Goal: Task Accomplishment & Management: Manage account settings

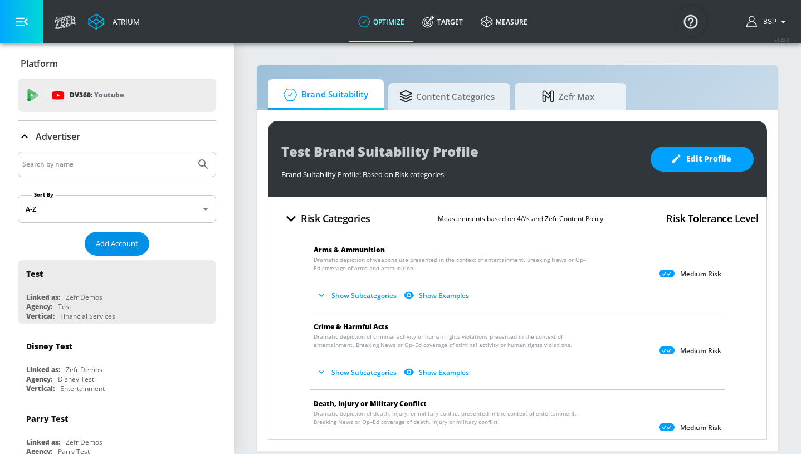
click at [128, 238] on span "Add Account" at bounding box center [117, 243] width 42 height 13
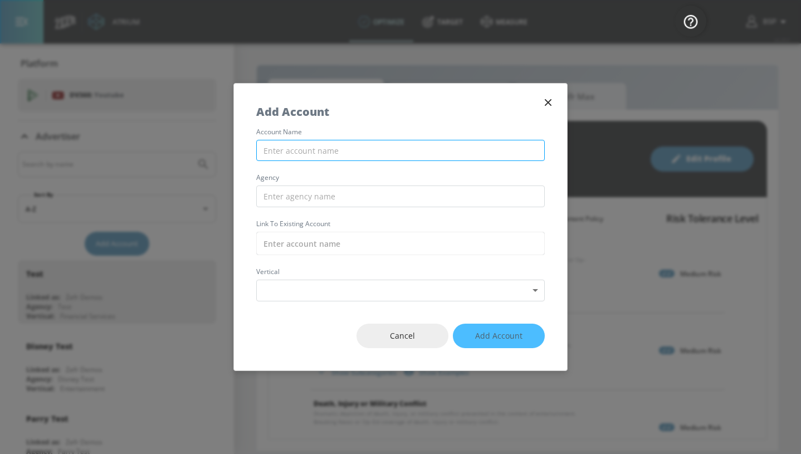
click at [334, 148] on input "text" at bounding box center [400, 151] width 289 height 22
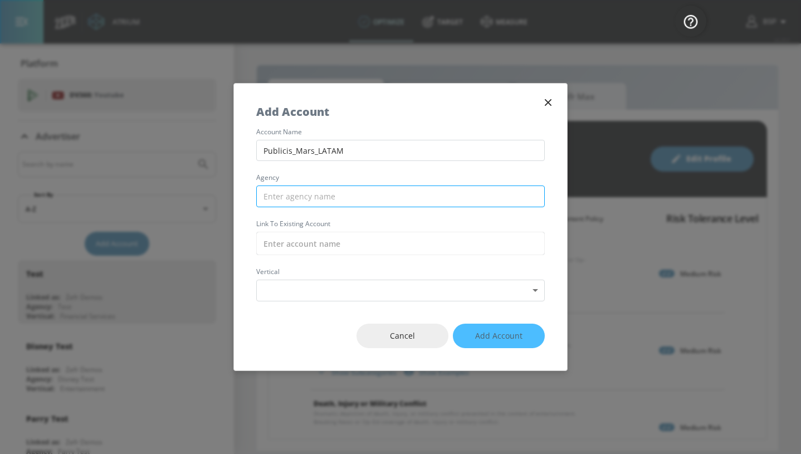
type input "Publicis_Mars_LATAM"
click at [365, 201] on input "text" at bounding box center [400, 196] width 289 height 22
paste input "Publicis_Mars_LATAM"
drag, startPoint x: 345, startPoint y: 199, endPoint x: 221, endPoint y: 199, distance: 123.7
click at [221, 199] on div "Add Account account name Publicis_Mars_LATAM agency Publicis_Mars_LATAM Link to…" at bounding box center [400, 227] width 801 height 454
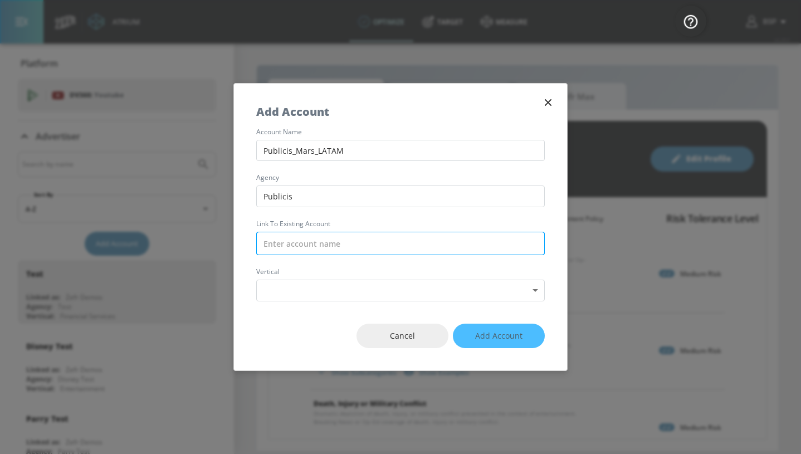
type input "Publicis"
click at [318, 238] on input "text" at bounding box center [400, 243] width 289 height 23
paste input "Publicis_Mars_LATAM"
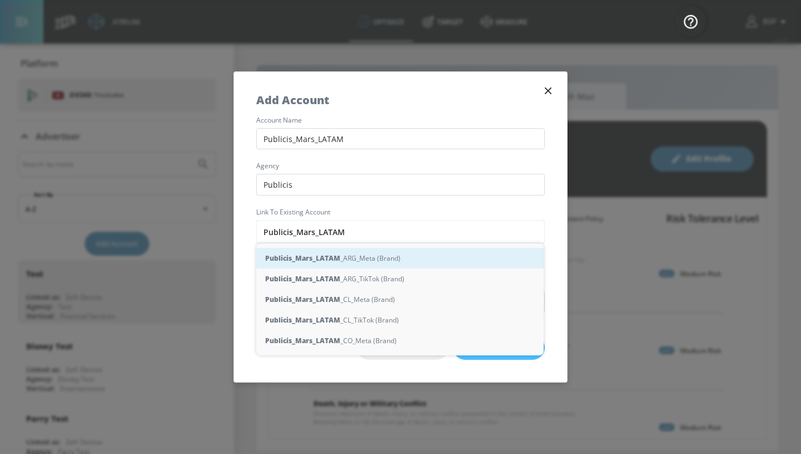
click at [387, 260] on div "Publicis_Mars_LATAM _ARG_Meta (Brand)" at bounding box center [399, 258] width 287 height 21
type input "Publicis_Mars_LATAM_ARG_Meta (Brand)"
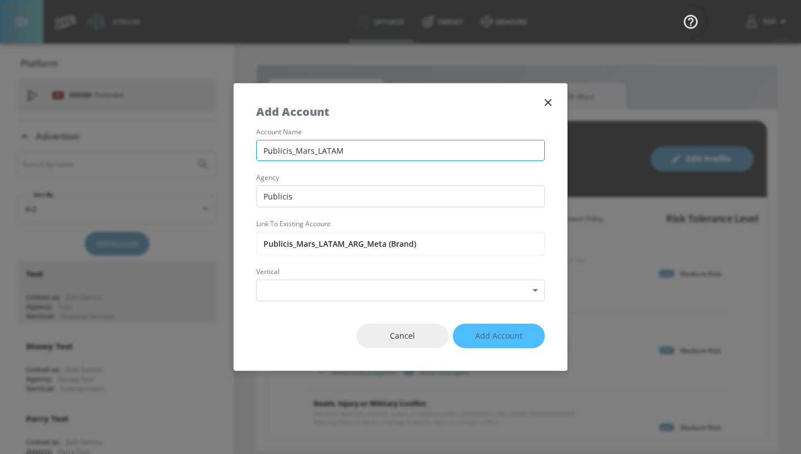
click at [385, 152] on input "Publicis_Mars_LATAM" at bounding box center [400, 151] width 289 height 22
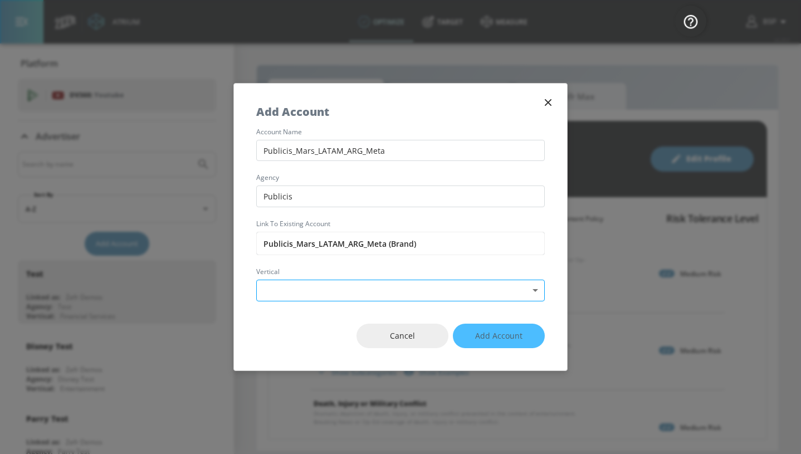
type input "Publicis_Mars_LATAM_ARG_Meta"
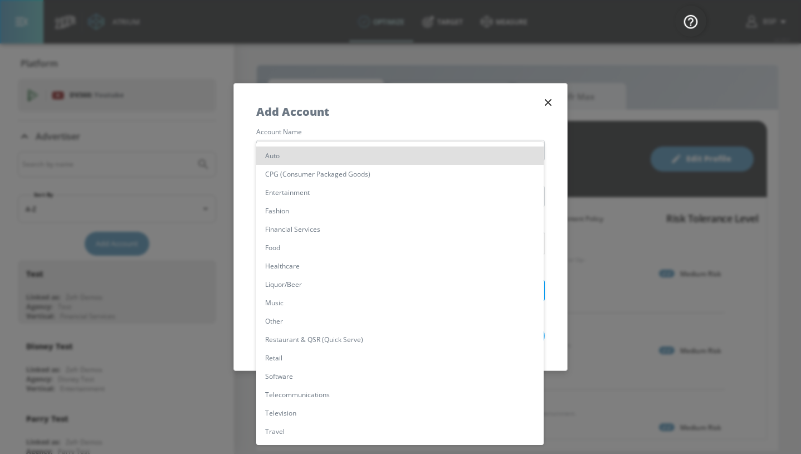
click at [373, 280] on body "Atrium optimize Target measure optimize Target measure v 4.28.0 BSP Platform DV…" at bounding box center [400, 227] width 801 height 454
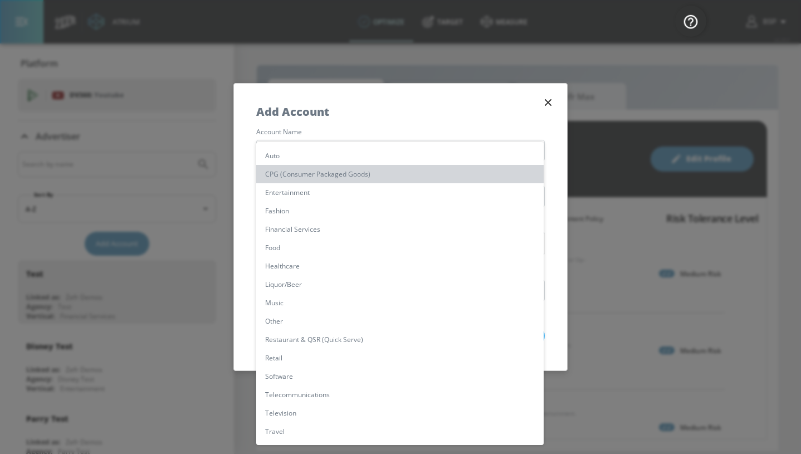
click at [382, 173] on li "CPG (Consumer Packaged Goods)" at bounding box center [399, 174] width 287 height 18
type input "[object Object]"
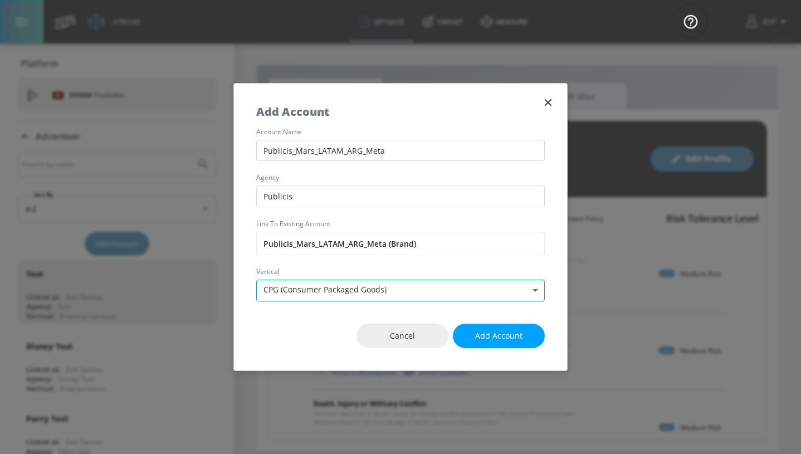
click at [422, 285] on body "Atrium optimize Target measure optimize Target measure v 4.28.0 BSP Platform DV…" at bounding box center [400, 227] width 801 height 454
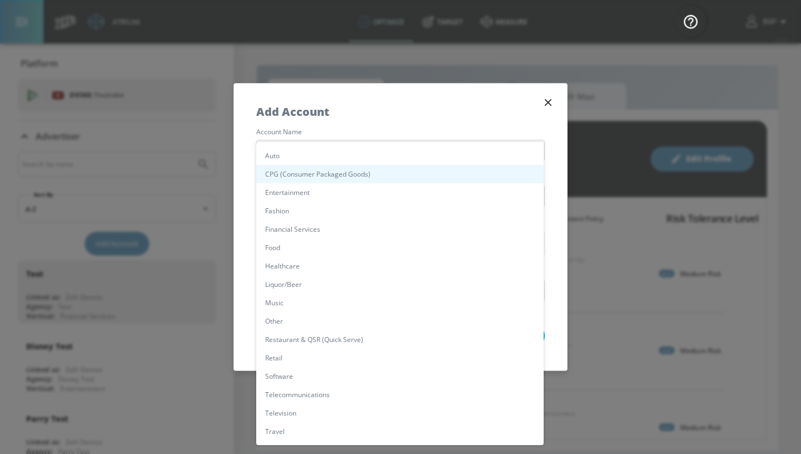
click at [563, 274] on div at bounding box center [400, 227] width 801 height 454
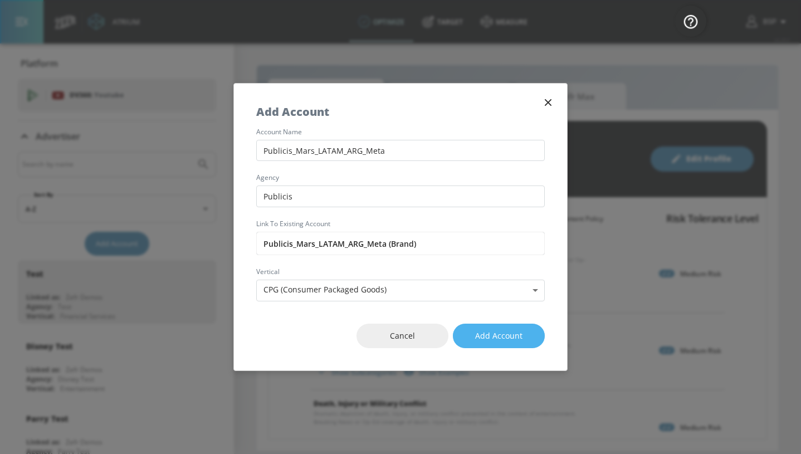
click at [485, 335] on span "Add Account" at bounding box center [498, 336] width 47 height 14
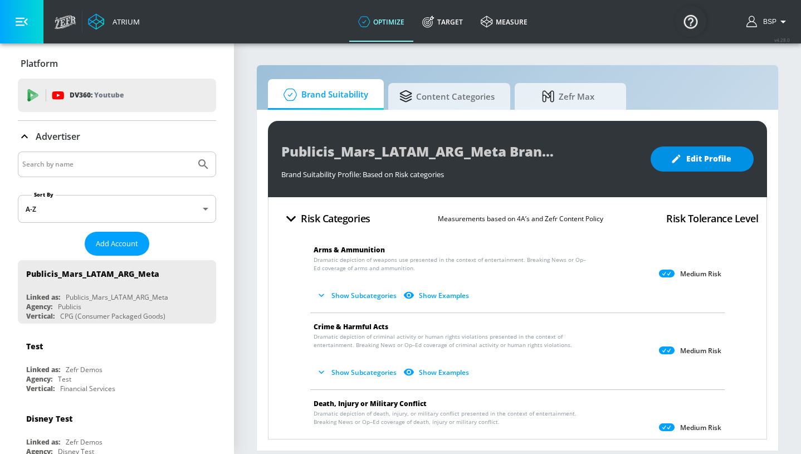
click at [715, 163] on span "Edit Profile" at bounding box center [702, 159] width 58 height 14
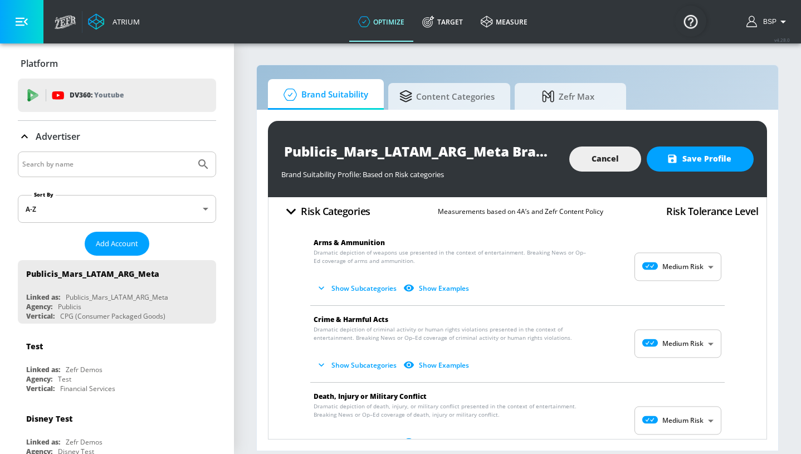
scroll to position [8, 0]
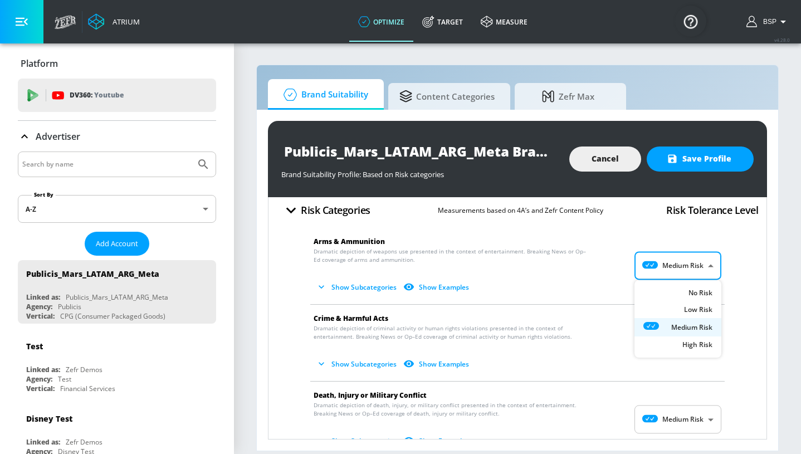
click at [663, 264] on body "Atrium optimize Target measure optimize Target measure v 4.28.0 BSP Platform DV…" at bounding box center [400, 227] width 801 height 454
click at [692, 311] on p "Low Risk" at bounding box center [698, 312] width 28 height 10
type input "LOW"
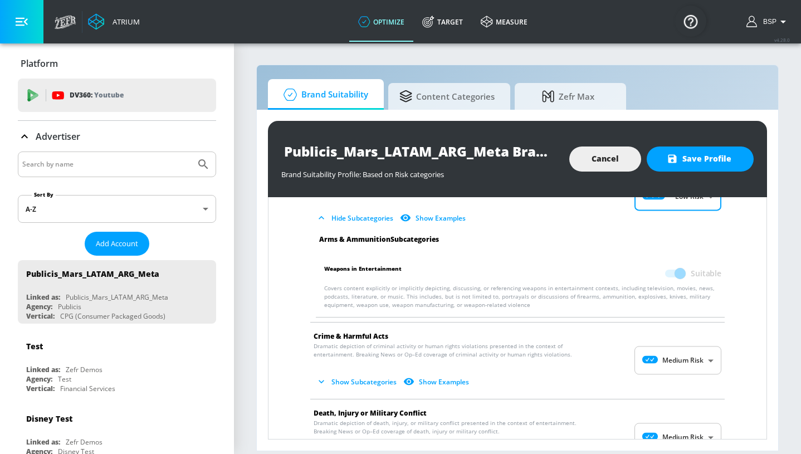
scroll to position [79, 0]
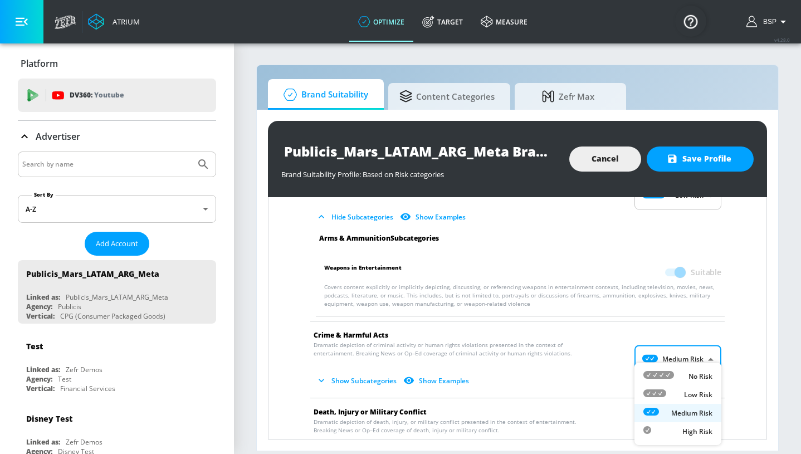
click at [709, 358] on body "Atrium optimize Target measure optimize Target measure v 4.28.0 BSP Platform DV…" at bounding box center [400, 227] width 801 height 454
click at [686, 390] on p "Low Risk" at bounding box center [698, 395] width 28 height 10
type input "LOW"
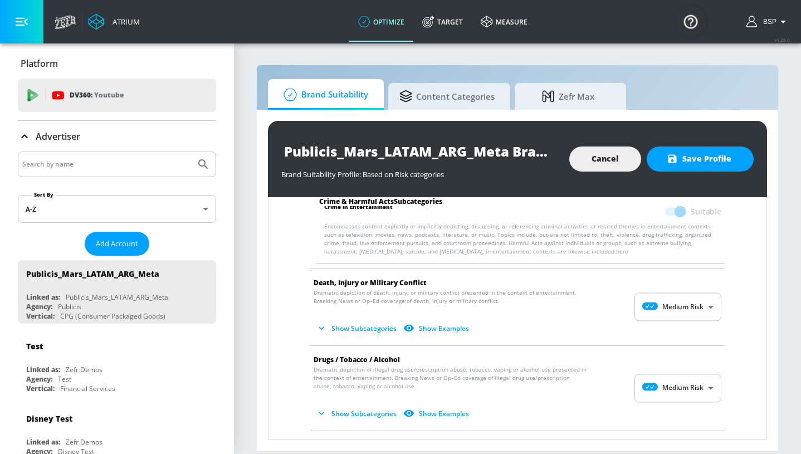
scroll to position [306, 0]
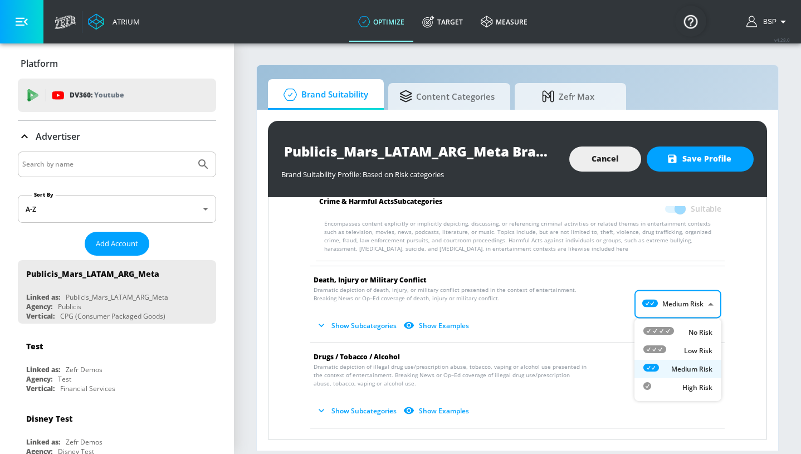
click at [690, 297] on body "Atrium optimize Target measure optimize Target measure v 4.28.0 BSP Platform DV…" at bounding box center [400, 227] width 801 height 454
click at [681, 344] on li "Low Risk" at bounding box center [677, 350] width 87 height 18
type input "LOW"
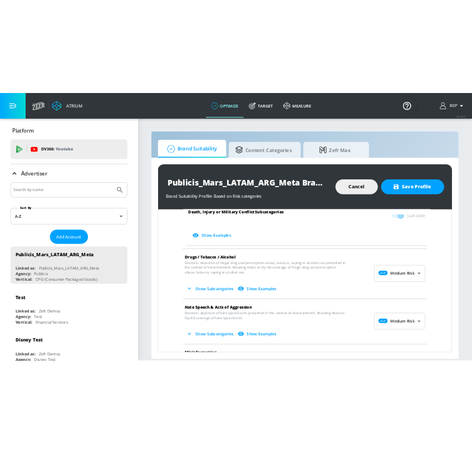
scroll to position [691, 0]
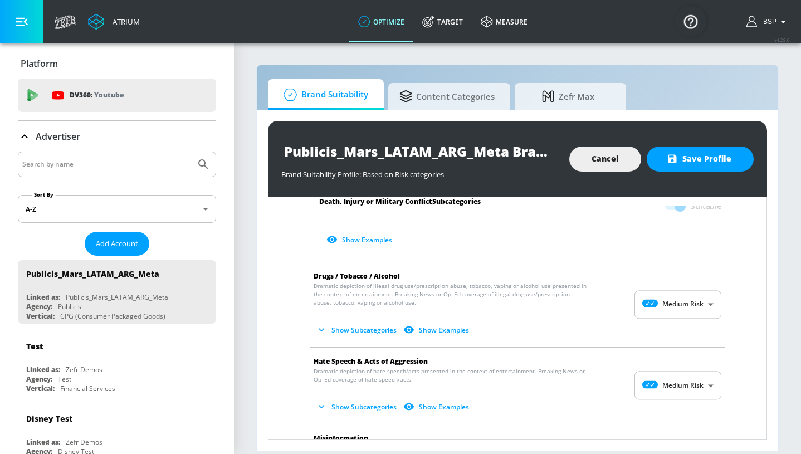
click at [698, 302] on body "Atrium optimize Target measure optimize Target measure v 4.28.0 BSP Platform DV…" at bounding box center [400, 227] width 801 height 454
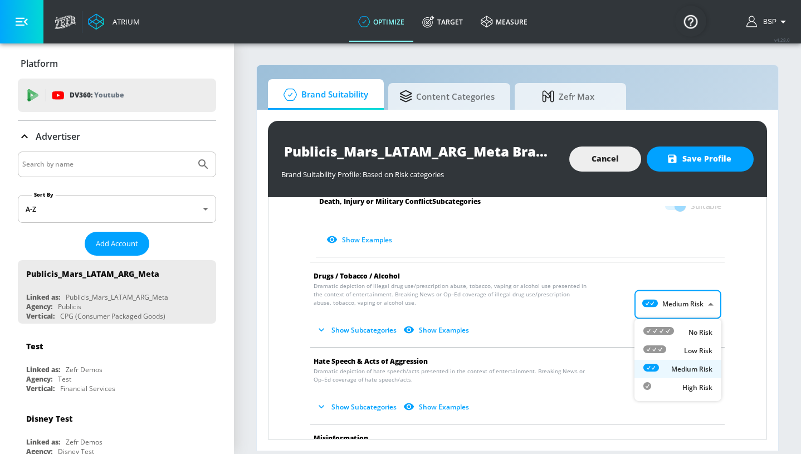
click at [683, 369] on p "Medium Risk" at bounding box center [691, 369] width 41 height 10
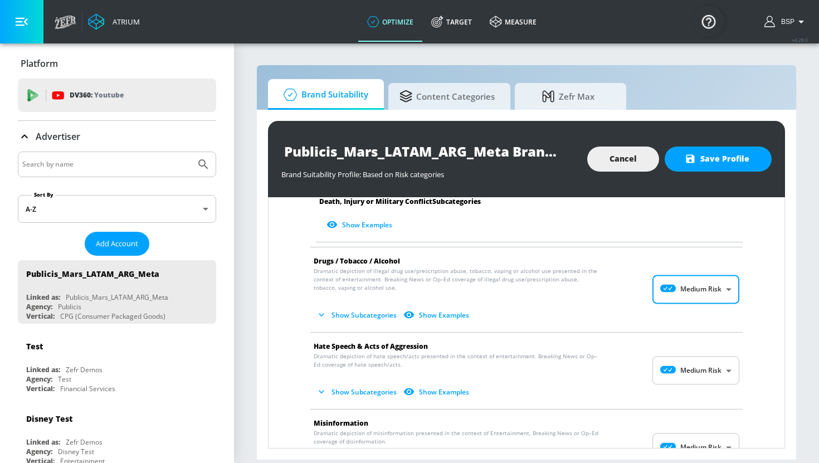
scroll to position [705, 0]
click at [703, 366] on body "Atrium optimize Target measure optimize Target measure v 4.28.0 BSP Platform DV…" at bounding box center [409, 231] width 819 height 463
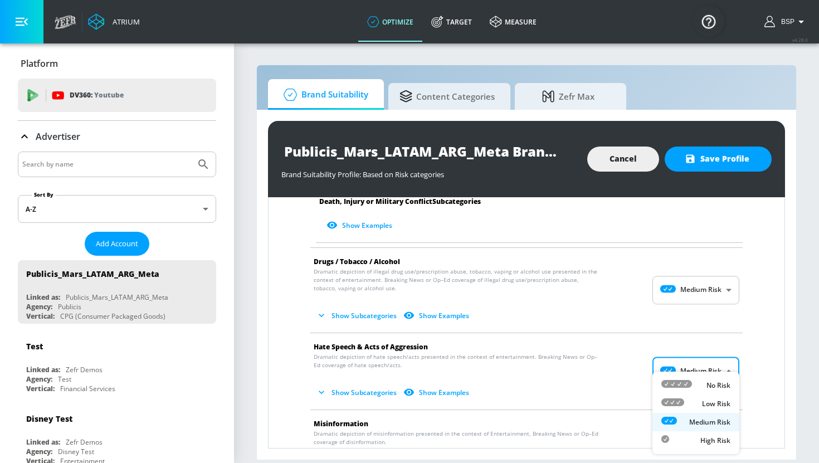
click at [700, 386] on div "No Risk" at bounding box center [695, 385] width 69 height 12
type input "MINIMAL"
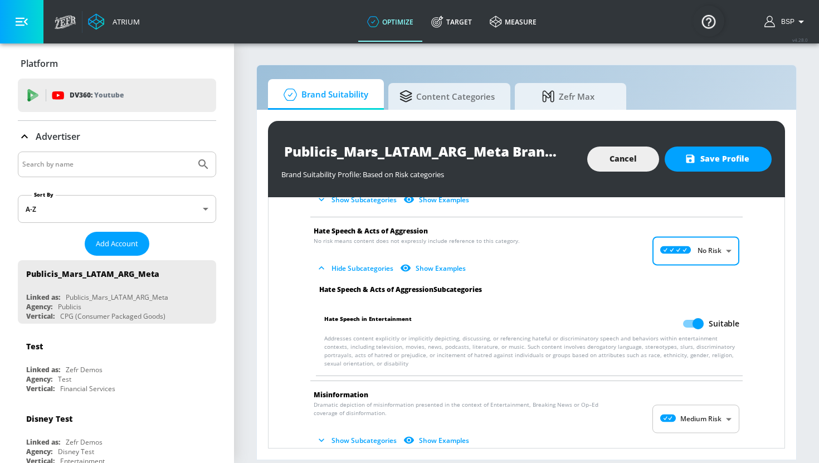
scroll to position [823, 0]
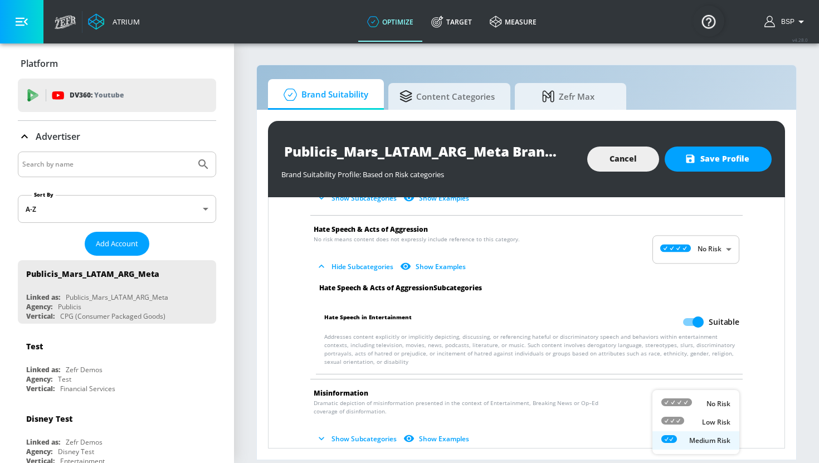
click at [701, 398] on body "Atrium optimize Target measure optimize Target measure v 4.28.0 BSP Platform DV…" at bounding box center [409, 231] width 819 height 463
click at [709, 403] on p "No Risk" at bounding box center [718, 404] width 24 height 10
type input "MINIMAL"
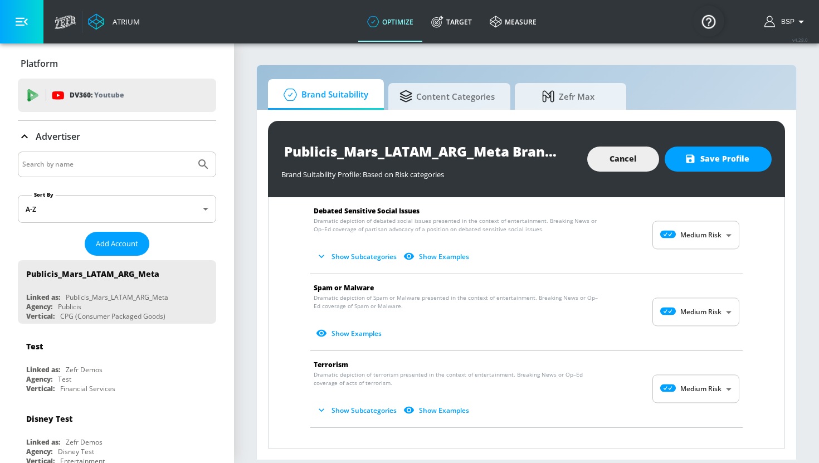
scroll to position [1311, 0]
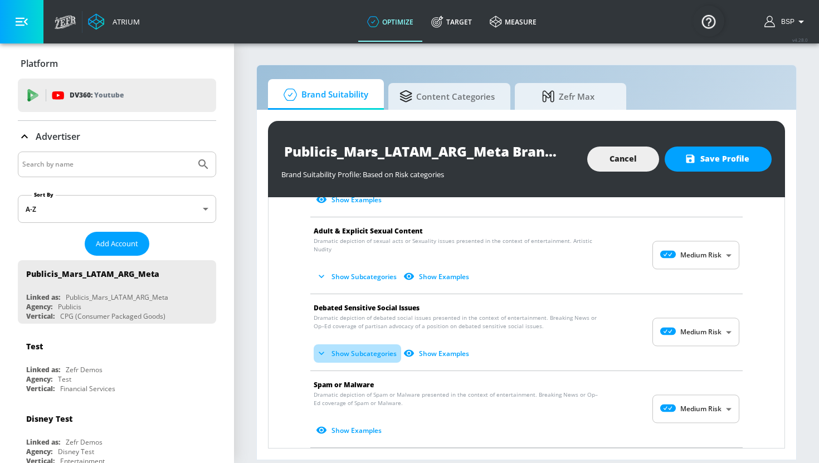
click at [367, 344] on button "Show Subcategories" at bounding box center [357, 353] width 87 height 18
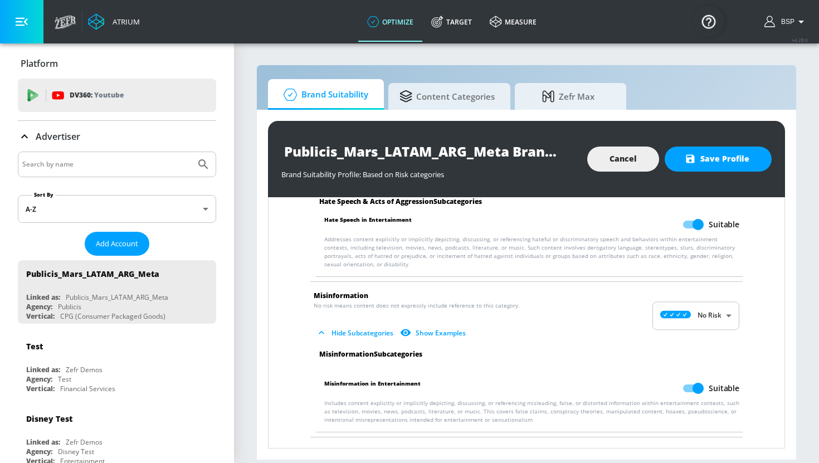
scroll to position [917, 0]
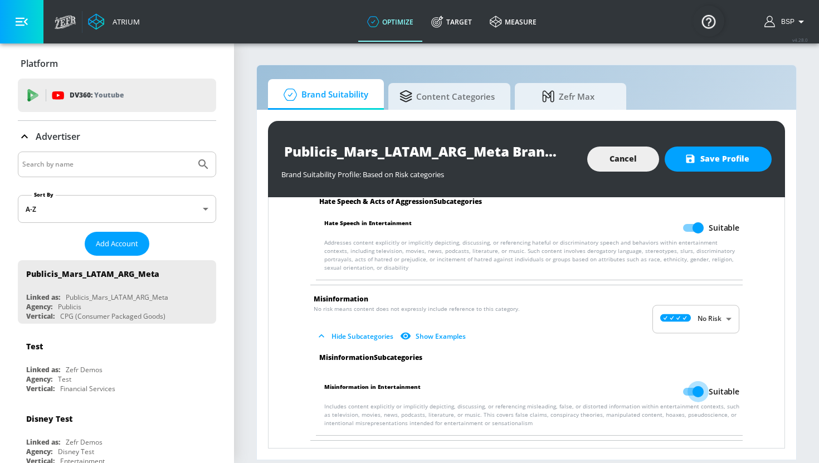
click at [691, 382] on input "Suitable" at bounding box center [697, 391] width 63 height 21
checkbox input "false"
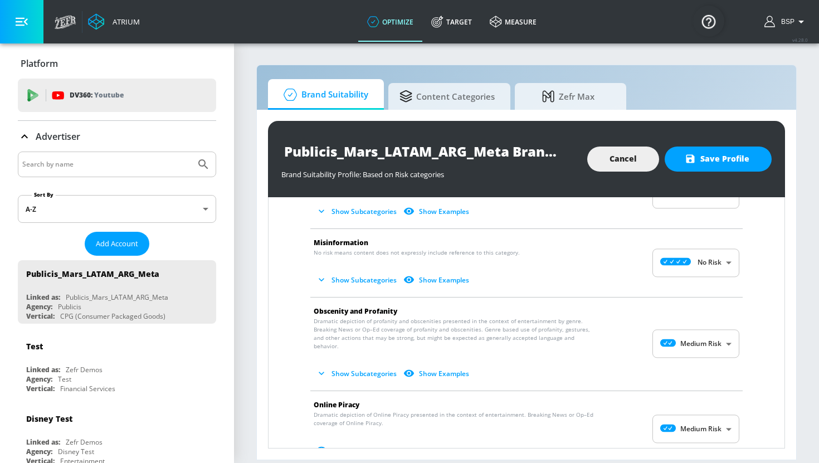
scroll to position [392, 0]
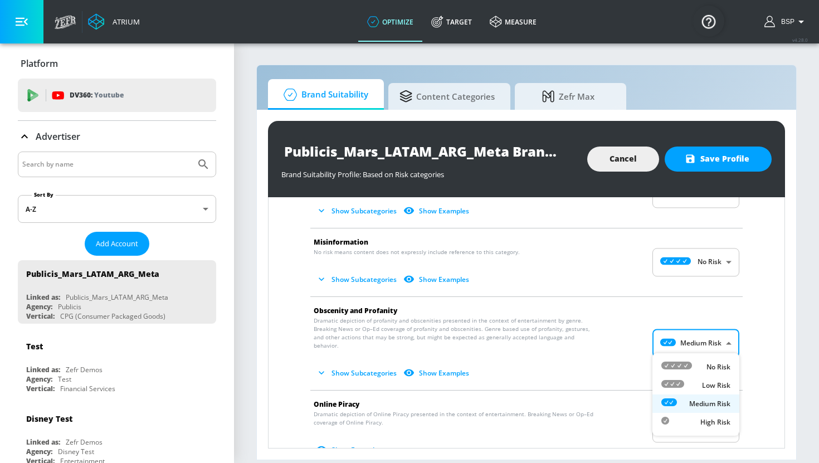
click at [697, 343] on body "Atrium optimize Target measure optimize Target measure v 4.28.0 BSP Platform DV…" at bounding box center [409, 231] width 819 height 463
click at [690, 385] on div "Low Risk" at bounding box center [695, 385] width 69 height 12
type input "LOW"
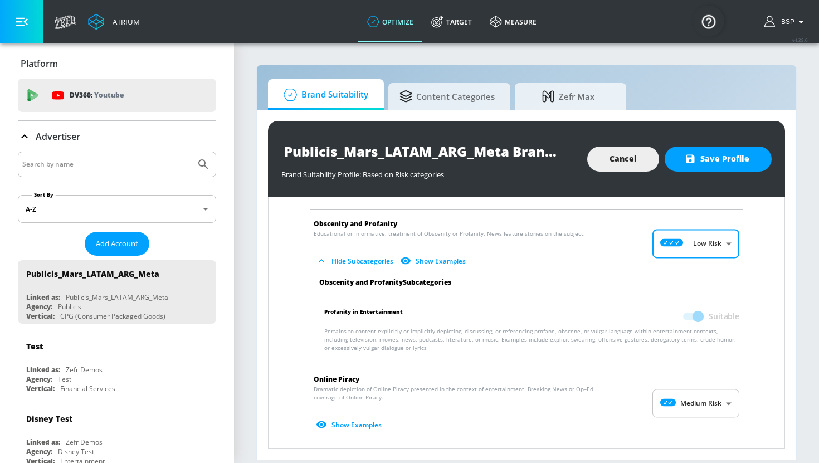
scroll to position [481, 0]
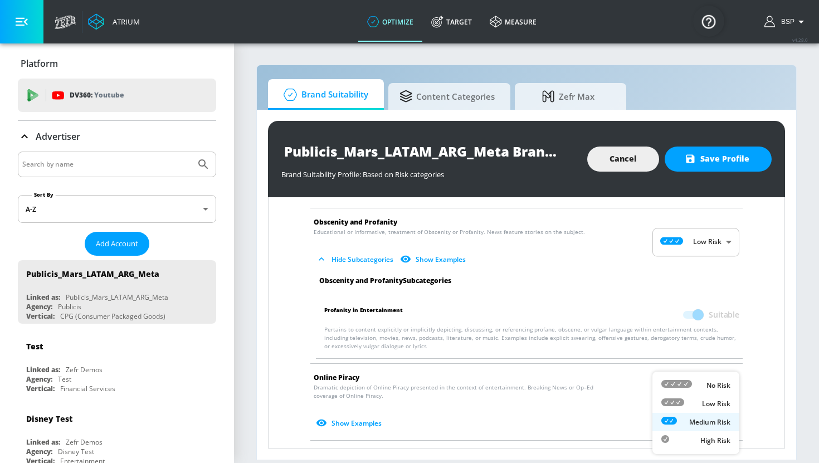
click at [715, 404] on body "Atrium optimize Target measure optimize Target measure v 4.28.0 BSP Platform DV…" at bounding box center [409, 231] width 819 height 463
click at [710, 405] on p "Low Risk" at bounding box center [716, 404] width 28 height 10
type input "LOW"
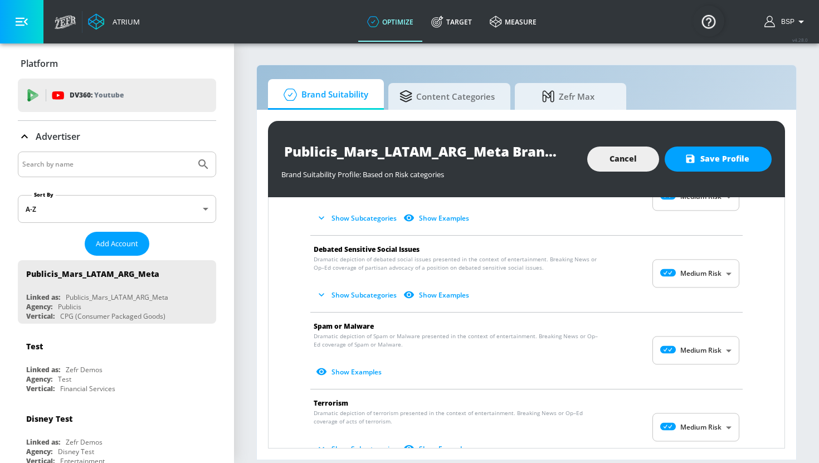
scroll to position [753, 0]
click at [339, 287] on button "Show Subcategories" at bounding box center [357, 296] width 87 height 18
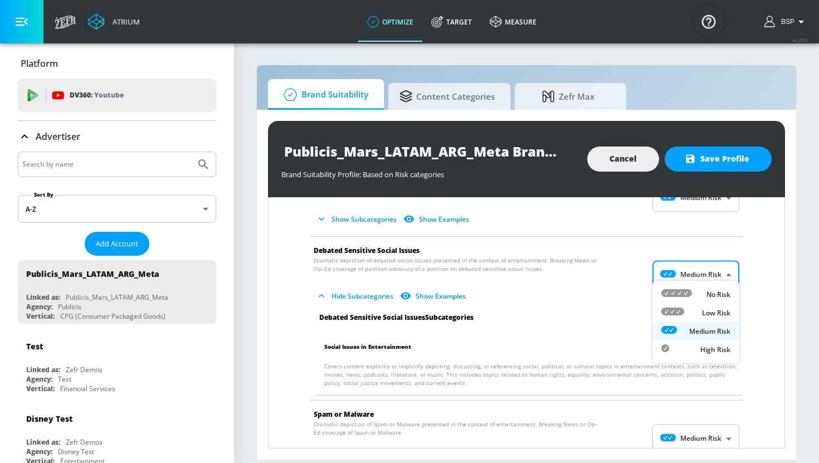
click at [705, 263] on body "Atrium optimize Target measure optimize Target measure v 4.28.0 BSP Platform DV…" at bounding box center [409, 231] width 819 height 463
click at [697, 314] on div "Low Risk" at bounding box center [695, 313] width 69 height 12
type input "LOW"
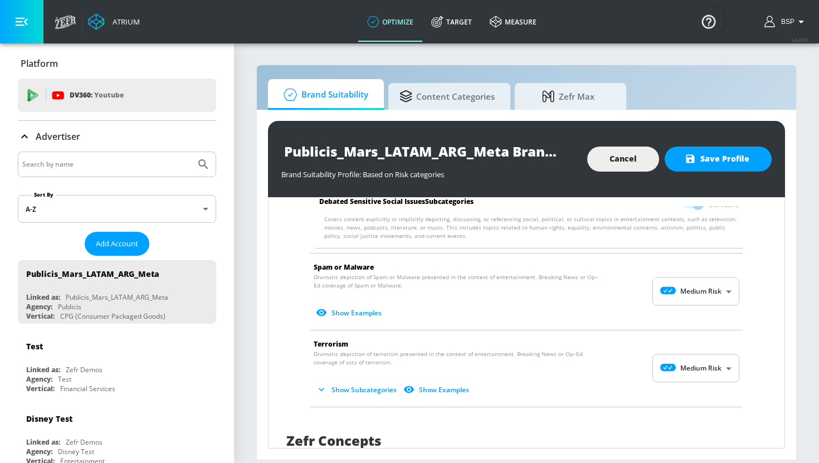
scroll to position [907, 0]
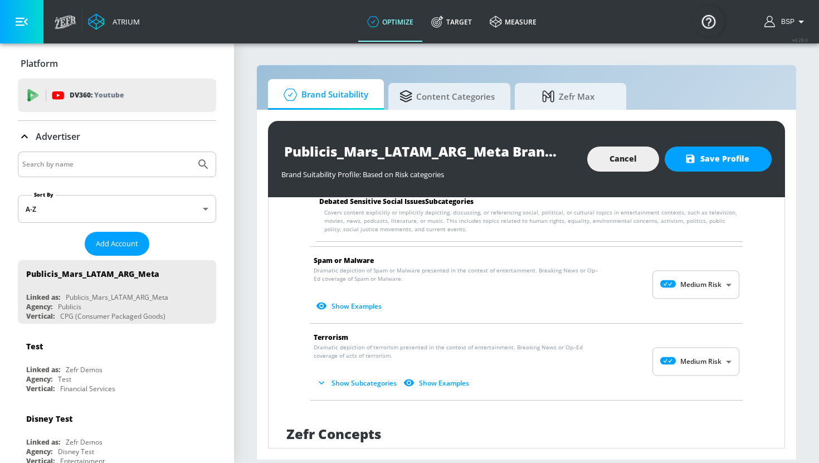
click at [696, 268] on body "Atrium optimize Target measure optimize Target measure v 4.28.0 BSP Platform DV…" at bounding box center [409, 231] width 819 height 463
drag, startPoint x: 690, startPoint y: 308, endPoint x: 688, endPoint y: 321, distance: 12.9
click at [688, 321] on ul "No Risk Low Risk Medium Risk High Risk" at bounding box center [695, 332] width 87 height 82
click at [688, 321] on div "Low Risk" at bounding box center [695, 323] width 69 height 12
type input "LOW"
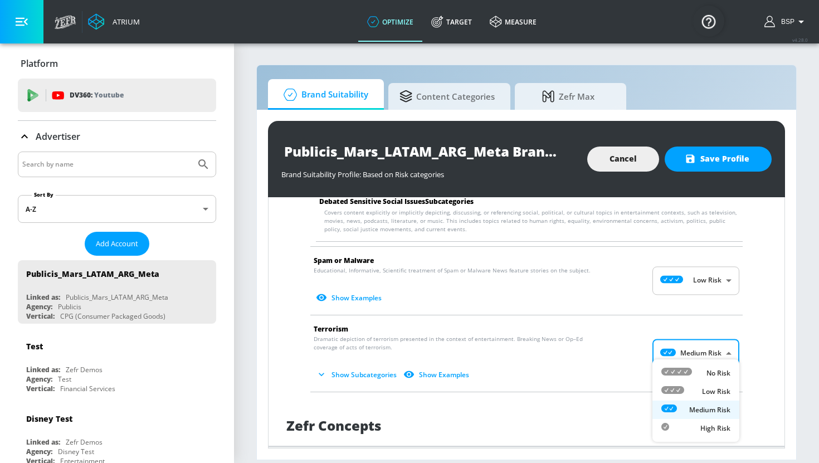
click at [691, 351] on body "Atrium optimize Target measure optimize Target measure v 4.28.0 BSP Platform DV…" at bounding box center [409, 231] width 819 height 463
click at [691, 387] on div "Low Risk" at bounding box center [695, 391] width 69 height 12
type input "LOW"
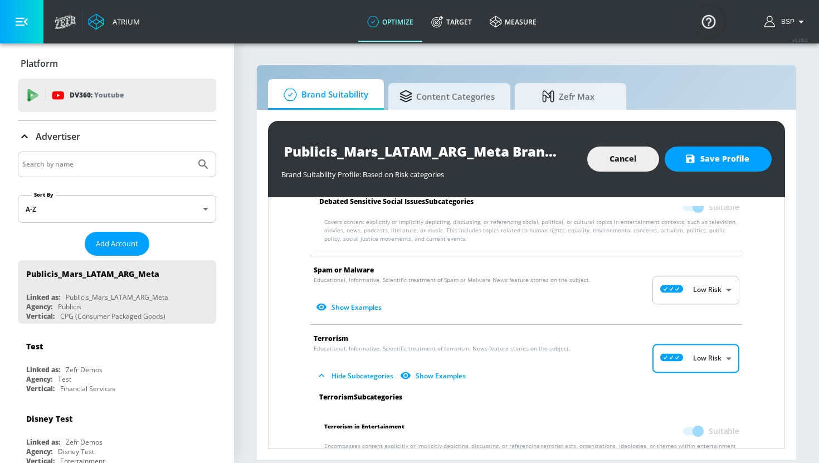
scroll to position [894, 0]
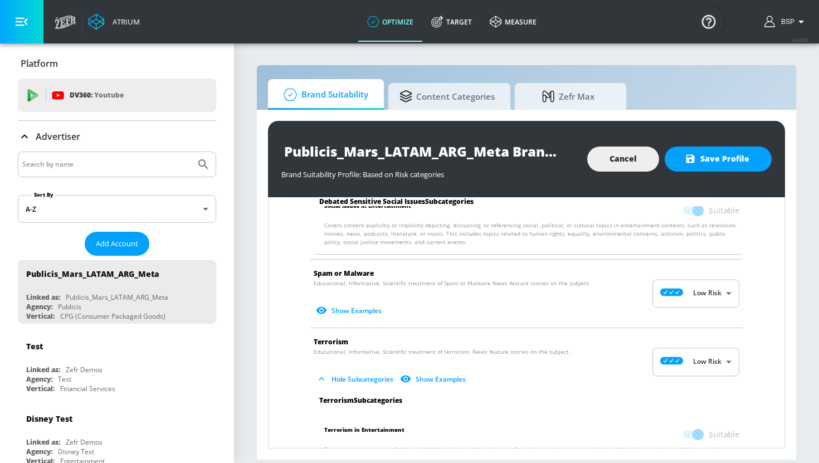
click at [694, 431] on span at bounding box center [692, 435] width 19 height 8
click at [689, 431] on span at bounding box center [692, 435] width 19 height 8
click at [696, 431] on span at bounding box center [692, 435] width 19 height 8
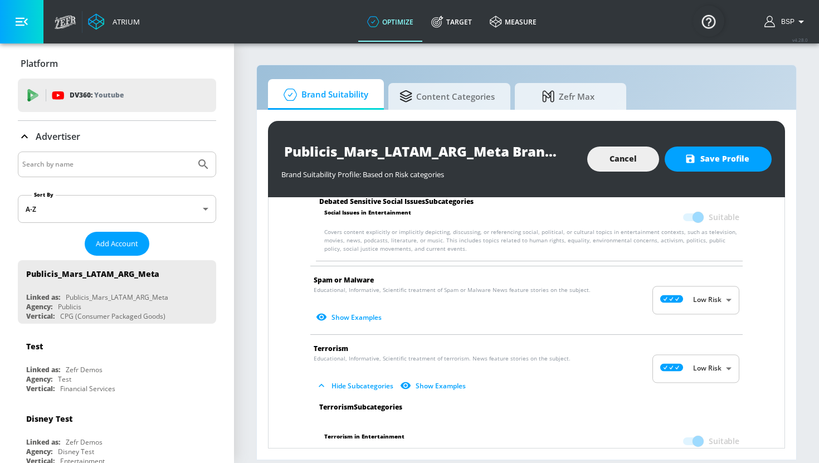
scroll to position [886, 0]
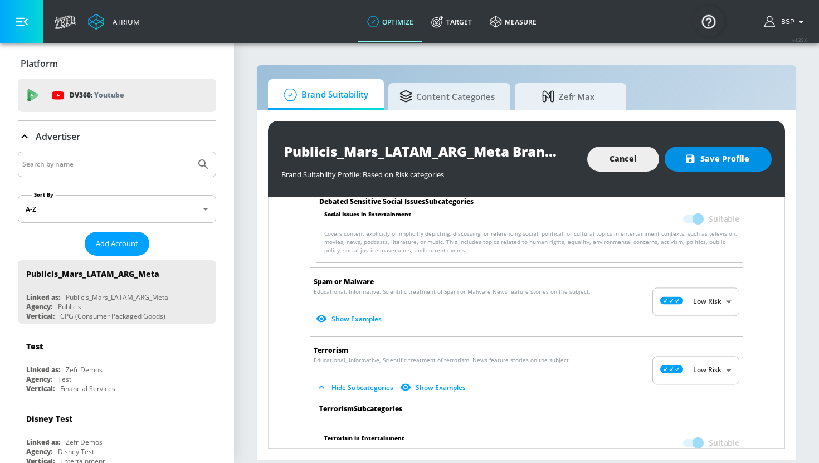
click at [747, 163] on span "Save Profile" at bounding box center [718, 159] width 62 height 14
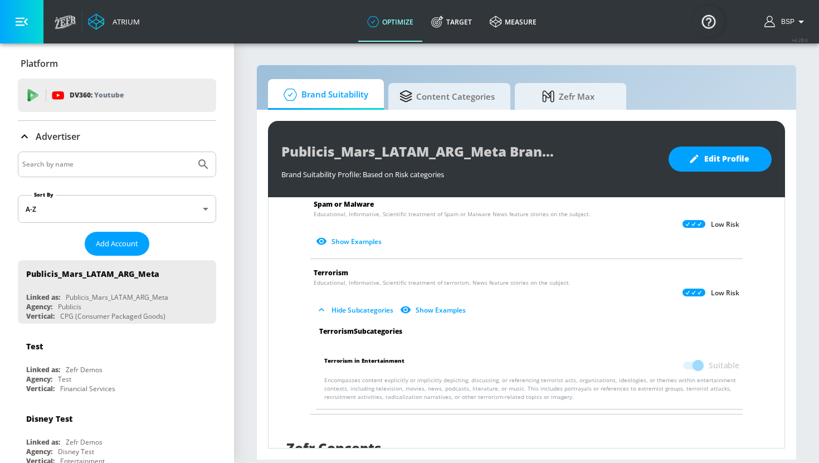
scroll to position [1224, 0]
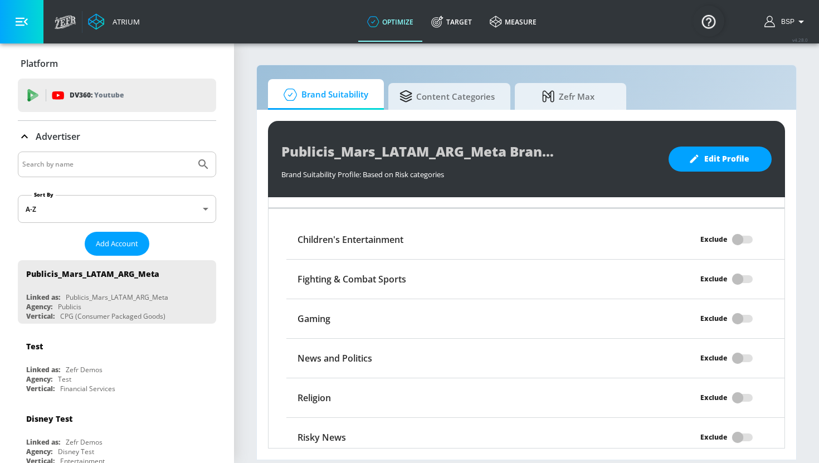
click at [741, 350] on div "Exclude" at bounding box center [722, 358] width 125 height 21
click at [748, 350] on div "Exclude" at bounding box center [722, 358] width 125 height 21
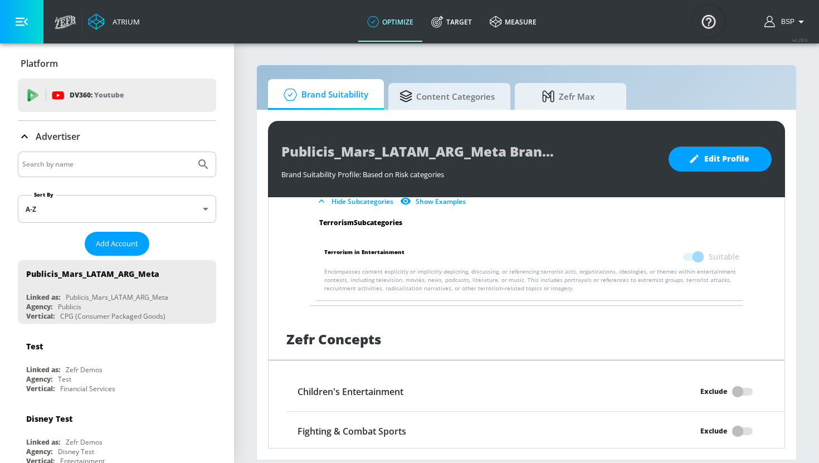
scroll to position [1068, 0]
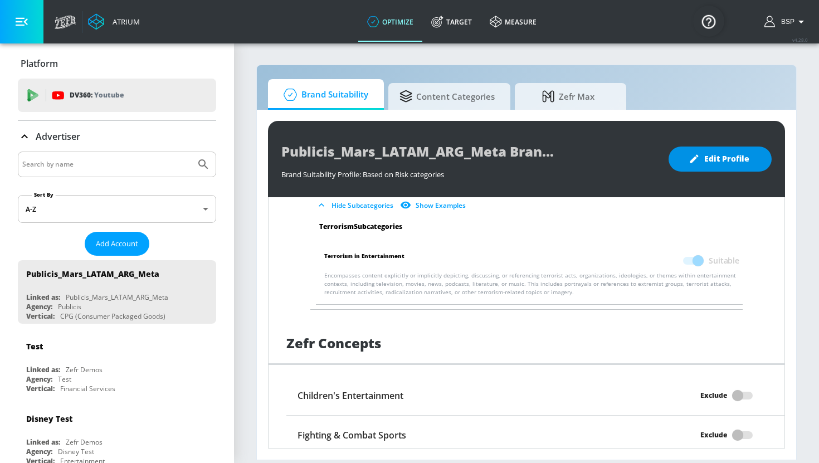
click at [739, 163] on span "Edit Profile" at bounding box center [720, 159] width 58 height 14
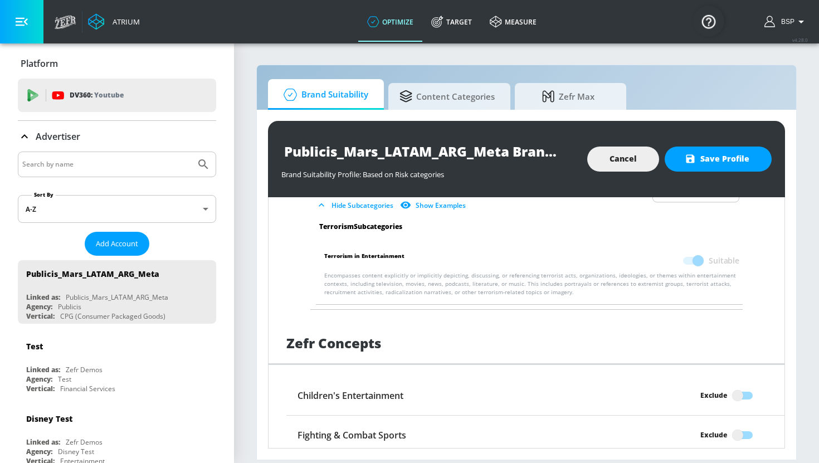
scroll to position [1224, 0]
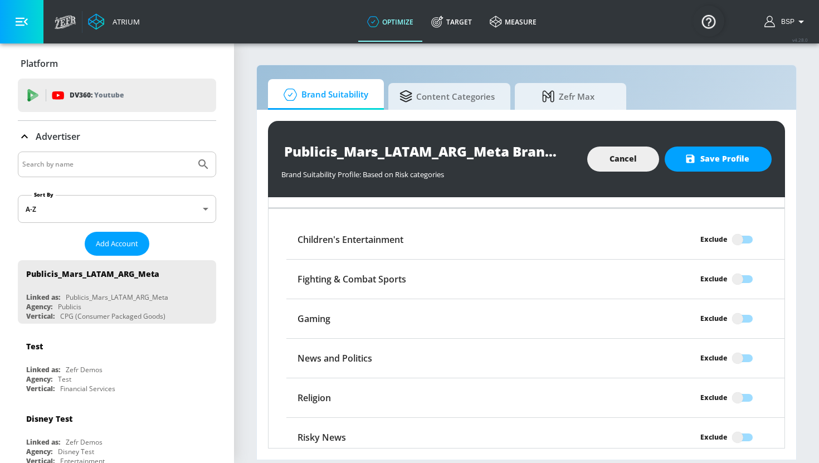
click at [748, 348] on input "Exclude" at bounding box center [737, 358] width 63 height 21
checkbox input "true"
click at [723, 163] on span "Save Profile" at bounding box center [718, 159] width 62 height 14
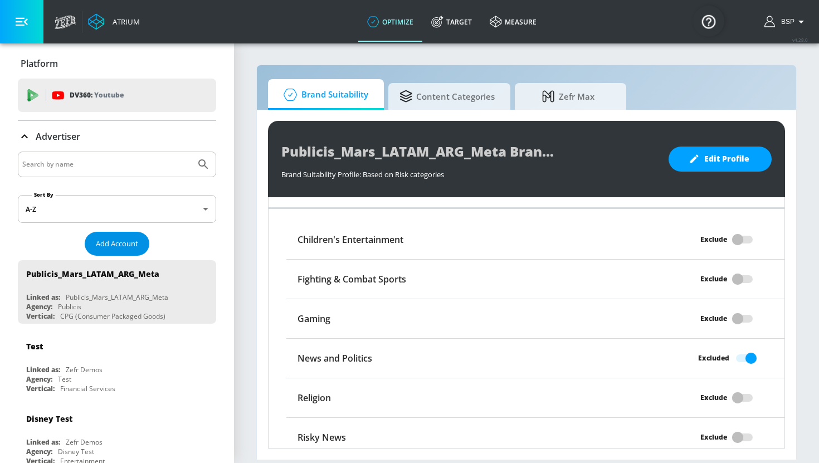
click at [134, 247] on span "Add Account" at bounding box center [117, 243] width 42 height 13
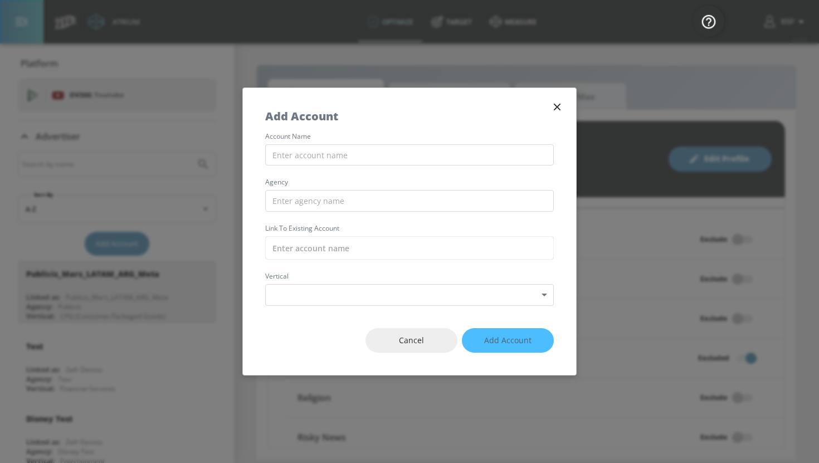
click at [346, 143] on div "account name agency Link to Existing Account vertical Select Vertical ​" at bounding box center [409, 219] width 333 height 173
click at [346, 148] on input "text" at bounding box center [409, 155] width 289 height 22
click at [427, 155] on input "Publicis_Mars_LATAM_ARG_TikTok" at bounding box center [409, 155] width 289 height 22
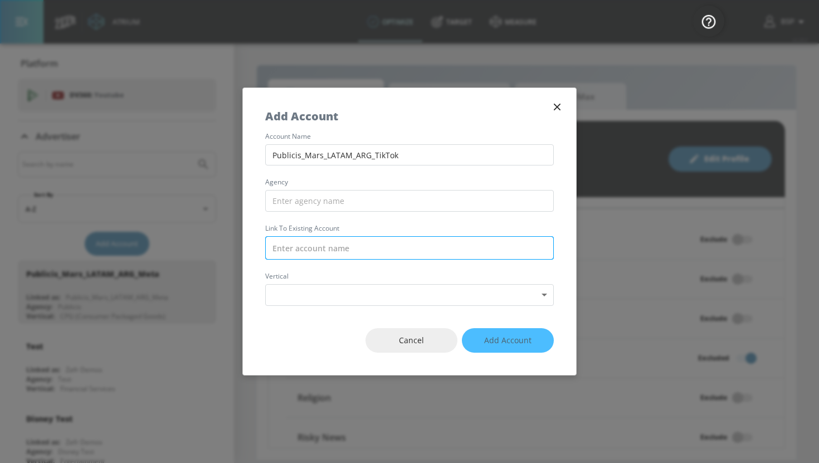
type input "Publicis_Mars_LATAM_ARG_TikTok"
click at [354, 243] on input "text" at bounding box center [409, 247] width 289 height 23
paste input "Publicis_Mars_LATAM_ARG_TikTok"
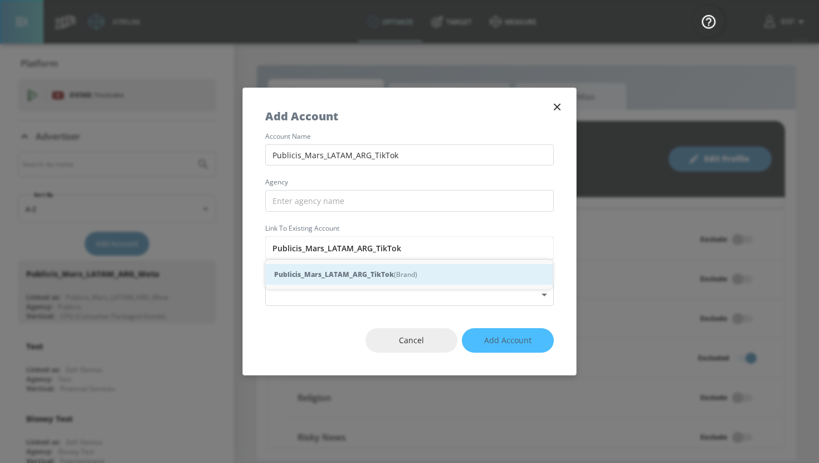
click at [375, 271] on strong "Publicis_Mars_LATAM_ARG_TikTok" at bounding box center [334, 274] width 120 height 12
type input "Publicis_Mars_LATAM_ARG_TikTok (Brand)"
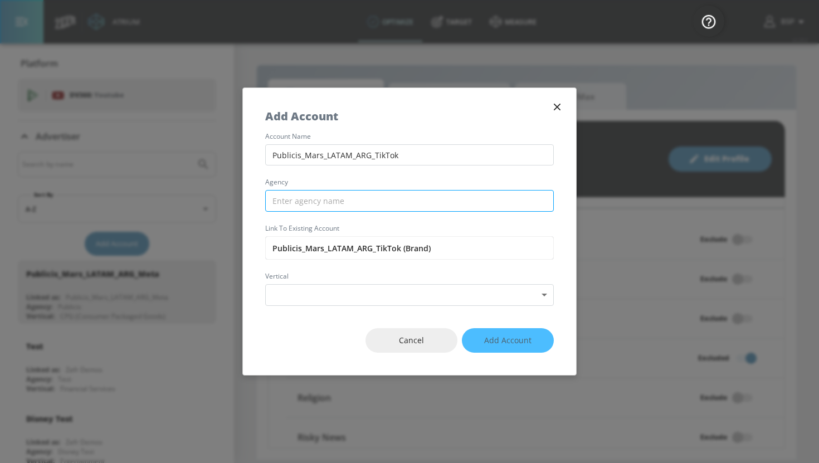
click at [361, 201] on input "text" at bounding box center [409, 201] width 289 height 22
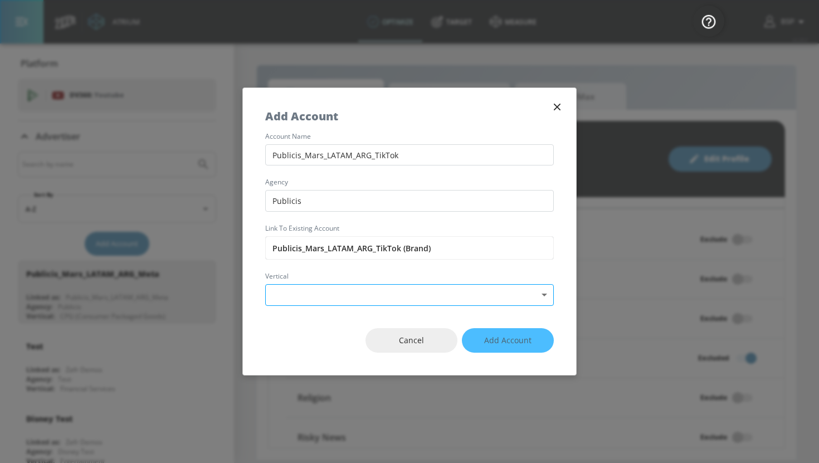
type input "Publicis"
click at [392, 288] on body "Atrium optimize Target measure optimize Target measure v 4.28.0 BSP Platform DV…" at bounding box center [409, 231] width 819 height 463
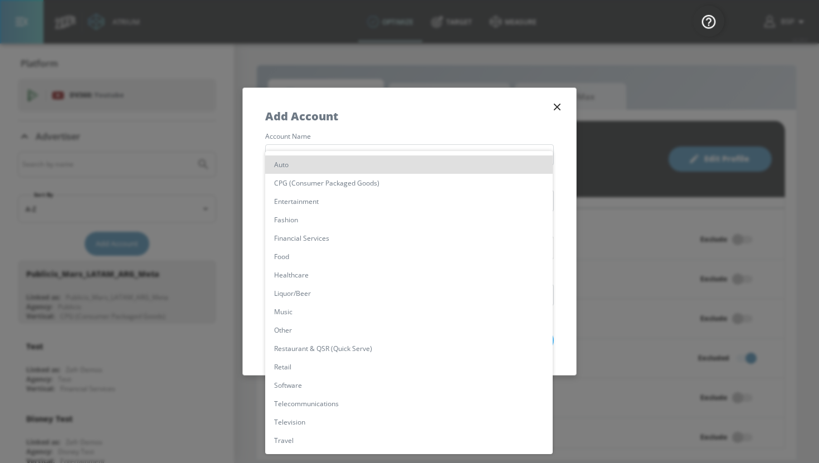
click at [355, 184] on li "CPG (Consumer Packaged Goods)" at bounding box center [408, 183] width 287 height 18
type input "[object Object]"
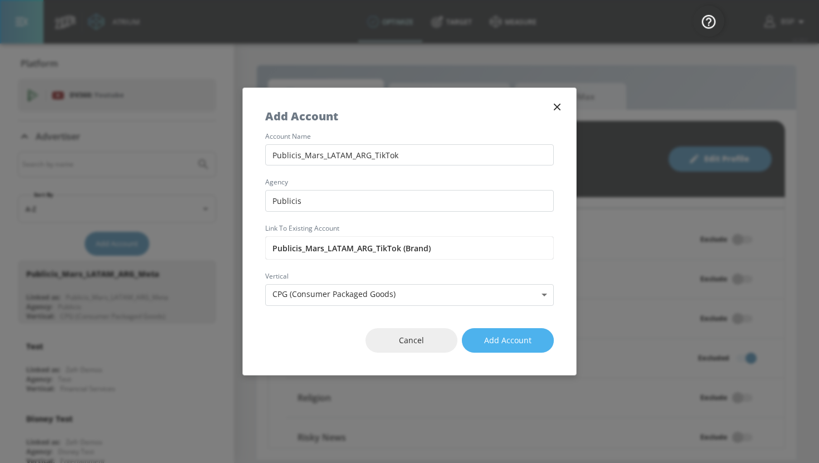
click at [522, 344] on span "Add Account" at bounding box center [507, 341] width 47 height 14
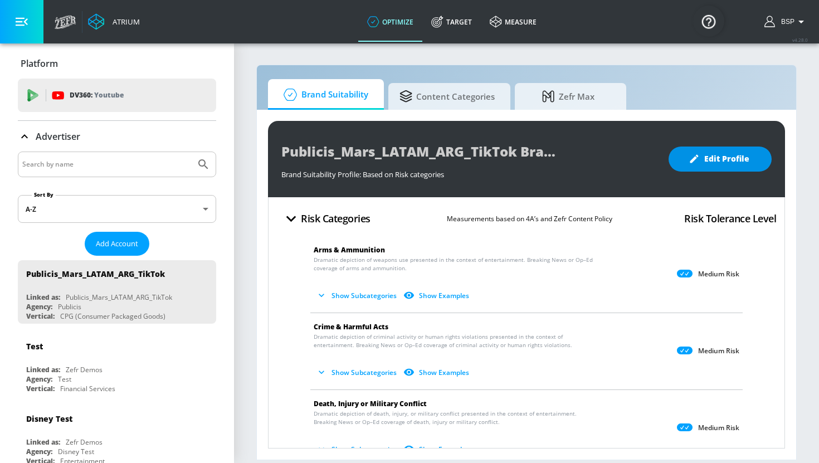
click at [724, 155] on span "Edit Profile" at bounding box center [720, 159] width 58 height 14
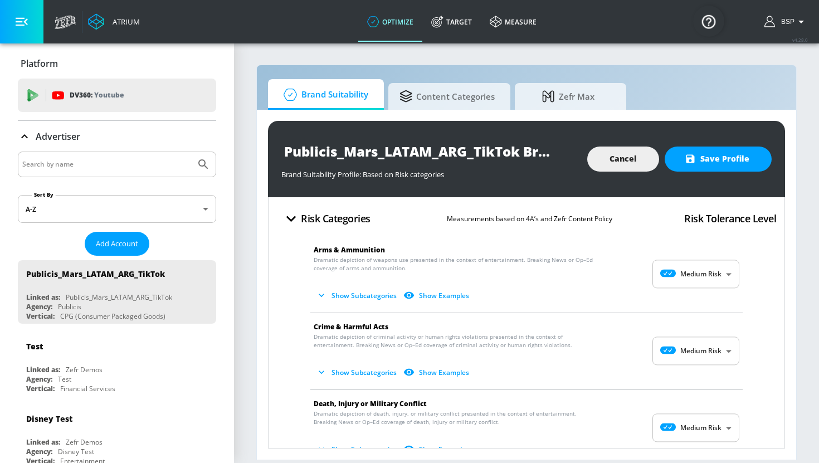
click at [678, 277] on body "Atrium optimize Target measure optimize Target measure v 4.28.0 BSP Platform DV…" at bounding box center [409, 231] width 819 height 463
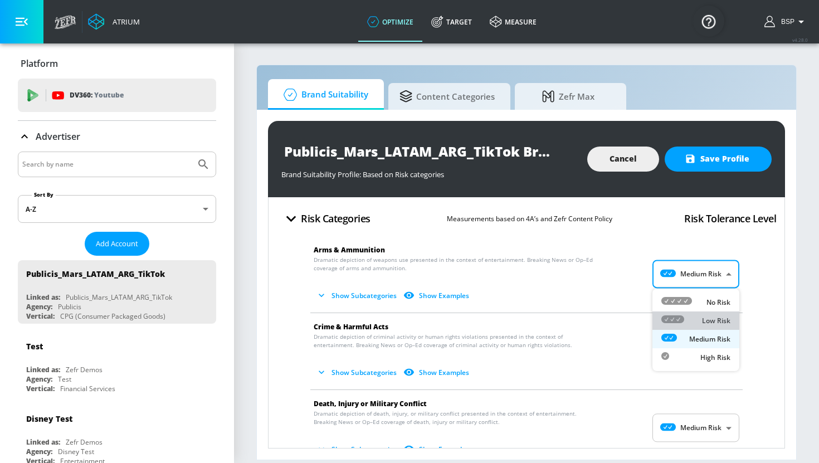
click at [694, 315] on div "Low Risk" at bounding box center [695, 321] width 69 height 12
type input "LOW"
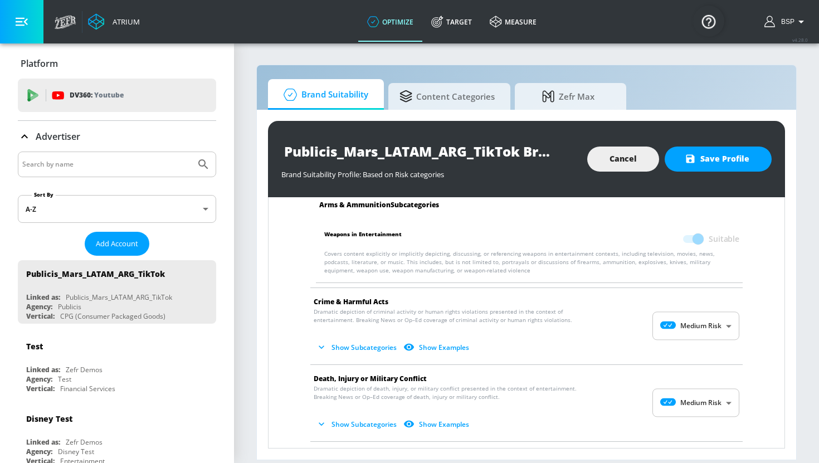
scroll to position [115, 0]
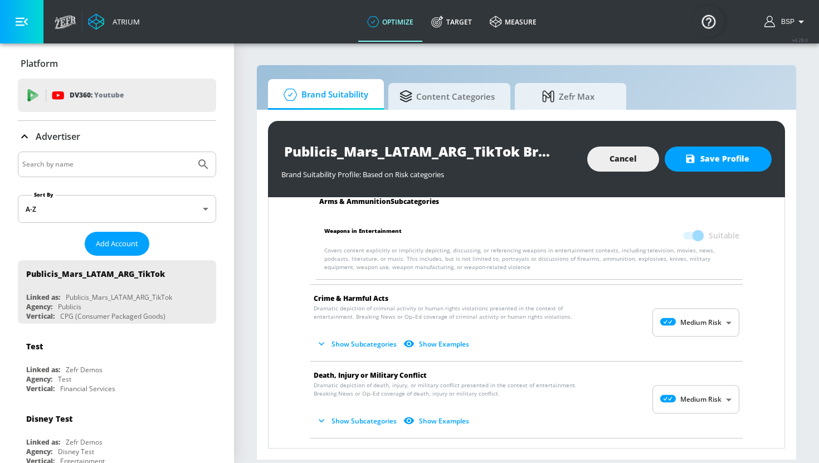
click at [700, 330] on body "Atrium optimize Target measure optimize Target measure v 4.28.0 BSP Platform DV…" at bounding box center [409, 231] width 819 height 463
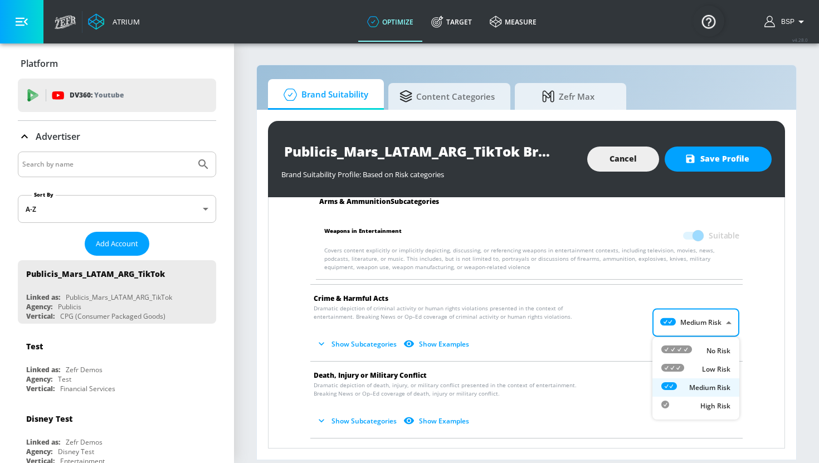
click at [700, 369] on div "Low Risk" at bounding box center [695, 369] width 69 height 12
type input "LOW"
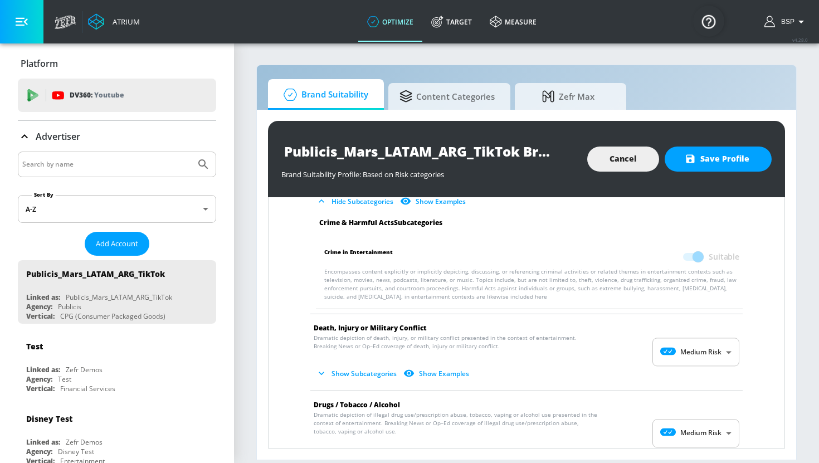
scroll to position [253, 0]
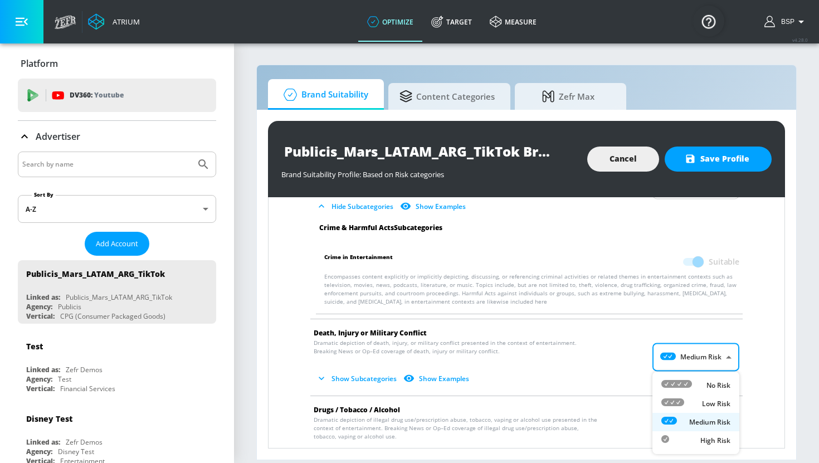
click at [705, 358] on body "Atrium optimize Target measure optimize Target measure v 4.28.0 BSP Platform DV…" at bounding box center [409, 231] width 819 height 463
click at [701, 402] on div "Low Risk" at bounding box center [695, 404] width 69 height 12
type input "LOW"
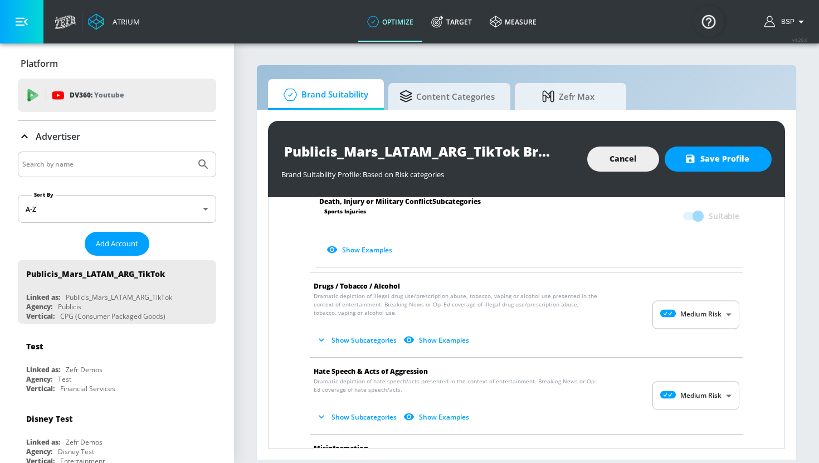
scroll to position [685, 0]
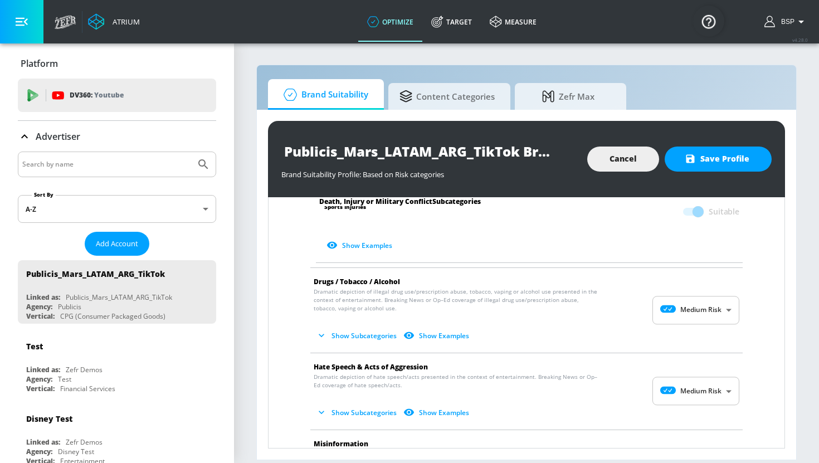
click at [710, 309] on body "Atrium optimize Target measure optimize Target measure v 4.28.0 BSP Platform DV…" at bounding box center [409, 231] width 819 height 463
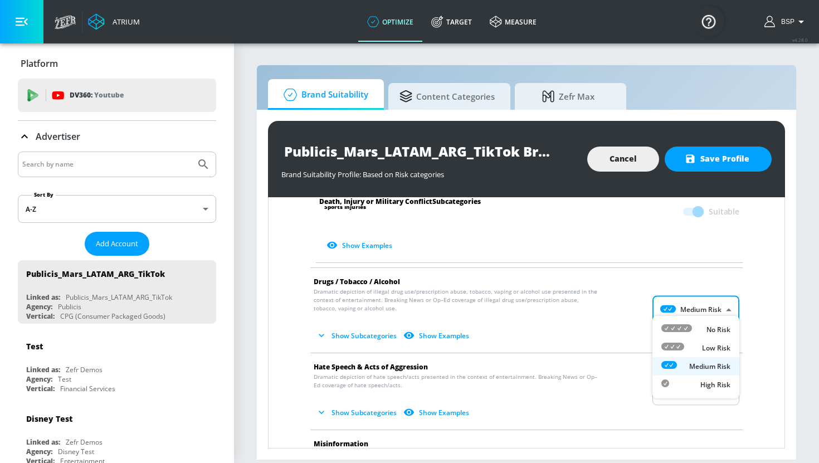
click at [707, 369] on p "Medium Risk" at bounding box center [709, 366] width 41 height 10
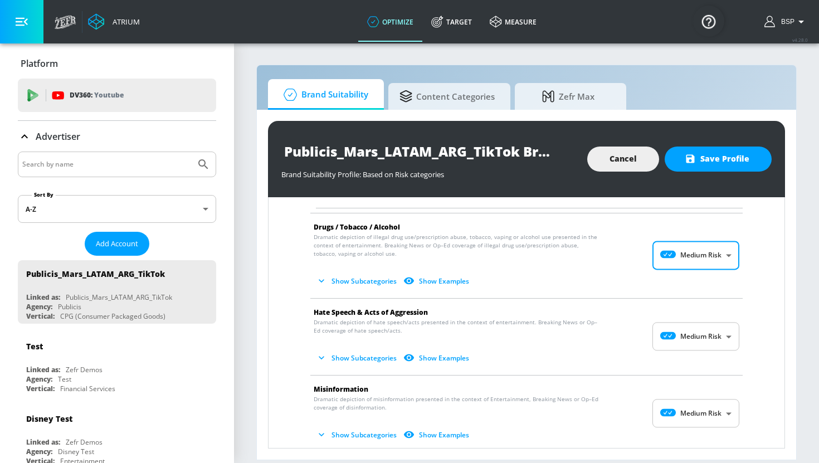
scroll to position [792, 0]
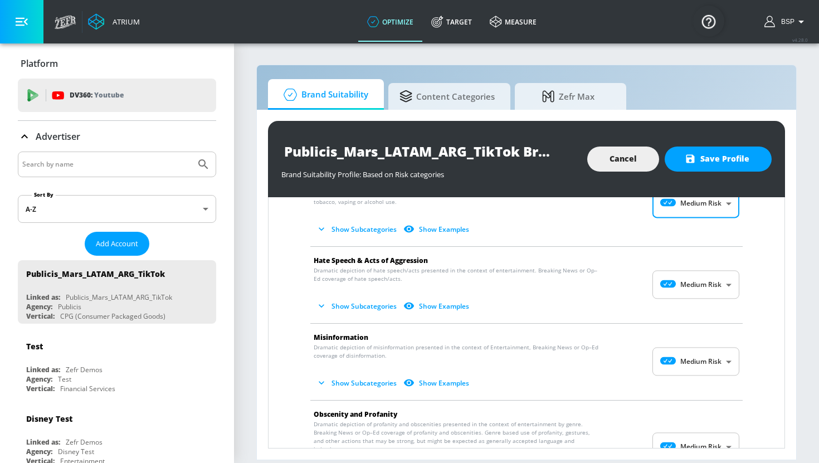
click at [712, 281] on body "Atrium optimize Target measure optimize Target measure v 4.28.0 BSP Platform DV…" at bounding box center [409, 231] width 819 height 463
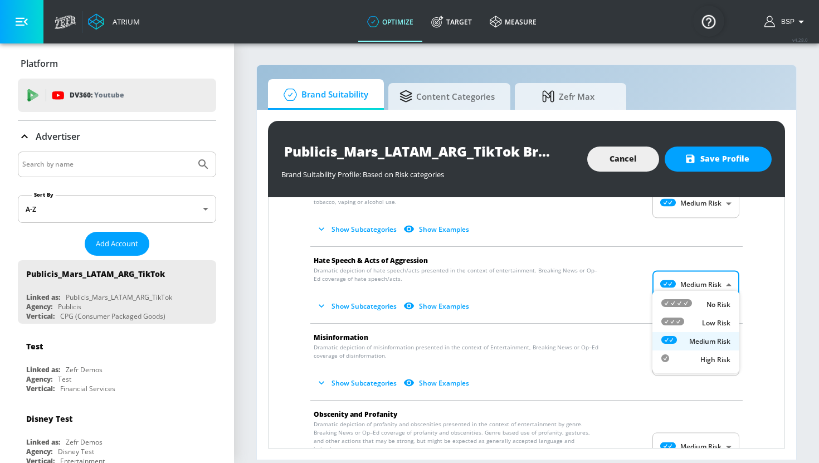
click at [707, 305] on p "No Risk" at bounding box center [718, 305] width 24 height 10
type input "MINIMAL"
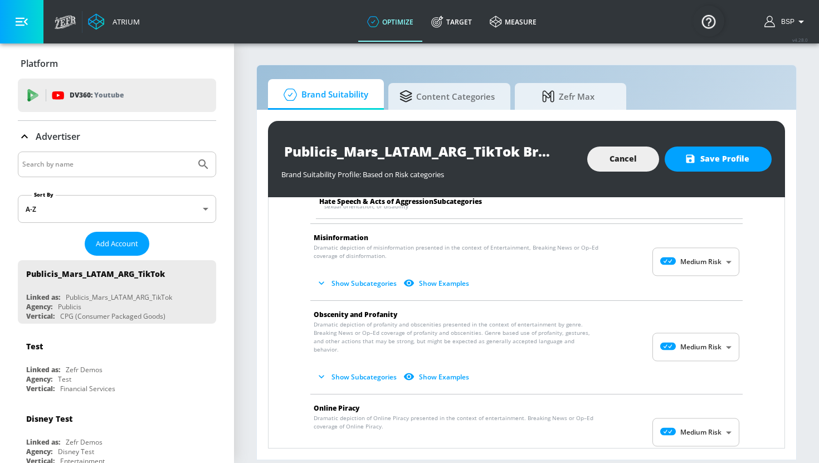
scroll to position [980, 0]
click at [700, 257] on body "Atrium optimize Target measure optimize Target measure v 4.28.0 BSP Platform DV…" at bounding box center [409, 231] width 819 height 463
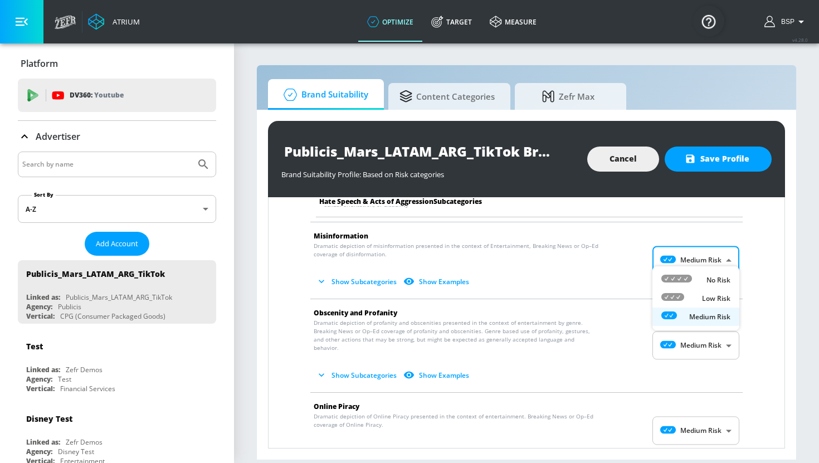
click at [700, 278] on div "No Risk" at bounding box center [695, 280] width 69 height 12
type input "MINIMAL"
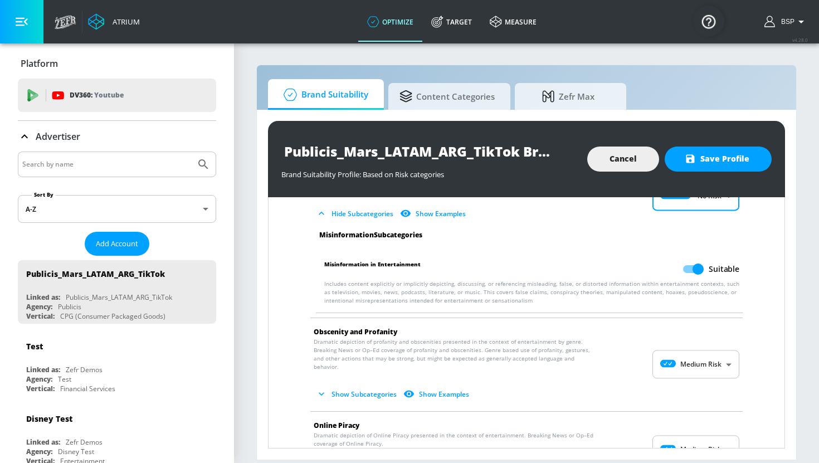
scroll to position [1028, 0]
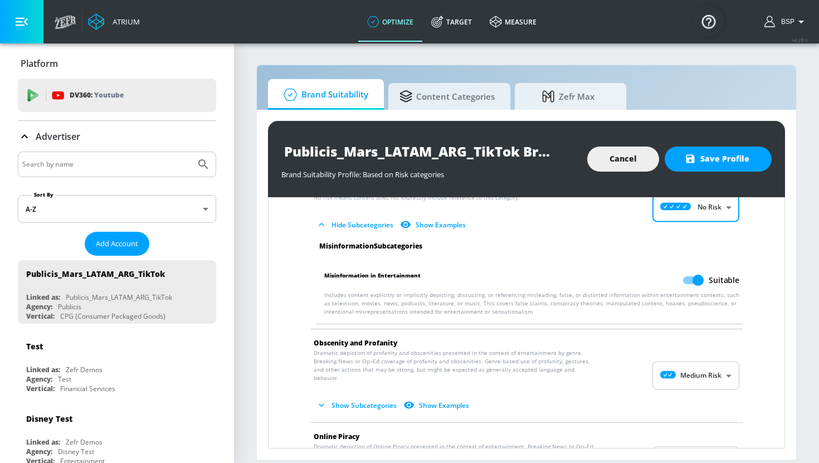
click at [692, 271] on input "Suitable" at bounding box center [697, 280] width 63 height 21
checkbox input "false"
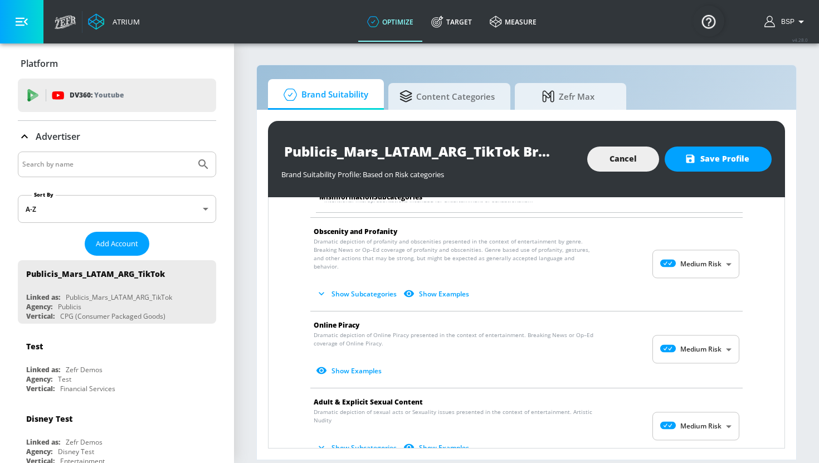
scroll to position [1142, 0]
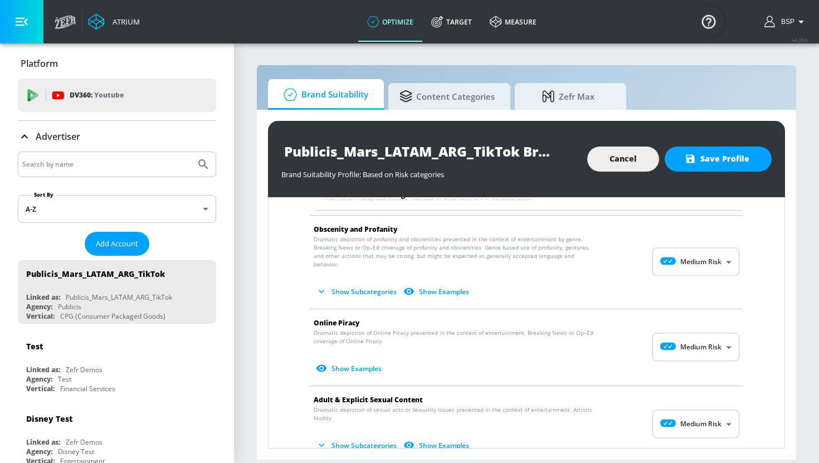
click at [693, 331] on body "Atrium optimize Target measure optimize Target measure v 4.28.0 BSP Platform DV…" at bounding box center [409, 231] width 819 height 463
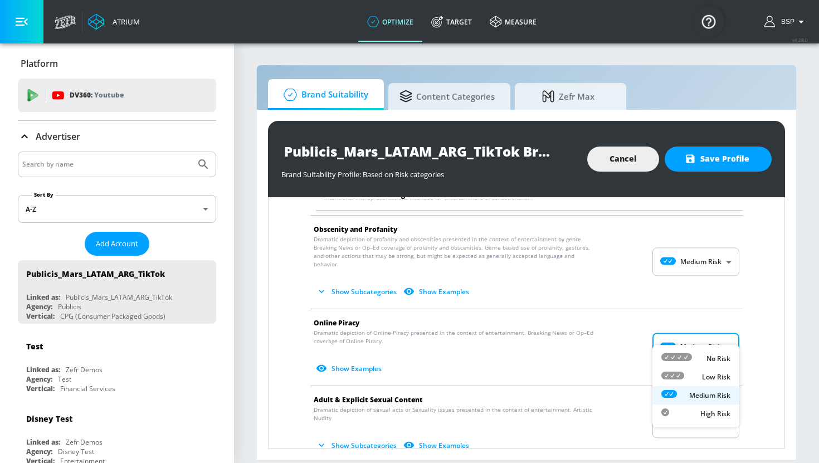
click at [699, 374] on div "Low Risk" at bounding box center [695, 377] width 69 height 12
type input "LOW"
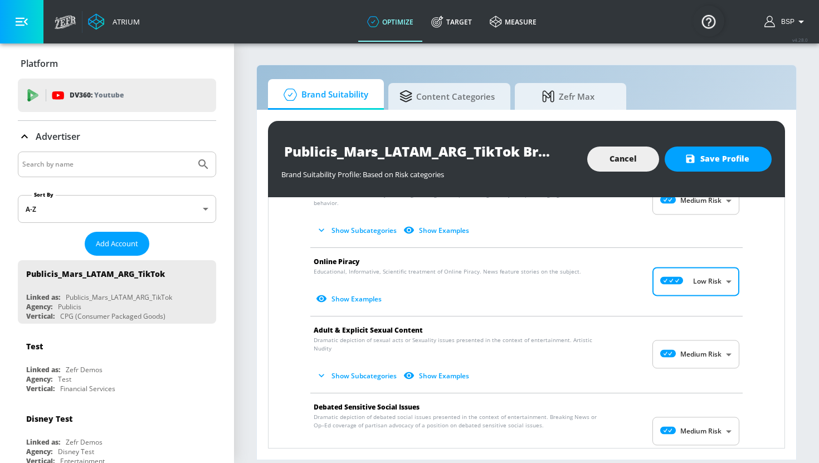
scroll to position [1206, 0]
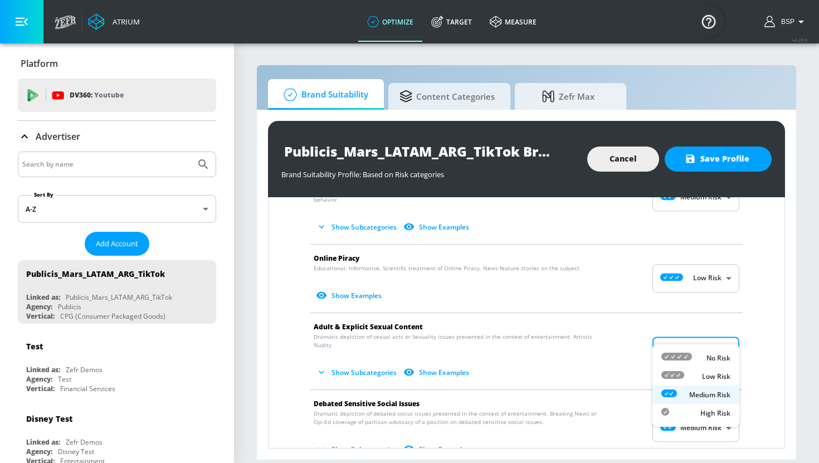
click at [700, 337] on body "Atrium optimize Target measure optimize Target measure v 4.28.0 BSP Platform DV…" at bounding box center [409, 231] width 819 height 463
click at [700, 371] on div "Low Risk" at bounding box center [695, 376] width 69 height 12
type input "LOW"
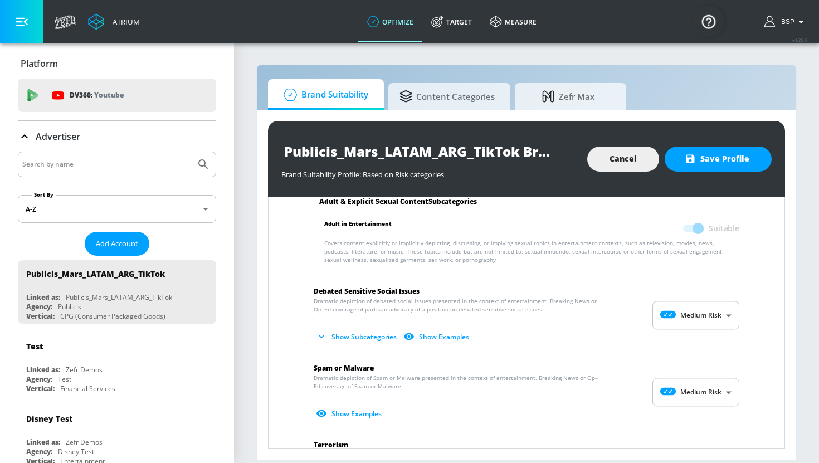
scroll to position [1406, 0]
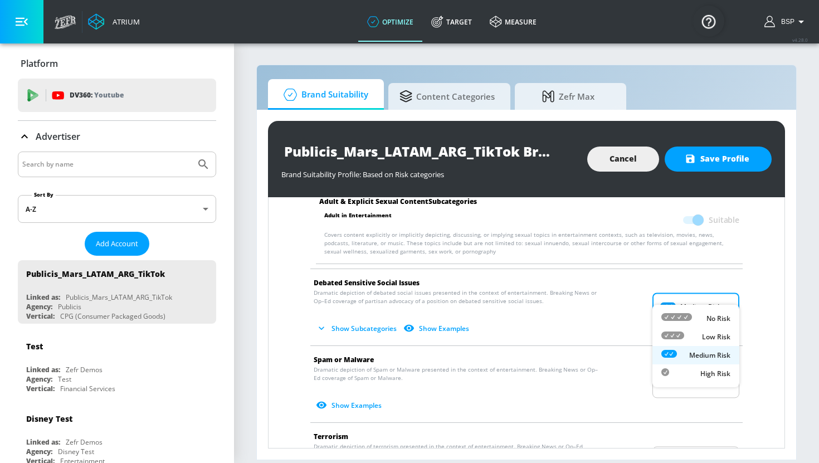
click at [701, 292] on body "Atrium optimize Target measure optimize Target measure v 4.28.0 BSP Platform DV…" at bounding box center [409, 231] width 819 height 463
click at [701, 333] on div "Low Risk" at bounding box center [695, 337] width 69 height 12
type input "LOW"
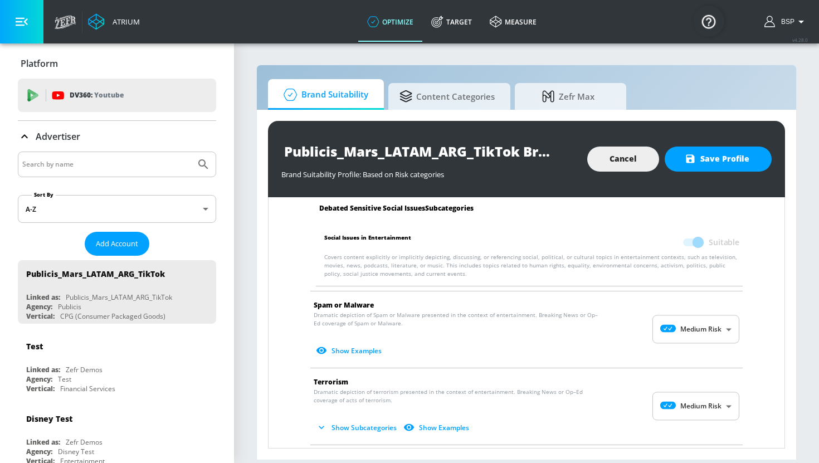
scroll to position [1549, 0]
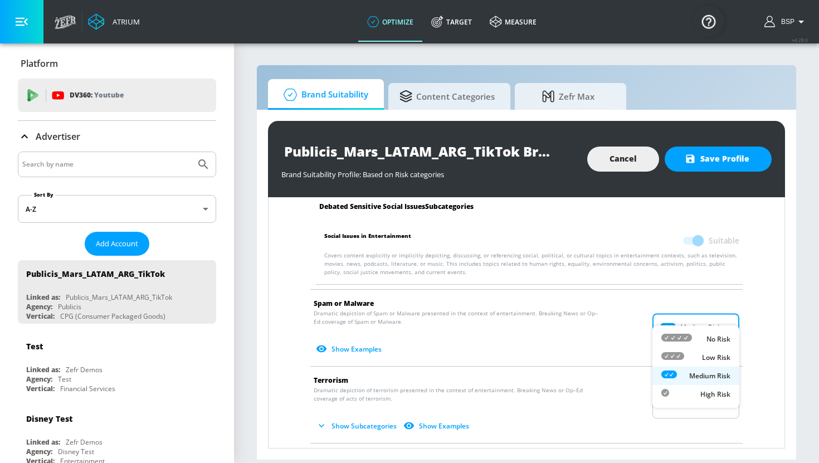
click at [714, 315] on body "Atrium optimize Target measure optimize Target measure v 4.28.0 BSP Platform DV…" at bounding box center [409, 231] width 819 height 463
click at [712, 357] on p "Low Risk" at bounding box center [716, 358] width 28 height 10
type input "LOW"
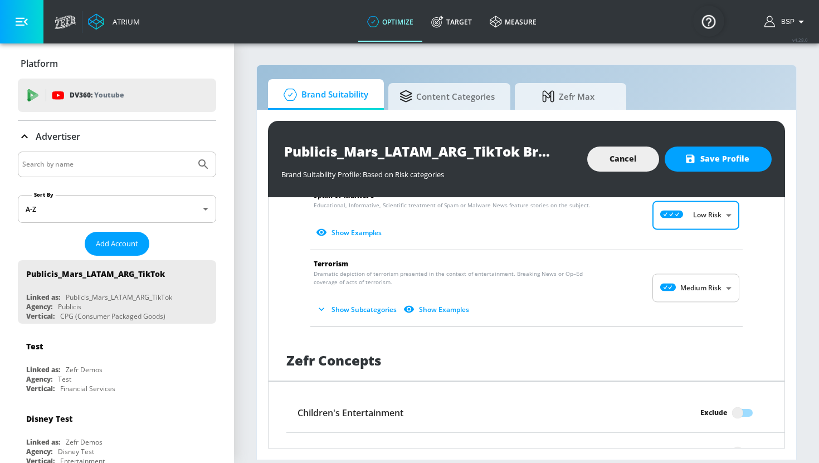
scroll to position [1658, 0]
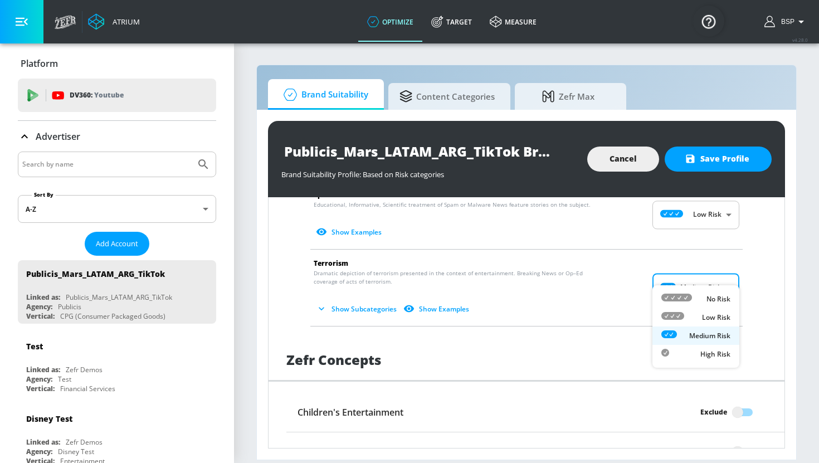
click at [719, 273] on body "Atrium optimize Target measure optimize Target measure v 4.28.0 BSP Platform DV…" at bounding box center [409, 231] width 819 height 463
click at [716, 319] on p "Low Risk" at bounding box center [716, 317] width 28 height 10
type input "LOW"
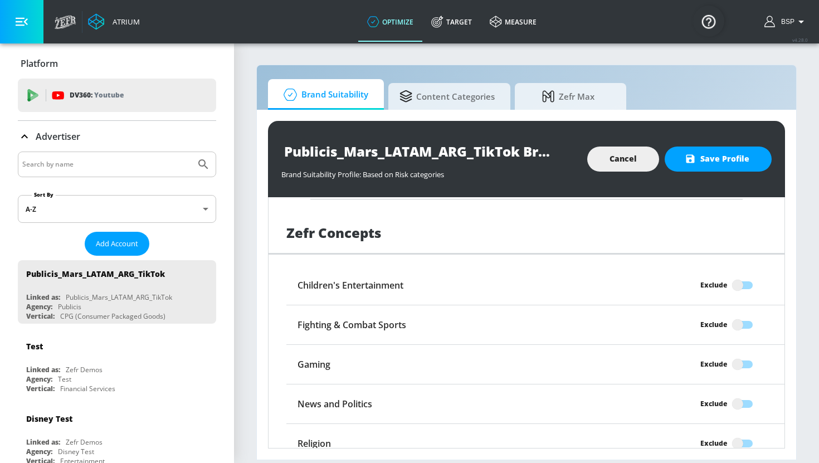
scroll to position [1859, 0]
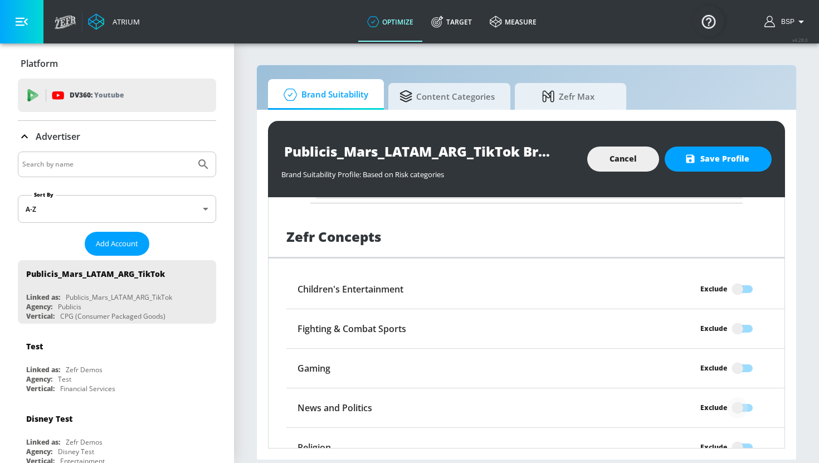
click at [742, 397] on input "Exclude" at bounding box center [737, 407] width 63 height 21
checkbox input "true"
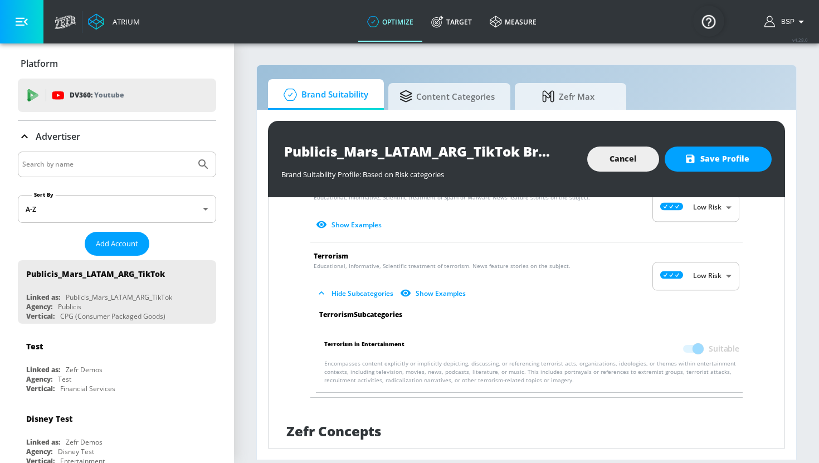
scroll to position [1665, 0]
click at [739, 168] on button "Save Profile" at bounding box center [718, 158] width 107 height 25
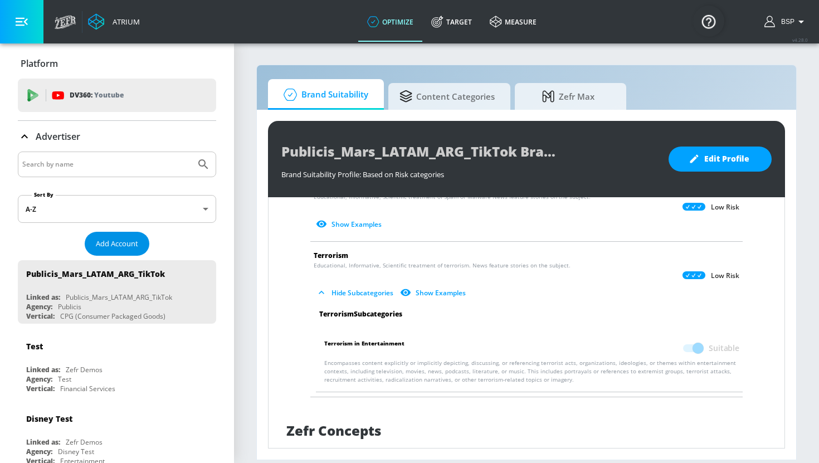
click at [134, 247] on span "Add Account" at bounding box center [117, 243] width 42 height 13
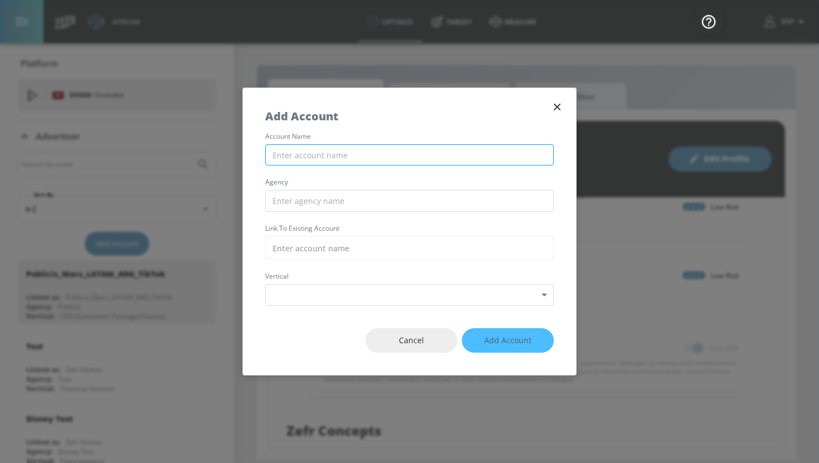
click at [363, 156] on input "text" at bounding box center [409, 155] width 289 height 22
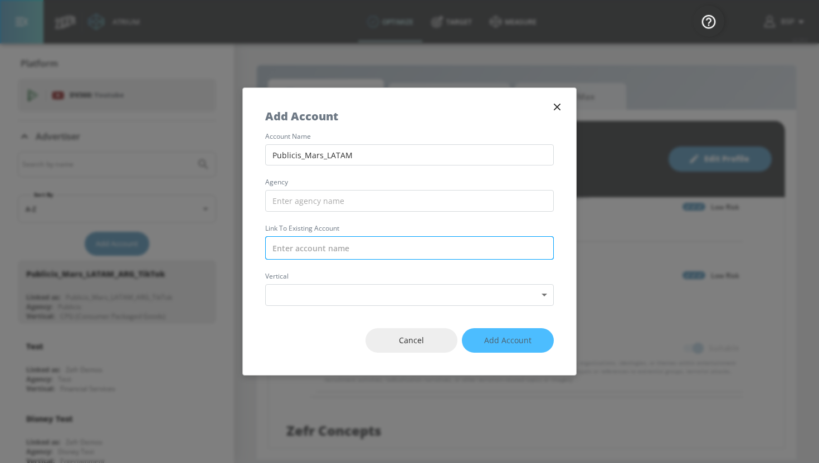
type input "Publicis_Mars_LATAM"
click at [370, 253] on input "text" at bounding box center [409, 247] width 289 height 23
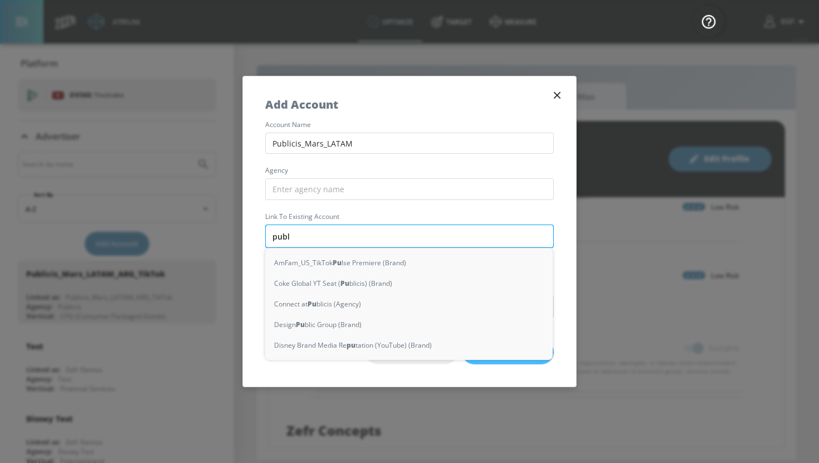
type input "publi"
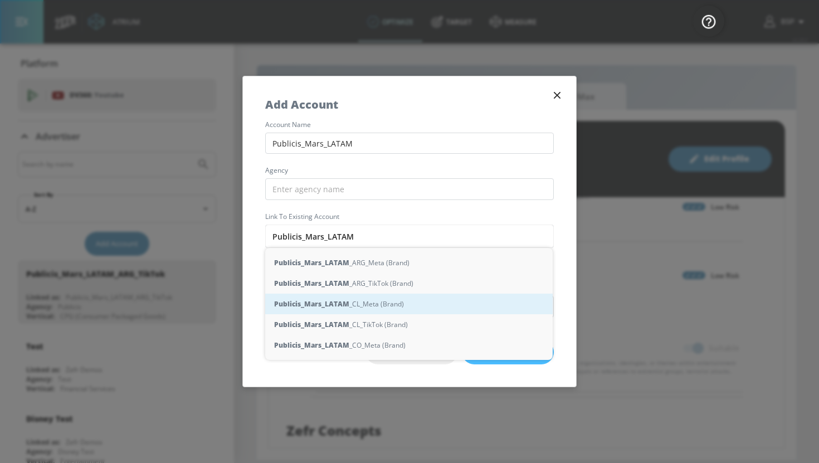
click at [382, 305] on div "Publicis_Mars_LATAM _CL_Meta (Brand)" at bounding box center [408, 304] width 287 height 21
type input "Publicis_Mars_LATAM_CL_Meta (Brand)"
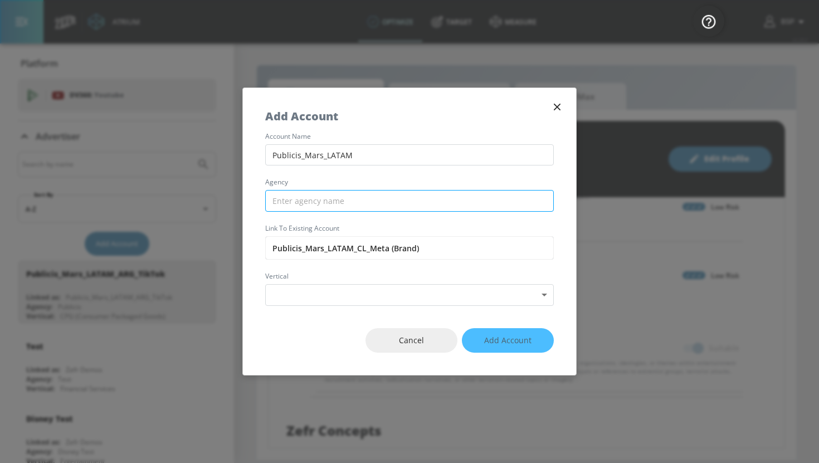
click at [364, 202] on input "text" at bounding box center [409, 201] width 289 height 22
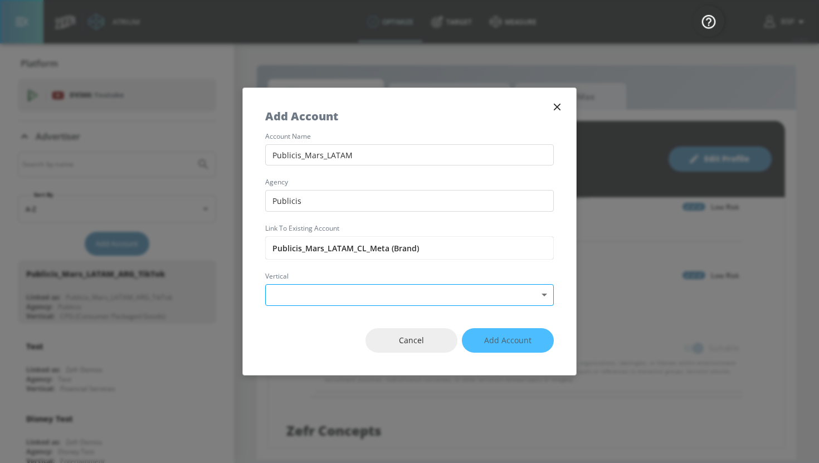
type input "Publicis"
click at [408, 295] on body "Atrium optimize Target measure optimize Target measure v 4.28.0 BSP Platform DV…" at bounding box center [409, 231] width 819 height 463
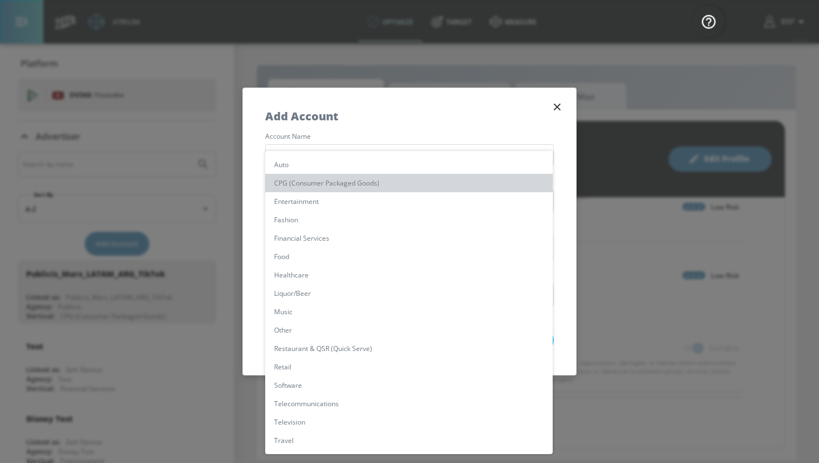
click at [387, 182] on li "CPG (Consumer Packaged Goods)" at bounding box center [408, 183] width 287 height 18
type input "[object Object]"
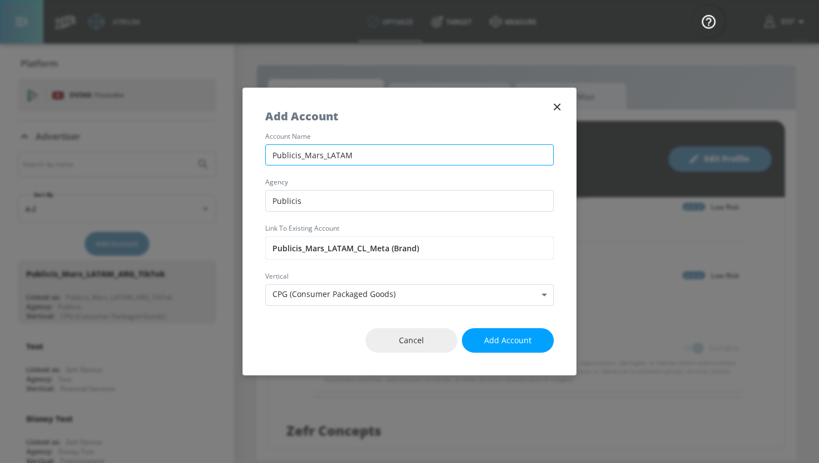
click at [411, 158] on input "Publicis_Mars_LATAM" at bounding box center [409, 155] width 289 height 22
type input "Publicis_Mars_LATAM_CL_Meta"
click at [511, 341] on span "Add Account" at bounding box center [507, 341] width 47 height 14
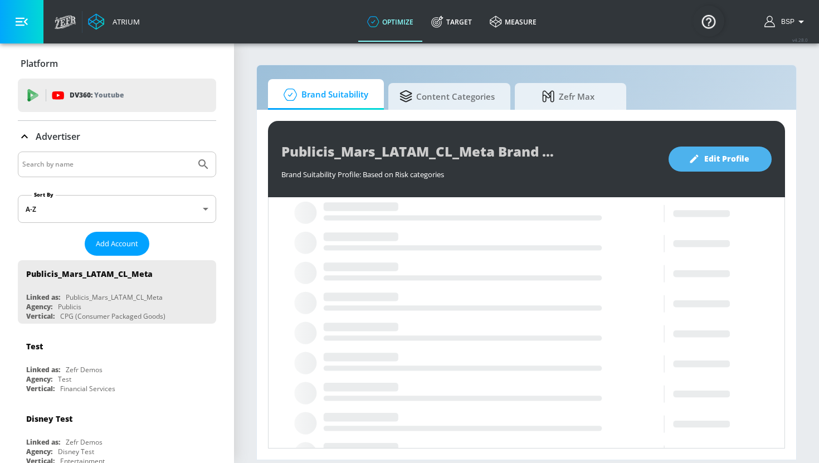
click at [748, 161] on span "Edit Profile" at bounding box center [720, 159] width 58 height 14
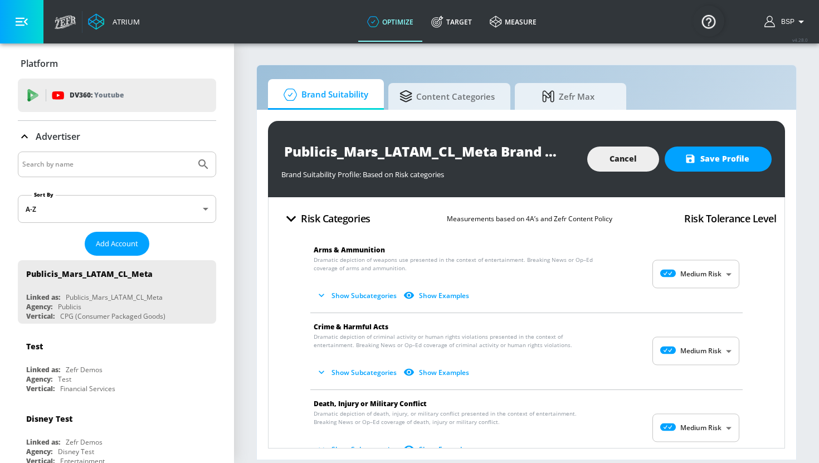
click at [722, 267] on body "Atrium optimize Target measure optimize Target measure v 4.28.0 BSP Platform DV…" at bounding box center [409, 231] width 819 height 463
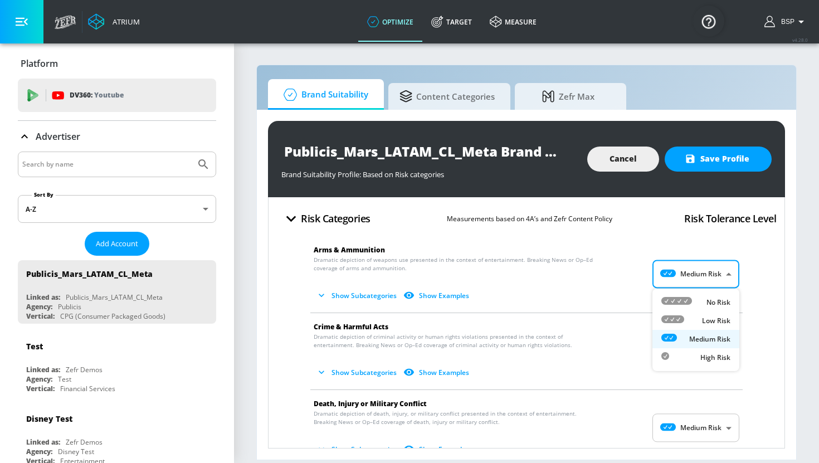
click at [708, 316] on p "Low Risk" at bounding box center [716, 321] width 28 height 10
type input "LOW"
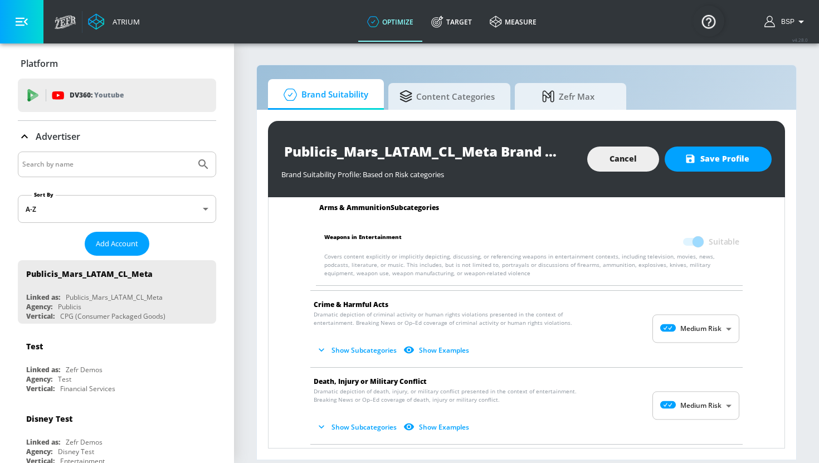
scroll to position [110, 0]
click at [696, 330] on body "Atrium optimize Target measure optimize Target measure v 4.28.0 BSP Platform DV…" at bounding box center [409, 231] width 819 height 463
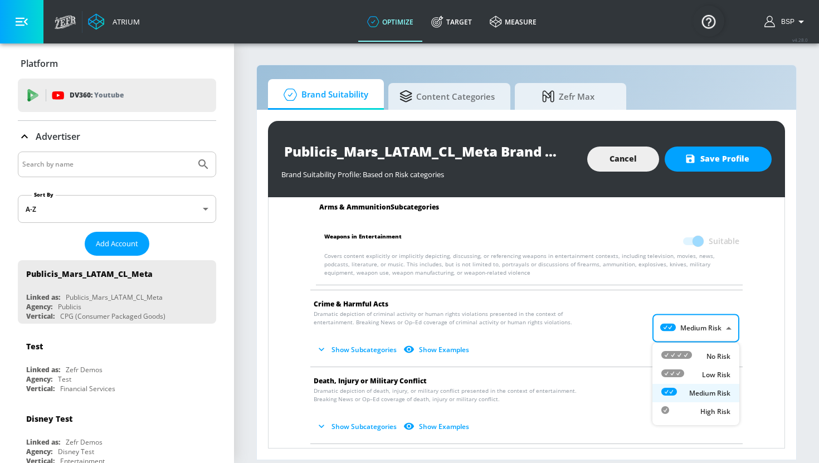
click at [698, 370] on div "Low Risk" at bounding box center [695, 375] width 69 height 12
type input "LOW"
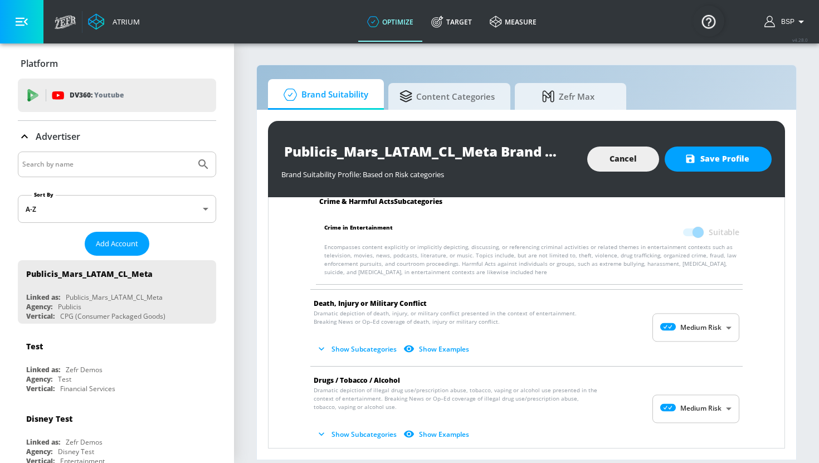
scroll to position [286, 0]
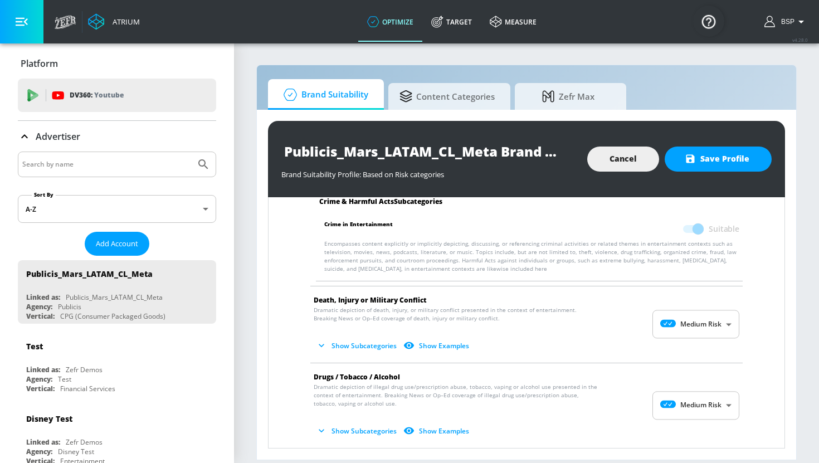
click at [698, 330] on body "Atrium optimize Target measure optimize Target measure v 4.28.0 BSP Platform DV…" at bounding box center [409, 231] width 819 height 463
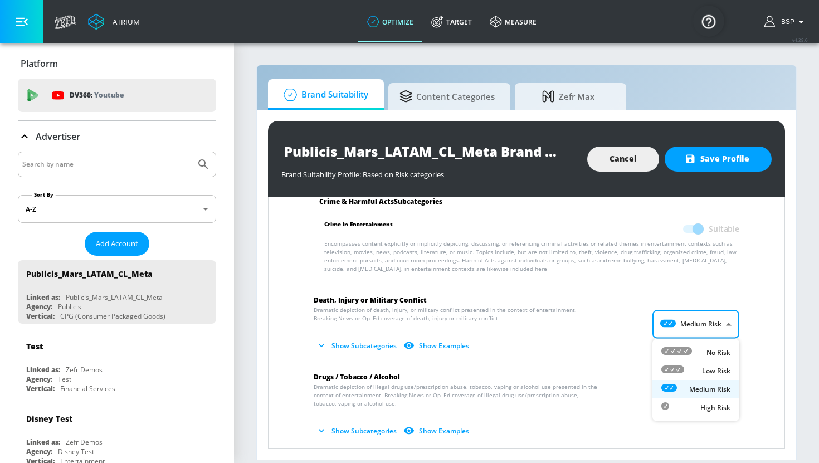
click at [698, 367] on div "Low Risk" at bounding box center [695, 371] width 69 height 12
type input "LOW"
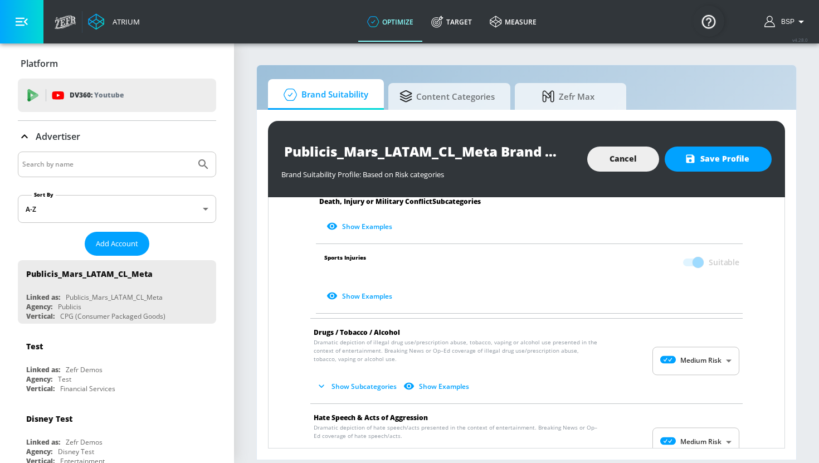
scroll to position [637, 0]
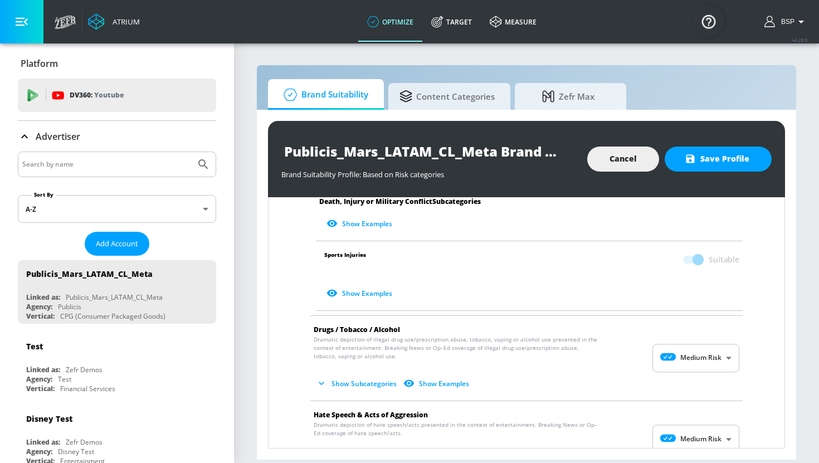
click at [714, 346] on body "Atrium optimize Target measure optimize Target measure v 4.28.0 BSP Platform DV…" at bounding box center [409, 231] width 819 height 463
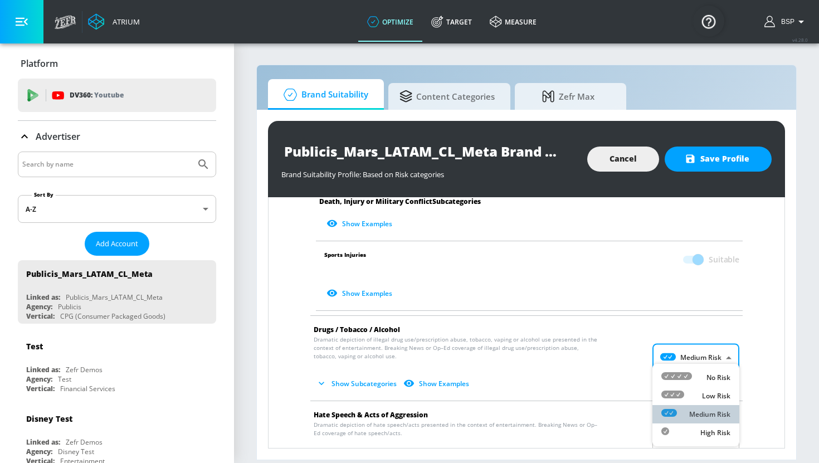
click at [715, 415] on p "Medium Risk" at bounding box center [709, 414] width 41 height 10
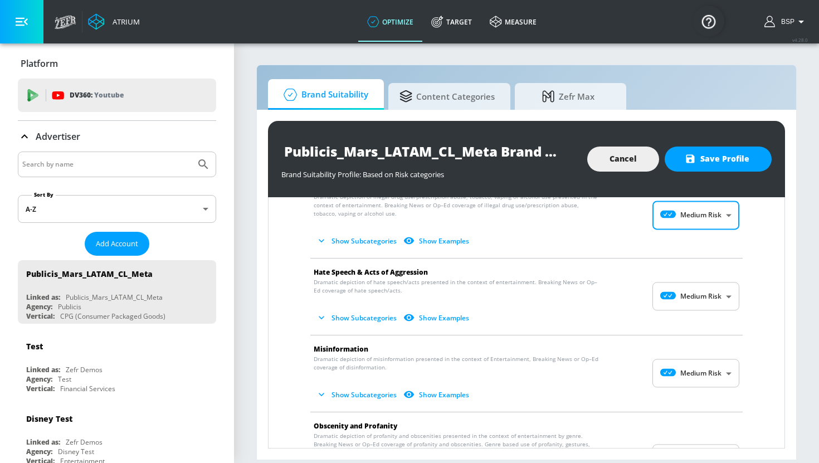
scroll to position [786, 0]
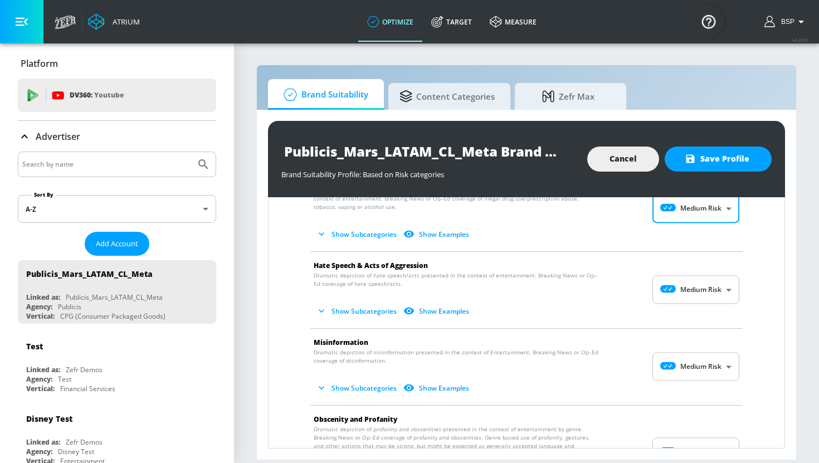
click at [680, 290] on body "Atrium optimize Target measure optimize Target measure v 4.28.0 BSP Platform DV…" at bounding box center [409, 231] width 819 height 463
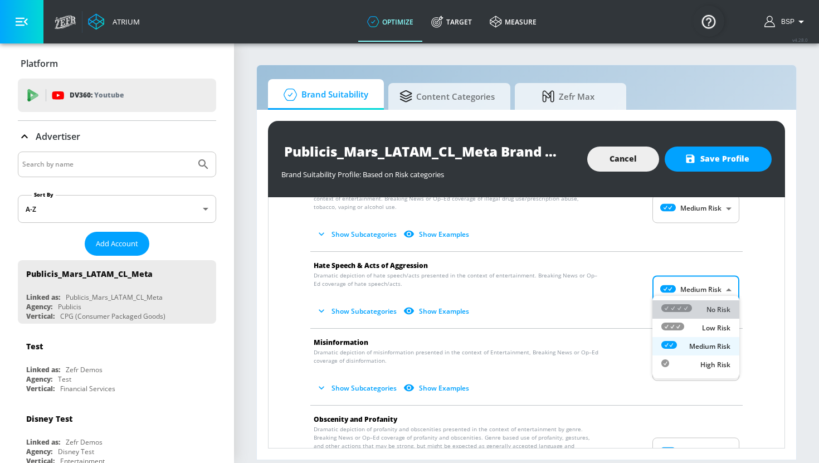
click at [681, 315] on div at bounding box center [676, 310] width 31 height 12
type input "MINIMAL"
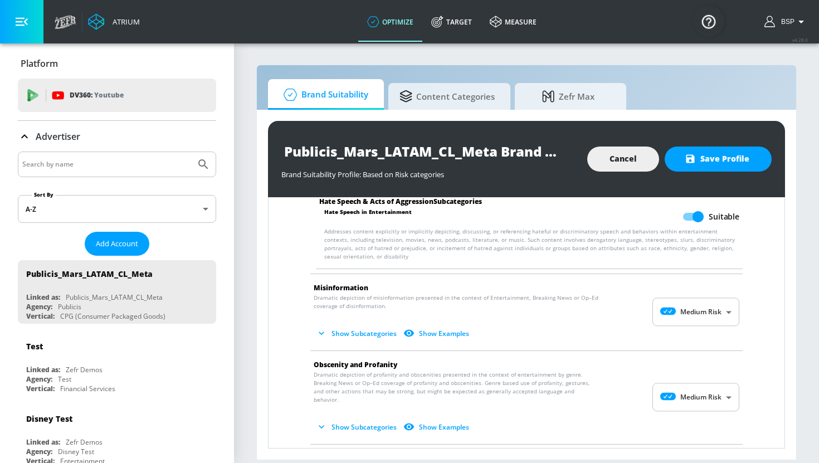
scroll to position [931, 0]
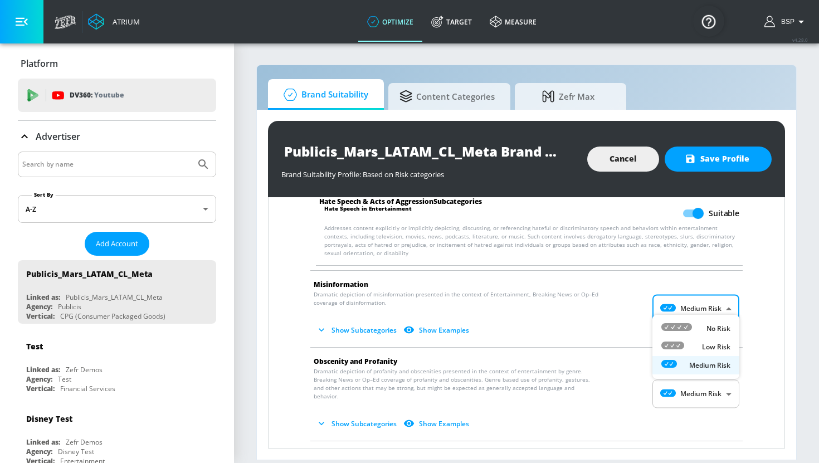
click at [700, 294] on body "Atrium optimize Target measure optimize Target measure v 4.28.0 BSP Platform DV…" at bounding box center [409, 231] width 819 height 463
click at [696, 331] on div "No Risk" at bounding box center [695, 329] width 69 height 12
type input "MINIMAL"
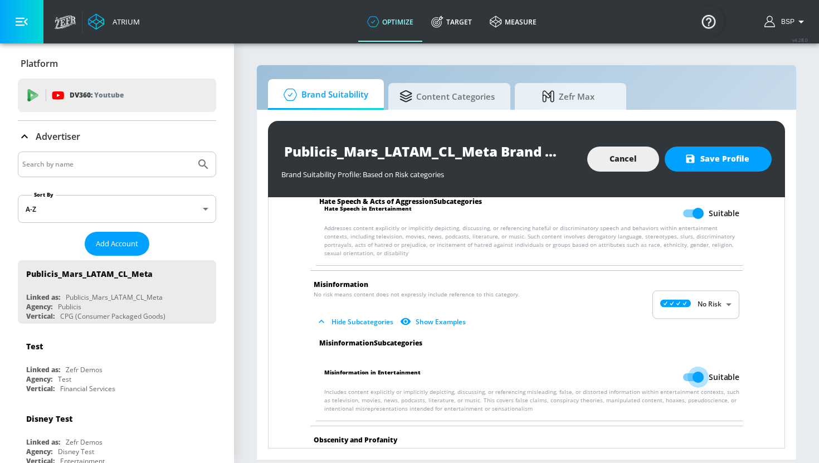
click at [696, 370] on input "Suitable" at bounding box center [697, 377] width 63 height 21
checkbox input "false"
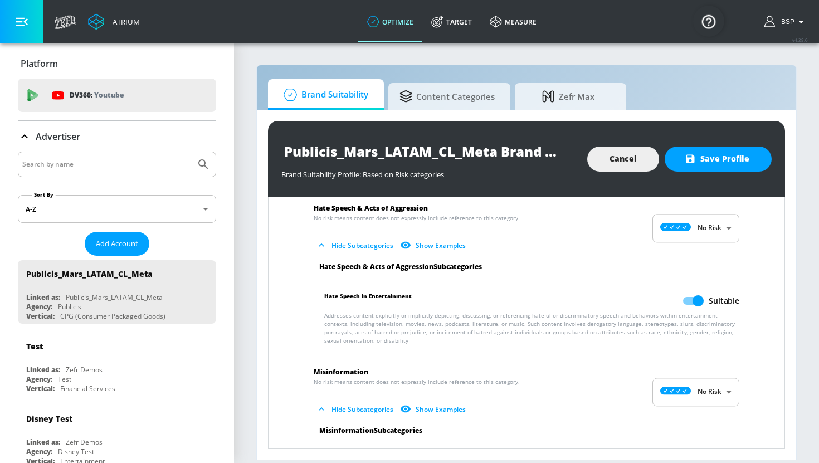
scroll to position [835, 0]
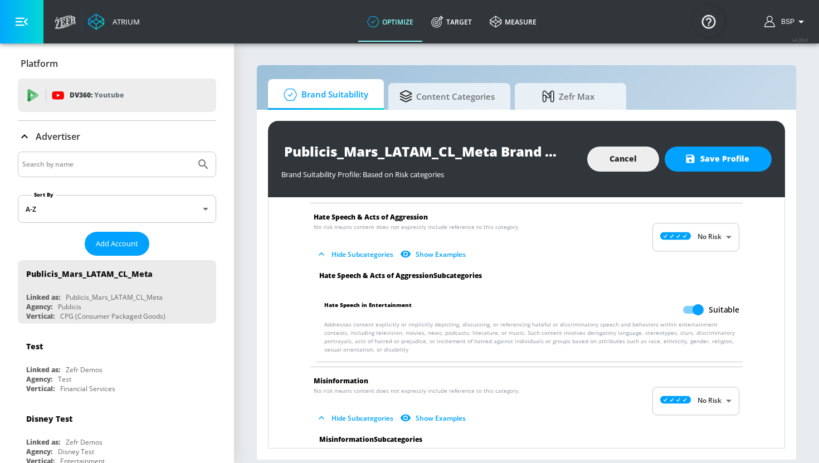
click at [697, 301] on input "Suitable" at bounding box center [697, 309] width 63 height 21
checkbox input "false"
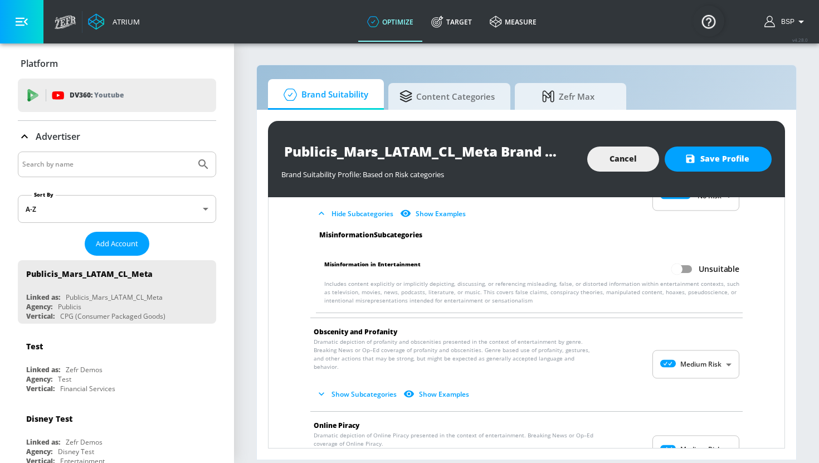
scroll to position [1045, 0]
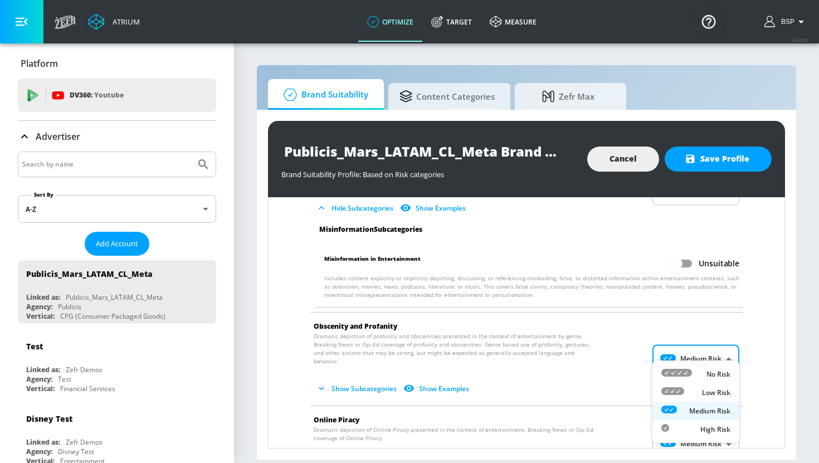
click at [693, 346] on body "Atrium optimize Target measure optimize Target measure v 4.28.0 BSP Platform DV…" at bounding box center [409, 231] width 819 height 463
click at [602, 372] on div at bounding box center [409, 231] width 819 height 463
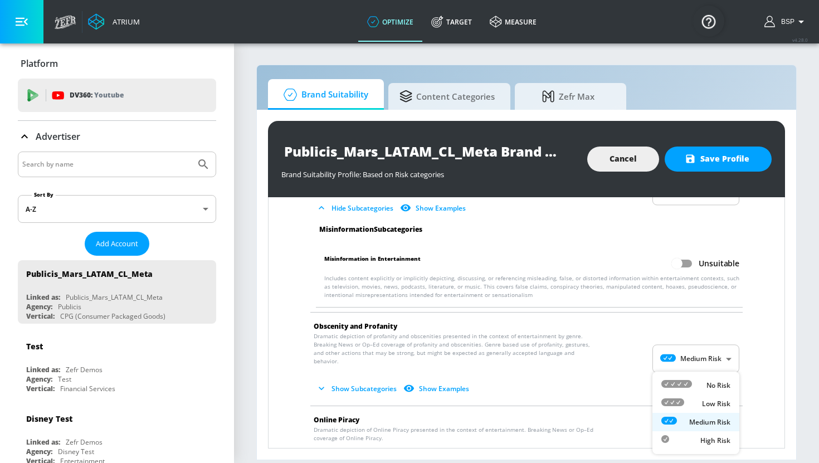
click at [682, 421] on body "Atrium optimize Target measure optimize Target measure v 4.28.0 BSP Platform DV…" at bounding box center [409, 231] width 819 height 463
drag, startPoint x: 701, startPoint y: 381, endPoint x: 704, endPoint y: 404, distance: 23.1
click at [705, 404] on ul "No Risk Low Risk Medium Risk High Risk" at bounding box center [695, 413] width 87 height 82
click at [704, 404] on p "Low Risk" at bounding box center [716, 404] width 28 height 10
type input "LOW"
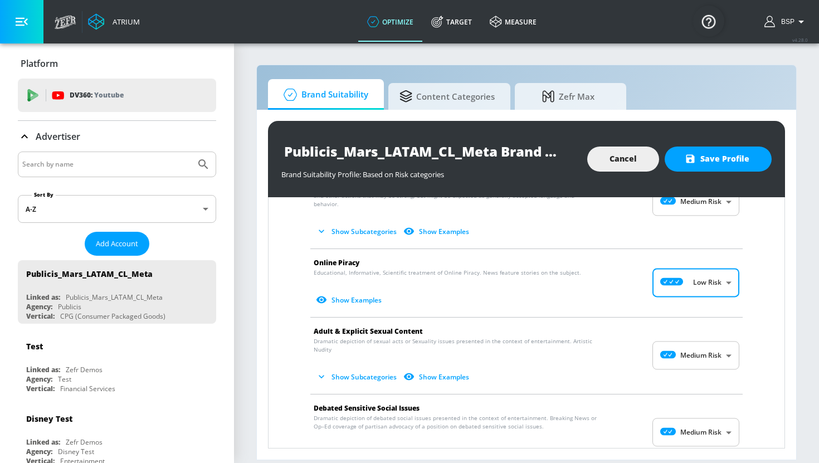
scroll to position [1218, 0]
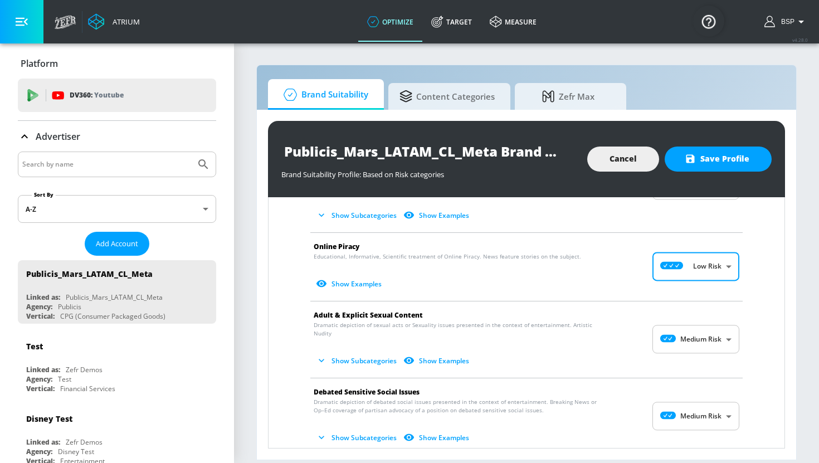
click at [703, 318] on body "Atrium optimize Target measure optimize Target measure v 4.28.0 BSP Platform DV…" at bounding box center [409, 231] width 819 height 463
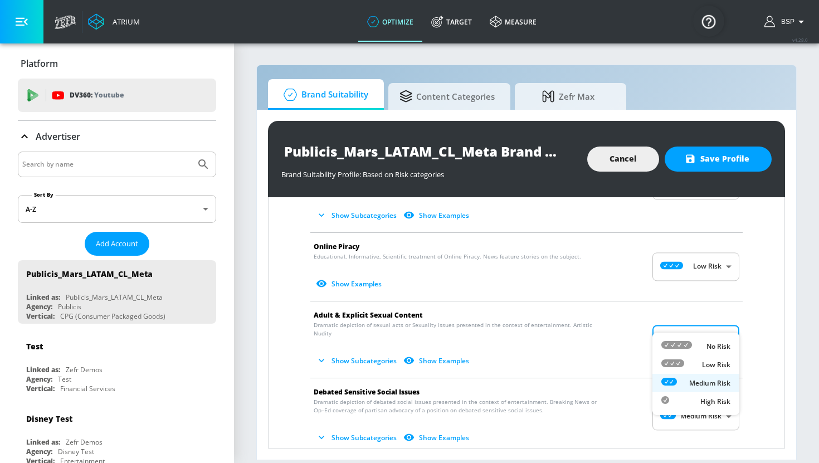
click at [707, 366] on p "Low Risk" at bounding box center [716, 365] width 28 height 10
type input "LOW"
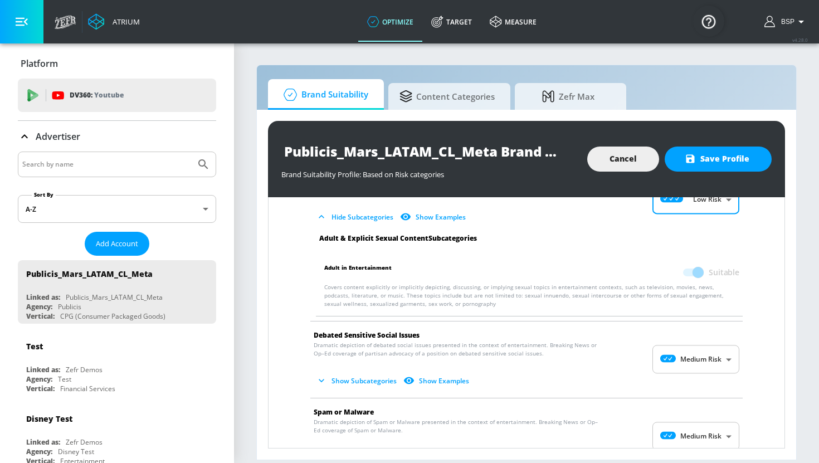
scroll to position [1352, 0]
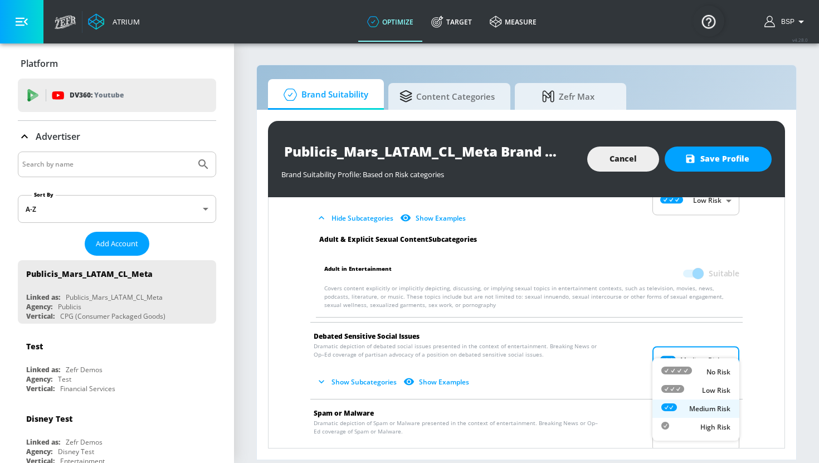
click at [679, 346] on body "Atrium optimize Target measure optimize Target measure v 4.28.0 BSP Platform DV…" at bounding box center [409, 231] width 819 height 463
click at [681, 390] on icon at bounding box center [672, 389] width 23 height 8
type input "LOW"
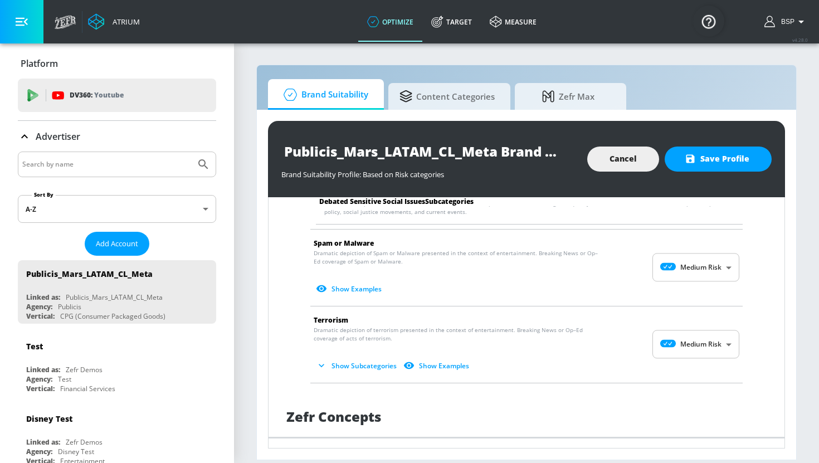
scroll to position [1613, 0]
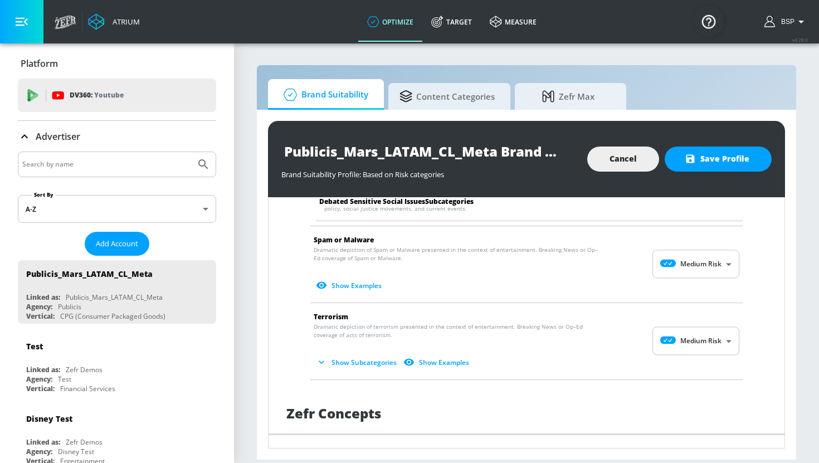
click at [723, 251] on body "Atrium optimize Target measure optimize Target measure v 4.28.0 BSP Platform DV…" at bounding box center [409, 231] width 819 height 463
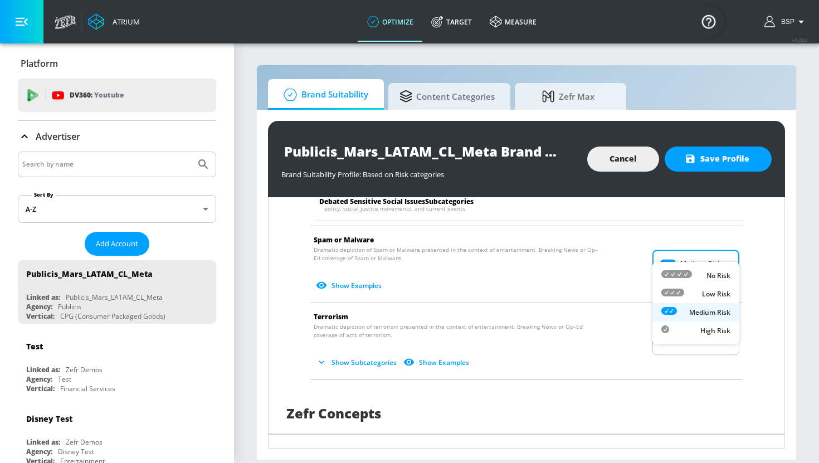
click at [711, 289] on p "Low Risk" at bounding box center [716, 294] width 28 height 10
type input "LOW"
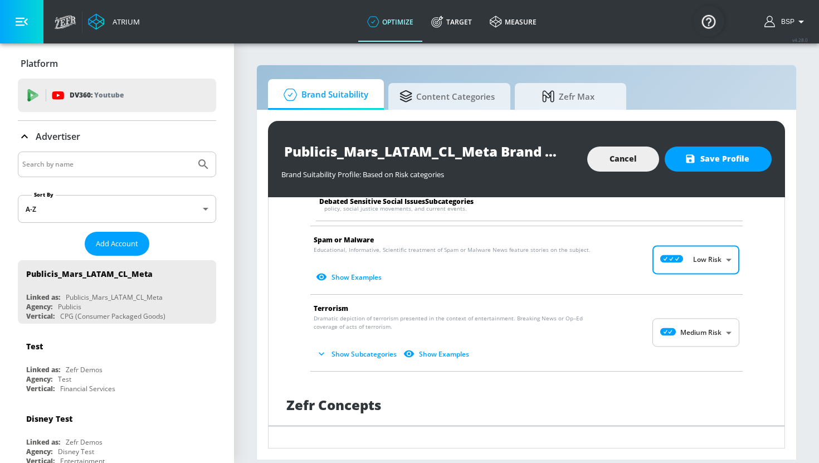
click at [698, 317] on body "Atrium optimize Target measure optimize Target measure v 4.28.0 BSP Platform DV…" at bounding box center [409, 231] width 819 height 463
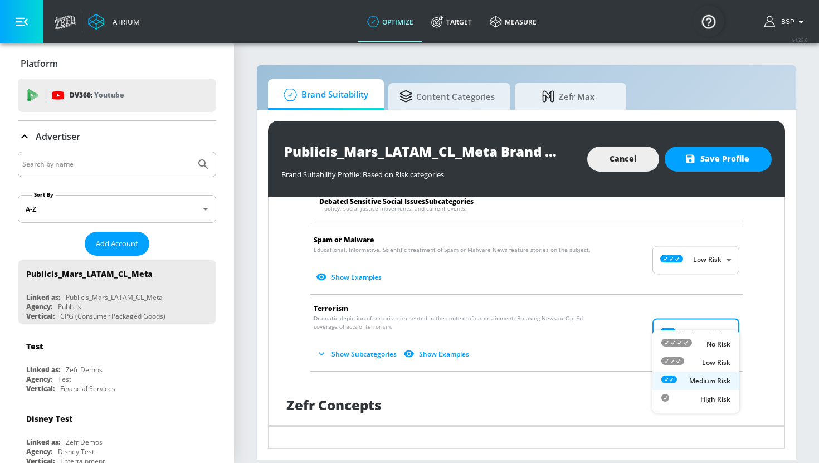
click at [698, 357] on div "Low Risk" at bounding box center [695, 362] width 69 height 12
type input "LOW"
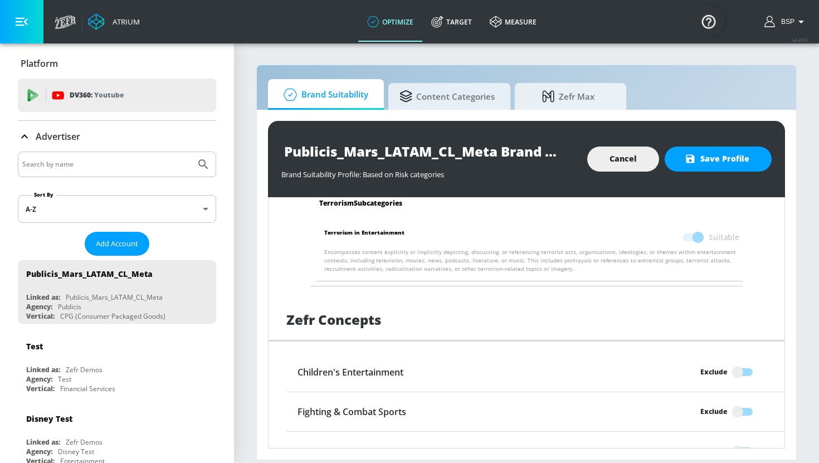
scroll to position [1901, 0]
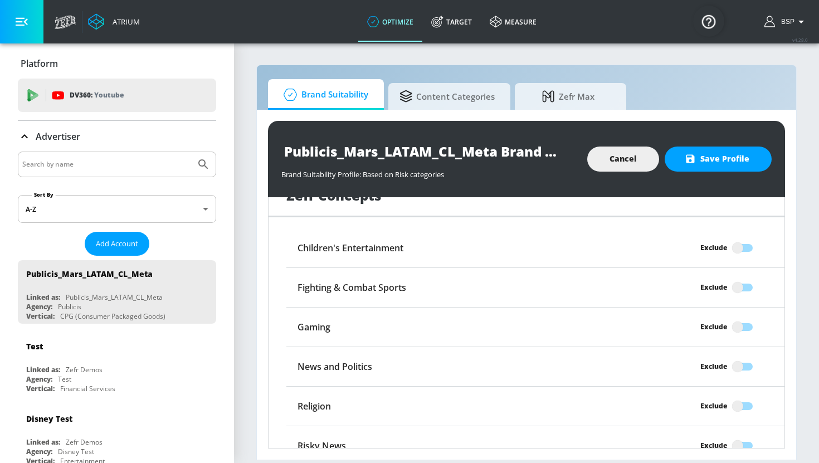
click at [744, 356] on input "Exclude" at bounding box center [737, 366] width 63 height 21
checkbox input "true"
click at [715, 158] on span "Save Profile" at bounding box center [718, 159] width 62 height 14
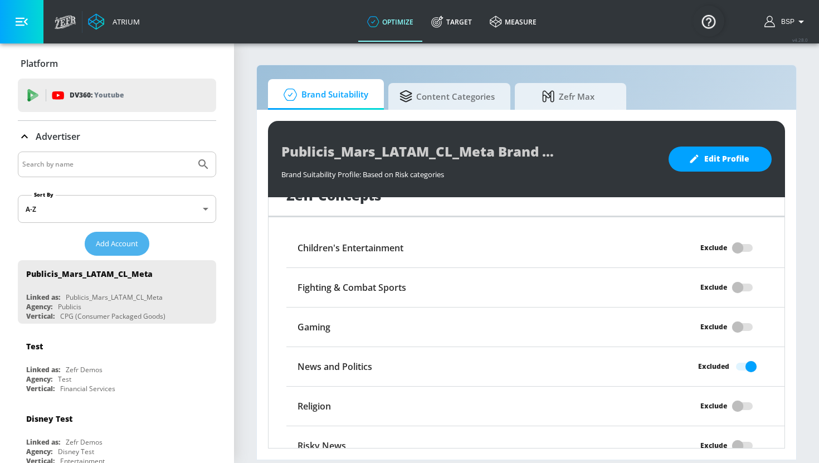
click at [129, 242] on span "Add Account" at bounding box center [117, 243] width 42 height 13
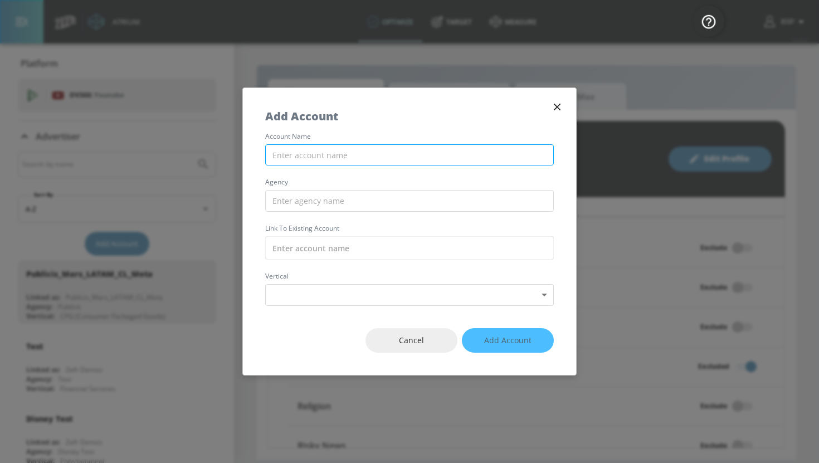
click at [346, 152] on input "text" at bounding box center [409, 155] width 289 height 22
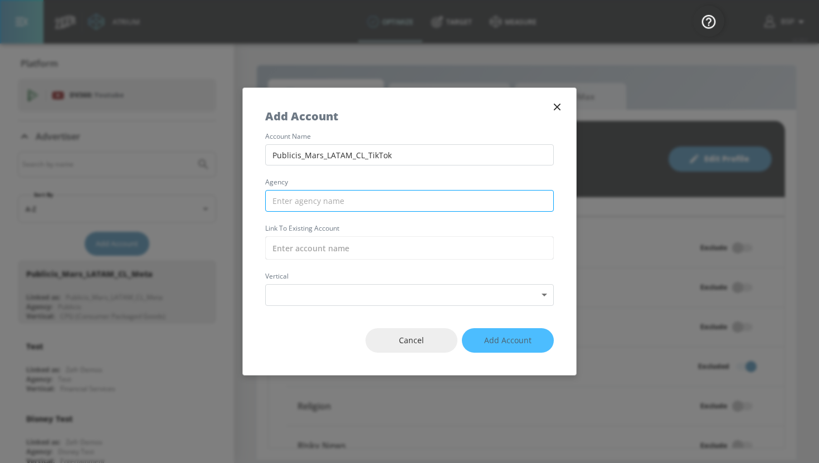
type input "Publicis_Mars_LATAM_CL_TikTok"
click at [384, 201] on input "text" at bounding box center [409, 201] width 289 height 22
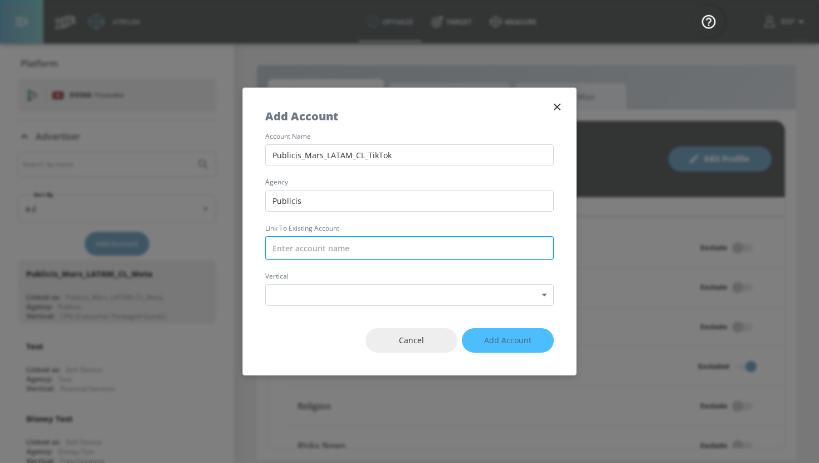
type input "Publicis"
click at [388, 245] on input "text" at bounding box center [409, 247] width 289 height 23
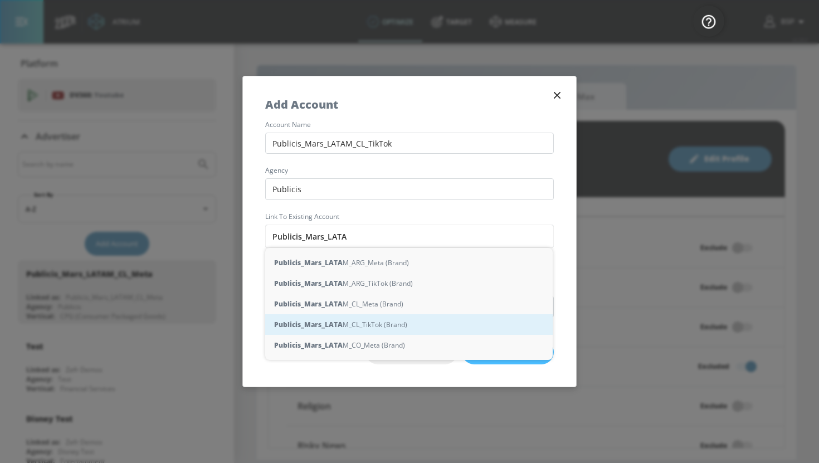
click at [418, 319] on div "Publicis_Mars_LATA M_CL_TikTok (Brand)" at bounding box center [408, 324] width 287 height 21
type input "Publicis_Mars_LATAM_CL_TikTok (Brand)"
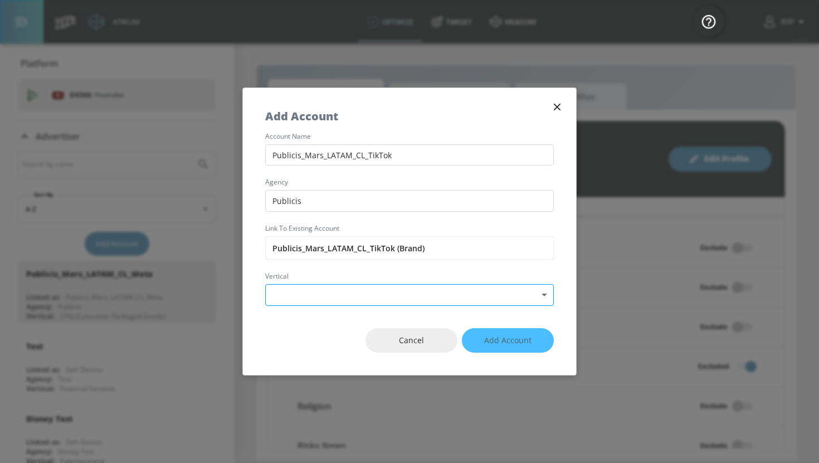
click at [388, 298] on body "Atrium optimize Target measure optimize Target measure v 4.28.0 BSP Platform DV…" at bounding box center [409, 231] width 819 height 463
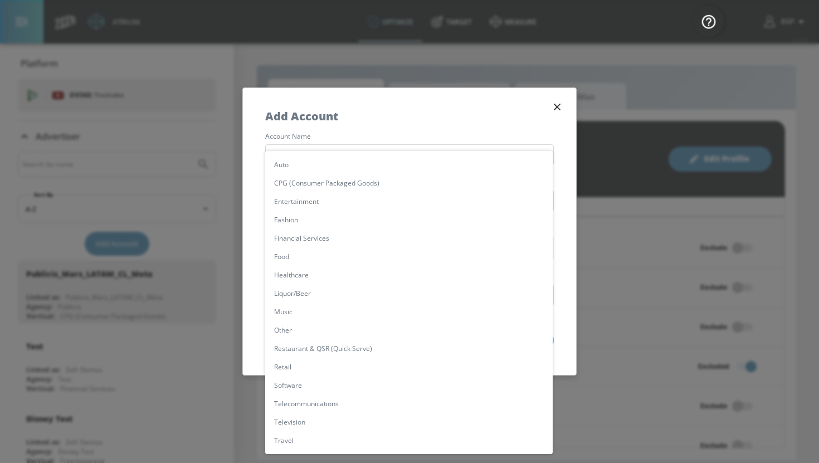
click at [353, 179] on li "CPG (Consumer Packaged Goods)" at bounding box center [408, 183] width 287 height 18
type input "[object Object]"
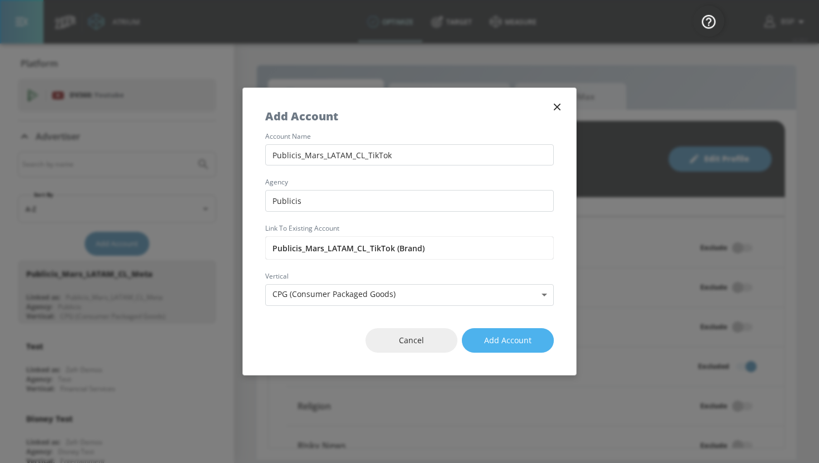
click at [520, 346] on span "Add Account" at bounding box center [507, 341] width 47 height 14
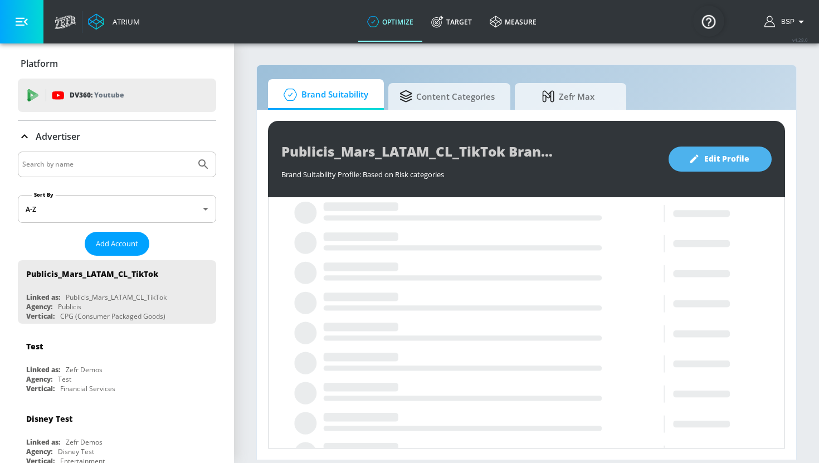
click at [715, 156] on span "Edit Profile" at bounding box center [720, 159] width 58 height 14
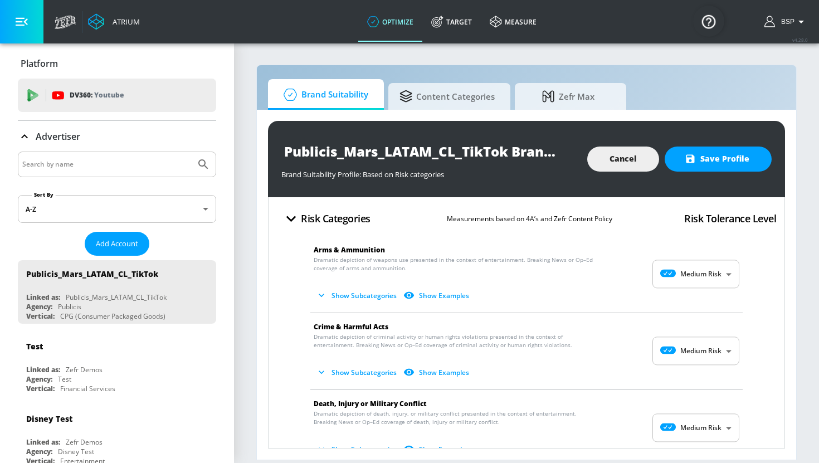
click at [707, 270] on body "Atrium optimize Target measure optimize Target measure v 4.28.0 BSP Platform DV…" at bounding box center [409, 231] width 819 height 463
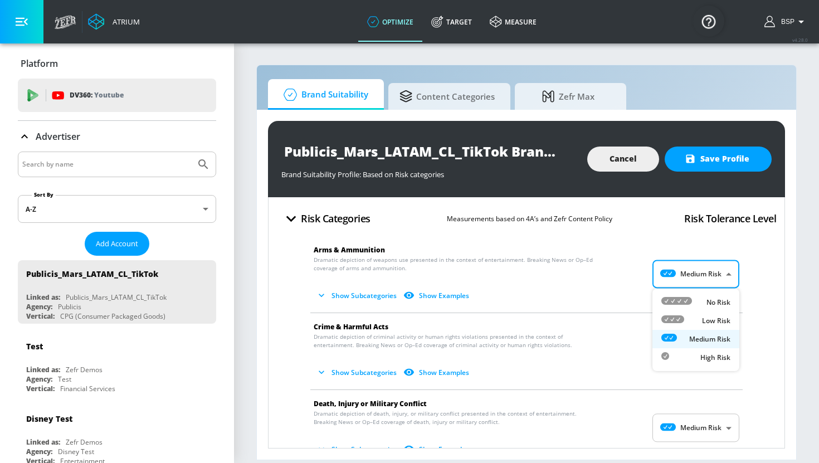
click at [706, 316] on p "Low Risk" at bounding box center [716, 321] width 28 height 10
type input "LOW"
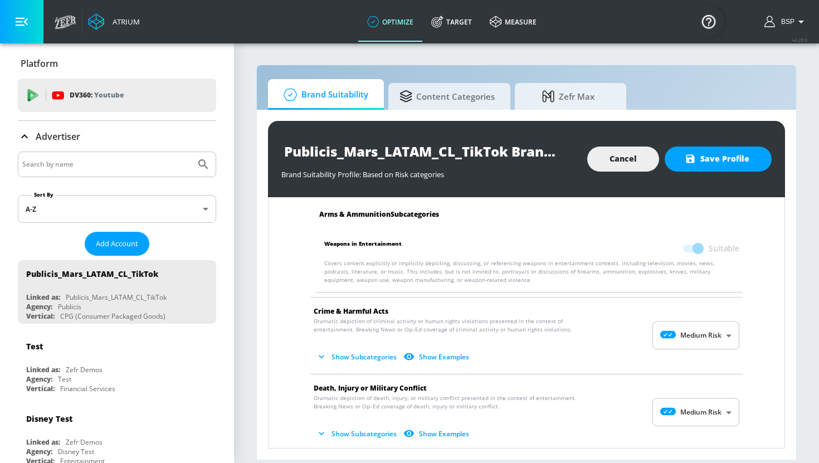
scroll to position [110, 0]
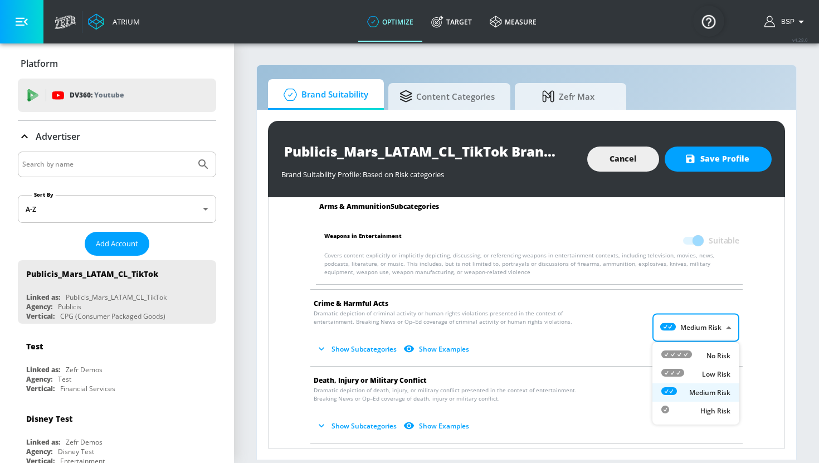
click at [705, 330] on body "Atrium optimize Target measure optimize Target measure v 4.28.0 BSP Platform DV…" at bounding box center [409, 231] width 819 height 463
click at [705, 379] on p "Low Risk" at bounding box center [716, 374] width 28 height 10
type input "LOW"
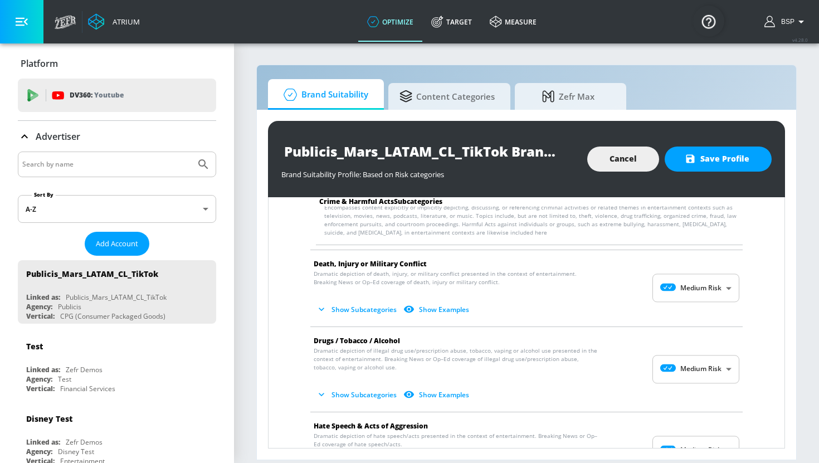
scroll to position [329, 0]
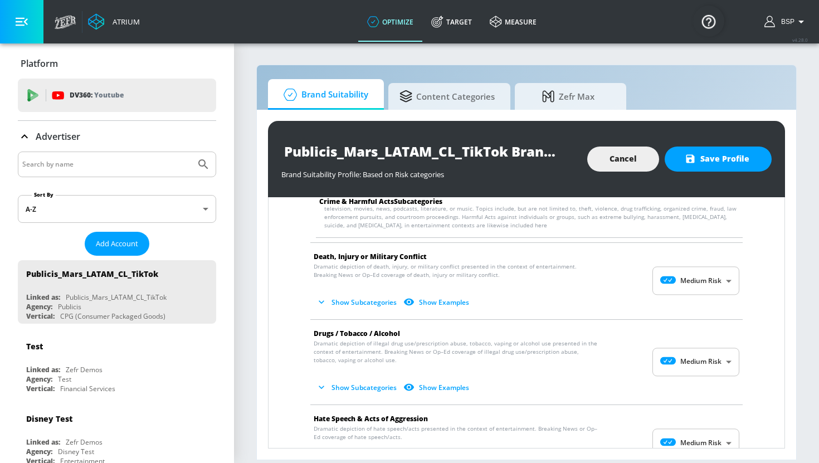
click at [702, 280] on body "Atrium optimize Target measure optimize Target measure v 4.28.0 BSP Platform DV…" at bounding box center [409, 231] width 819 height 463
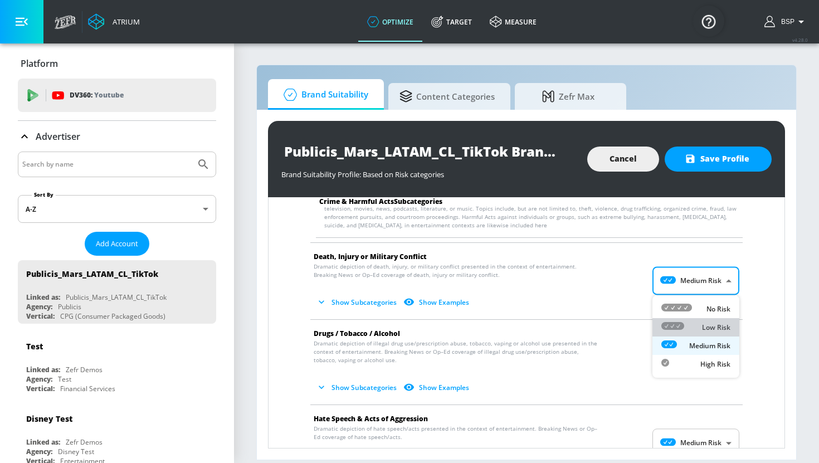
click at [702, 325] on p "Low Risk" at bounding box center [716, 328] width 28 height 10
type input "LOW"
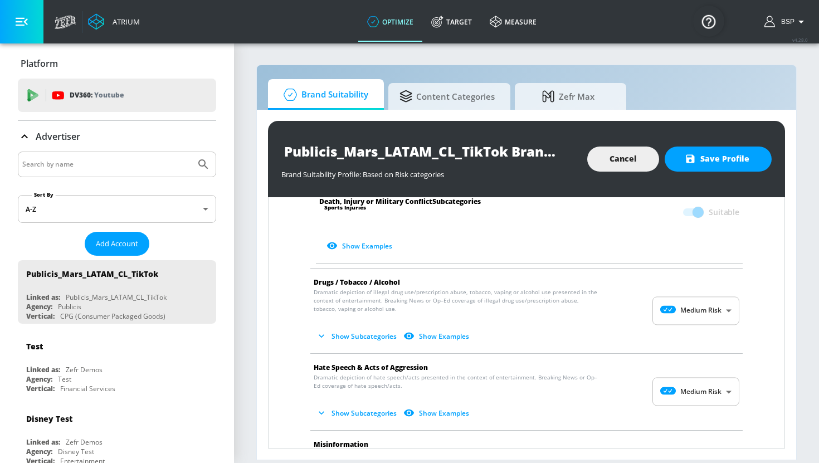
scroll to position [688, 0]
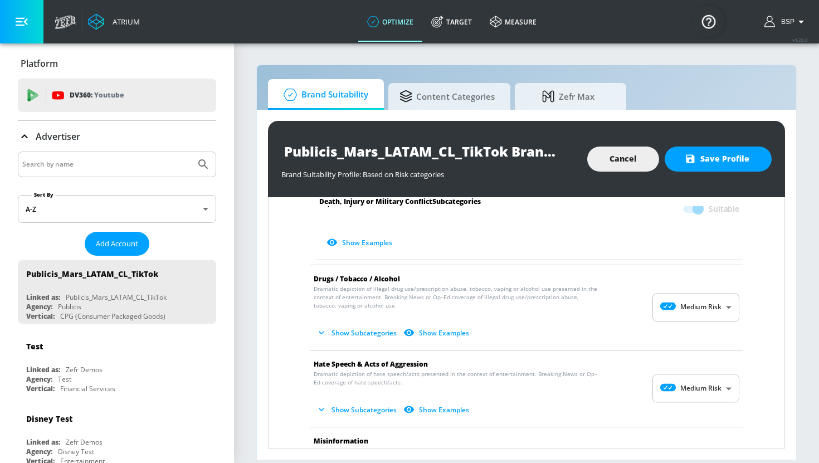
click at [702, 385] on body "Atrium optimize Target measure optimize Target measure v 4.28.0 BSP Platform DV…" at bounding box center [409, 231] width 819 height 463
click at [705, 389] on div "No Risk" at bounding box center [695, 385] width 69 height 12
type input "MINIMAL"
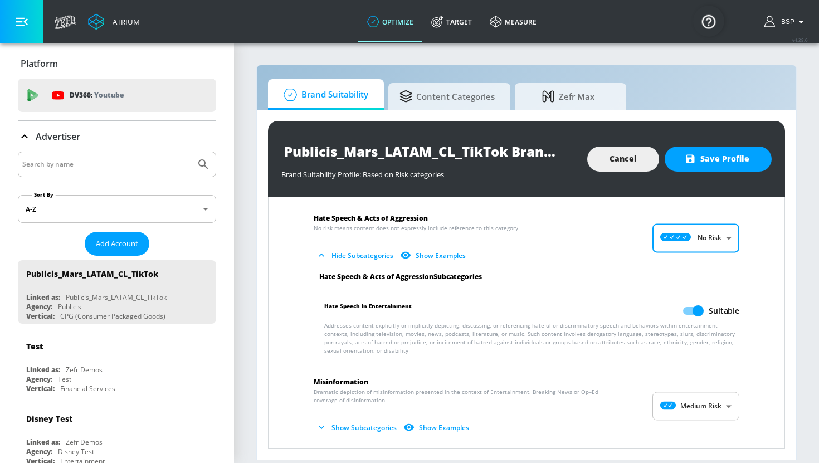
scroll to position [862, 0]
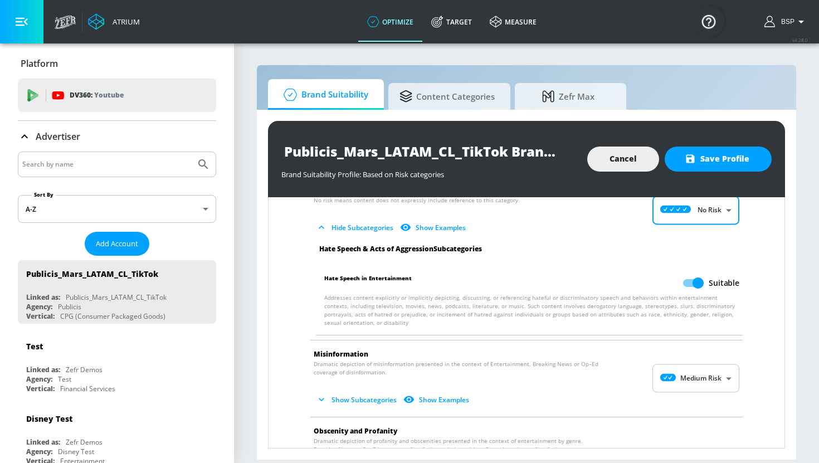
click at [695, 276] on input "Suitable" at bounding box center [697, 282] width 63 height 21
checkbox input "false"
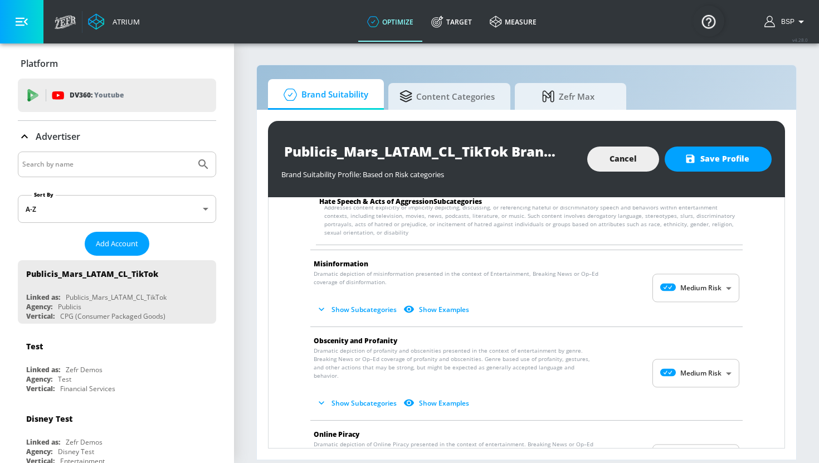
scroll to position [967, 0]
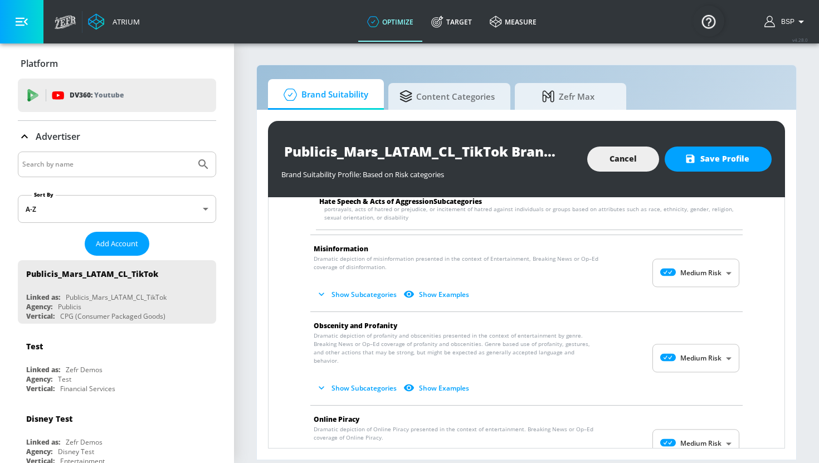
click at [700, 271] on body "Atrium optimize Target measure optimize Target measure v 4.28.0 BSP Platform DV…" at bounding box center [409, 231] width 819 height 463
click at [700, 299] on li "No Risk" at bounding box center [695, 293] width 87 height 18
type input "MINIMAL"
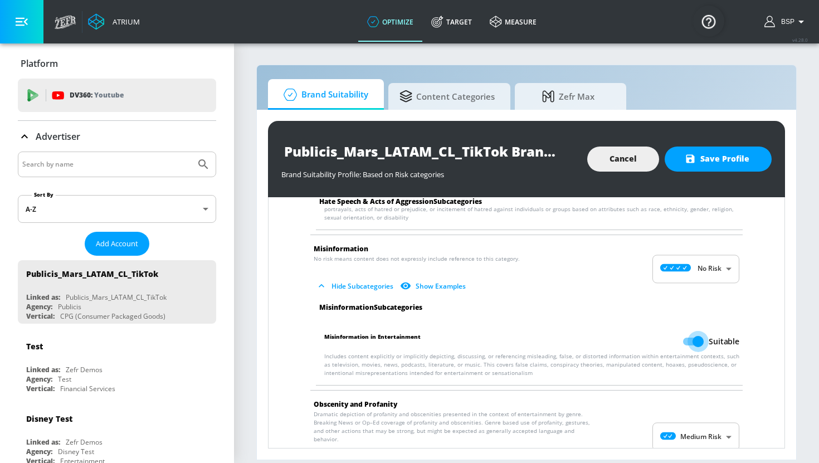
click at [692, 335] on input "Suitable" at bounding box center [697, 341] width 63 height 21
checkbox input "false"
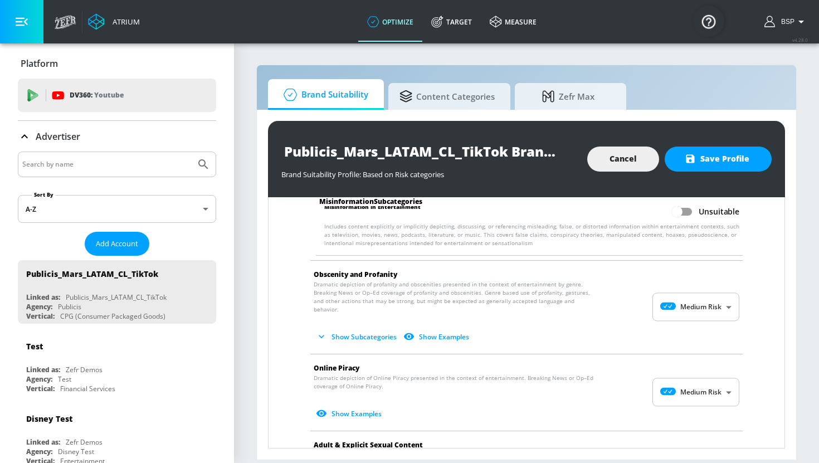
scroll to position [1098, 0]
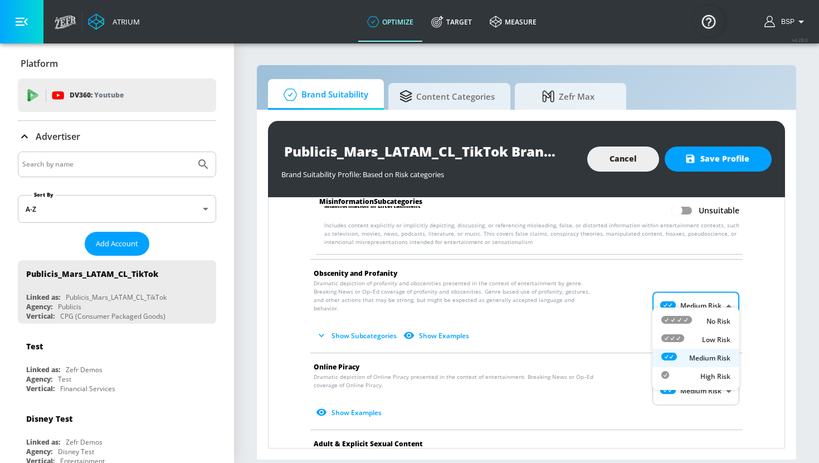
click at [708, 300] on body "Atrium optimize Target measure optimize Target measure v 4.28.0 BSP Platform DV…" at bounding box center [409, 231] width 819 height 463
click at [719, 342] on p "Low Risk" at bounding box center [716, 340] width 28 height 10
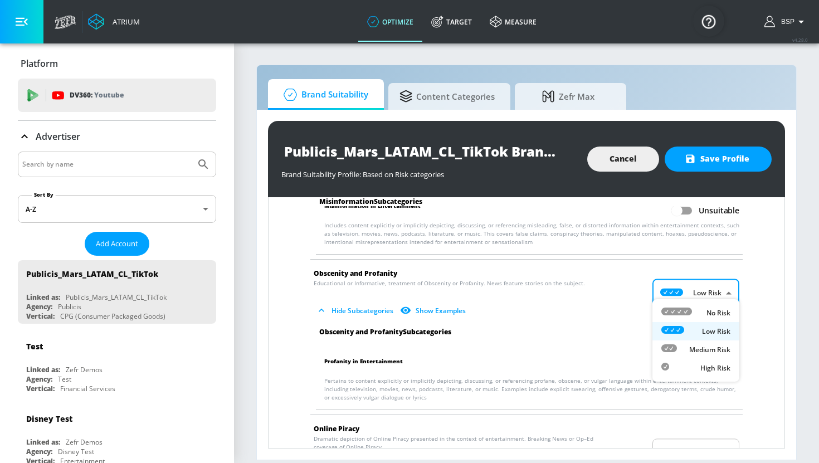
click at [700, 290] on body "Atrium optimize Target measure optimize Target measure v 4.28.0 BSP Platform DV…" at bounding box center [409, 231] width 819 height 463
click at [714, 346] on p "Medium Risk" at bounding box center [709, 350] width 41 height 10
type input "MEDIUM"
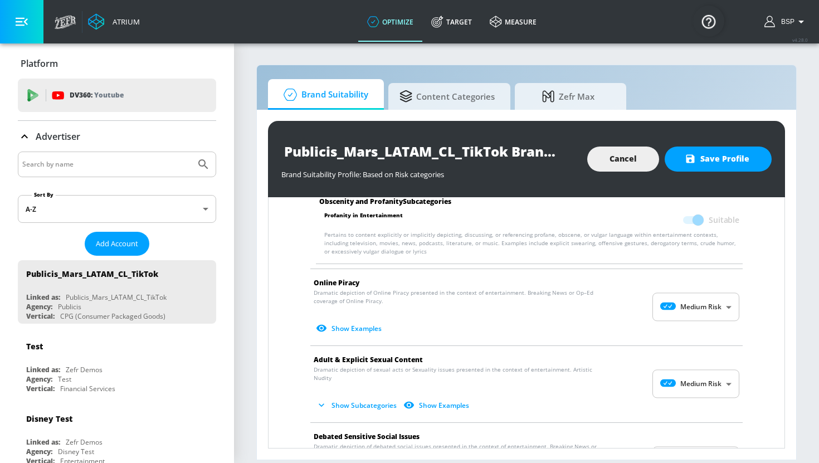
scroll to position [1273, 0]
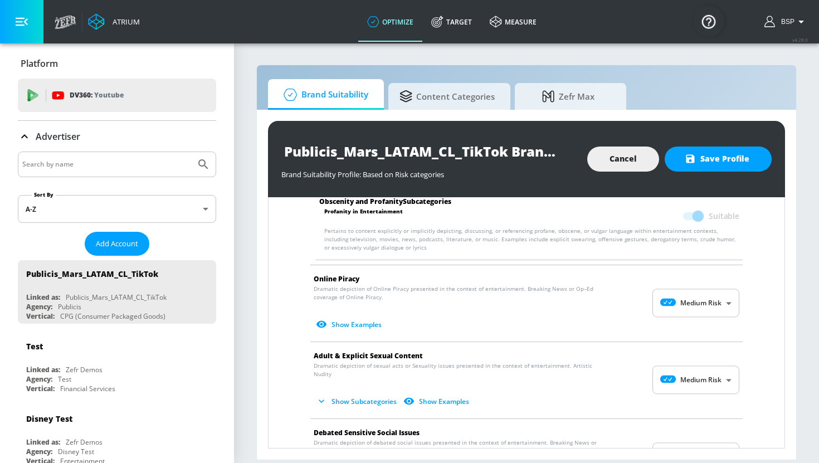
click at [696, 294] on body "Atrium optimize Target measure optimize Target measure v 4.28.0 BSP Platform DV…" at bounding box center [409, 231] width 819 height 463
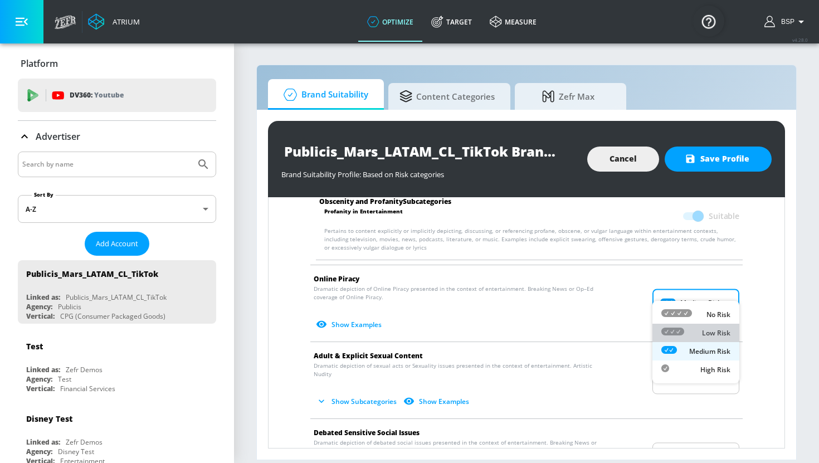
click at [708, 332] on p "Low Risk" at bounding box center [716, 333] width 28 height 10
type input "LOW"
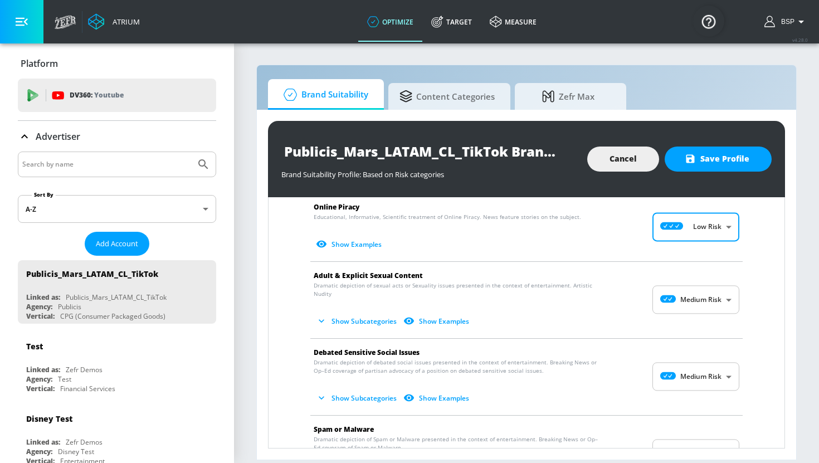
scroll to position [1347, 0]
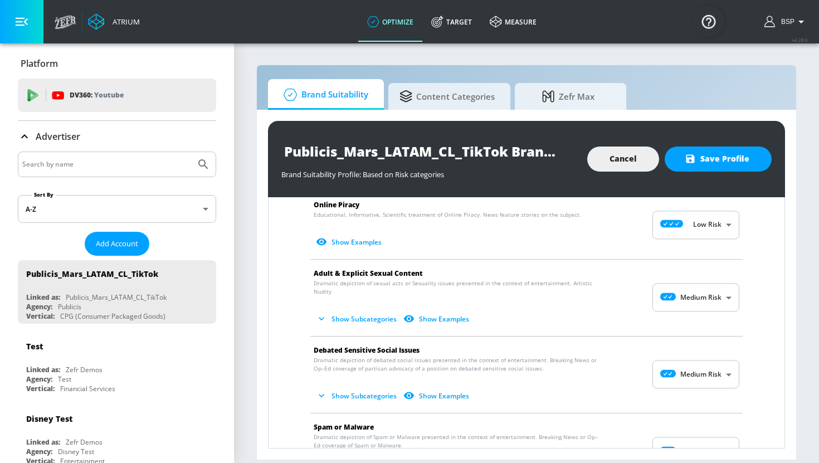
click at [707, 290] on li "Adult & Explicit Sexual Content Dramatic depiction of sexual acts or Sexuality …" at bounding box center [526, 298] width 443 height 76
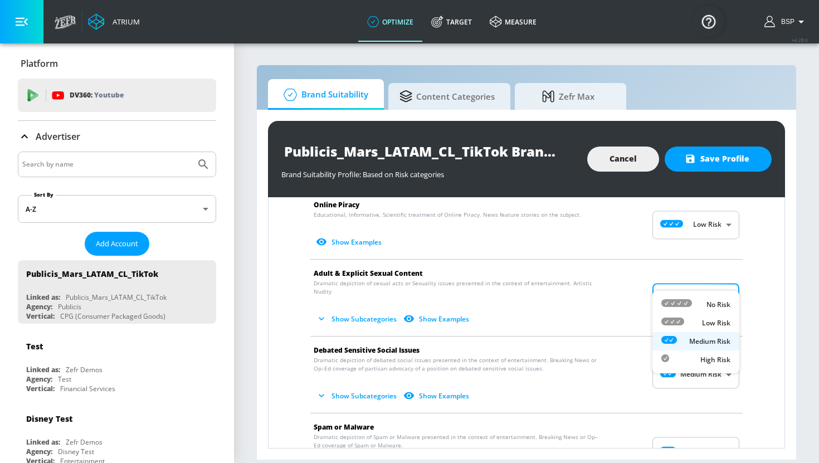
click at [707, 284] on body "Atrium optimize Target measure optimize Target measure v 4.28.0 BSP Platform DV…" at bounding box center [409, 231] width 819 height 463
click at [705, 320] on p "Low Risk" at bounding box center [716, 323] width 28 height 10
type input "LOW"
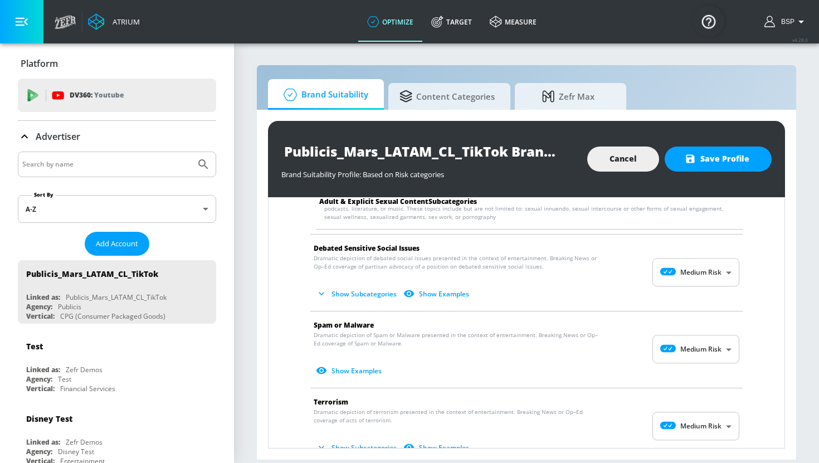
scroll to position [1532, 0]
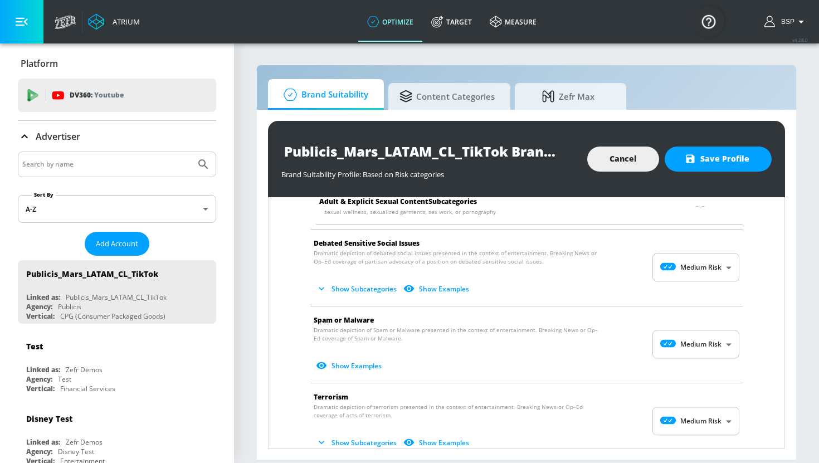
click at [720, 262] on body "Atrium optimize Target measure optimize Target measure v 4.28.0 BSP Platform DV…" at bounding box center [409, 231] width 819 height 463
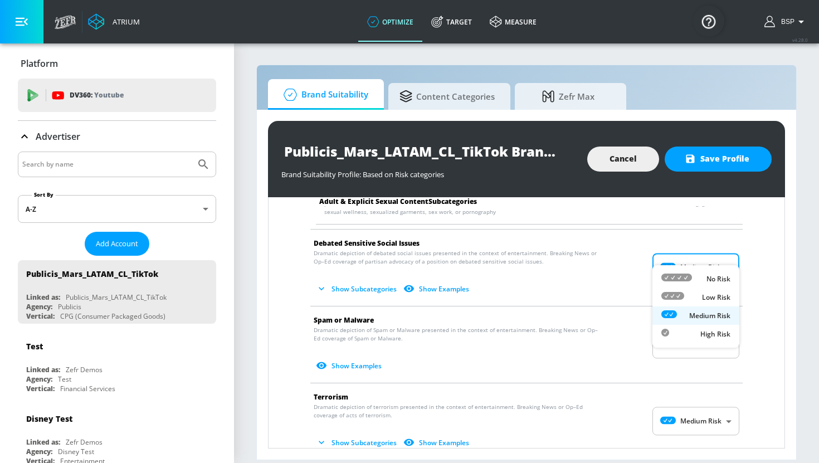
click at [716, 300] on p "Low Risk" at bounding box center [716, 297] width 28 height 10
type input "LOW"
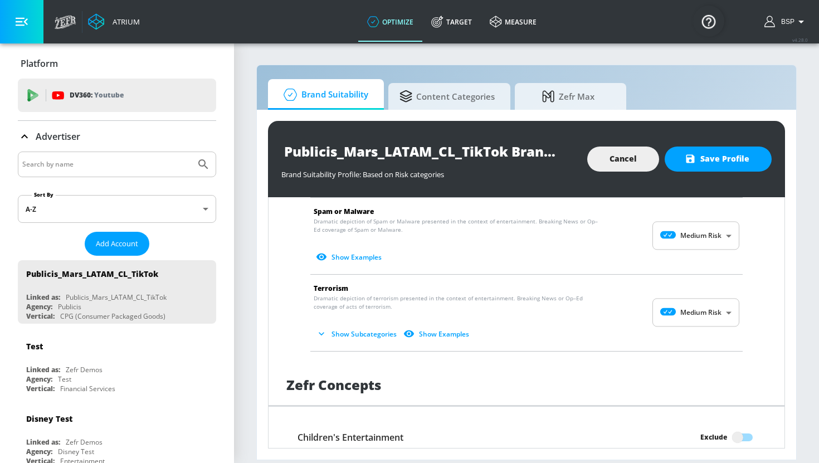
scroll to position [1735, 0]
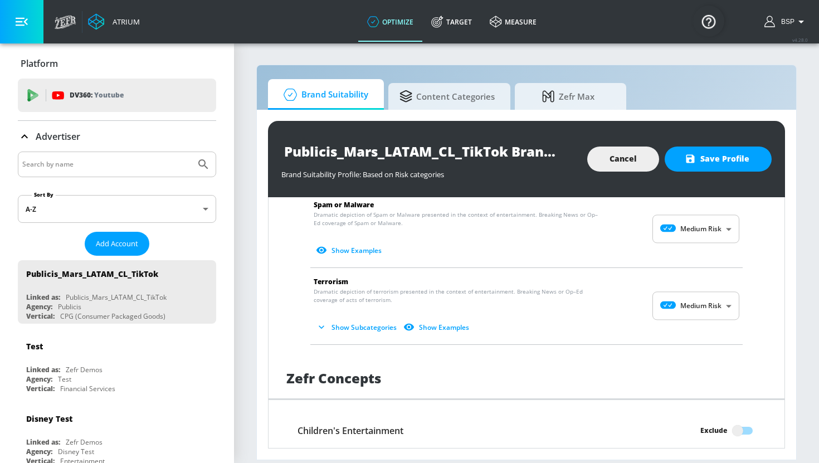
click at [715, 293] on body "Atrium optimize Target measure optimize Target measure v 4.28.0 BSP Platform DV…" at bounding box center [409, 231] width 819 height 463
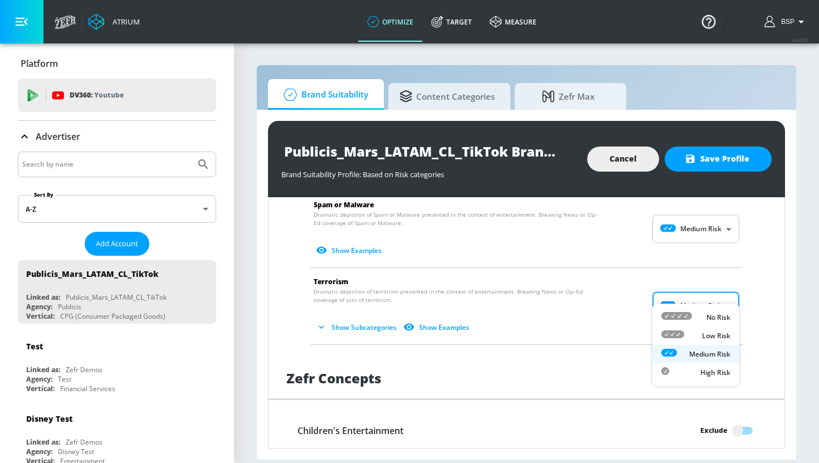
click at [697, 335] on div "Low Risk" at bounding box center [695, 336] width 69 height 12
type input "LOW"
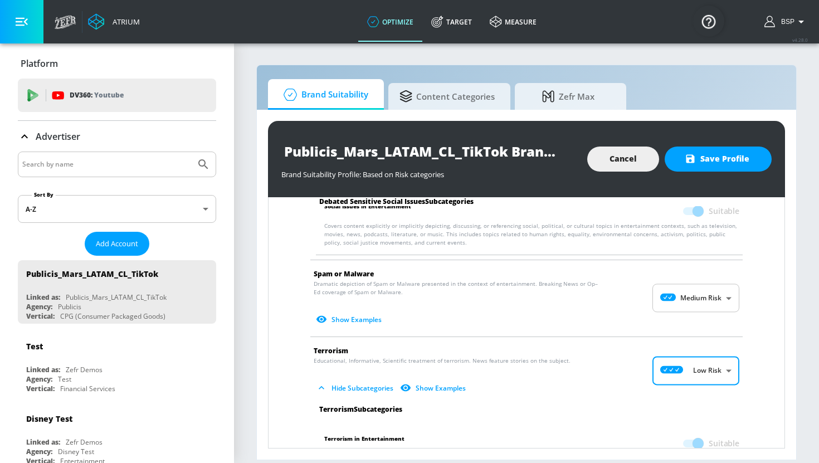
scroll to position [1664, 0]
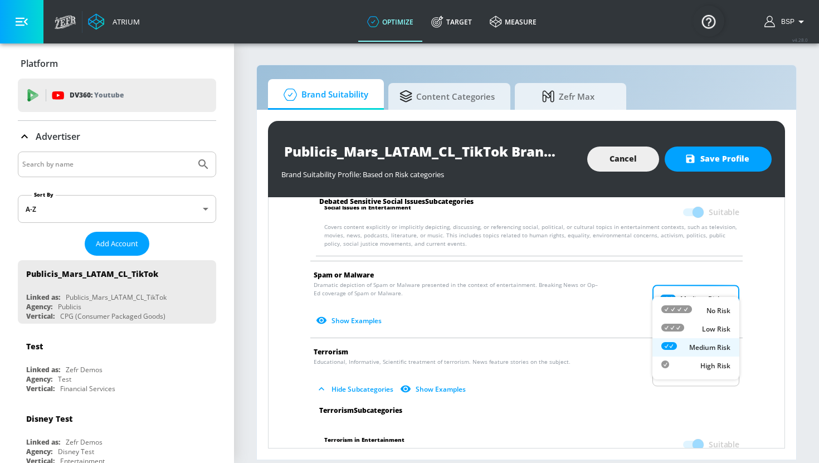
click at [701, 279] on body "Atrium optimize Target measure optimize Target measure v 4.28.0 BSP Platform DV…" at bounding box center [409, 231] width 819 height 463
click at [701, 326] on div "Low Risk" at bounding box center [695, 329] width 69 height 12
type input "LOW"
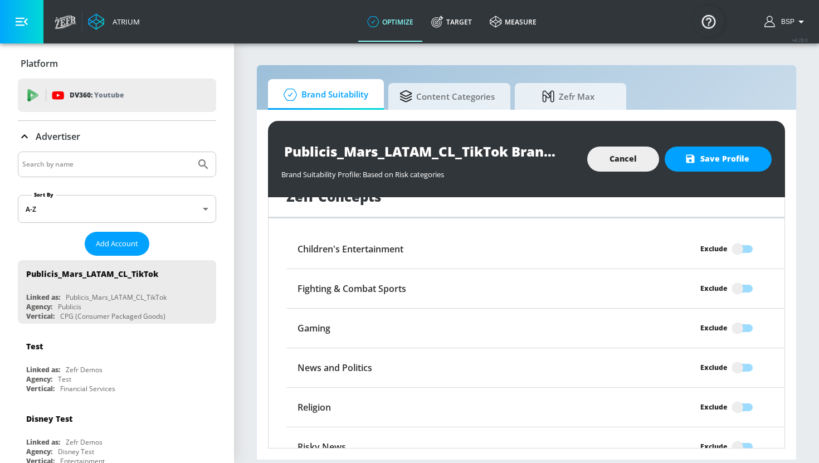
scroll to position [1987, 0]
click at [742, 356] on input "Exclude" at bounding box center [737, 366] width 63 height 21
checkbox input "true"
click at [740, 163] on span "Save Profile" at bounding box center [718, 159] width 62 height 14
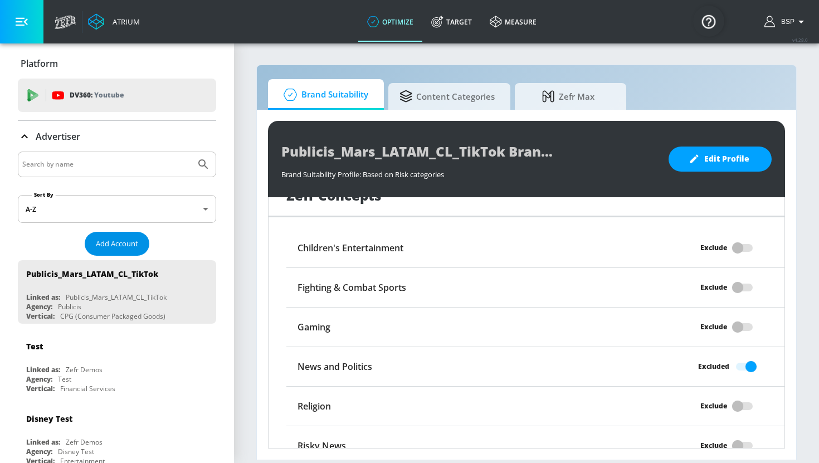
click at [135, 243] on span "Add Account" at bounding box center [117, 243] width 42 height 13
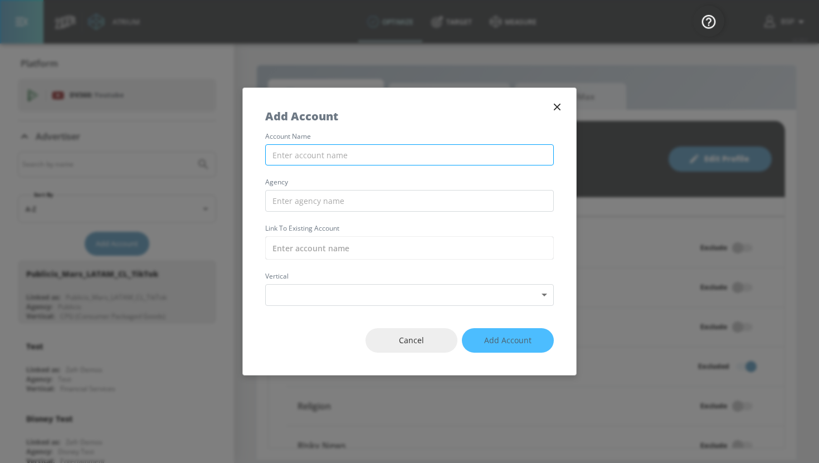
click at [429, 146] on input "text" at bounding box center [409, 155] width 289 height 22
type input "p"
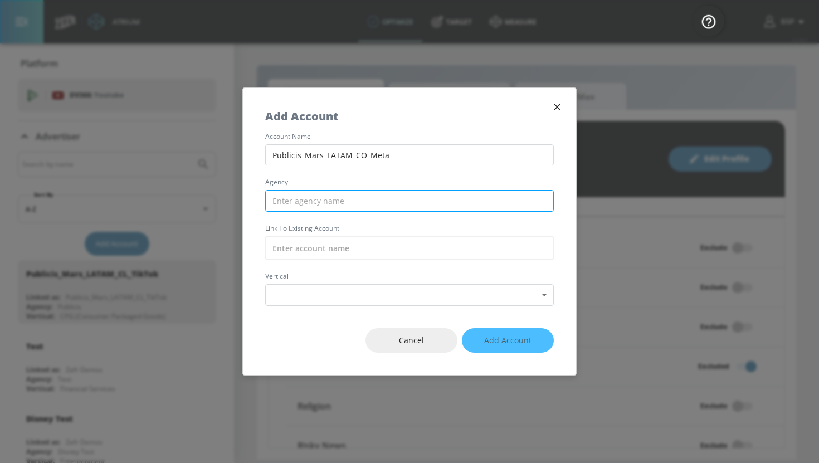
type input "Publicis_Mars_LATAM_CO_Meta"
click at [404, 195] on input "text" at bounding box center [409, 201] width 289 height 22
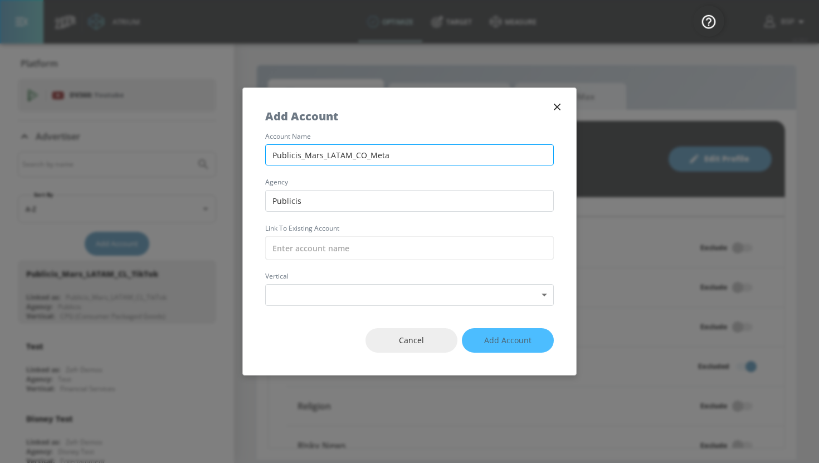
type input "Publicis"
click at [401, 160] on input "Publicis_Mars_LATAM_CO_Meta" at bounding box center [409, 155] width 289 height 22
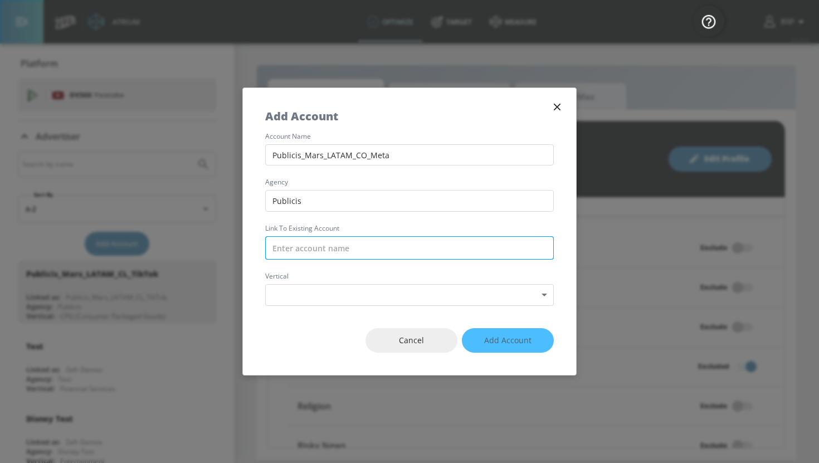
click at [392, 248] on input "text" at bounding box center [409, 247] width 289 height 23
paste input "Publicis_Mars_LATAM_CO_Meta"
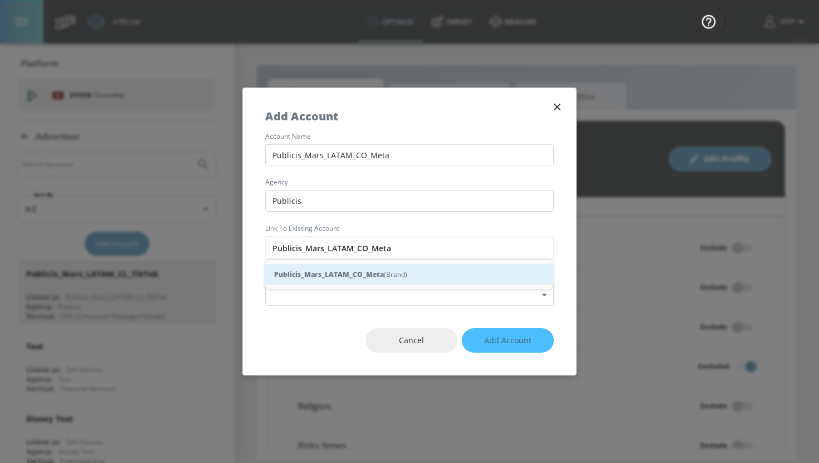
click at [394, 274] on div "Publicis_Mars_LATAM_CO_Meta (Brand)" at bounding box center [408, 274] width 287 height 21
type input "Publicis_Mars_LATAM_CO_Meta (Brand)"
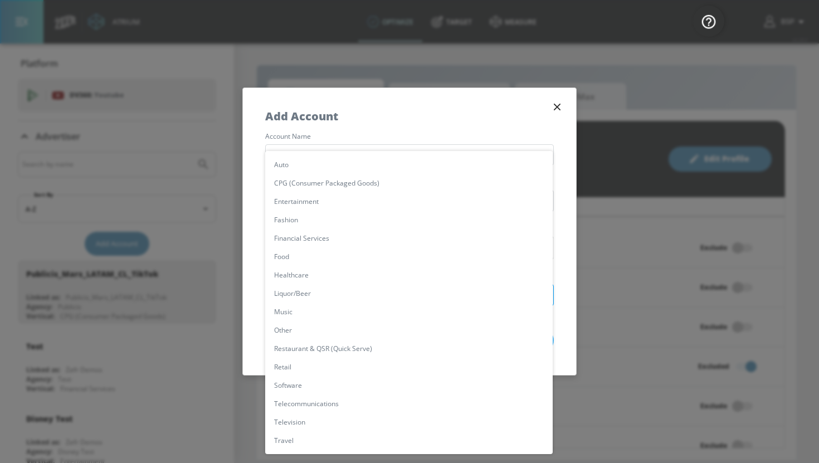
click at [393, 292] on body "Atrium optimize Target measure optimize Target measure v 4.28.0 BSP Platform DV…" at bounding box center [409, 231] width 819 height 463
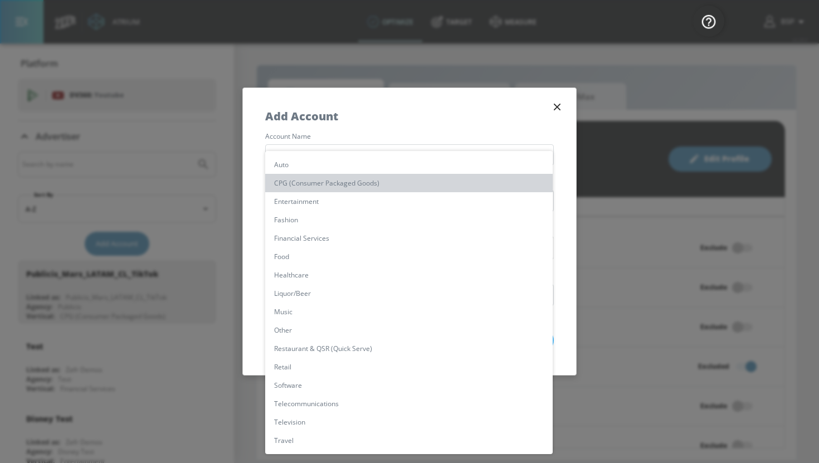
click at [381, 179] on li "CPG (Consumer Packaged Goods)" at bounding box center [408, 183] width 287 height 18
type input "[object Object]"
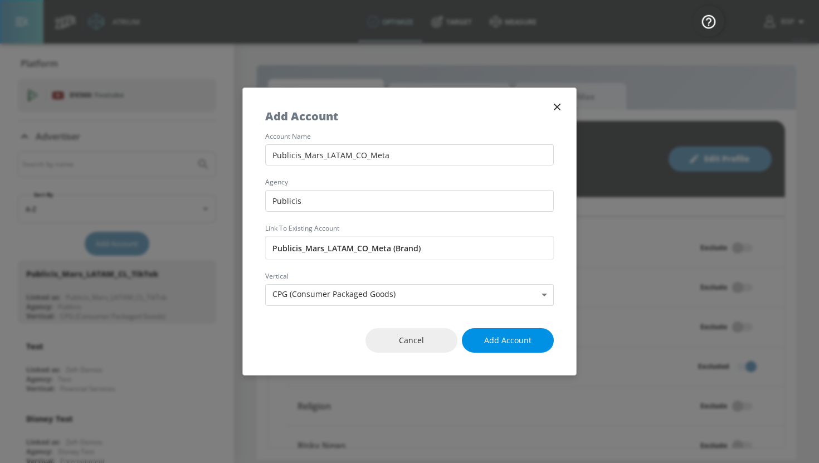
click at [520, 339] on span "Add Account" at bounding box center [507, 341] width 47 height 14
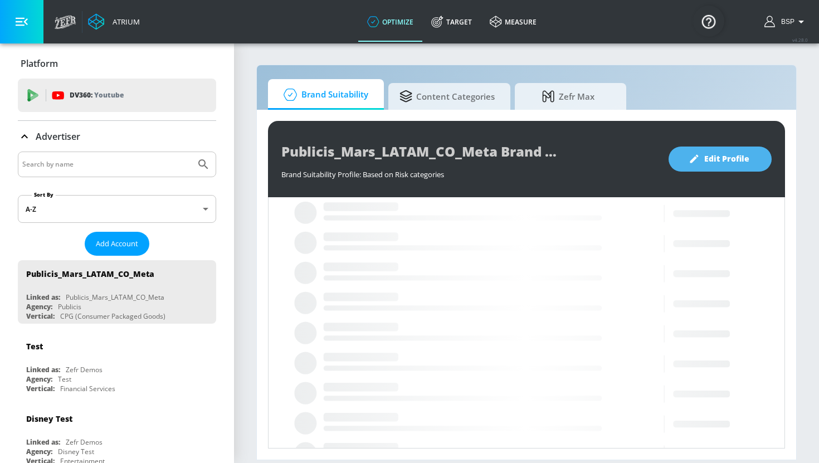
click at [752, 163] on button "Edit Profile" at bounding box center [719, 158] width 103 height 25
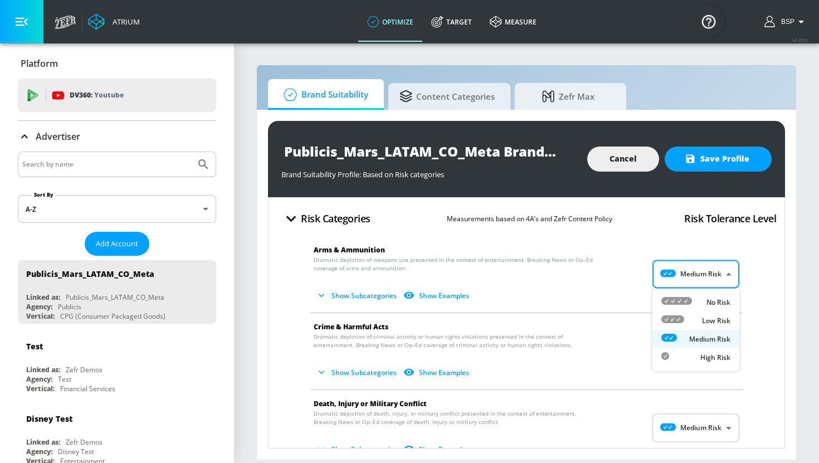
click at [696, 271] on body "Atrium optimize Target measure optimize Target measure v 4.28.0 BSP Platform DV…" at bounding box center [409, 231] width 819 height 463
click at [714, 314] on li "Low Risk" at bounding box center [695, 320] width 87 height 18
type input "LOW"
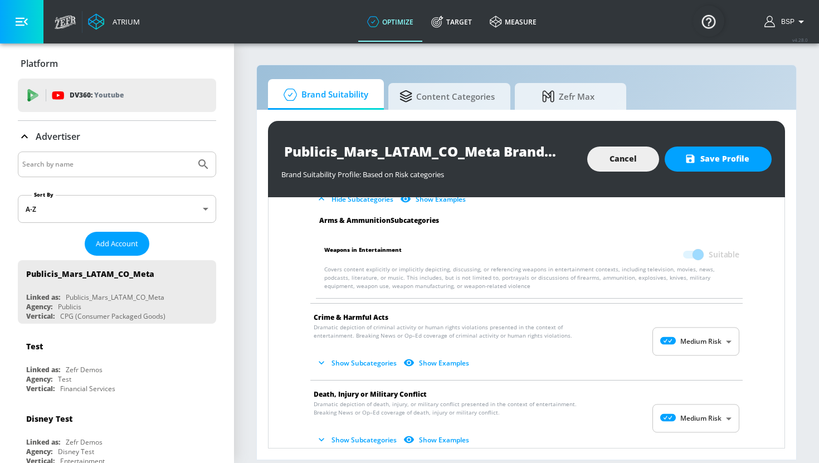
scroll to position [101, 0]
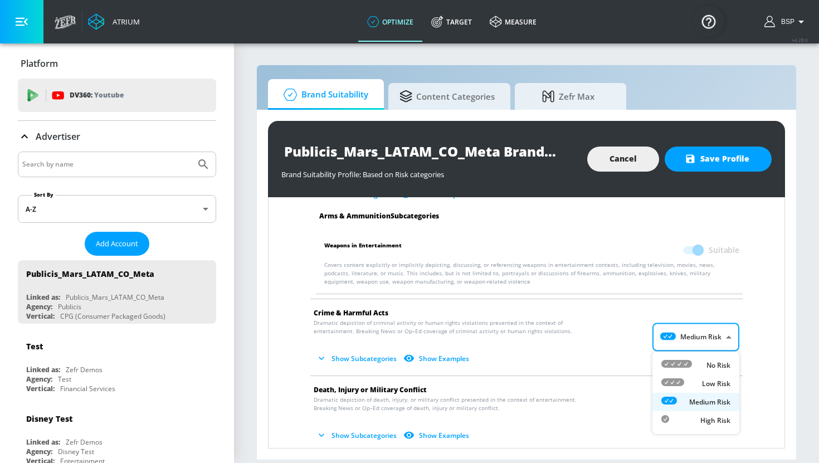
click at [709, 328] on body "Atrium optimize Target measure optimize Target measure v 4.28.0 BSP Platform DV…" at bounding box center [409, 231] width 819 height 463
click at [709, 383] on p "Low Risk" at bounding box center [716, 384] width 28 height 10
type input "LOW"
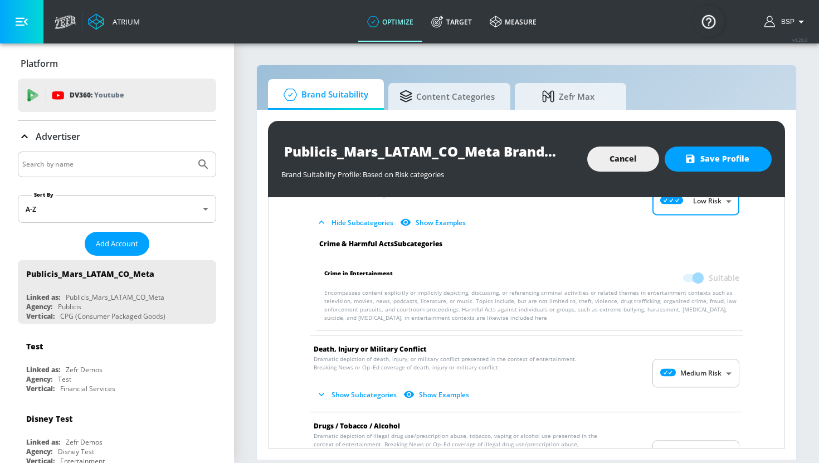
scroll to position [269, 0]
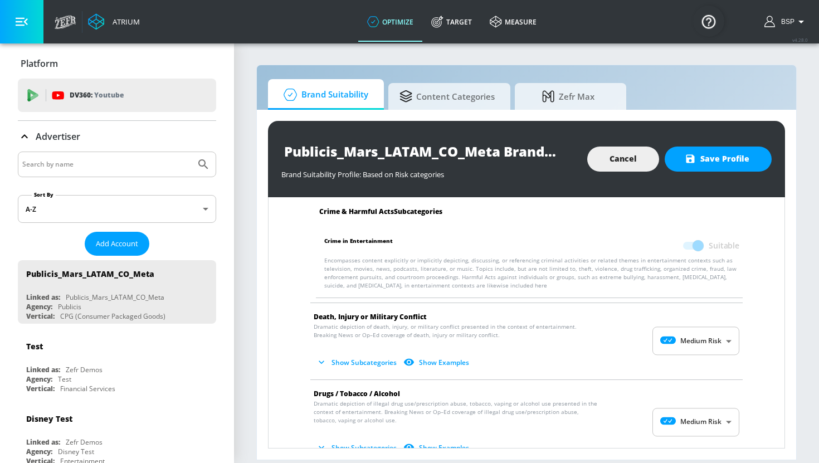
click at [711, 345] on body "Atrium optimize Target measure optimize Target measure v 4.28.0 BSP Platform DV…" at bounding box center [409, 231] width 819 height 463
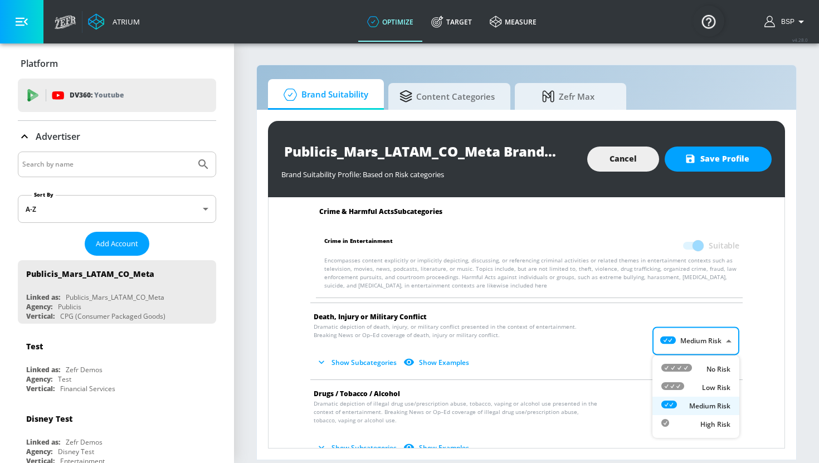
click at [711, 382] on div "Low Risk" at bounding box center [695, 388] width 69 height 12
type input "LOW"
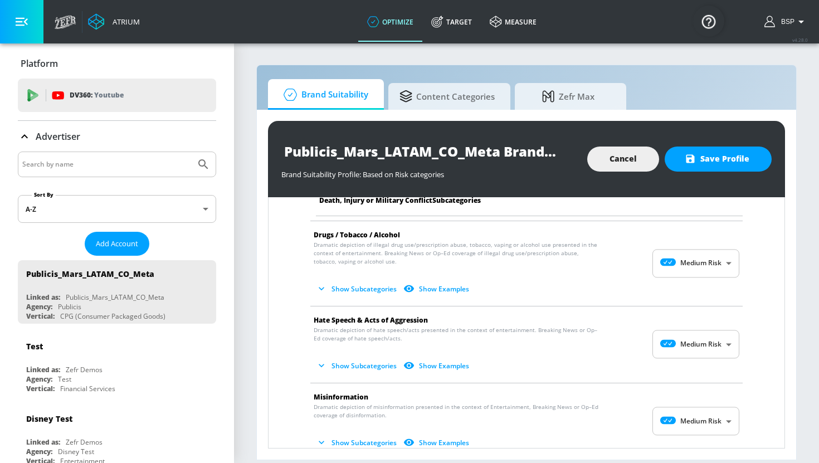
scroll to position [734, 0]
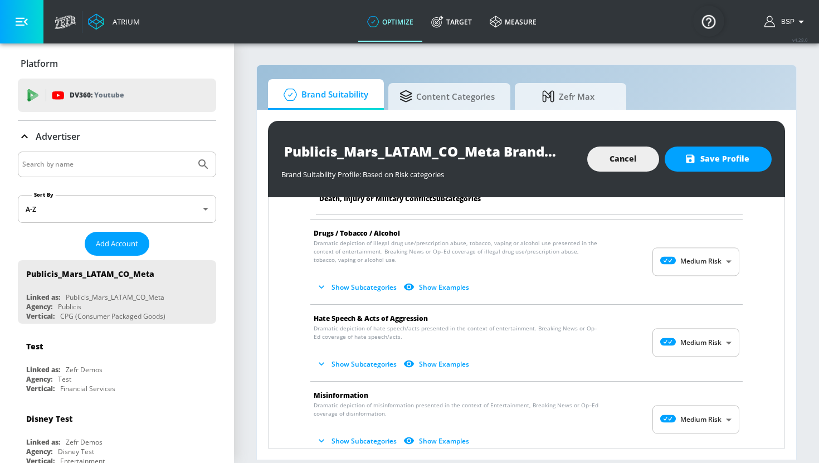
click at [707, 337] on body "Atrium optimize Target measure optimize Target measure v 4.28.0 BSP Platform DV…" at bounding box center [409, 231] width 819 height 463
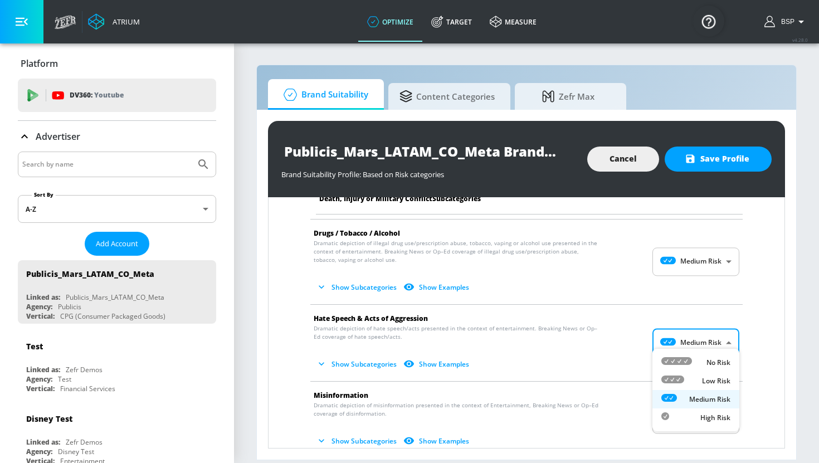
click at [709, 364] on p "No Risk" at bounding box center [718, 363] width 24 height 10
type input "MINIMAL"
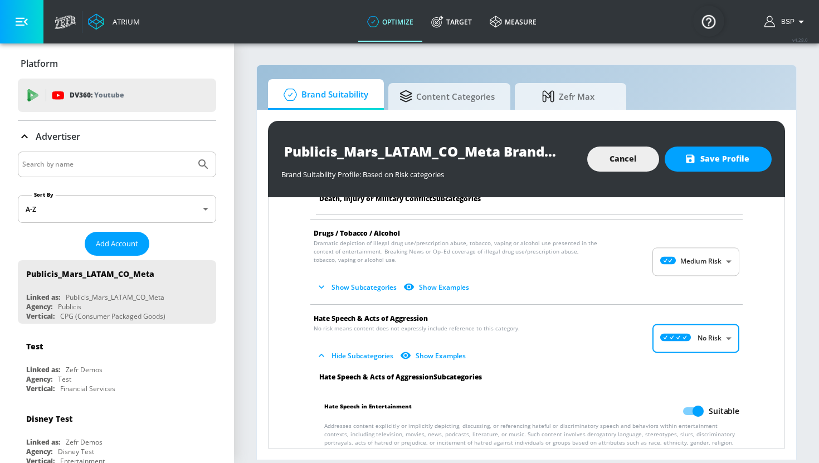
click at [691, 404] on input "Suitable" at bounding box center [697, 410] width 63 height 21
checkbox input "false"
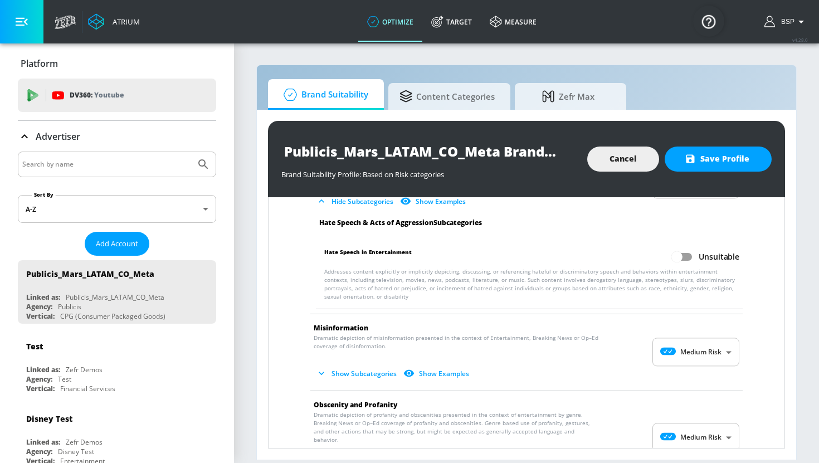
scroll to position [896, 0]
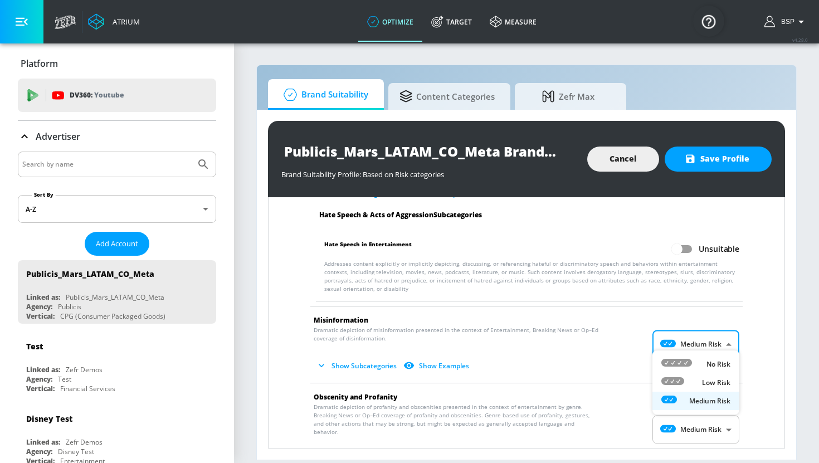
click at [701, 333] on body "Atrium optimize Target measure optimize Target measure v 4.28.0 BSP Platform DV…" at bounding box center [409, 231] width 819 height 463
click at [701, 366] on div "No Risk" at bounding box center [695, 364] width 69 height 12
type input "MINIMAL"
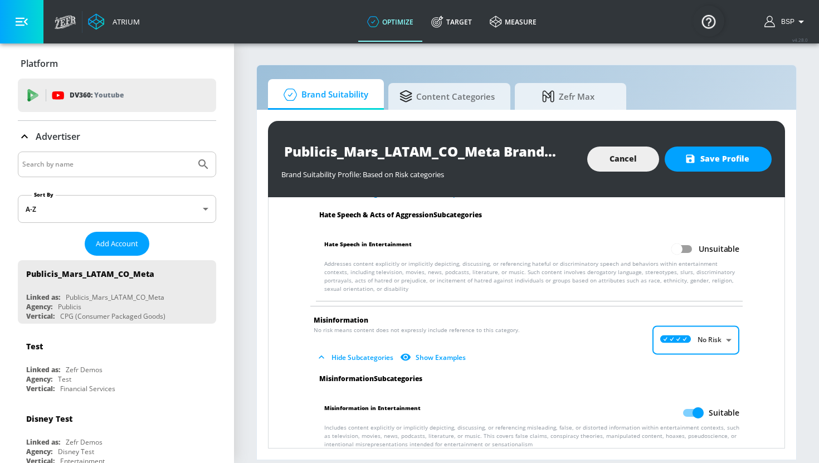
click at [692, 404] on input "Suitable" at bounding box center [697, 412] width 63 height 21
checkbox input "false"
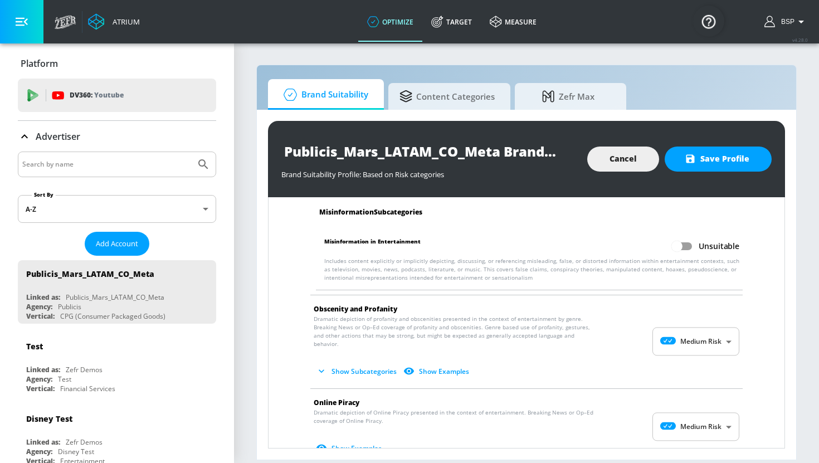
scroll to position [1065, 0]
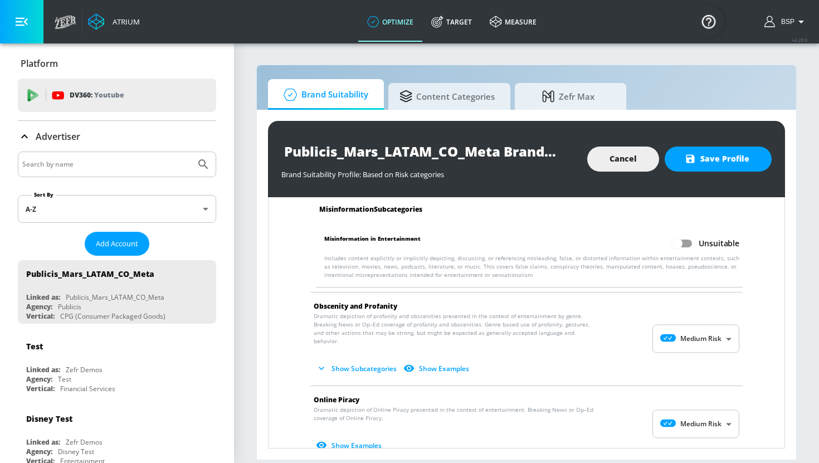
click at [702, 330] on body "Atrium optimize Target measure optimize Target measure v 4.28.0 BSP Platform DV…" at bounding box center [409, 231] width 819 height 463
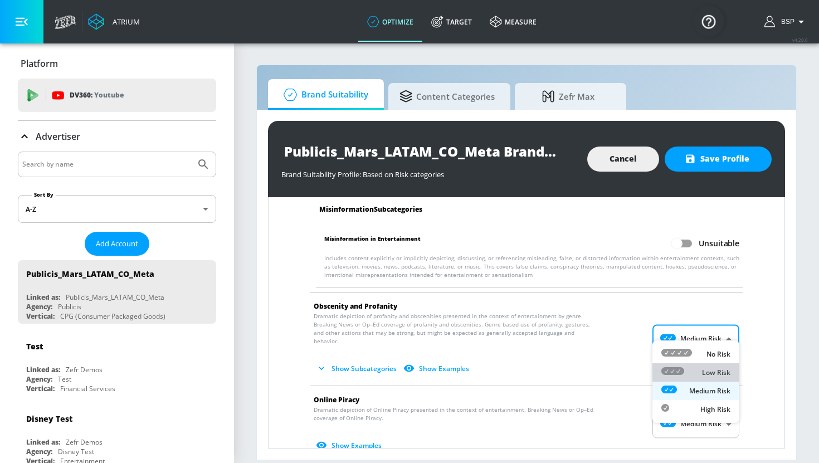
click at [704, 368] on p "Low Risk" at bounding box center [716, 373] width 28 height 10
type input "LOW"
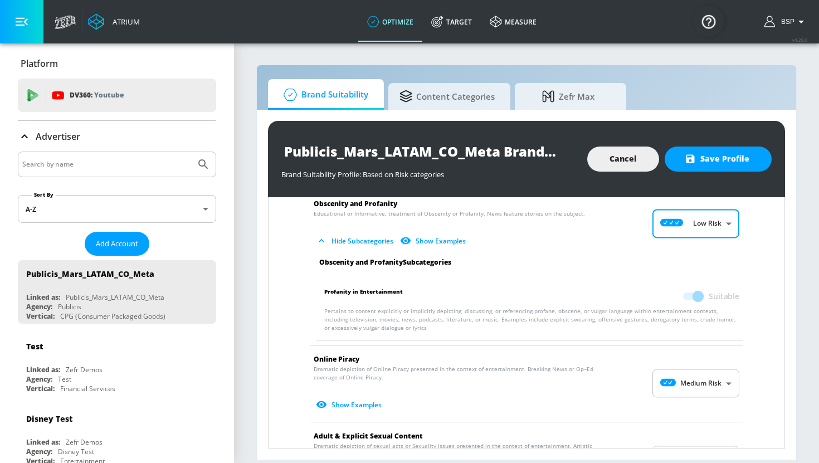
scroll to position [1177, 0]
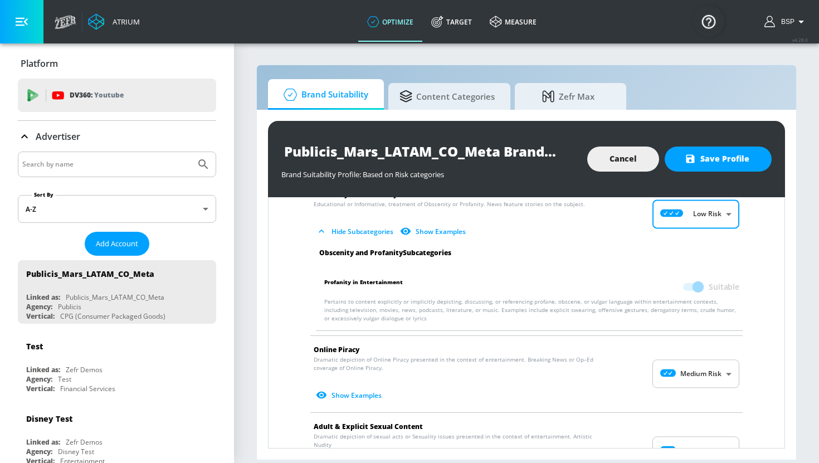
click at [704, 368] on body "Atrium optimize Target measure optimize Target measure v 4.28.0 BSP Platform DV…" at bounding box center [409, 231] width 819 height 463
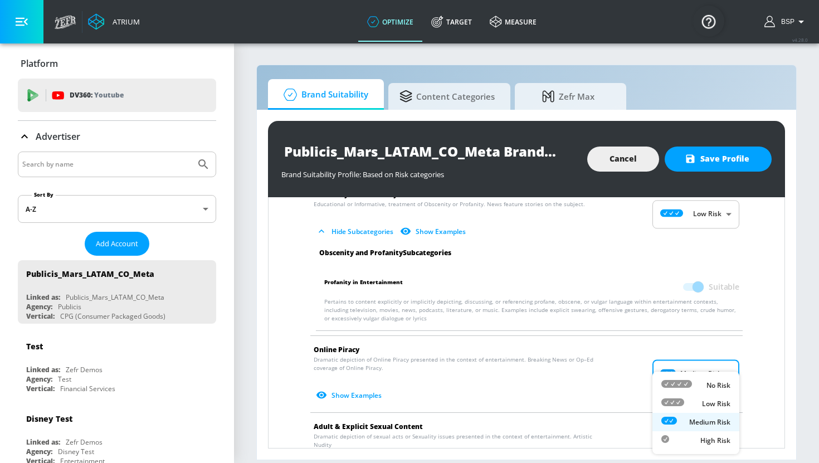
click at [704, 403] on p "Low Risk" at bounding box center [716, 404] width 28 height 10
type input "LOW"
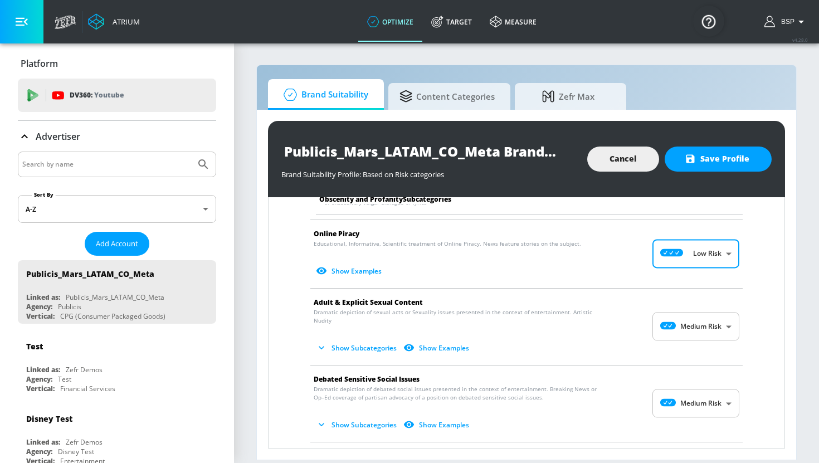
scroll to position [1295, 0]
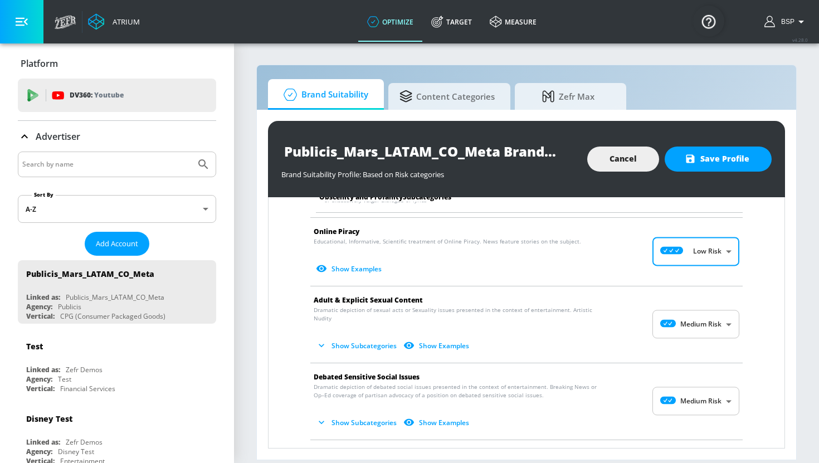
click at [713, 322] on body "Atrium optimize Target measure optimize Target measure v 4.28.0 BSP Platform DV…" at bounding box center [409, 231] width 819 height 463
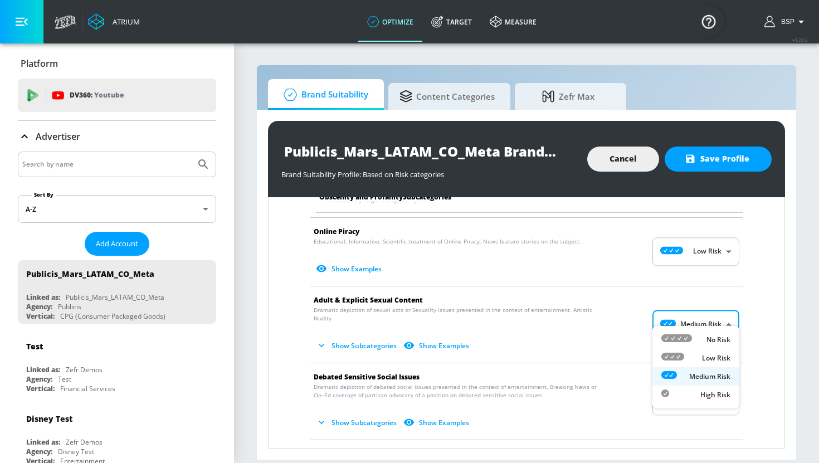
click at [716, 356] on p "Low Risk" at bounding box center [716, 358] width 28 height 10
type input "LOW"
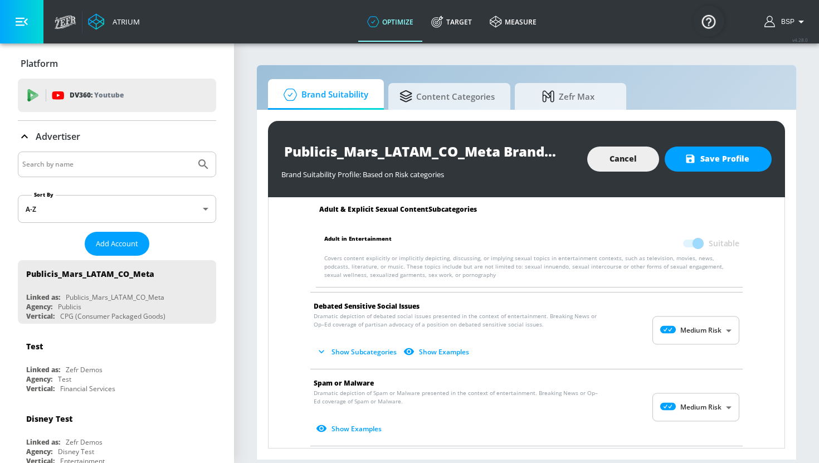
scroll to position [1452, 0]
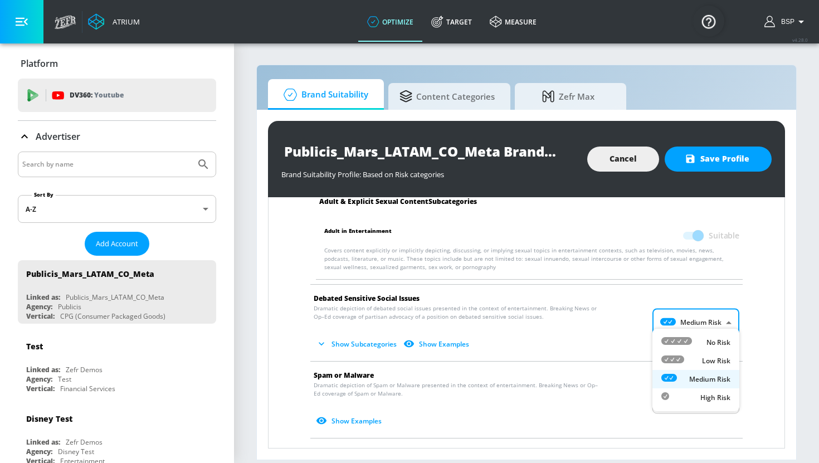
click at [709, 321] on body "Atrium optimize Target measure optimize Target measure v 4.28.0 BSP Platform DV…" at bounding box center [409, 231] width 819 height 463
click at [709, 359] on p "Low Risk" at bounding box center [716, 361] width 28 height 10
type input "LOW"
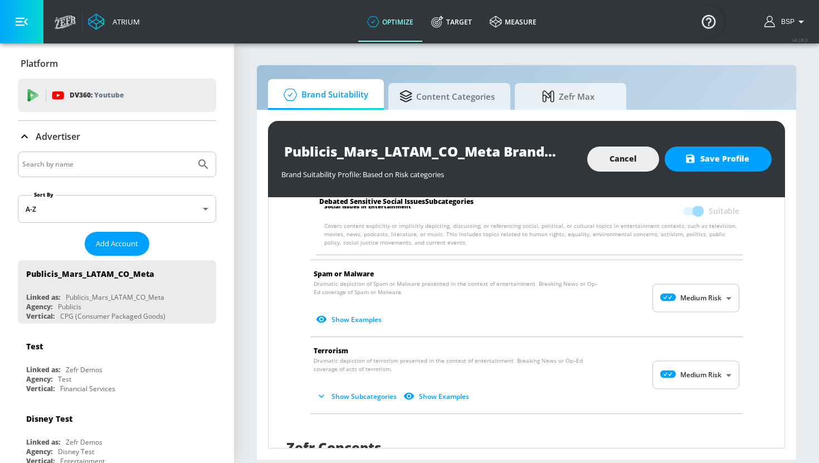
scroll to position [1648, 0]
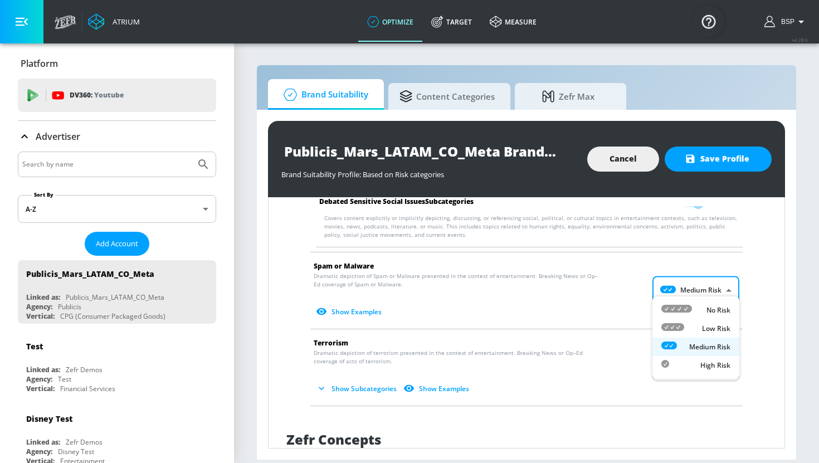
click at [705, 287] on body "Atrium optimize Target measure optimize Target measure v 4.28.0 BSP Platform DV…" at bounding box center [409, 231] width 819 height 463
click at [707, 326] on p "Low Risk" at bounding box center [716, 329] width 28 height 10
type input "LOW"
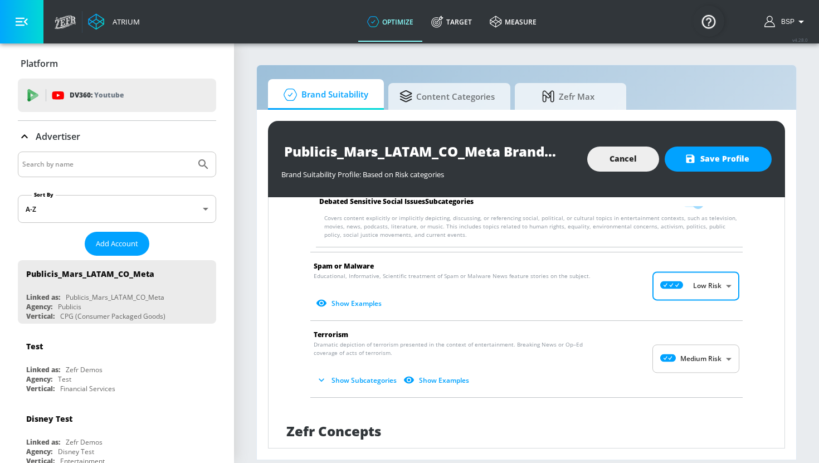
click at [700, 355] on body "Atrium optimize Target measure optimize Target measure v 4.28.0 BSP Platform DV…" at bounding box center [409, 231] width 819 height 463
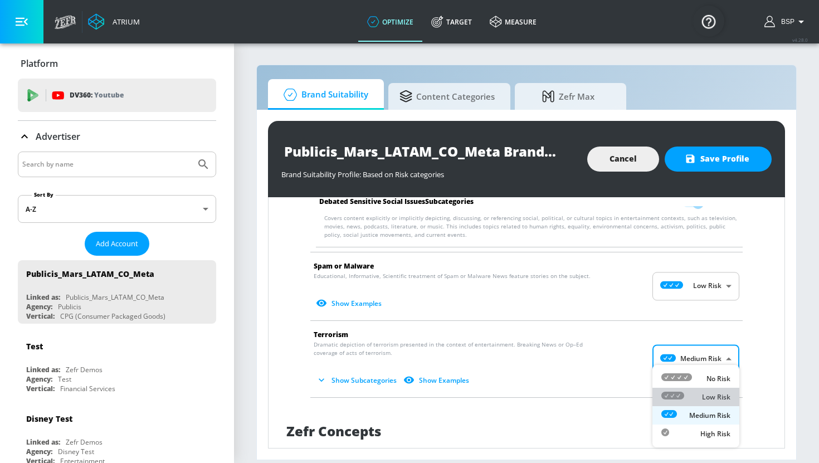
click at [700, 394] on div "Low Risk" at bounding box center [695, 397] width 69 height 12
type input "LOW"
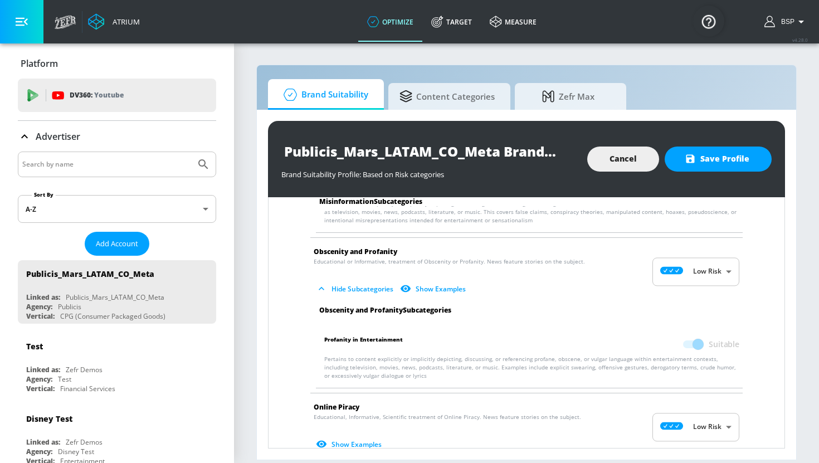
scroll to position [1100, 0]
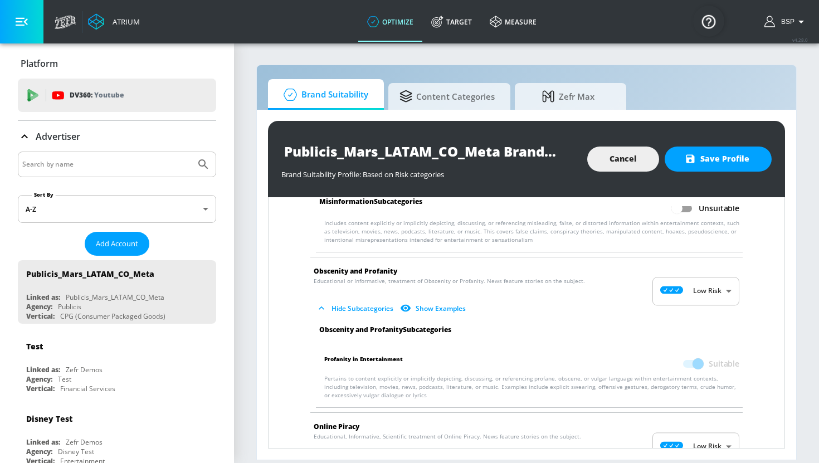
click at [701, 279] on body "Atrium optimize Target measure optimize Target measure v 4.28.0 BSP Platform DV…" at bounding box center [409, 231] width 819 height 463
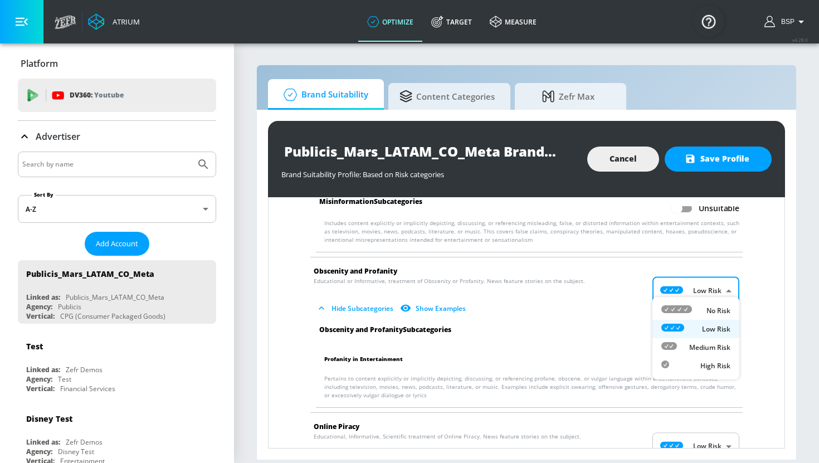
click at [706, 343] on p "Medium Risk" at bounding box center [709, 348] width 41 height 10
type input "MEDIUM"
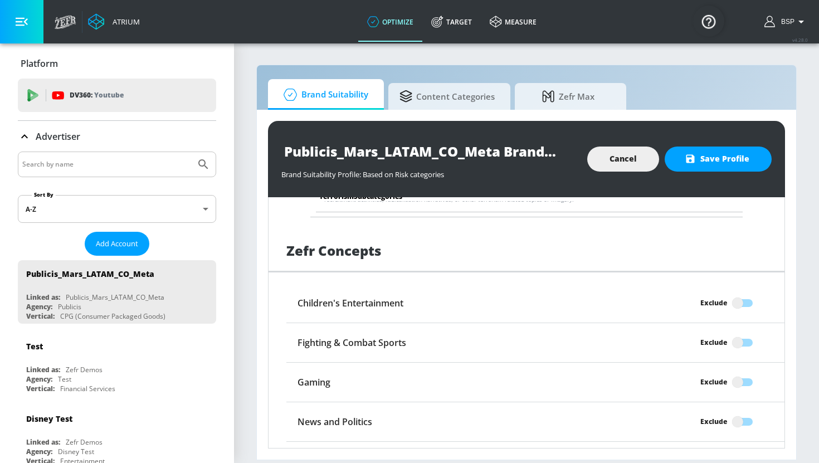
scroll to position [1952, 0]
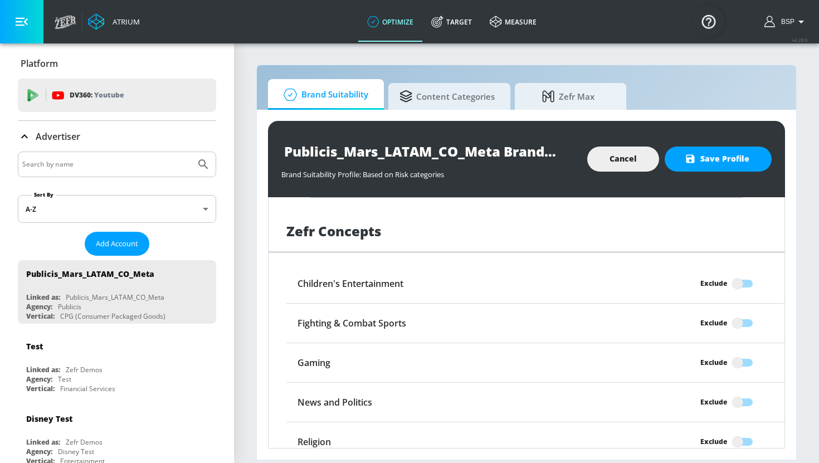
click at [751, 392] on input "Exclude" at bounding box center [737, 402] width 63 height 21
checkbox input "true"
click at [746, 164] on span "Save Profile" at bounding box center [718, 159] width 62 height 14
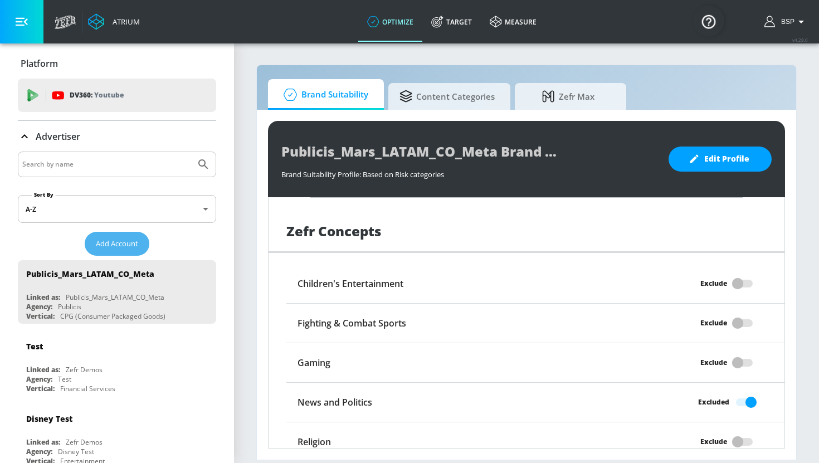
click at [130, 241] on span "Add Account" at bounding box center [117, 243] width 42 height 13
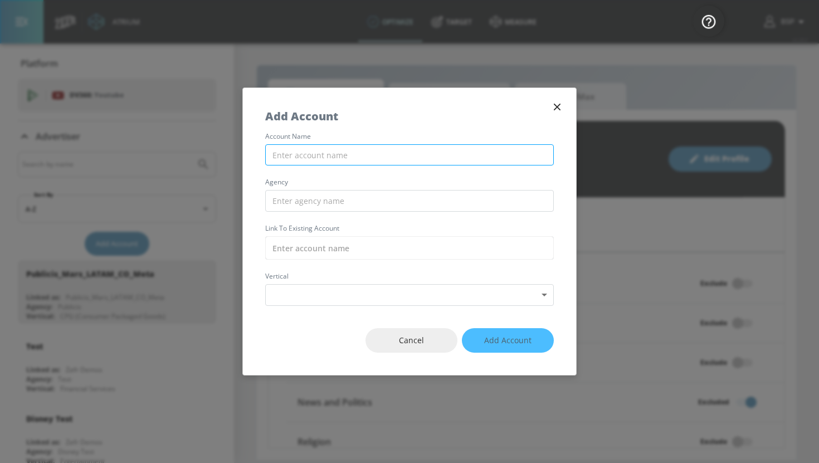
click at [417, 146] on input "text" at bounding box center [409, 155] width 289 height 22
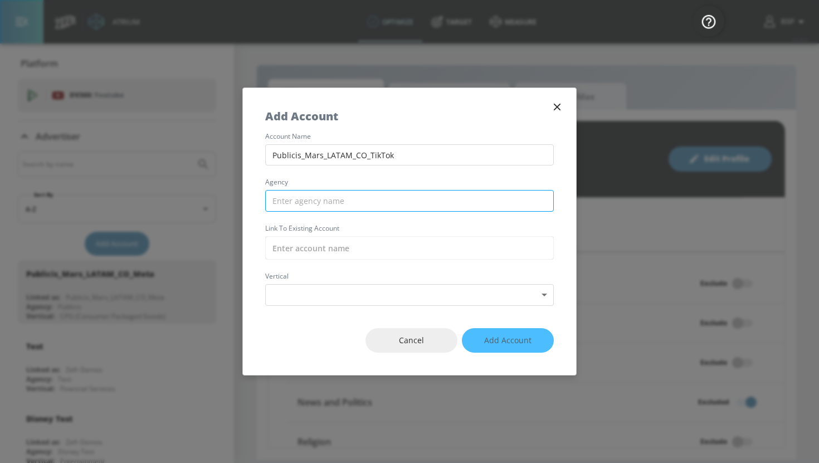
type input "Publicis_Mars_LATAM_CO_TikTok"
click at [426, 199] on input "text" at bounding box center [409, 201] width 289 height 22
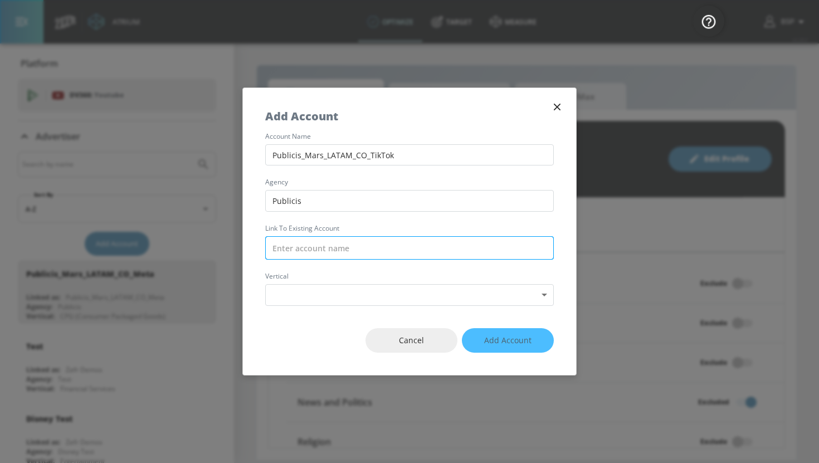
type input "Publicis"
click at [390, 251] on input "text" at bounding box center [409, 247] width 289 height 23
paste input "Publicis_Mars_LATAM_CO_TikTok"
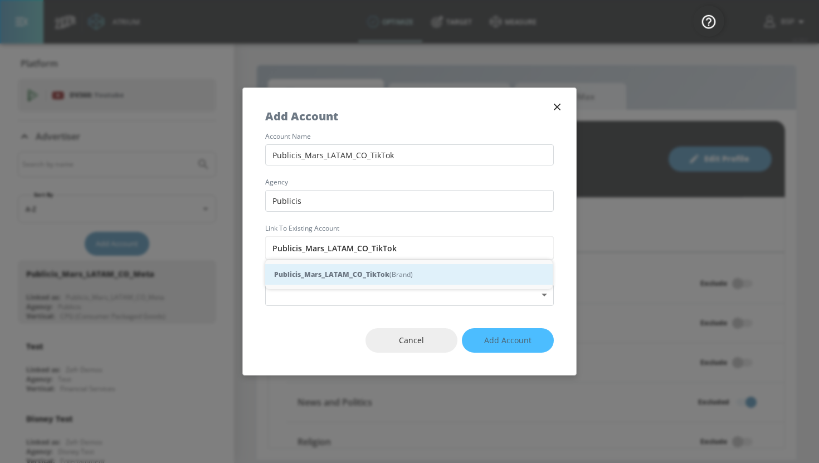
click at [429, 278] on div "Publicis_Mars_LATAM_CO_TikTok (Brand)" at bounding box center [408, 274] width 287 height 21
type input "Publicis_Mars_LATAM_CO_TikTok (Brand)"
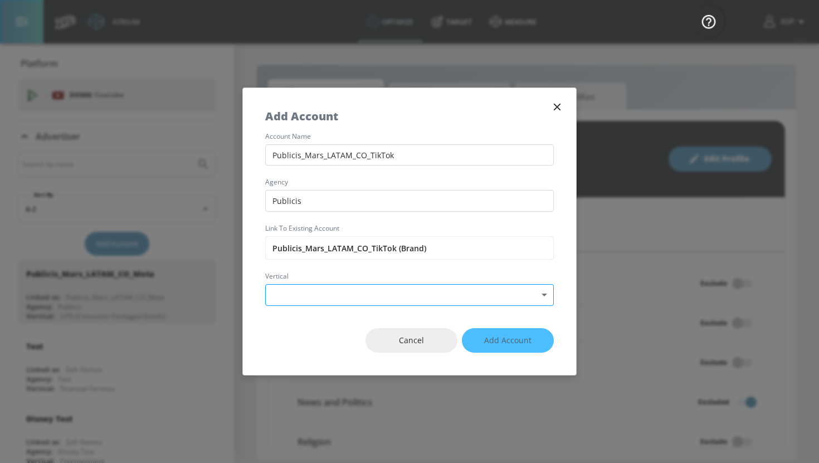
click at [417, 291] on body "Atrium optimize Target measure optimize Target measure v 4.28.0 BSP Platform DV…" at bounding box center [409, 231] width 819 height 463
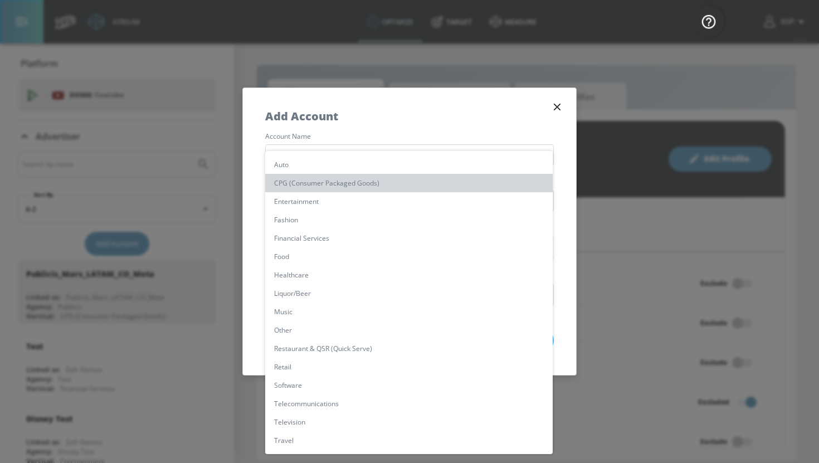
click at [401, 181] on li "CPG (Consumer Packaged Goods)" at bounding box center [408, 183] width 287 height 18
type input "[object Object]"
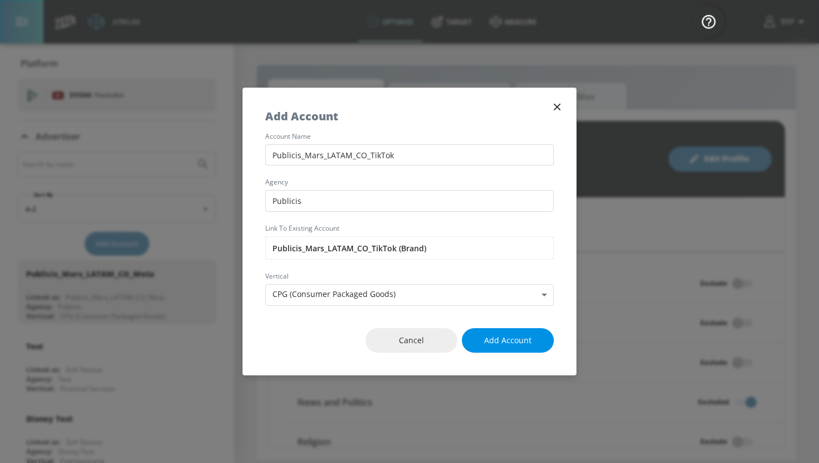
click at [525, 338] on span "Add Account" at bounding box center [507, 341] width 47 height 14
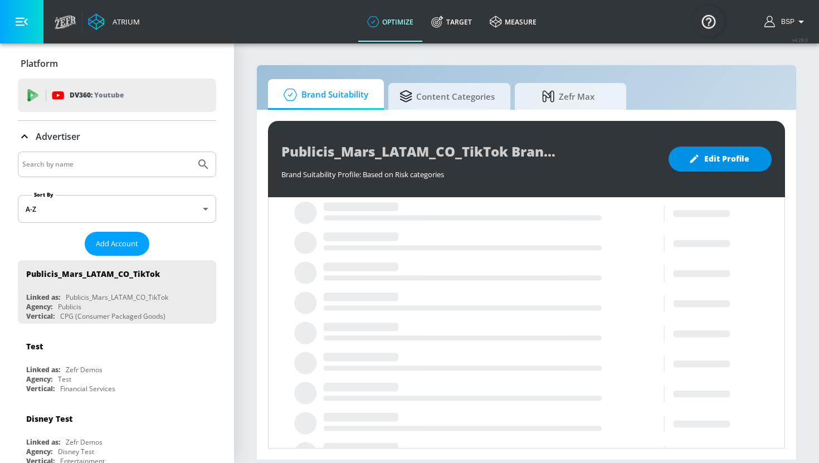
click at [733, 155] on span "Edit Profile" at bounding box center [720, 159] width 58 height 14
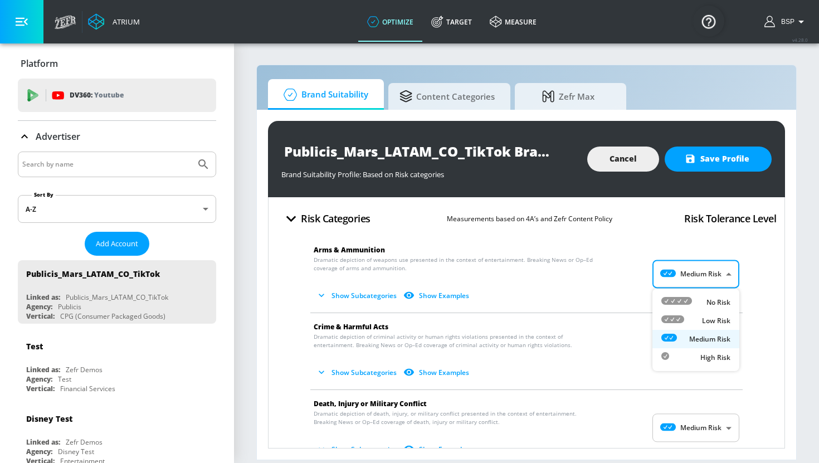
click at [691, 265] on body "Atrium optimize Target measure optimize Target measure v 4.28.0 BSP Platform DV…" at bounding box center [409, 231] width 819 height 463
click at [702, 314] on li "Low Risk" at bounding box center [695, 320] width 87 height 18
type input "LOW"
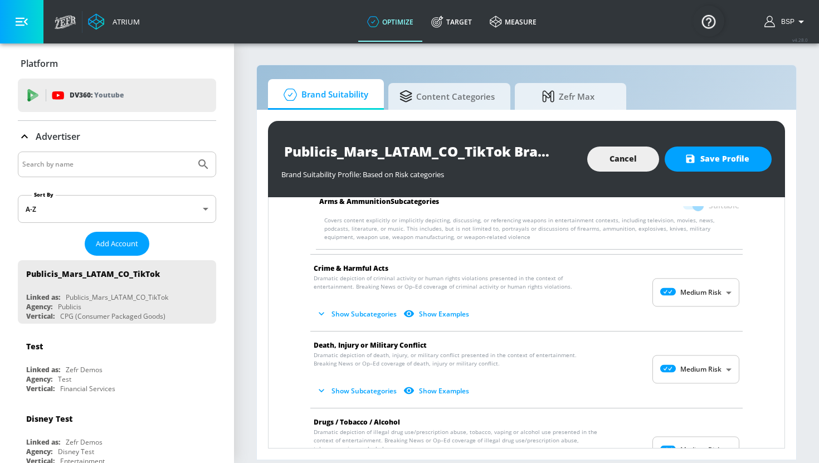
scroll to position [148, 0]
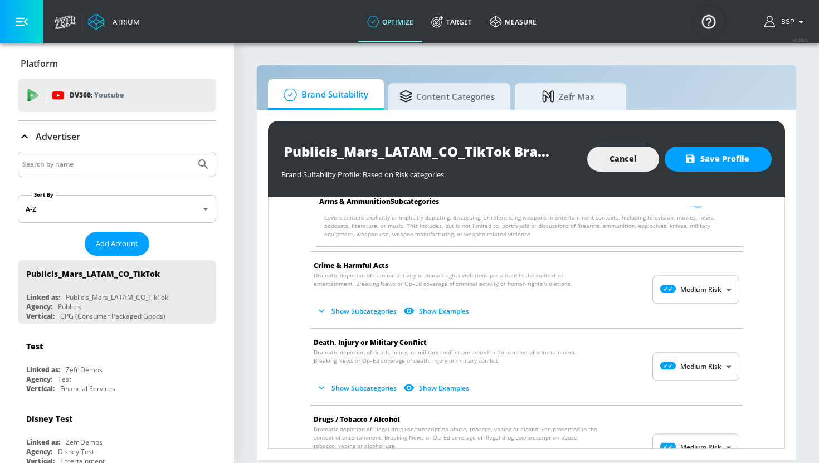
click at [702, 292] on body "Atrium optimize Target measure optimize Target measure v 4.28.0 BSP Platform DV…" at bounding box center [409, 231] width 819 height 463
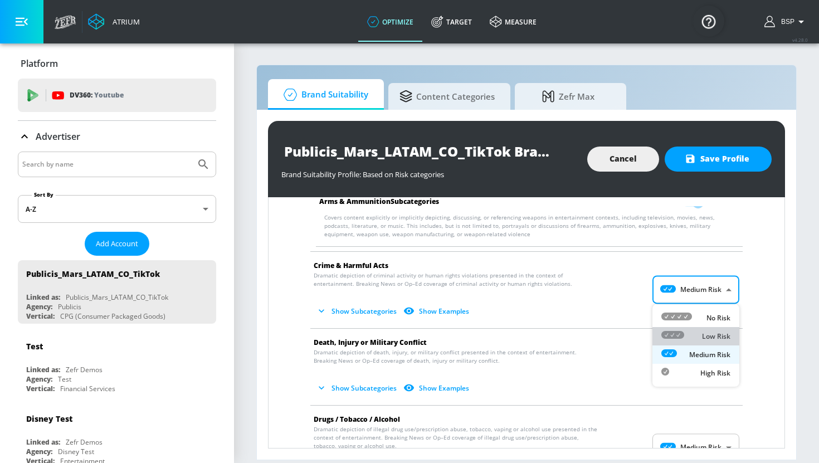
click at [705, 334] on p "Low Risk" at bounding box center [716, 336] width 28 height 10
type input "LOW"
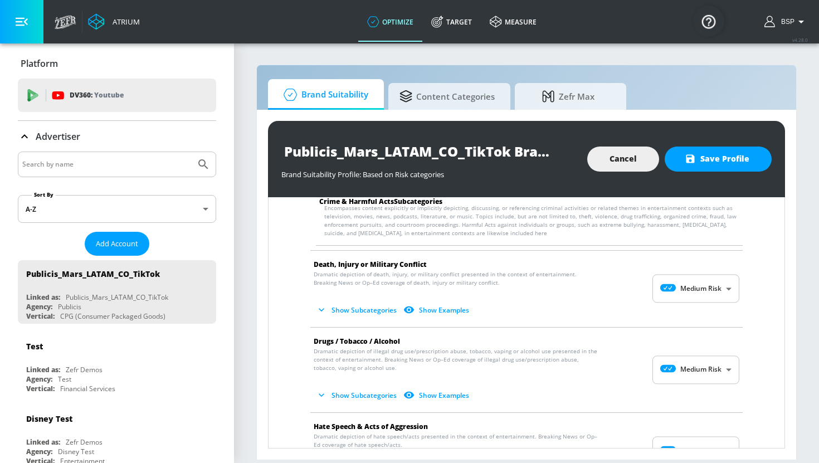
scroll to position [334, 0]
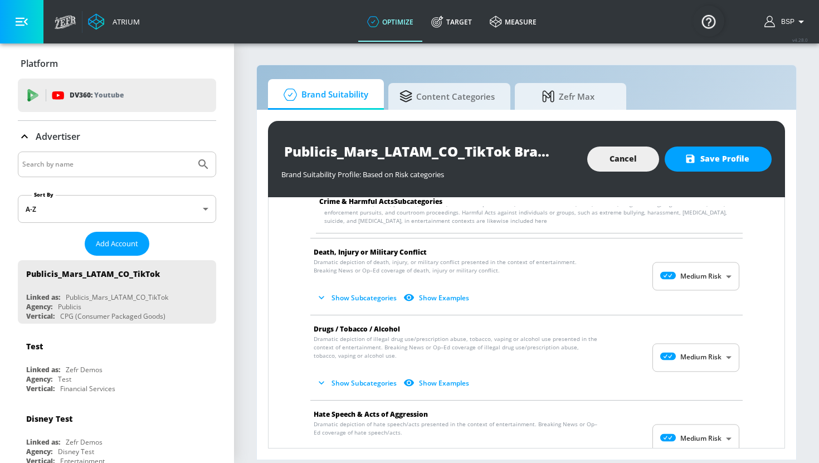
click at [716, 281] on body "Atrium optimize Target measure optimize Target measure v 4.28.0 BSP Platform DV…" at bounding box center [409, 231] width 819 height 463
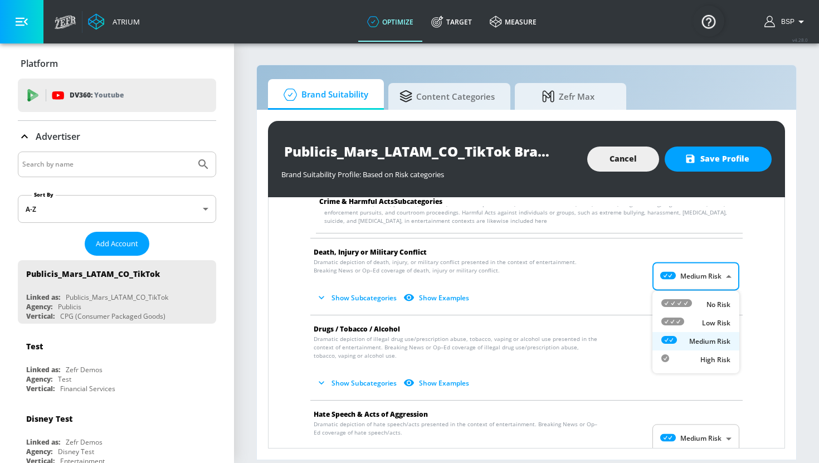
click at [715, 328] on div "Low Risk" at bounding box center [695, 323] width 69 height 12
type input "LOW"
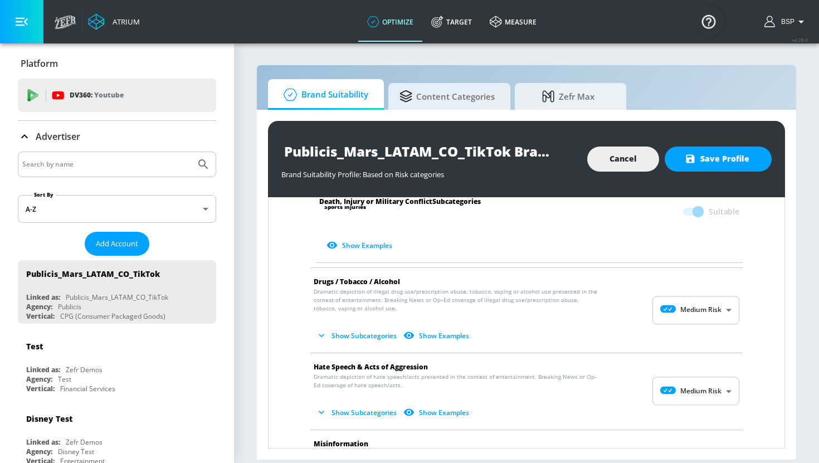
scroll to position [686, 0]
click at [703, 383] on body "Atrium optimize Target measure optimize Target measure v 4.28.0 BSP Platform DV…" at bounding box center [409, 231] width 819 height 463
click at [709, 387] on p "No Risk" at bounding box center [718, 385] width 24 height 10
type input "MINIMAL"
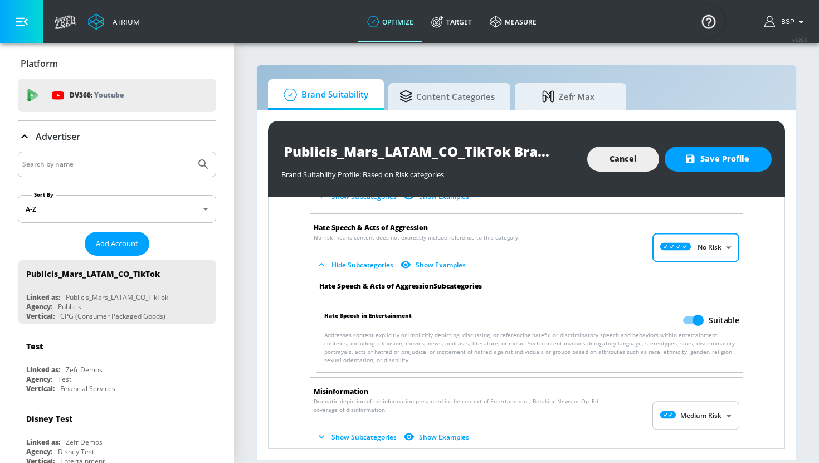
scroll to position [836, 0]
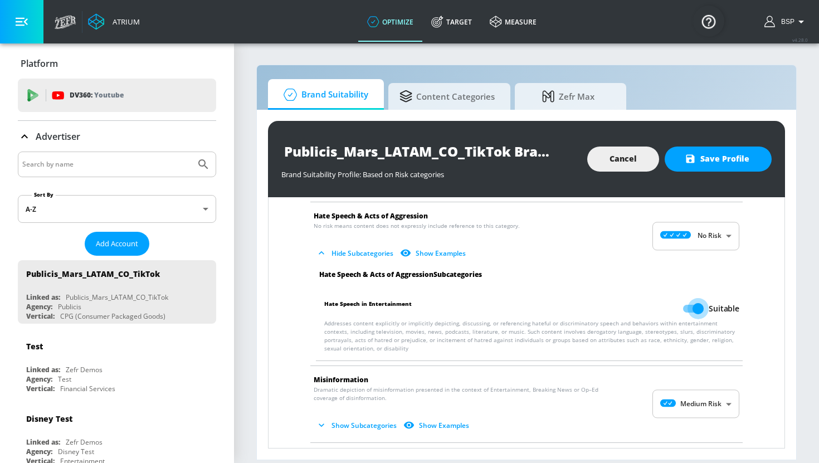
click at [693, 300] on input "Suitable" at bounding box center [697, 308] width 63 height 21
checkbox input "false"
click at [701, 388] on body "Atrium optimize Target measure optimize Target measure v 4.28.0 BSP Platform DV…" at bounding box center [409, 231] width 819 height 463
click at [703, 406] on div "No Risk" at bounding box center [695, 404] width 69 height 12
type input "MINIMAL"
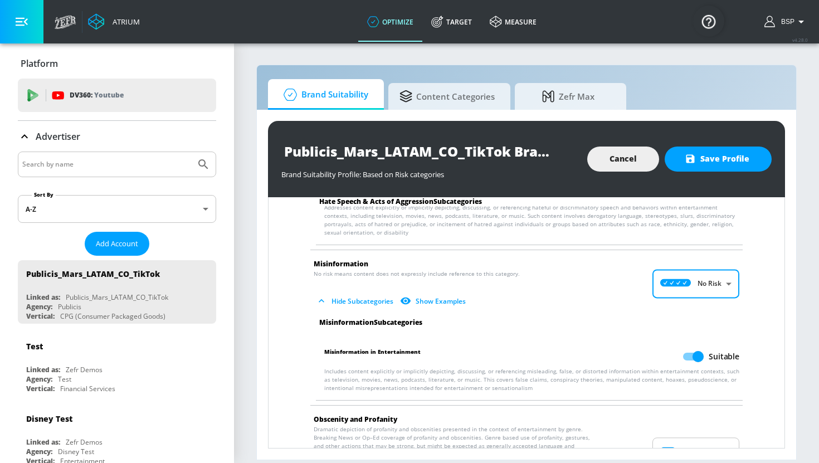
scroll to position [981, 0]
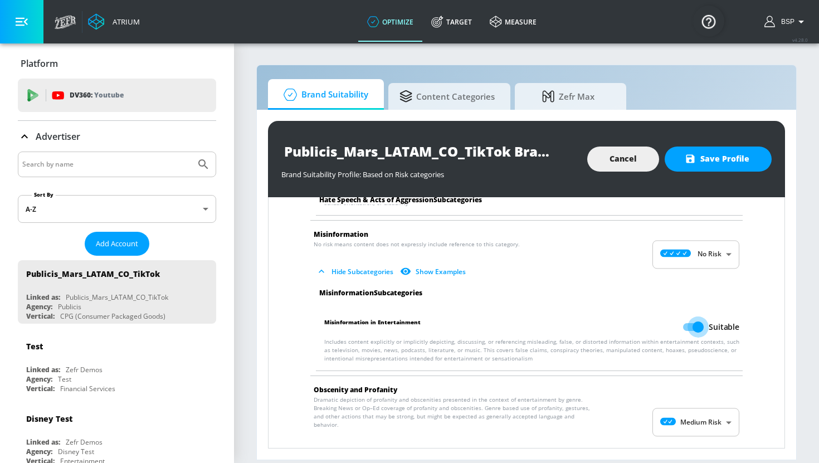
click at [691, 321] on input "Suitable" at bounding box center [697, 326] width 63 height 21
checkbox input "false"
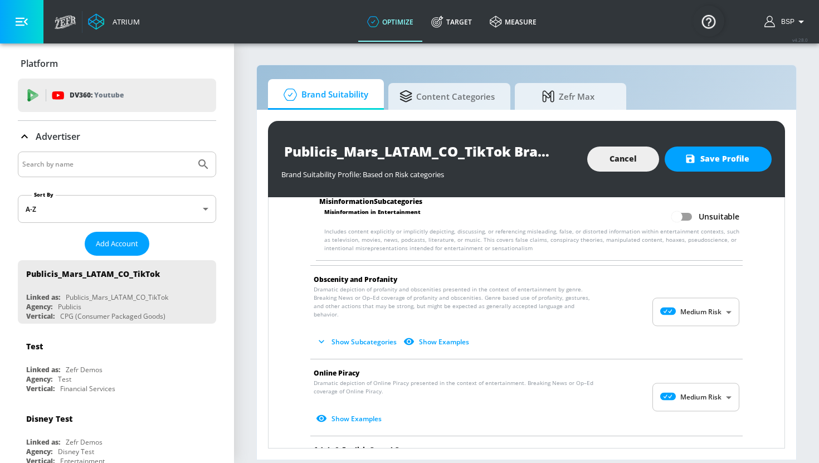
scroll to position [1113, 0]
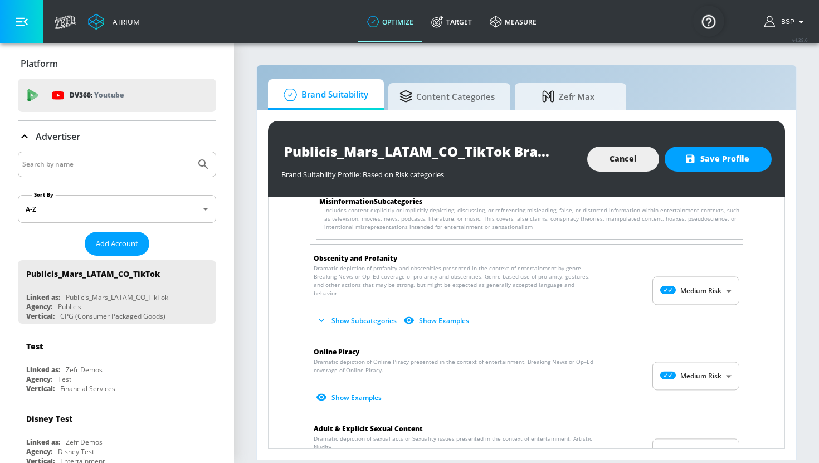
click at [691, 279] on body "Atrium optimize Target measure optimize Target measure v 4.28.0 BSP Platform DV…" at bounding box center [409, 231] width 819 height 463
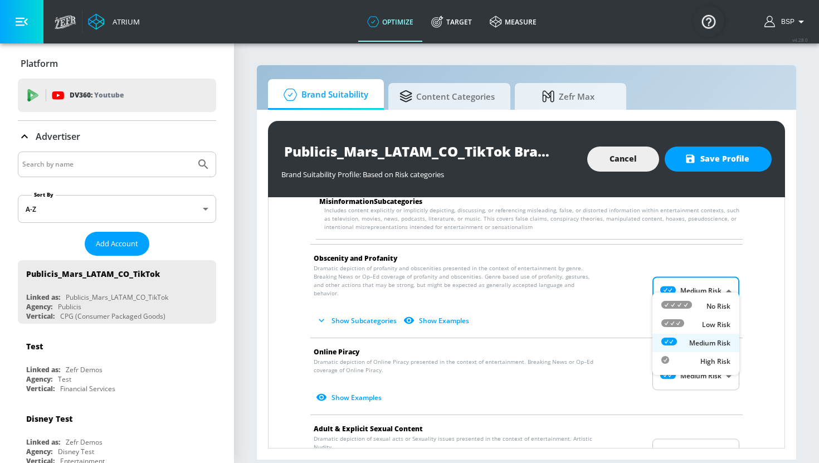
click at [691, 277] on div at bounding box center [409, 231] width 819 height 463
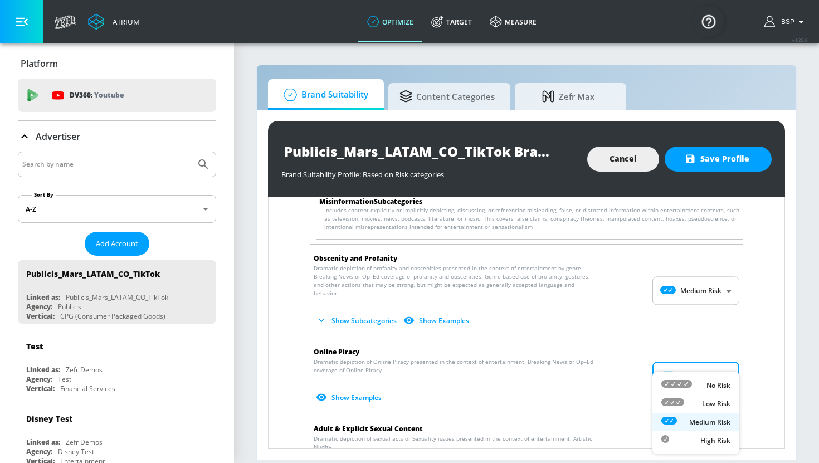
click at [703, 358] on body "Atrium optimize Target measure optimize Target measure v 4.28.0 BSP Platform DV…" at bounding box center [409, 231] width 819 height 463
click at [701, 398] on div "Low Risk" at bounding box center [695, 404] width 69 height 12
type input "LOW"
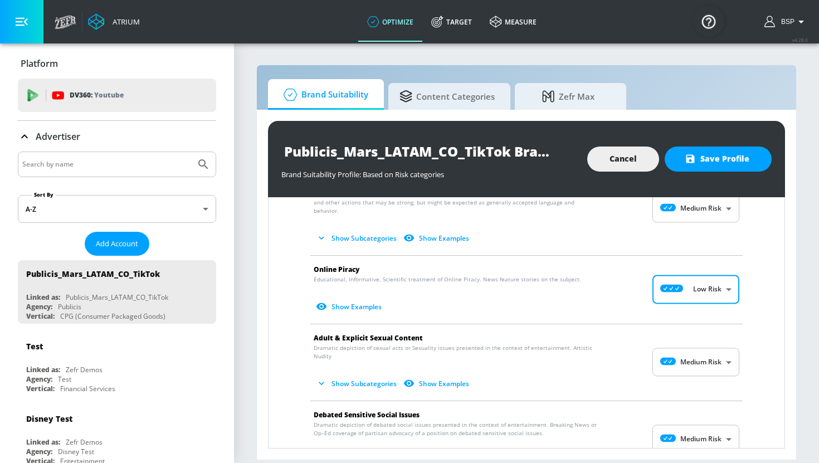
scroll to position [1210, 0]
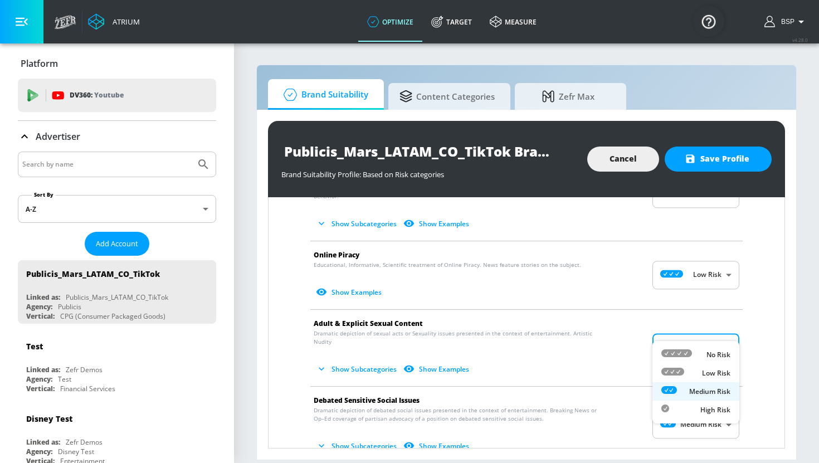
click at [694, 335] on body "Atrium optimize Target measure optimize Target measure v 4.28.0 BSP Platform DV…" at bounding box center [409, 231] width 819 height 463
click at [697, 370] on div "Low Risk" at bounding box center [695, 373] width 69 height 12
type input "LOW"
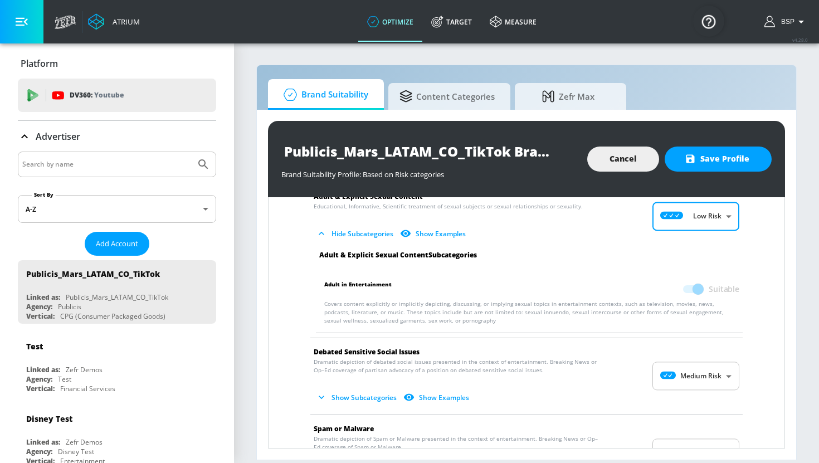
scroll to position [1347, 0]
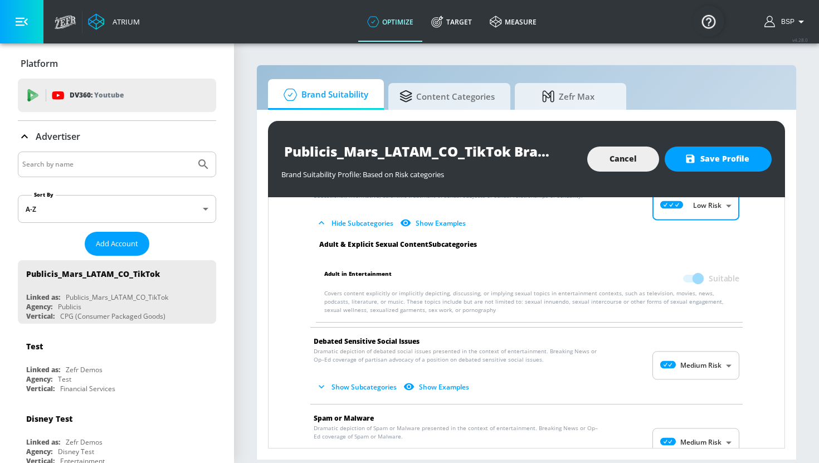
click at [701, 348] on body "Atrium optimize Target measure optimize Target measure v 4.28.0 BSP Platform DV…" at bounding box center [409, 231] width 819 height 463
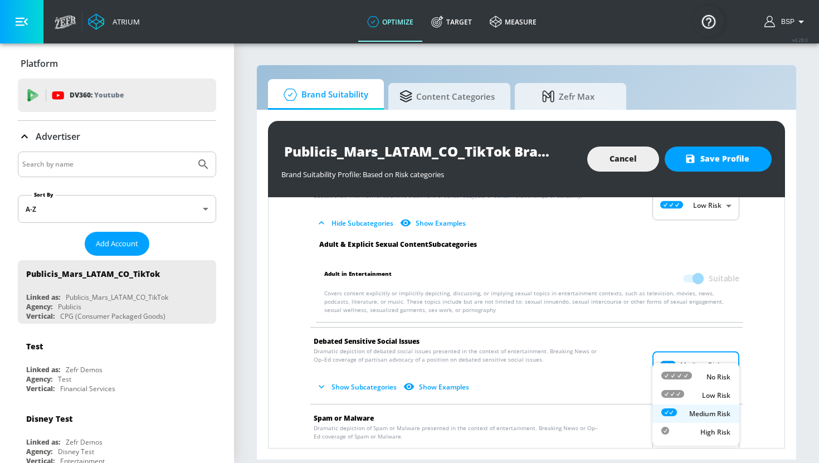
click at [706, 394] on p "Low Risk" at bounding box center [716, 395] width 28 height 10
type input "LOW"
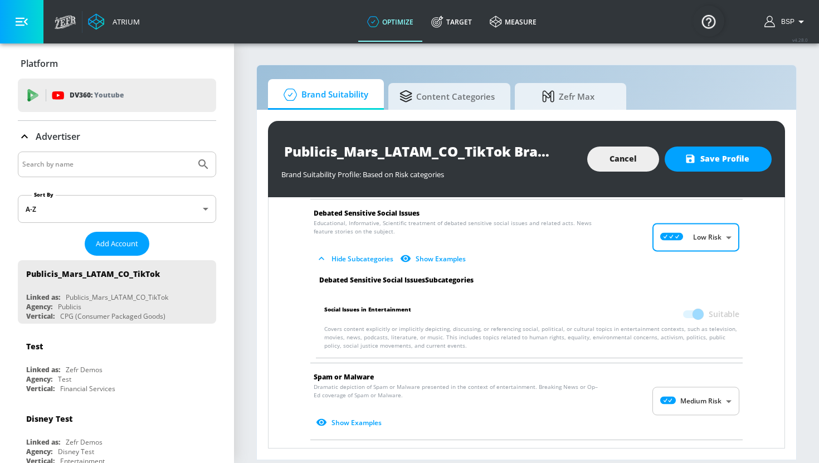
scroll to position [1494, 0]
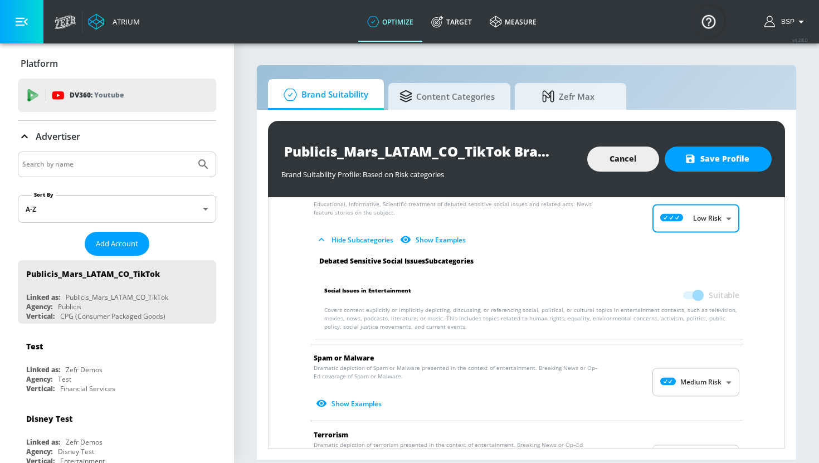
click at [709, 364] on body "Atrium optimize Target measure optimize Target measure v 4.28.0 BSP Platform DV…" at bounding box center [409, 231] width 819 height 463
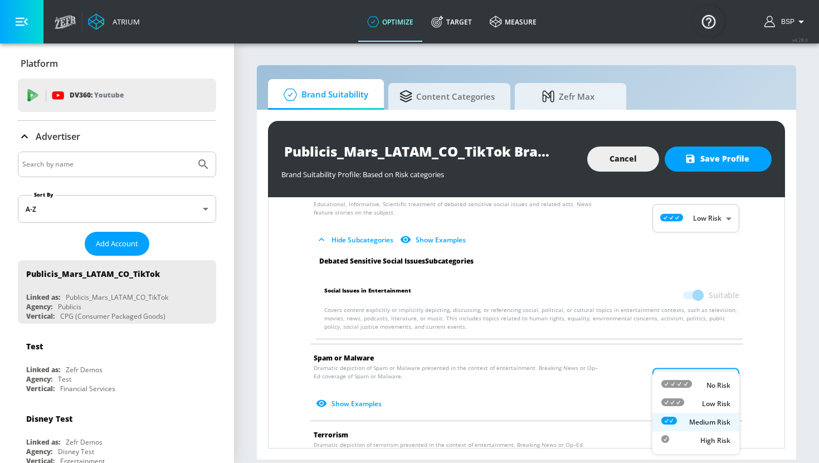
click at [705, 402] on p "Low Risk" at bounding box center [716, 404] width 28 height 10
type input "LOW"
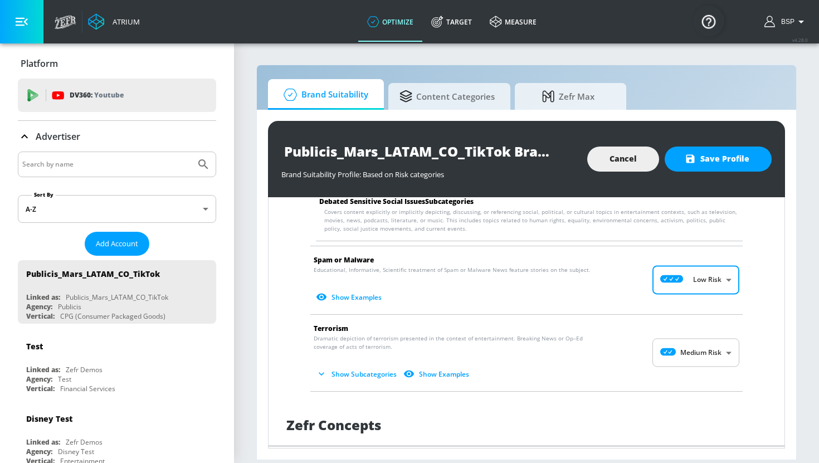
scroll to position [1608, 0]
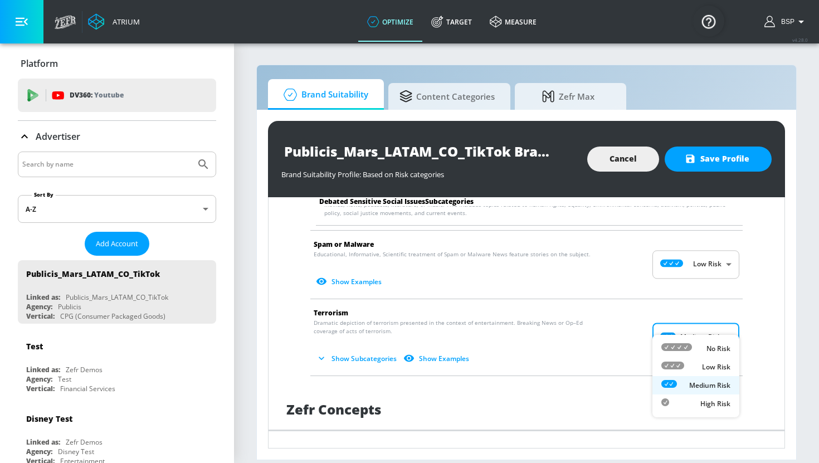
click at [707, 320] on body "Atrium optimize Target measure optimize Target measure v 4.28.0 BSP Platform DV…" at bounding box center [409, 231] width 819 height 463
click at [708, 372] on p "Low Risk" at bounding box center [716, 367] width 28 height 10
type input "LOW"
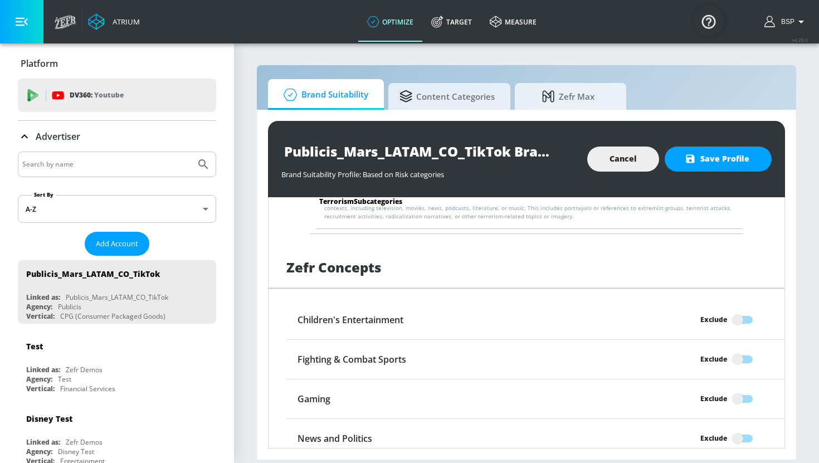
scroll to position [1874, 0]
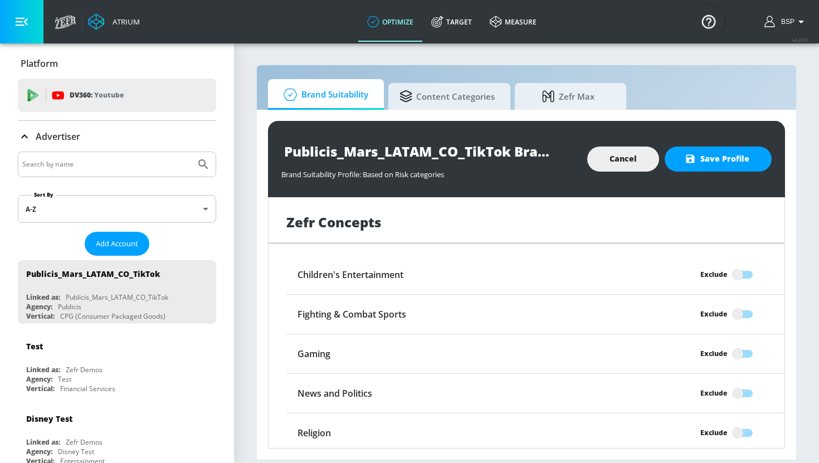
click at [746, 383] on input "Exclude" at bounding box center [737, 393] width 63 height 21
checkbox input "true"
click at [732, 164] on span "Save Profile" at bounding box center [718, 159] width 62 height 14
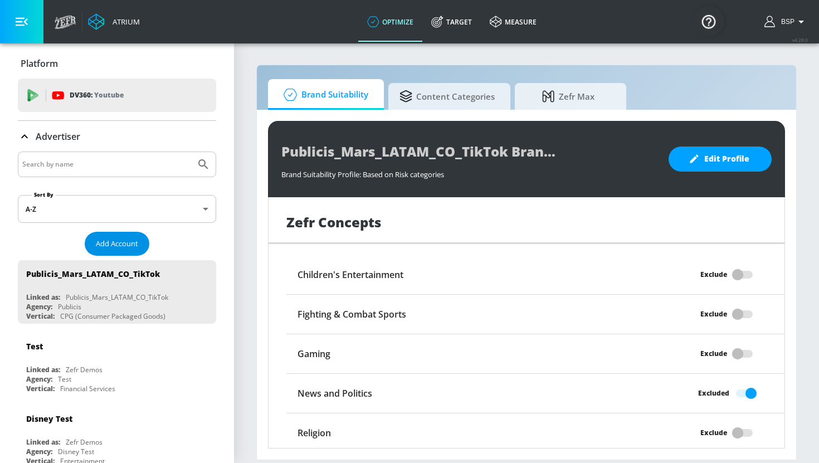
click at [131, 243] on span "Add Account" at bounding box center [117, 243] width 42 height 13
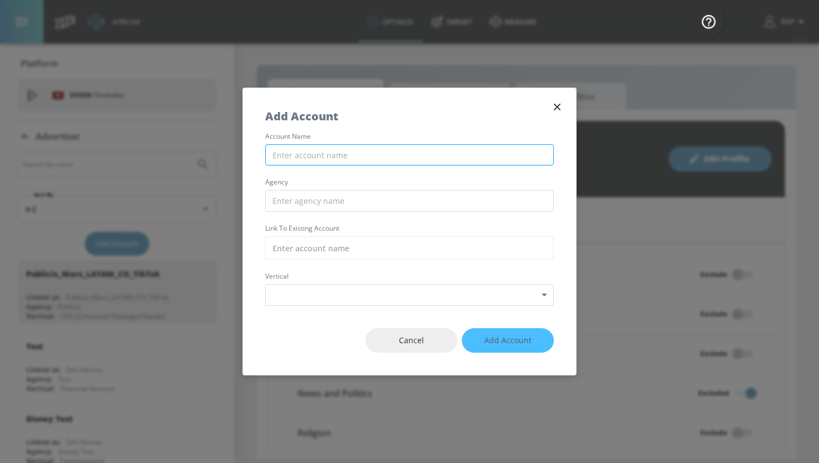
click at [320, 153] on input "text" at bounding box center [409, 155] width 289 height 22
type input "Pu"
click at [559, 108] on icon "button" at bounding box center [557, 107] width 12 height 12
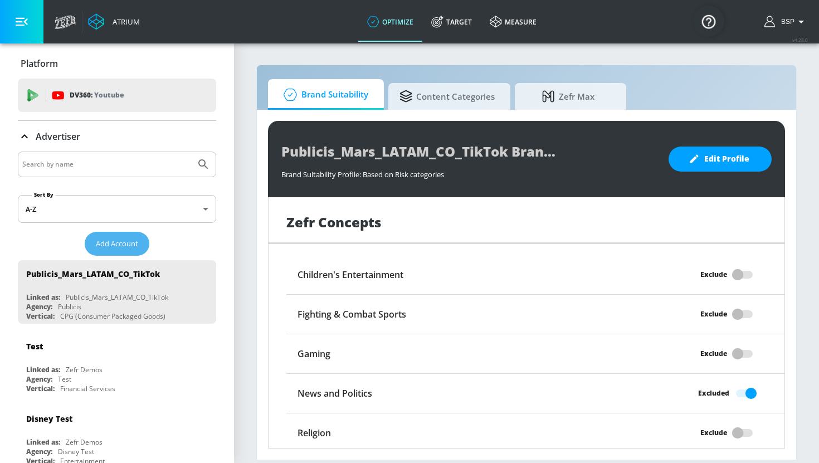
click at [130, 237] on span "Add Account" at bounding box center [117, 243] width 42 height 13
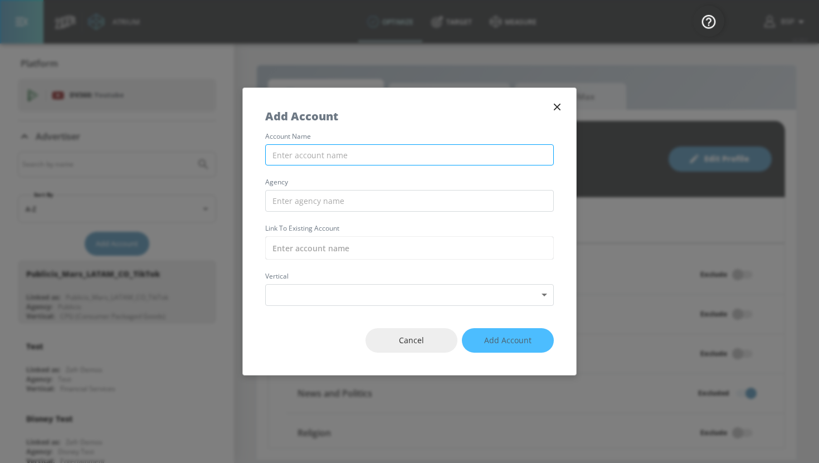
click at [350, 149] on input "text" at bounding box center [409, 155] width 289 height 22
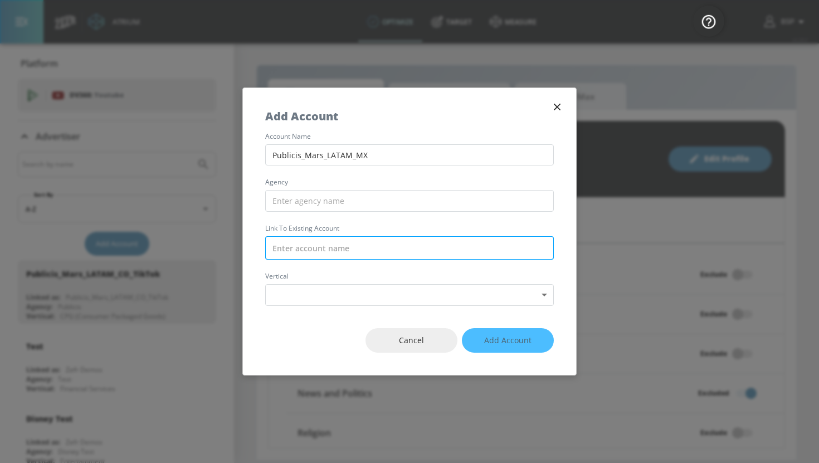
type input "Publicis_Mars_LATAM_MX"
click at [367, 248] on input "text" at bounding box center [409, 247] width 289 height 23
paste input "Publicis_Mars_LATAM_MX"
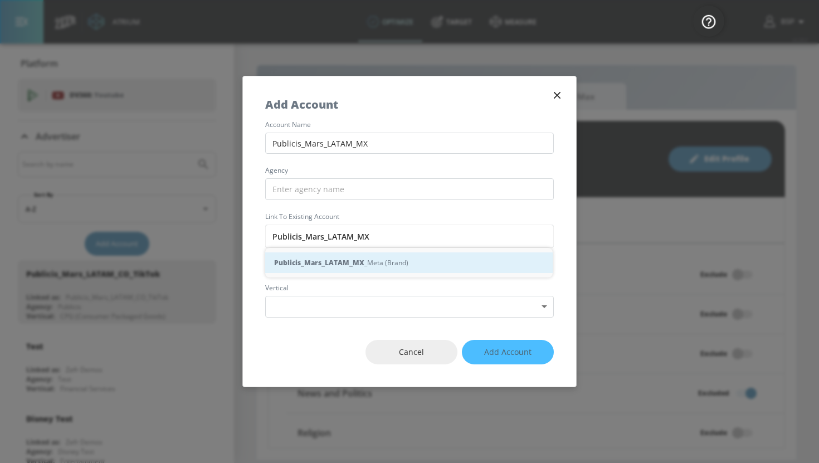
click at [398, 265] on div "Publicis_Mars_LATAM_MX _Meta (Brand)" at bounding box center [408, 262] width 287 height 21
type input "Publicis_Mars_LATAM_MX_Meta (Brand)"
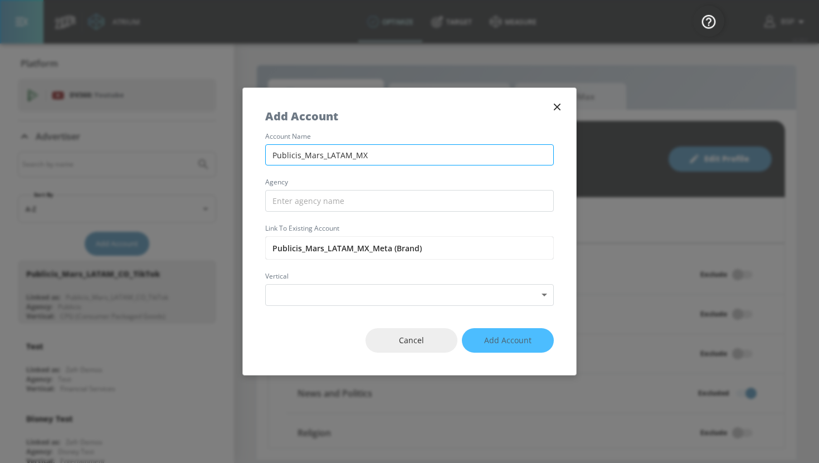
click at [403, 159] on input "Publicis_Mars_LATAM_MX" at bounding box center [409, 155] width 289 height 22
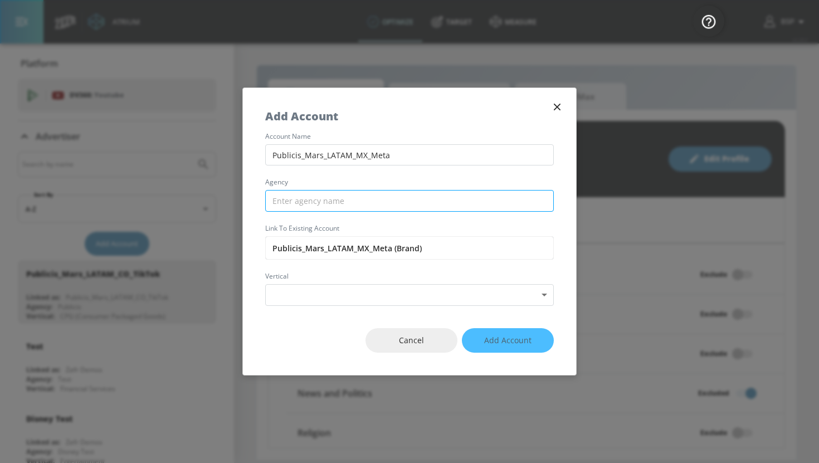
type input "Publicis_Mars_LATAM_MX_Meta"
click at [395, 198] on input "text" at bounding box center [409, 201] width 289 height 22
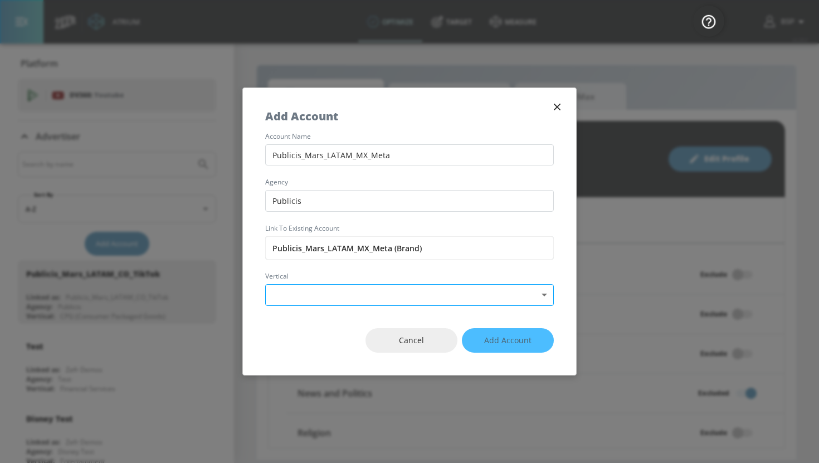
type input "Publicis"
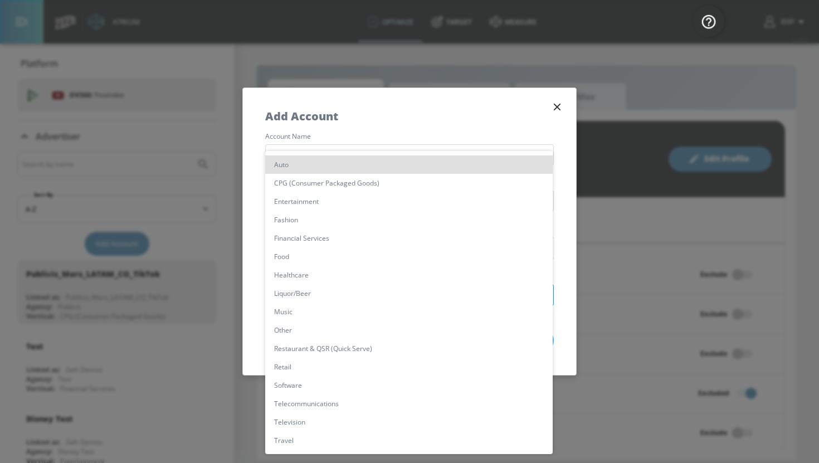
click at [375, 300] on body "Atrium optimize Target measure optimize Target measure v 4.28.0 BSP Platform DV…" at bounding box center [409, 231] width 819 height 463
click at [375, 182] on li "CPG (Consumer Packaged Goods)" at bounding box center [408, 183] width 287 height 18
type input "[object Object]"
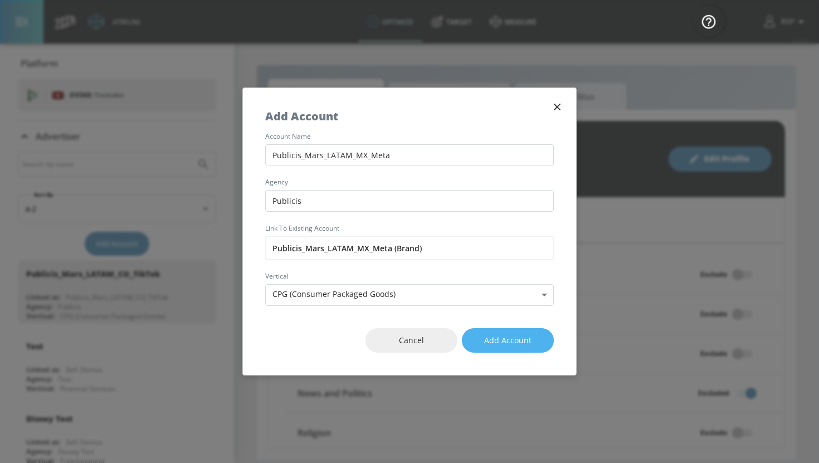
click at [525, 337] on span "Add Account" at bounding box center [507, 341] width 47 height 14
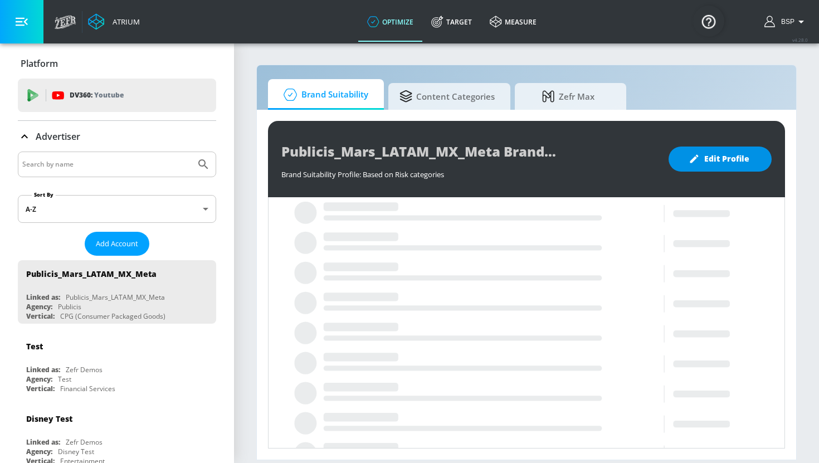
click at [740, 159] on span "Edit Profile" at bounding box center [720, 159] width 58 height 14
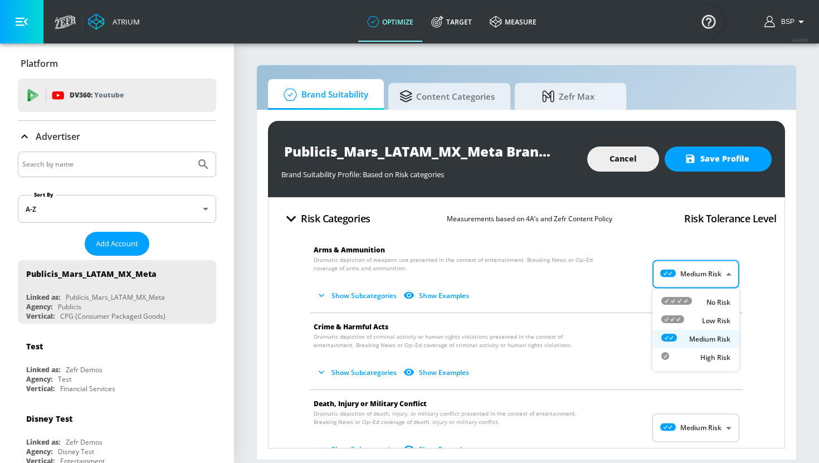
click at [722, 270] on body "Atrium optimize Target measure optimize Target measure v 4.28.0 BSP Platform DV…" at bounding box center [409, 231] width 819 height 463
click at [712, 315] on div "Low Risk" at bounding box center [695, 321] width 69 height 12
type input "LOW"
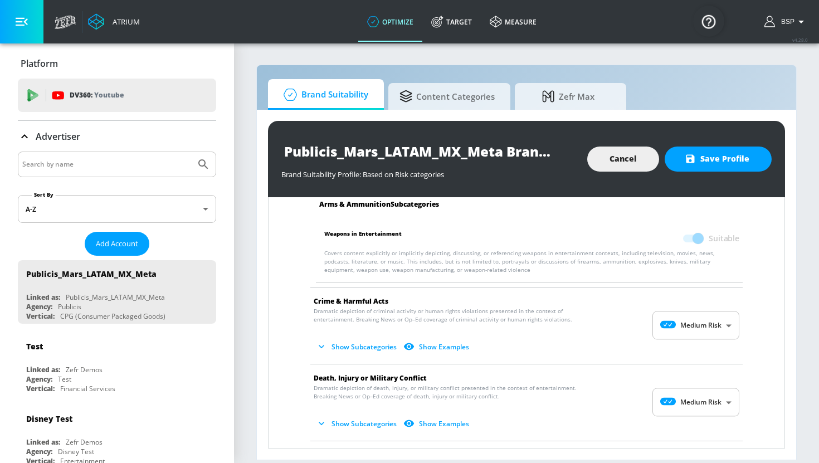
scroll to position [133, 0]
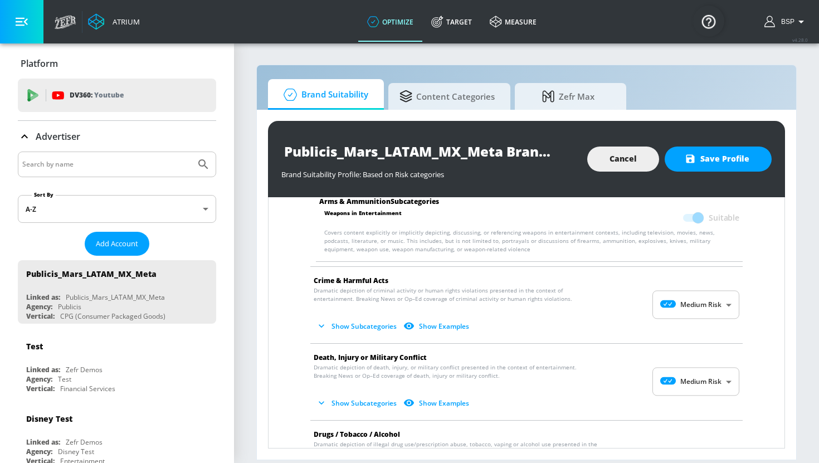
click at [712, 308] on body "Atrium optimize Target measure optimize Target measure v 4.28.0 BSP Platform DV…" at bounding box center [409, 231] width 819 height 463
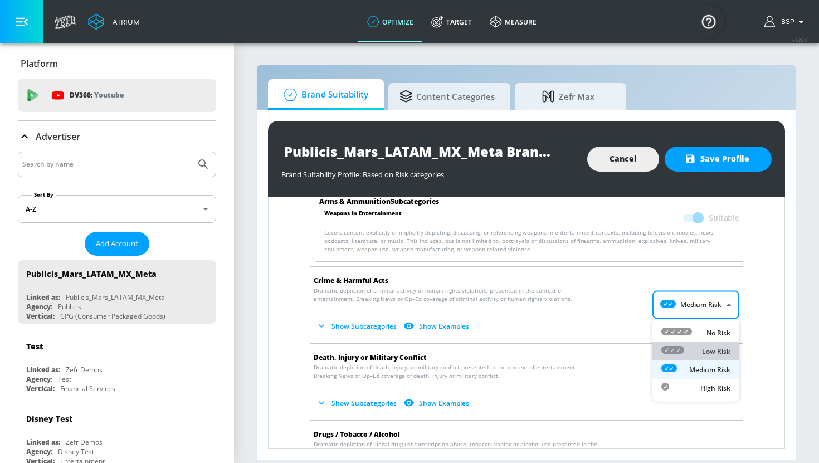
click at [712, 347] on p "Low Risk" at bounding box center [716, 351] width 28 height 10
type input "LOW"
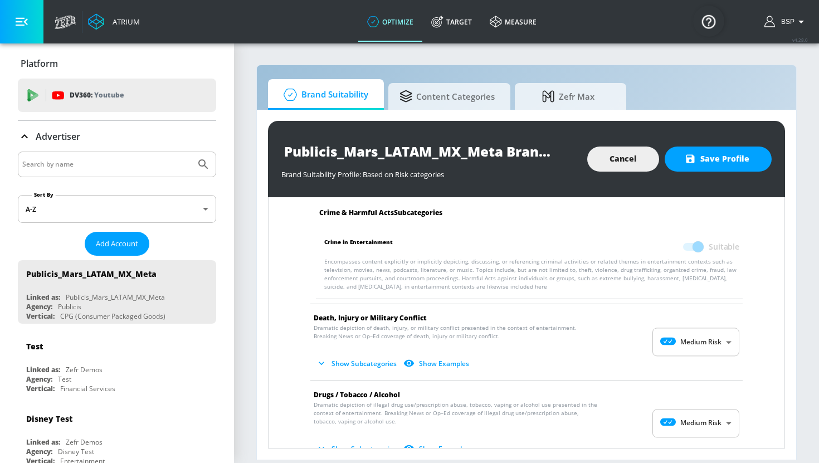
scroll to position [277, 0]
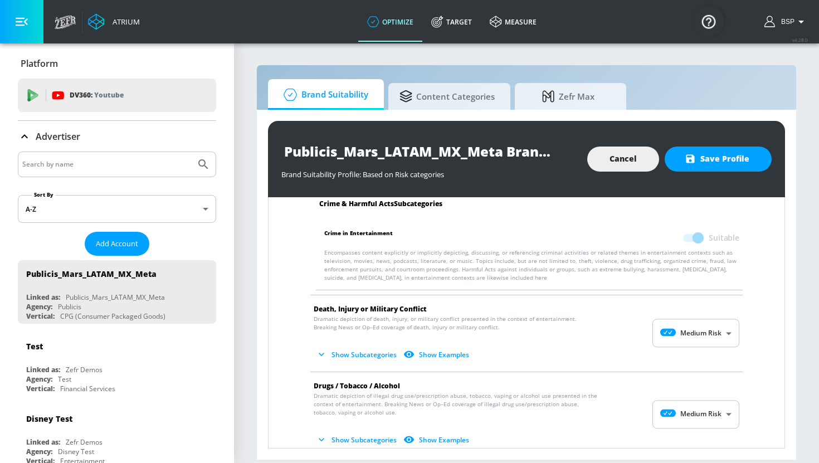
click at [706, 338] on body "Atrium optimize Target measure optimize Target measure v 4.28.0 BSP Platform DV…" at bounding box center [409, 231] width 819 height 463
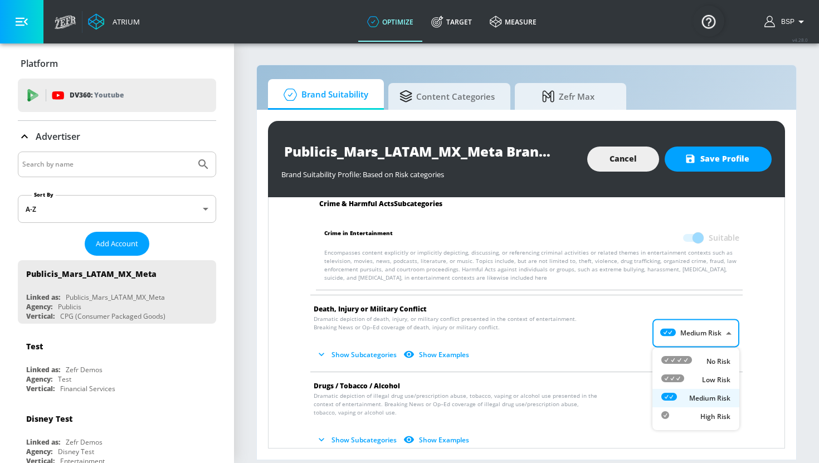
click at [703, 377] on p "Low Risk" at bounding box center [716, 380] width 28 height 10
type input "LOW"
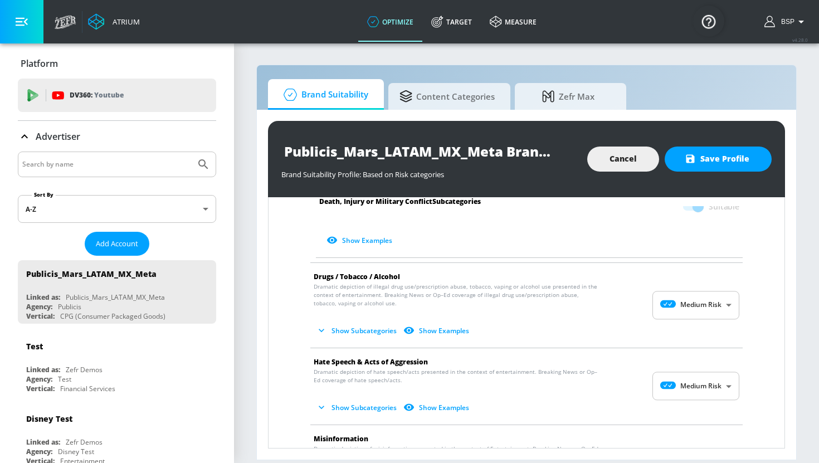
scroll to position [696, 0]
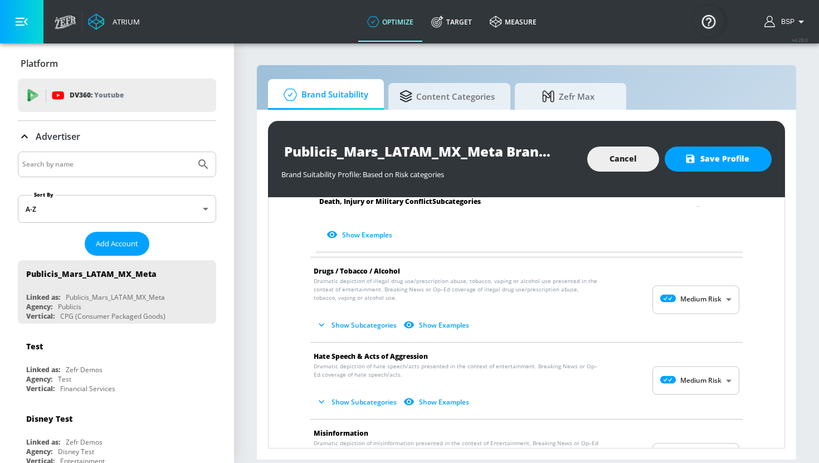
click at [701, 364] on body "Atrium optimize Target measure optimize Target measure v 4.28.0 BSP Platform DV…" at bounding box center [409, 231] width 819 height 463
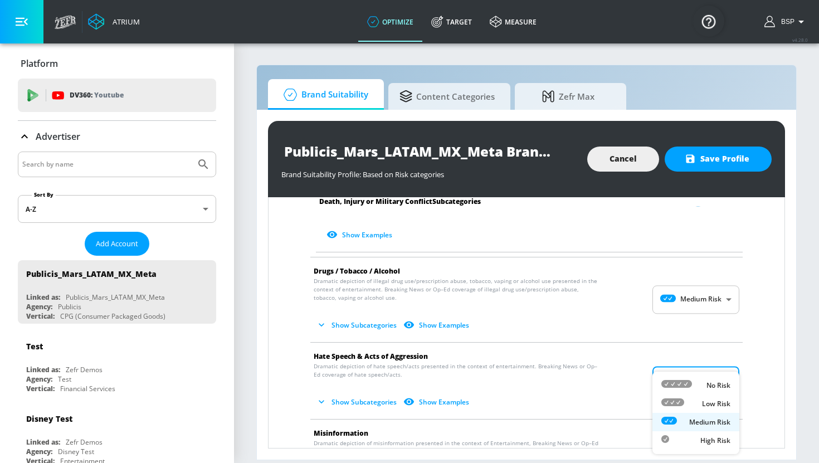
click at [701, 388] on div "No Risk" at bounding box center [695, 385] width 69 height 12
type input "MINIMAL"
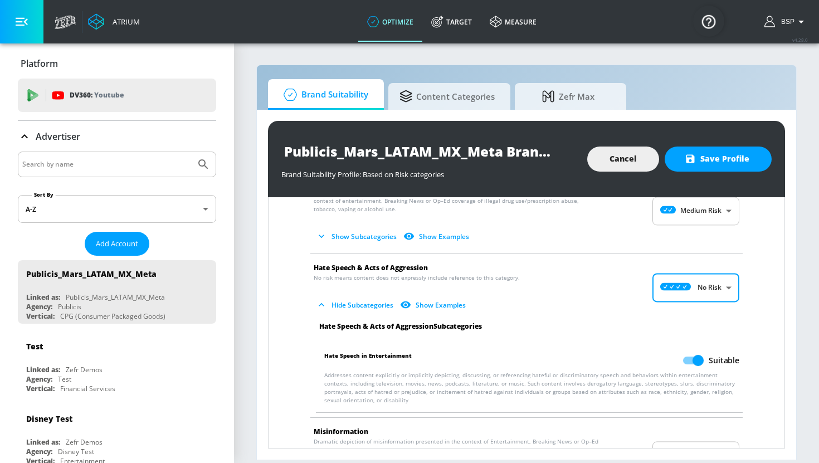
scroll to position [800, 0]
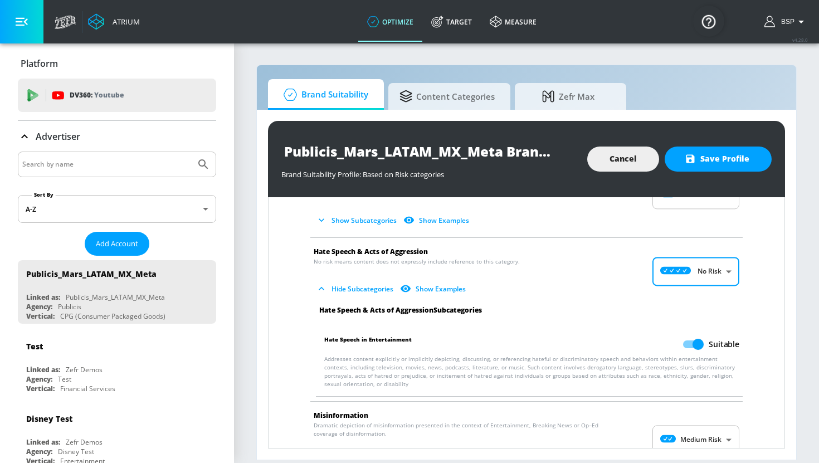
click at [696, 340] on input "Suitable" at bounding box center [697, 344] width 63 height 21
checkbox input "false"
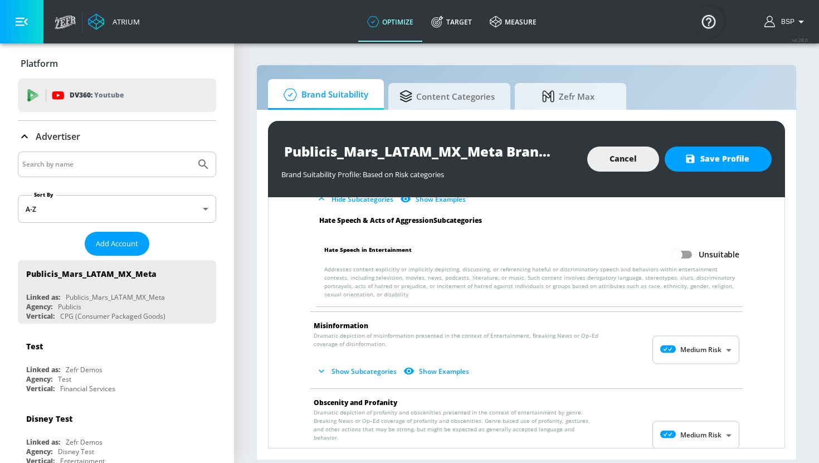
scroll to position [892, 0]
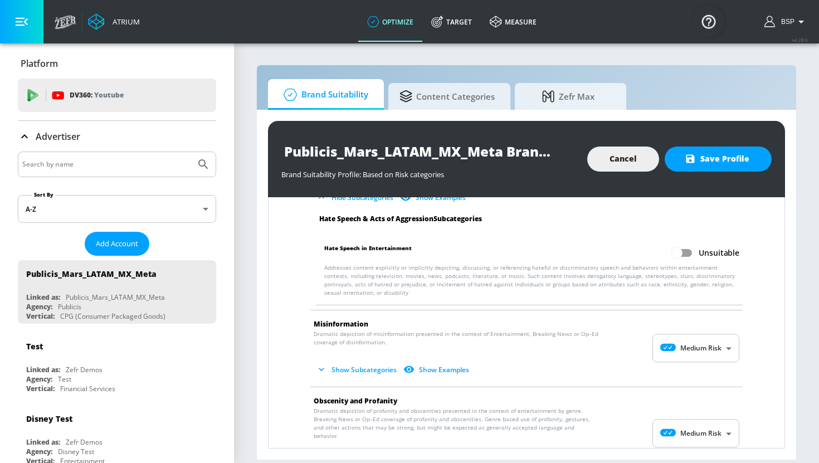
click at [696, 340] on body "Atrium optimize Target measure optimize Target measure v 4.28.0 BSP Platform DV…" at bounding box center [409, 231] width 819 height 463
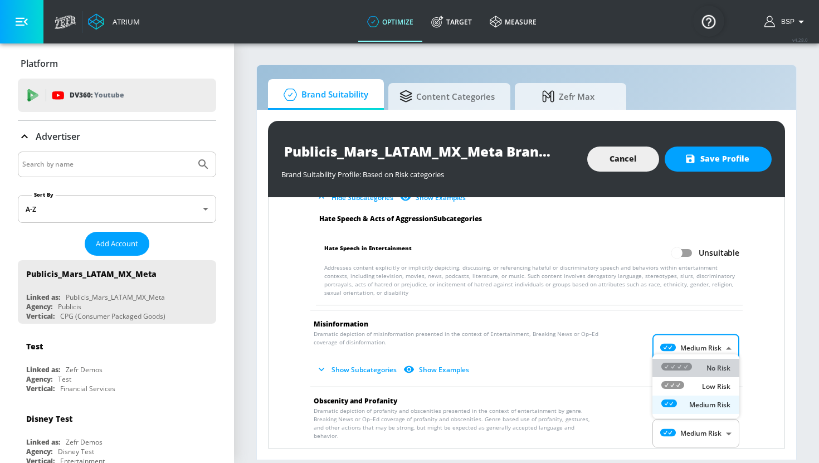
click at [696, 364] on div "No Risk" at bounding box center [695, 368] width 69 height 12
type input "MINIMAL"
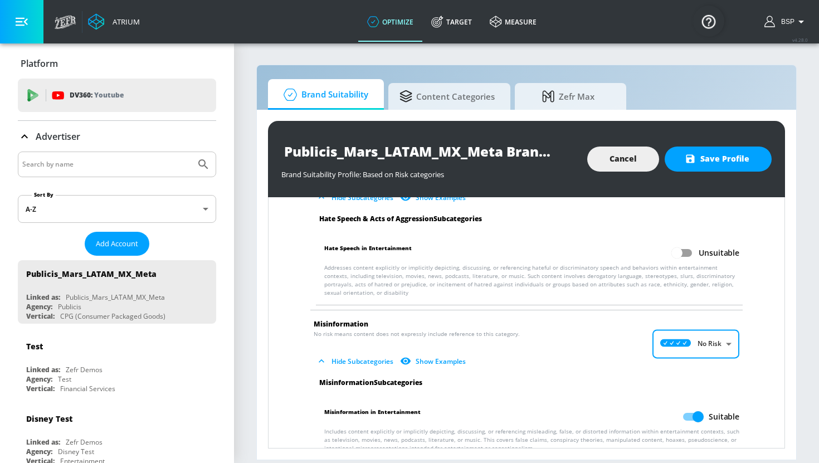
click at [690, 412] on input "Suitable" at bounding box center [697, 416] width 63 height 21
checkbox input "false"
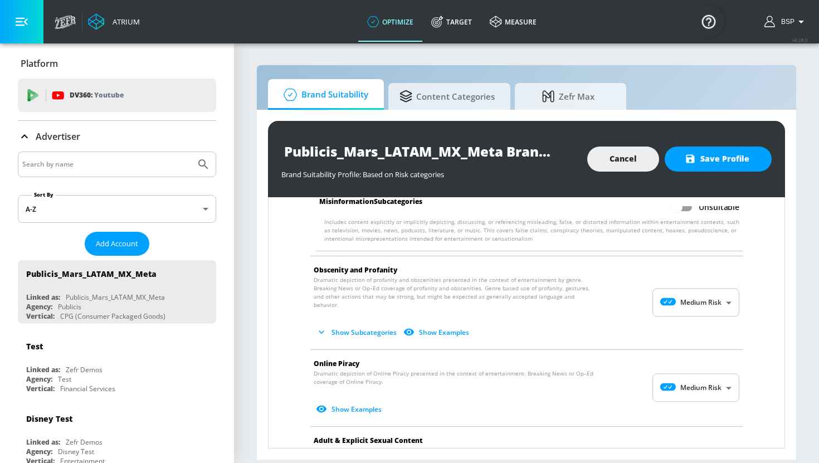
scroll to position [1102, 0]
click at [697, 367] on body "Atrium optimize Target measure optimize Target measure v 4.28.0 BSP Platform DV…" at bounding box center [409, 231] width 819 height 463
click at [698, 404] on div "Low Risk" at bounding box center [695, 404] width 69 height 12
type input "LOW"
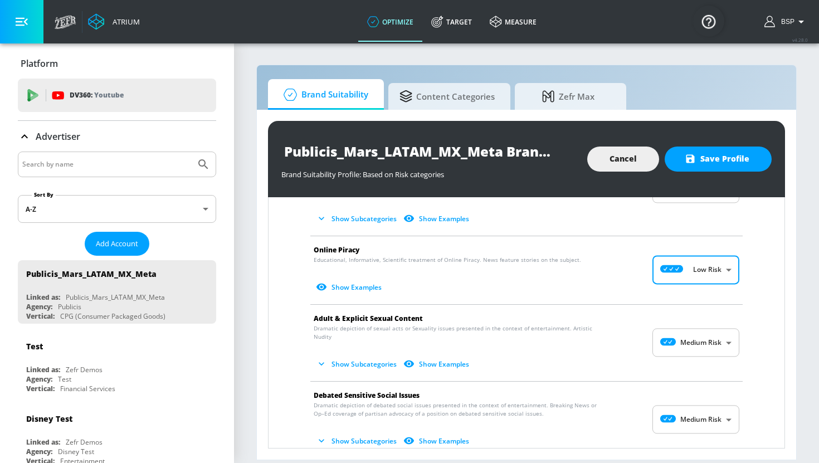
scroll to position [1222, 0]
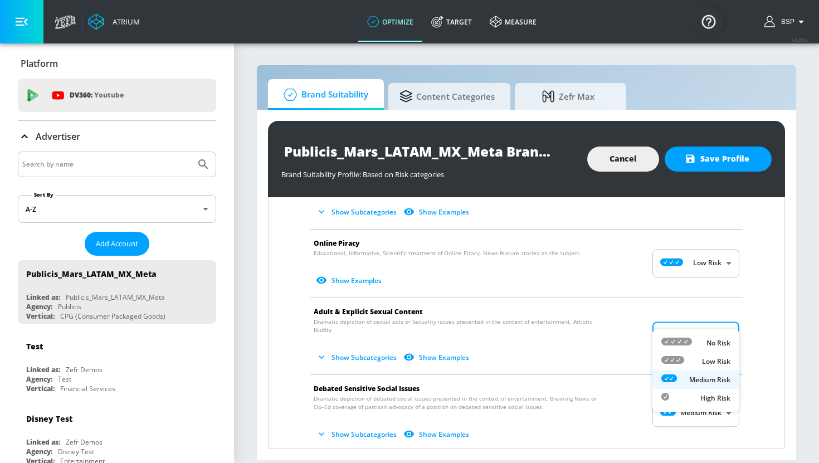
click at [706, 314] on body "Atrium optimize Target measure optimize Target measure v 4.28.0 BSP Platform DV…" at bounding box center [409, 231] width 819 height 463
click at [706, 359] on p "Low Risk" at bounding box center [716, 361] width 28 height 10
type input "LOW"
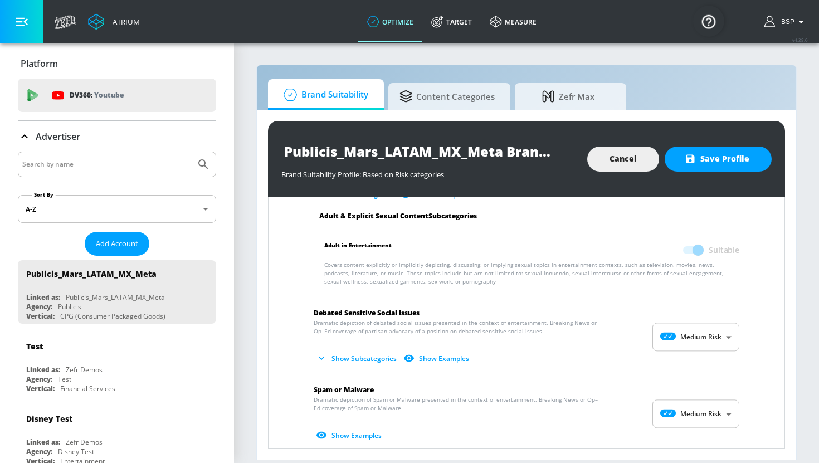
scroll to position [1386, 0]
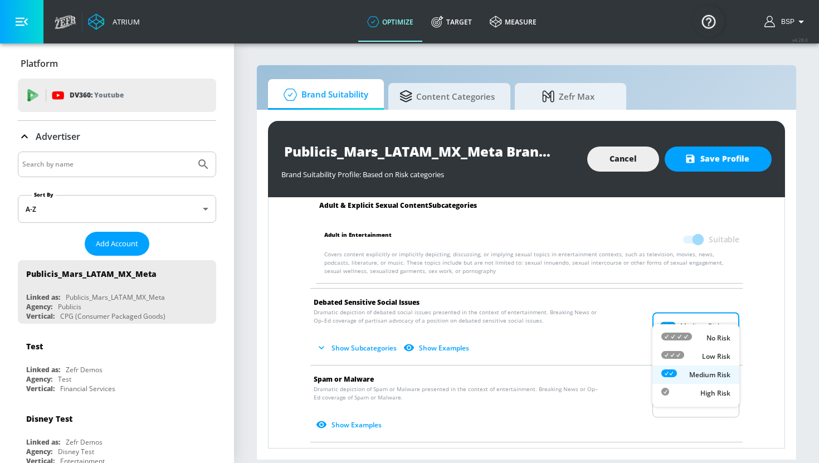
click at [696, 317] on body "Atrium optimize Target measure optimize Target measure v 4.28.0 BSP Platform DV…" at bounding box center [409, 231] width 819 height 463
click at [697, 354] on div "Low Risk" at bounding box center [695, 356] width 69 height 12
type input "LOW"
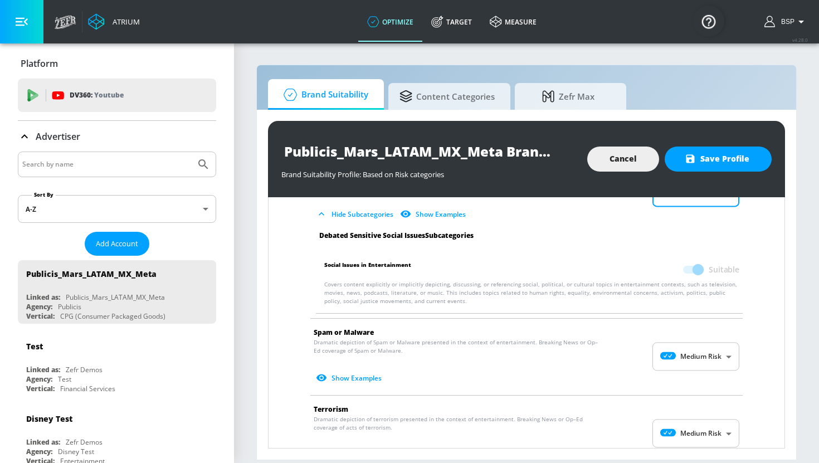
scroll to position [1546, 0]
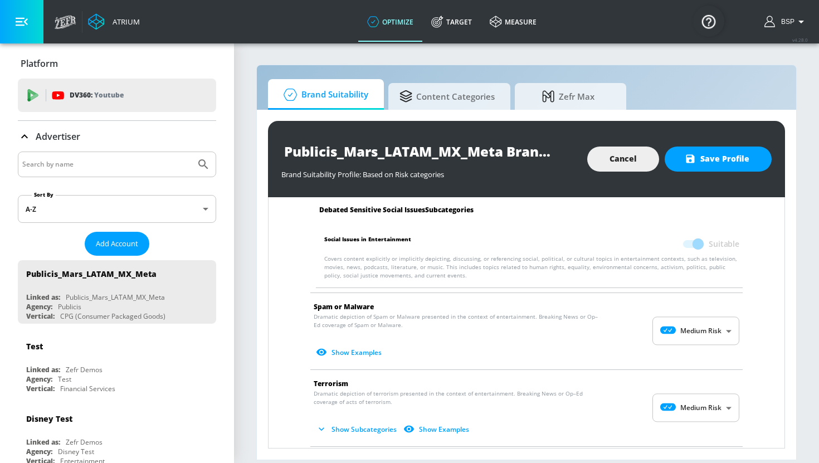
click at [702, 305] on body "Atrium optimize Target measure optimize Target measure v 4.28.0 BSP Platform DV…" at bounding box center [409, 231] width 819 height 463
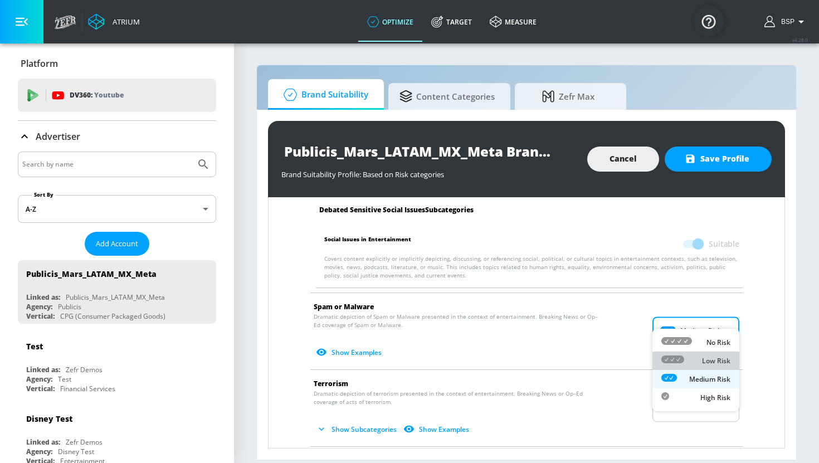
click at [702, 364] on p "Low Risk" at bounding box center [716, 361] width 28 height 10
type input "LOW"
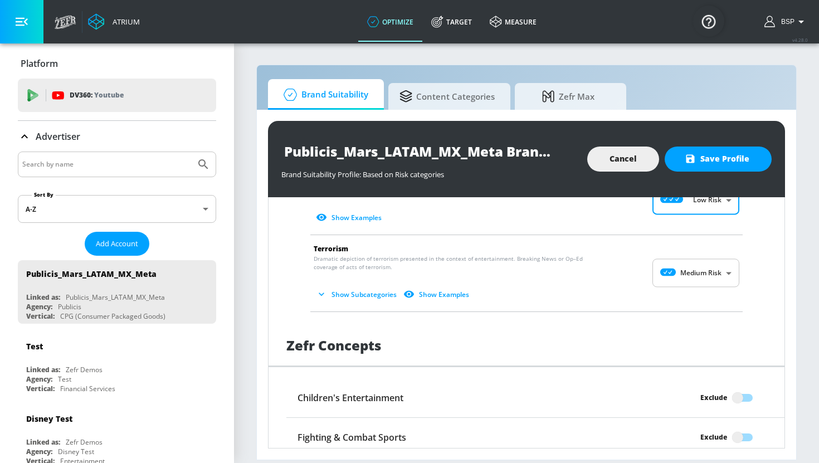
scroll to position [1675, 0]
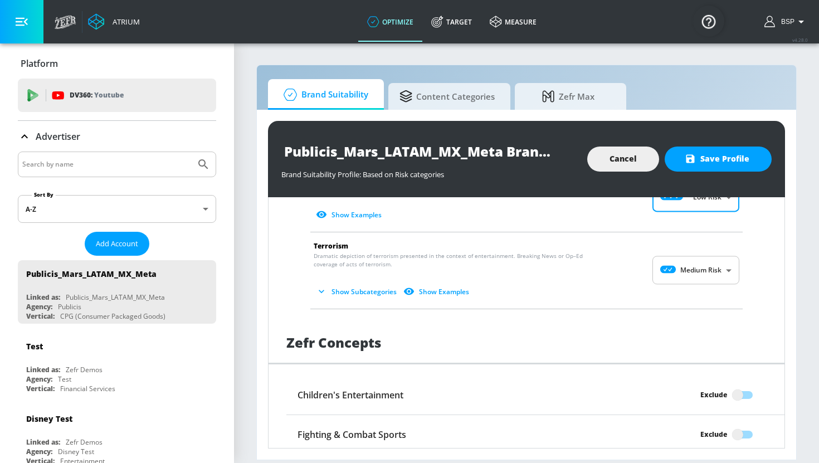
click at [702, 252] on body "Atrium optimize Target measure optimize Target measure v 4.28.0 BSP Platform DV…" at bounding box center [409, 231] width 819 height 463
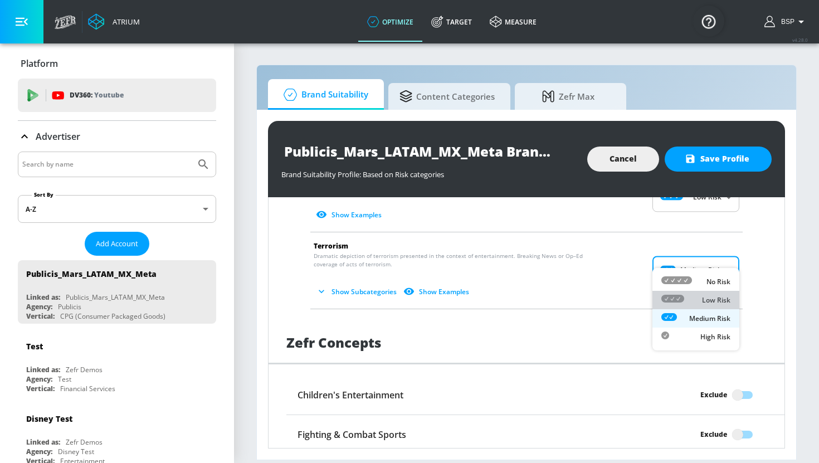
click at [703, 299] on p "Low Risk" at bounding box center [716, 300] width 28 height 10
type input "LOW"
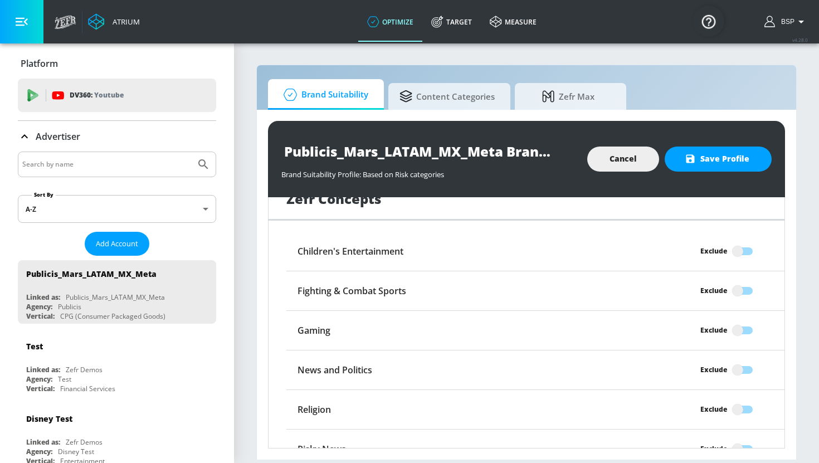
scroll to position [1900, 0]
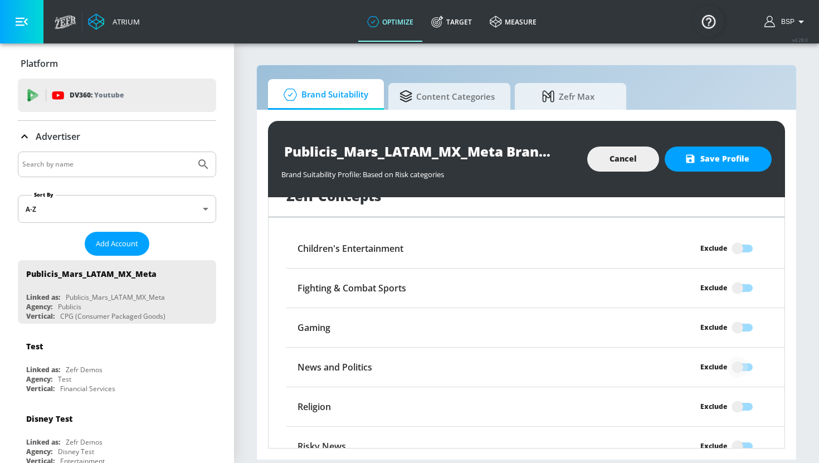
click at [742, 356] on input "Exclude" at bounding box center [737, 366] width 63 height 21
checkbox input "true"
click at [721, 162] on span "Save Profile" at bounding box center [718, 159] width 62 height 14
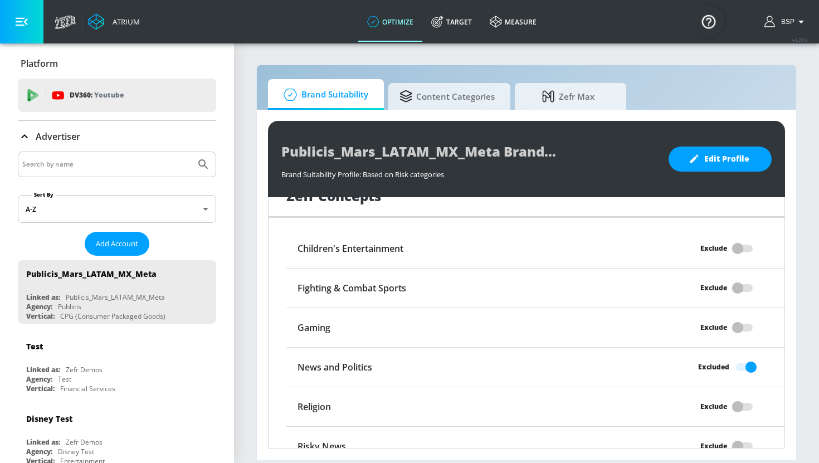
click at [135, 164] on input "Search by name" at bounding box center [106, 164] width 169 height 14
type input "Publicis_Mars"
click at [191, 152] on button "Submit Search" at bounding box center [203, 164] width 25 height 25
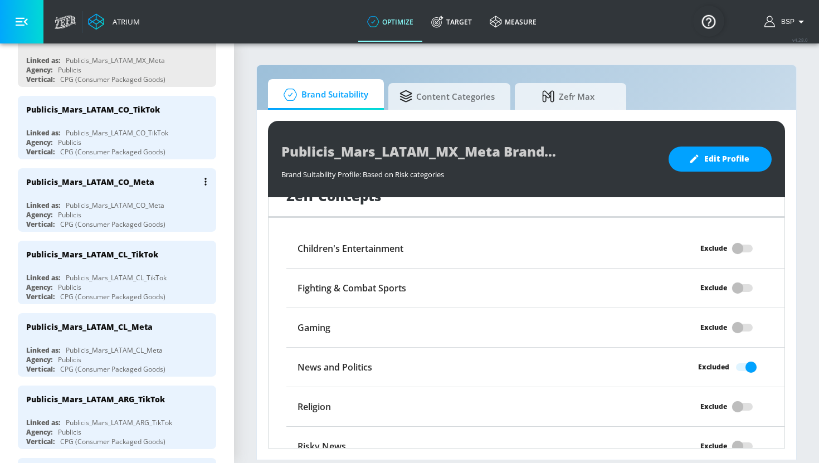
scroll to position [0, 0]
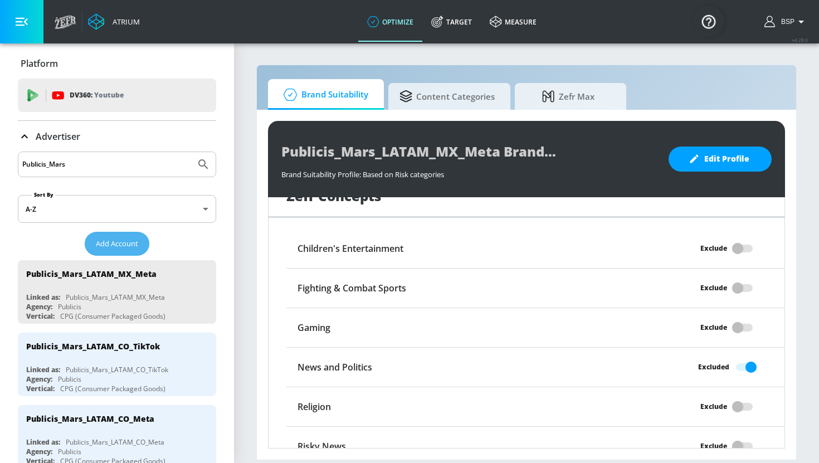
click at [128, 237] on span "Add Account" at bounding box center [117, 243] width 42 height 13
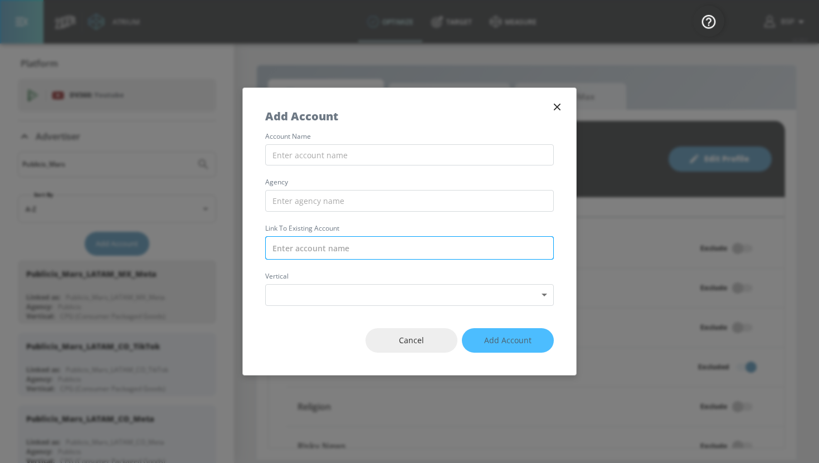
click at [356, 251] on input "text" at bounding box center [409, 247] width 289 height 23
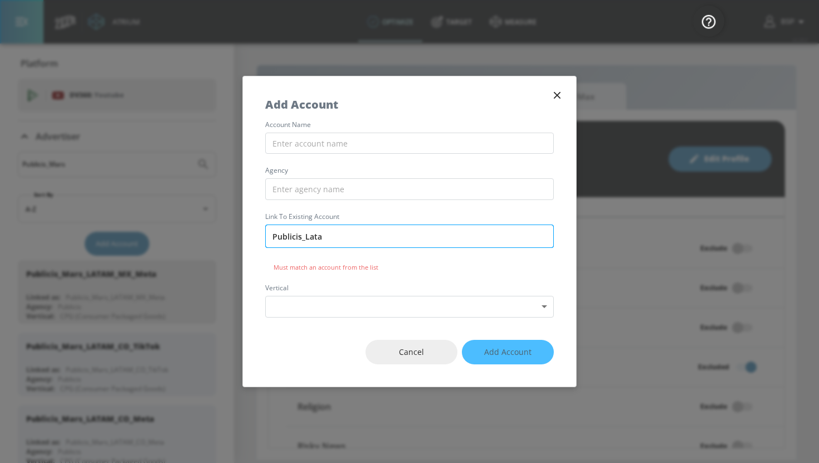
type input "Publicis_Latam"
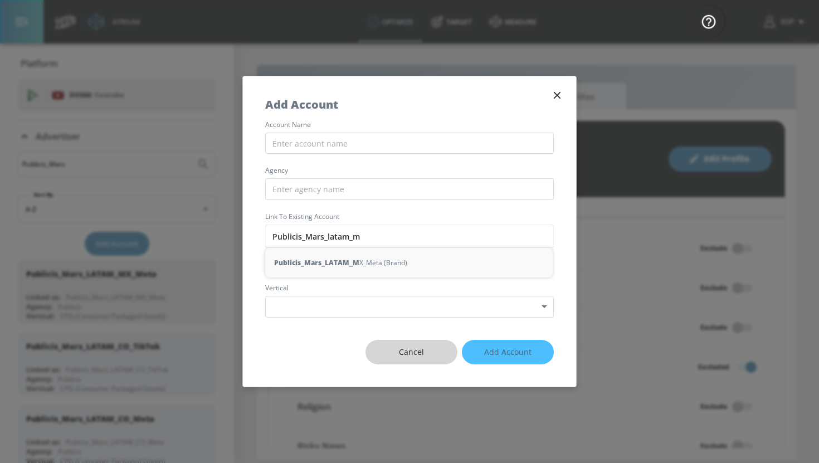
type input "Publicis_Mars_latam_m"
click at [439, 355] on button "Cancel" at bounding box center [411, 352] width 92 height 25
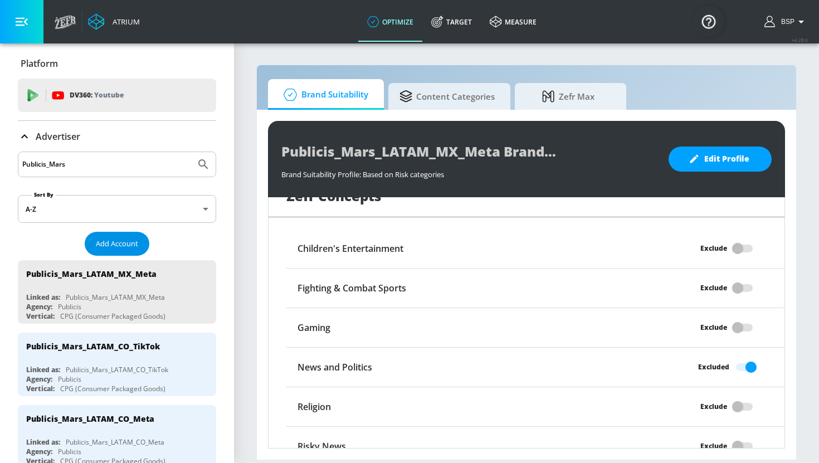
click at [115, 243] on span "Add Account" at bounding box center [117, 243] width 42 height 13
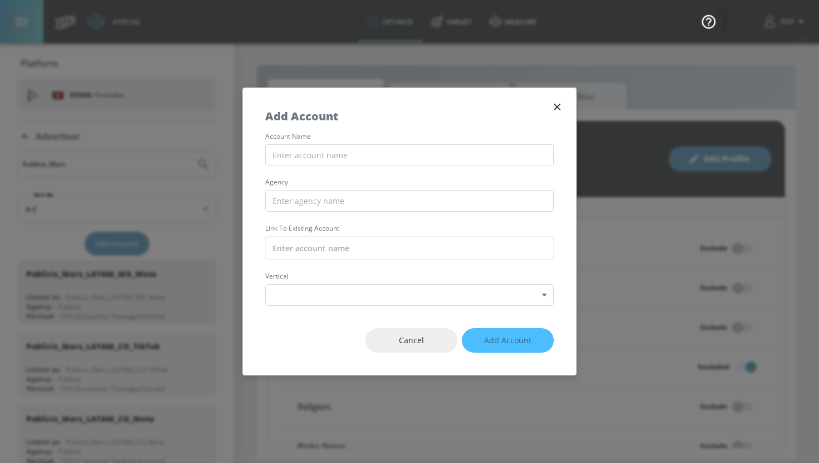
click at [317, 143] on div "account name agency Link to Existing Account vertical Select Vertical ​" at bounding box center [409, 219] width 333 height 173
click at [317, 153] on input "text" at bounding box center [409, 155] width 289 height 22
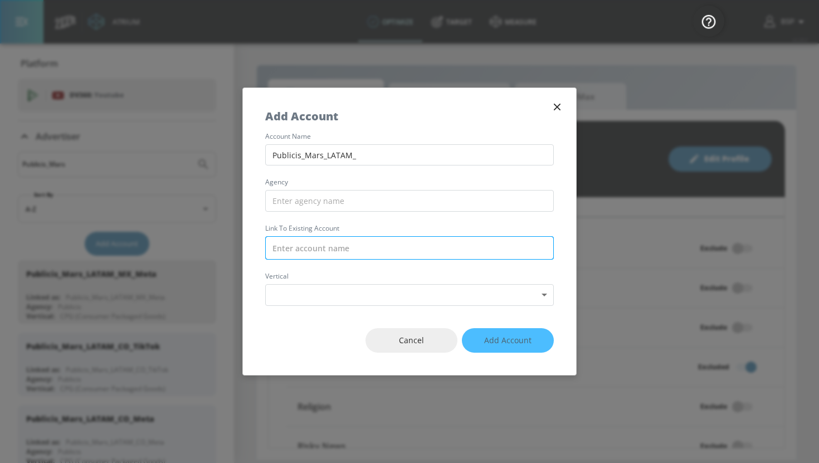
type input "Publicis_Mars_LATAM_"
click at [353, 256] on input "text" at bounding box center [409, 247] width 289 height 23
paste input "Publicis_Mars_LATAM_"
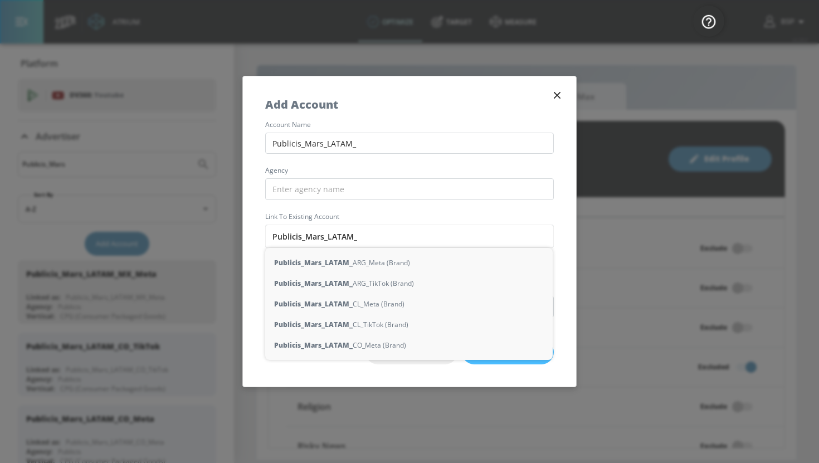
type input "Publicis_Mars_LATAM_"
click at [556, 89] on icon "button" at bounding box center [557, 95] width 12 height 12
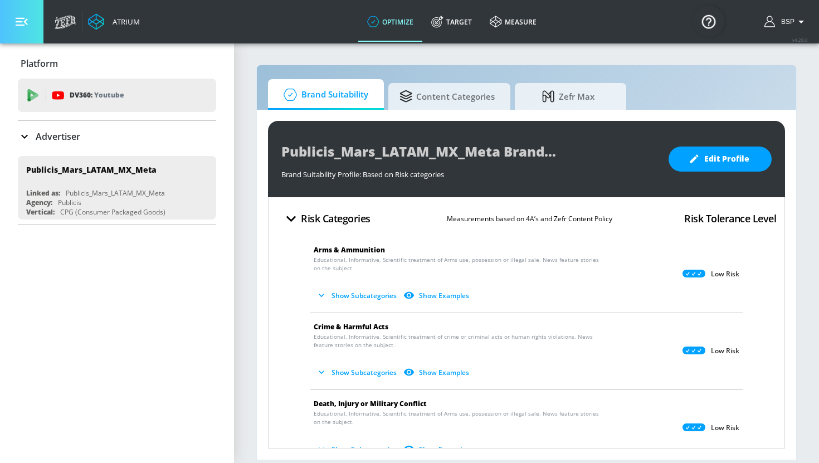
click at [26, 14] on button "button" at bounding box center [21, 21] width 43 height 43
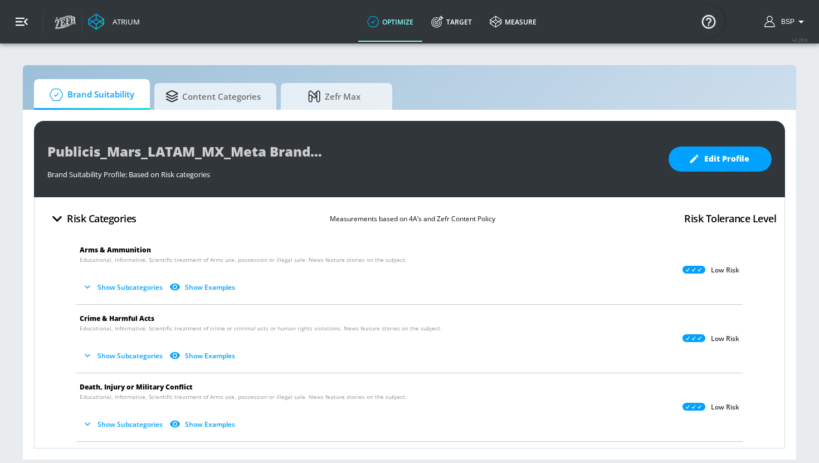
click at [26, 14] on button "button" at bounding box center [21, 21] width 43 height 43
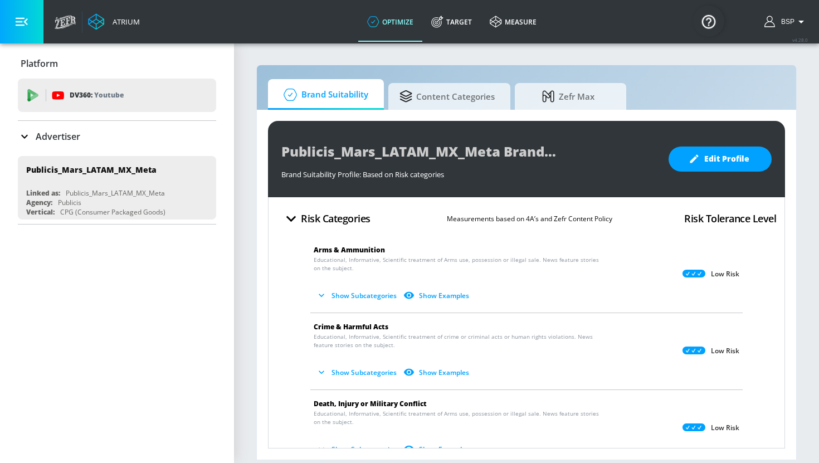
click at [50, 133] on p "Advertiser" at bounding box center [58, 136] width 45 height 12
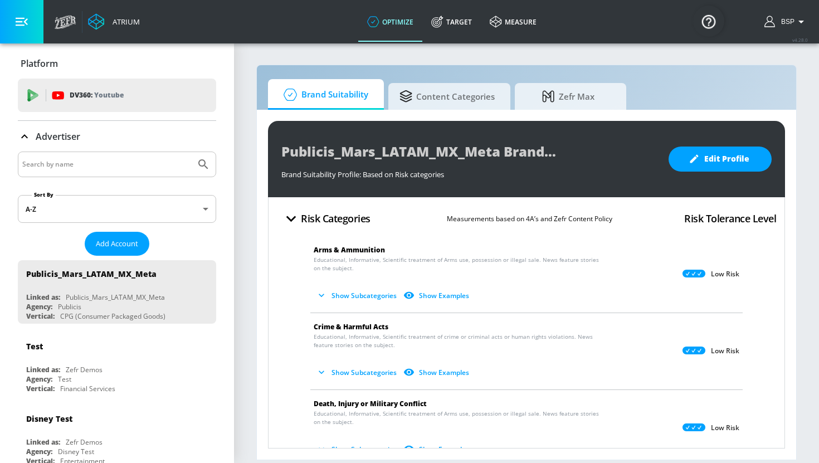
click at [129, 165] on input "Search by name" at bounding box center [106, 164] width 169 height 14
click at [191, 152] on button "Submit Search" at bounding box center [203, 164] width 25 height 25
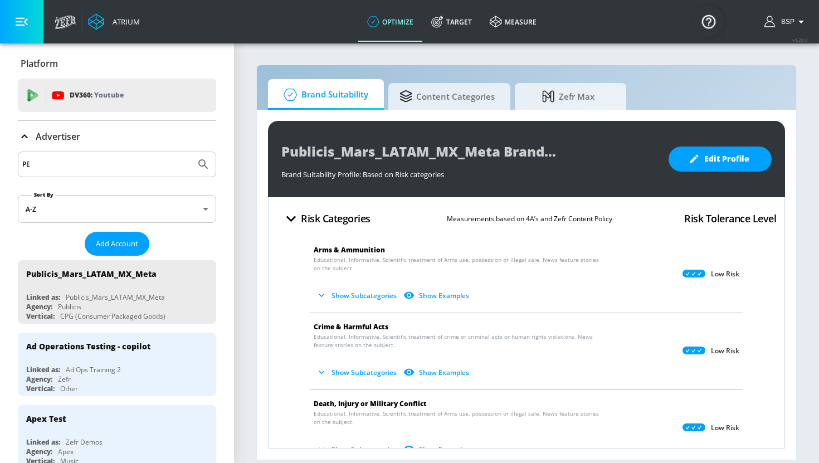
click at [77, 164] on input "PE" at bounding box center [106, 164] width 169 height 14
type input "P"
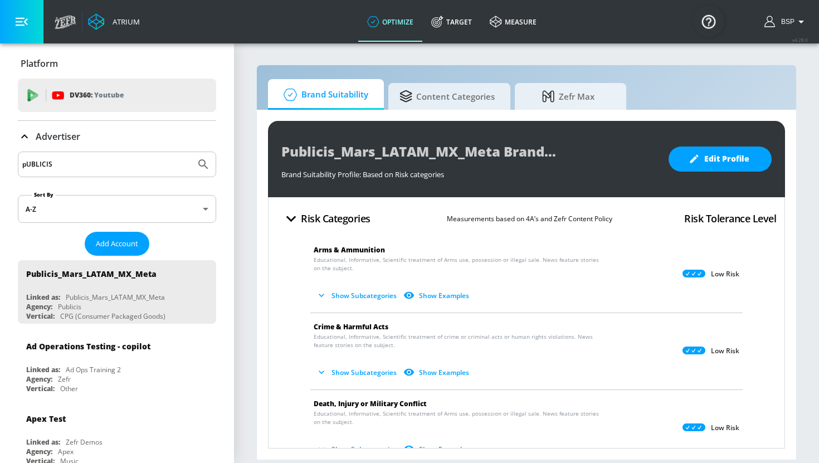
click at [191, 152] on button "Submit Search" at bounding box center [203, 164] width 25 height 25
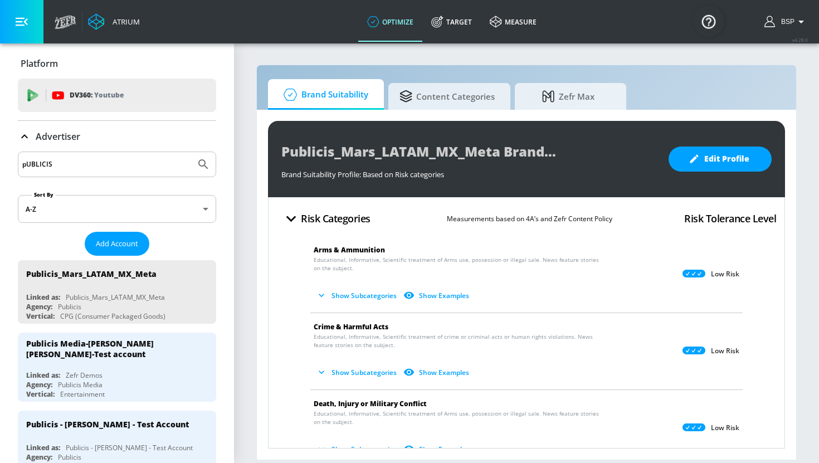
drag, startPoint x: 74, startPoint y: 163, endPoint x: -7, endPoint y: 160, distance: 80.2
click at [0, 160] on html "Atrium optimize Target measure optimize Target measure v 4.28.0 BSP Platform DV…" at bounding box center [409, 231] width 819 height 463
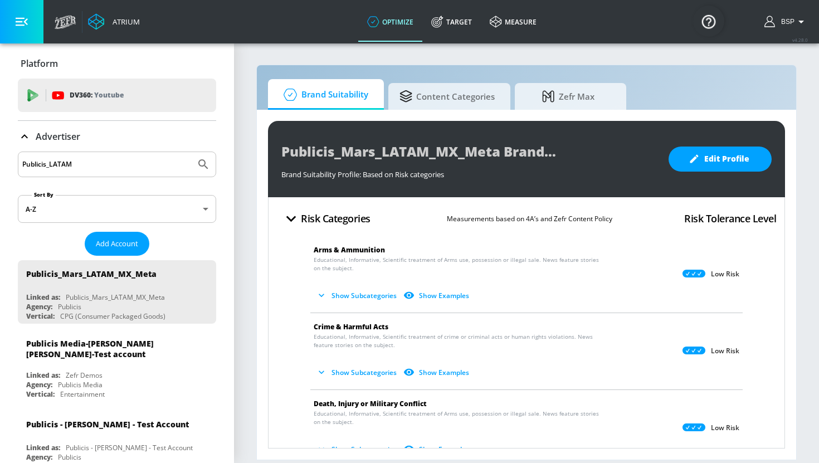
click at [50, 164] on input "Publicis_LATAM" at bounding box center [106, 164] width 169 height 14
type input "Publicis_Mars_LATAM"
click at [208, 164] on icon "Submit Search" at bounding box center [203, 164] width 13 height 13
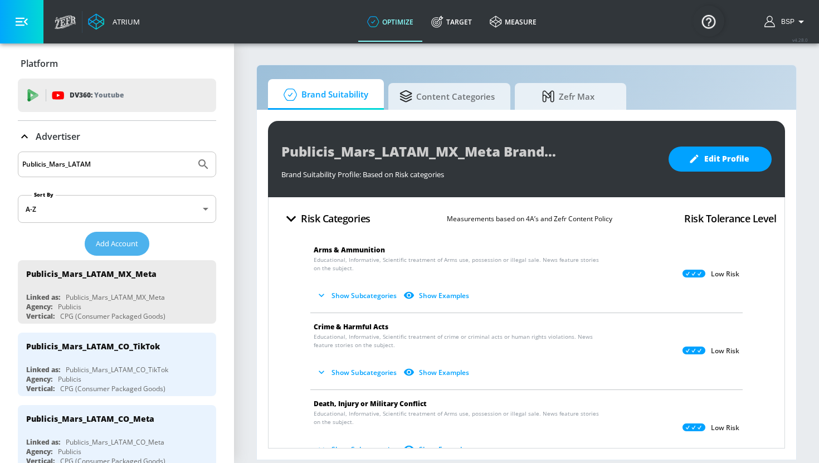
click at [137, 241] on span "Add Account" at bounding box center [117, 243] width 42 height 13
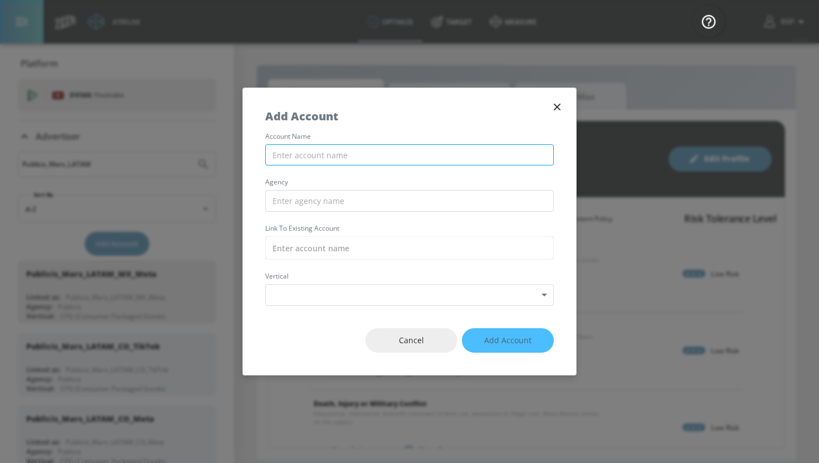
click at [382, 153] on input "text" at bounding box center [409, 155] width 289 height 22
type input "p"
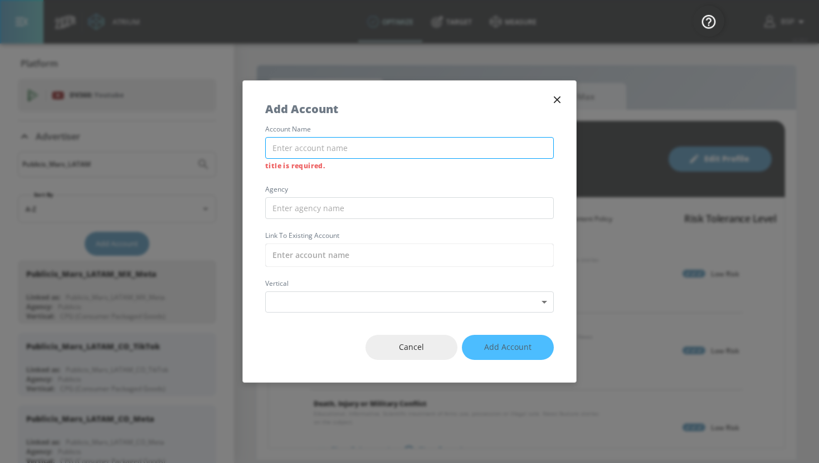
type input "p"
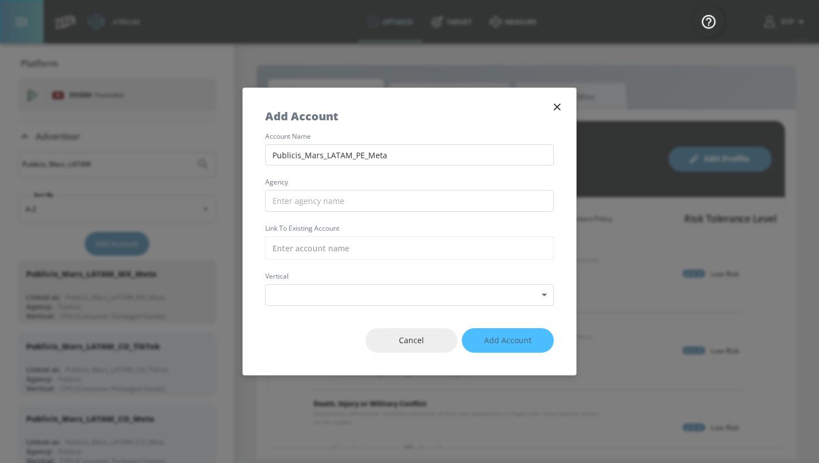
drag, startPoint x: 397, startPoint y: 161, endPoint x: 252, endPoint y: 158, distance: 144.8
click at [252, 158] on div "account name Publicis_Mars_LATAM_PE_Meta agency Link to Existing Account vertic…" at bounding box center [409, 219] width 333 height 173
type input "Publicis_Mars_LATAM_PE_Meta"
click at [329, 247] on input "text" at bounding box center [409, 247] width 289 height 23
paste input "Publicis_Mars_LATAM_PE_Meta"
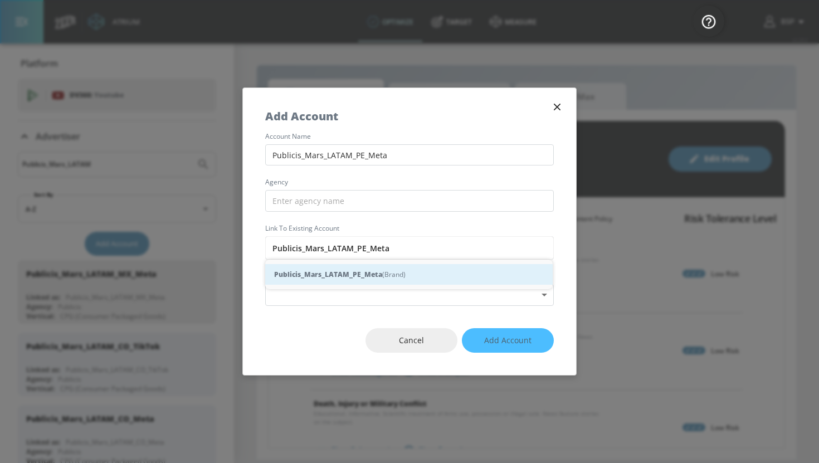
click at [368, 273] on strong "Publicis_Mars_LATAM_PE_Meta" at bounding box center [328, 274] width 108 height 12
type input "Publicis_Mars_LATAM_PE_Meta (Brand)"
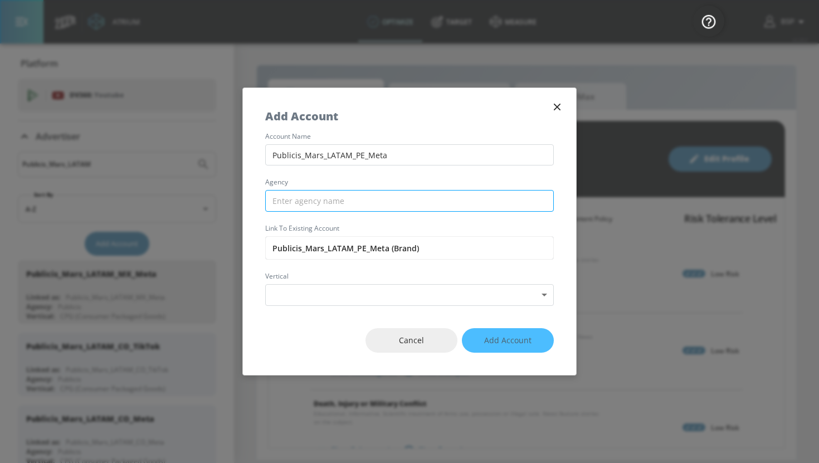
click at [341, 204] on input "text" at bounding box center [409, 201] width 289 height 22
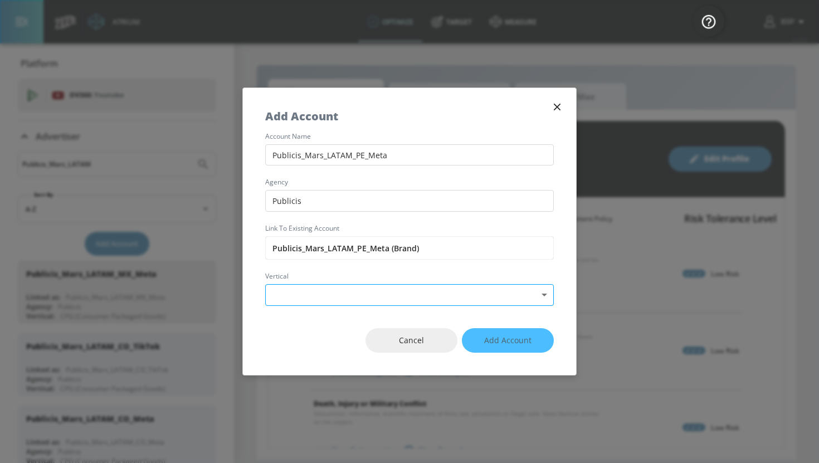
type input "Publicis"
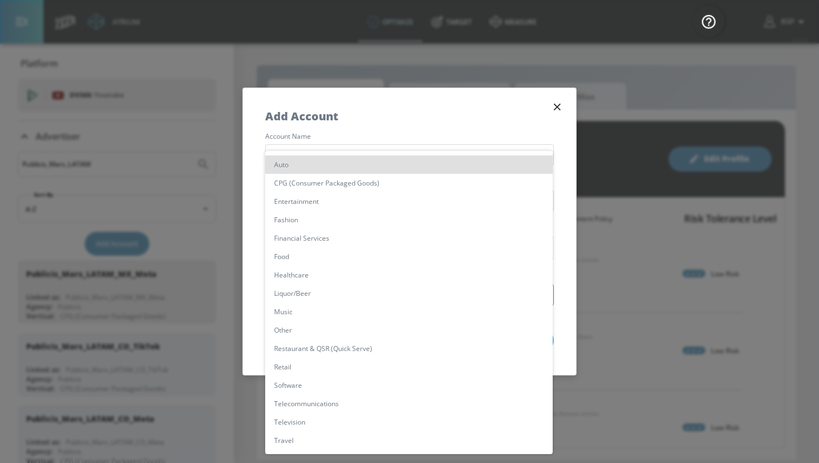
click at [358, 297] on body "Atrium optimize Target measure optimize Target measure v 4.28.0 BSP Platform DV…" at bounding box center [409, 231] width 819 height 463
click at [345, 185] on li "CPG (Consumer Packaged Goods)" at bounding box center [408, 183] width 287 height 18
type input "[object Object]"
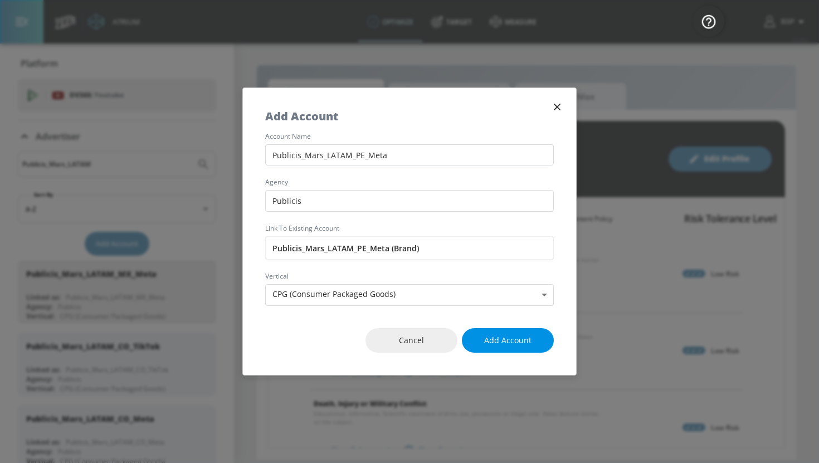
click at [530, 349] on button "Add Account" at bounding box center [508, 340] width 92 height 25
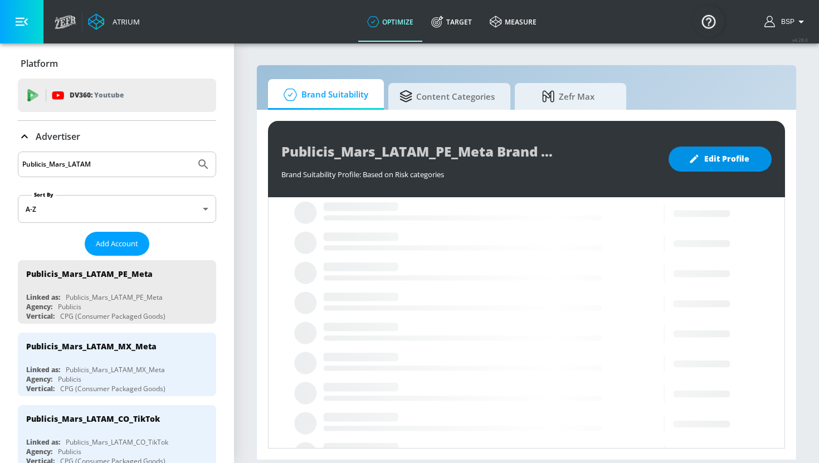
click at [744, 153] on span "Edit Profile" at bounding box center [720, 159] width 58 height 14
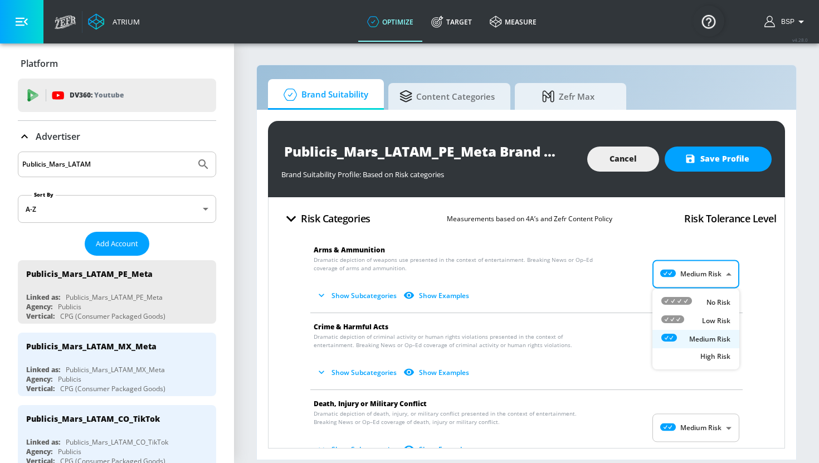
click at [710, 272] on body "Atrium optimize Target measure optimize Target measure v 4.28.0 BSP Platform DV…" at bounding box center [409, 231] width 819 height 463
click at [698, 315] on div "Low Risk" at bounding box center [695, 321] width 69 height 12
type input "LOW"
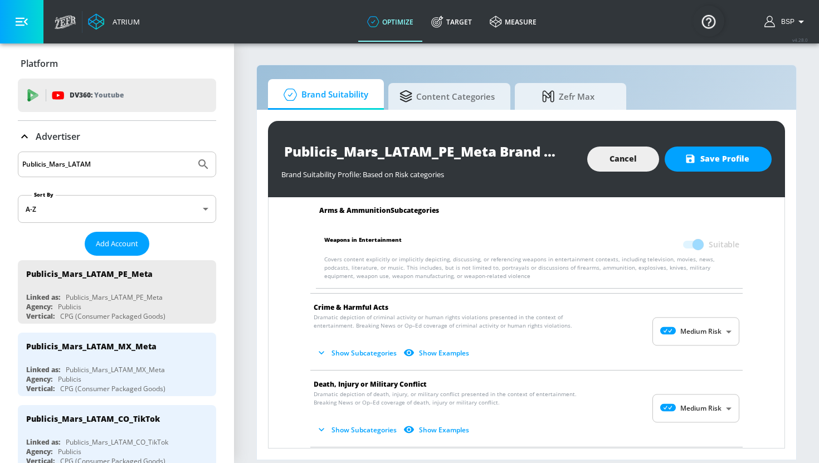
scroll to position [130, 0]
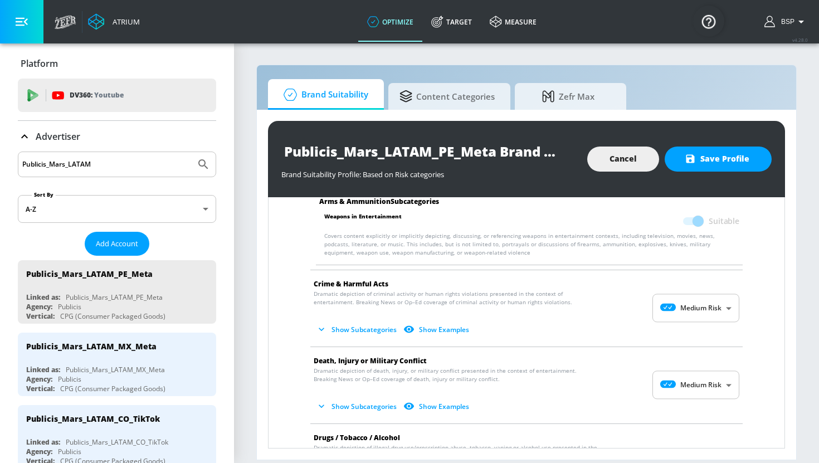
click at [701, 306] on body "Atrium optimize Target measure optimize Target measure v 4.28.0 BSP Platform DV…" at bounding box center [409, 231] width 819 height 463
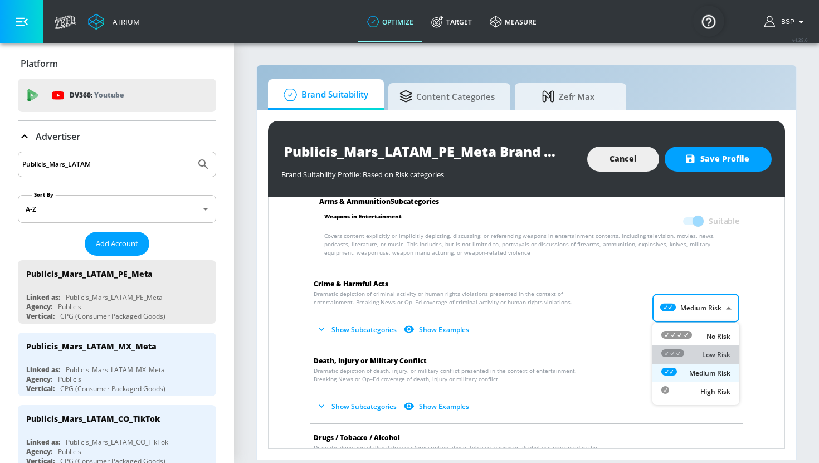
click at [702, 351] on p "Low Risk" at bounding box center [716, 355] width 28 height 10
type input "LOW"
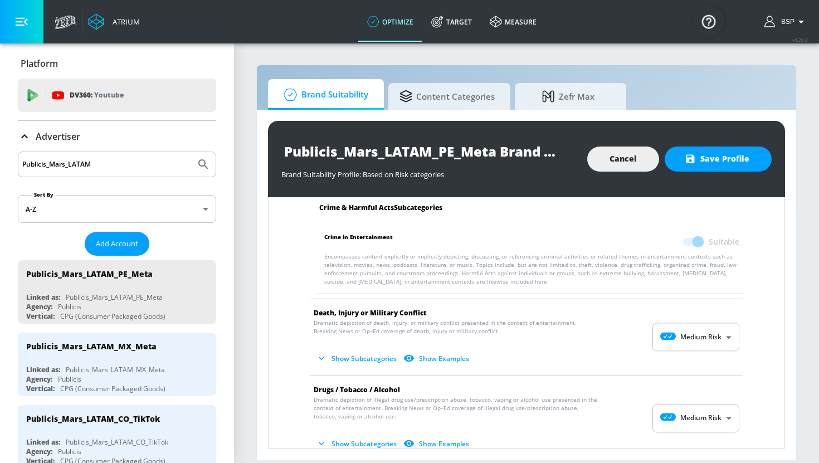
scroll to position [275, 0]
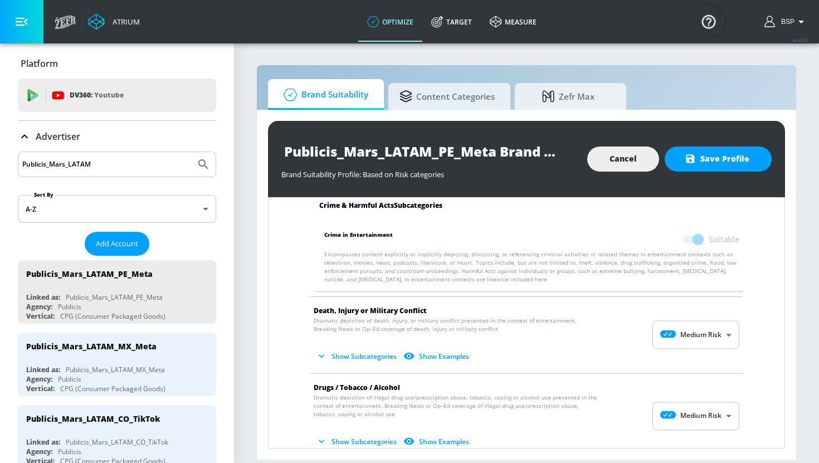
click at [702, 338] on body "Atrium optimize Target measure optimize Target measure v 4.28.0 BSP Platform DV…" at bounding box center [409, 231] width 819 height 463
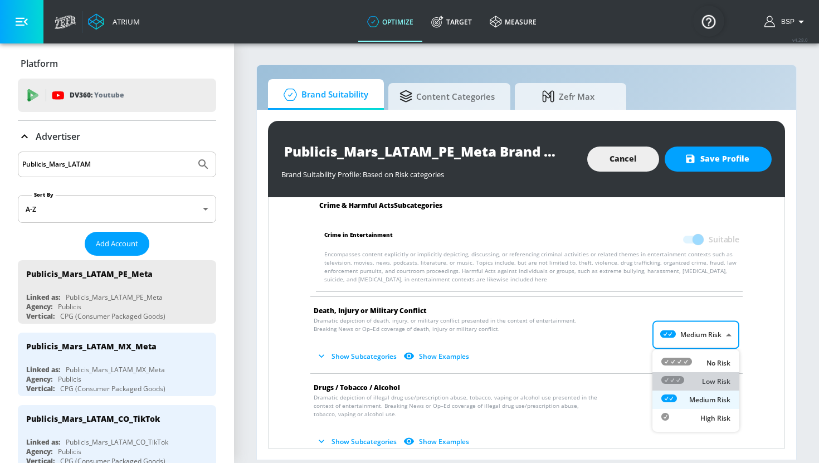
click at [702, 379] on p "Low Risk" at bounding box center [716, 382] width 28 height 10
type input "LOW"
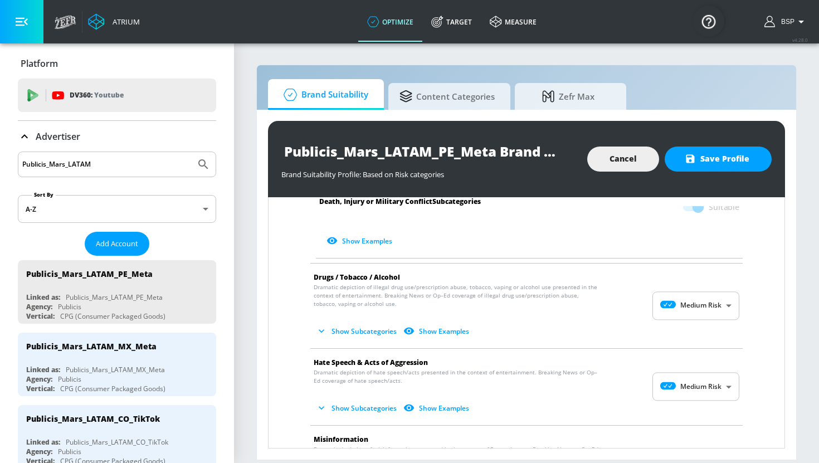
scroll to position [698, 0]
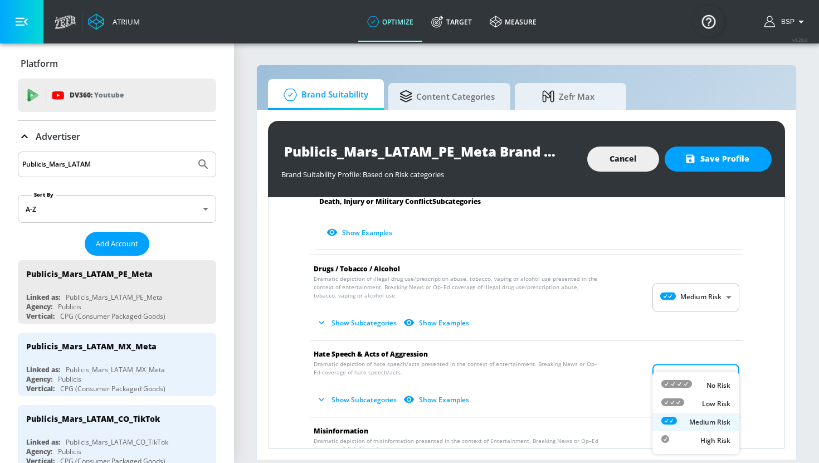
click at [691, 365] on body "Atrium optimize Target measure optimize Target measure v 4.28.0 BSP Platform DV…" at bounding box center [409, 231] width 819 height 463
click at [692, 382] on div "No Risk" at bounding box center [695, 385] width 69 height 12
type input "MINIMAL"
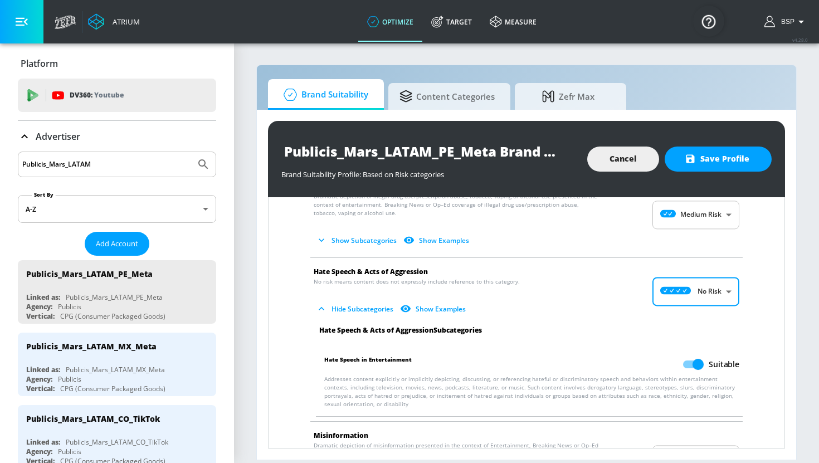
scroll to position [784, 0]
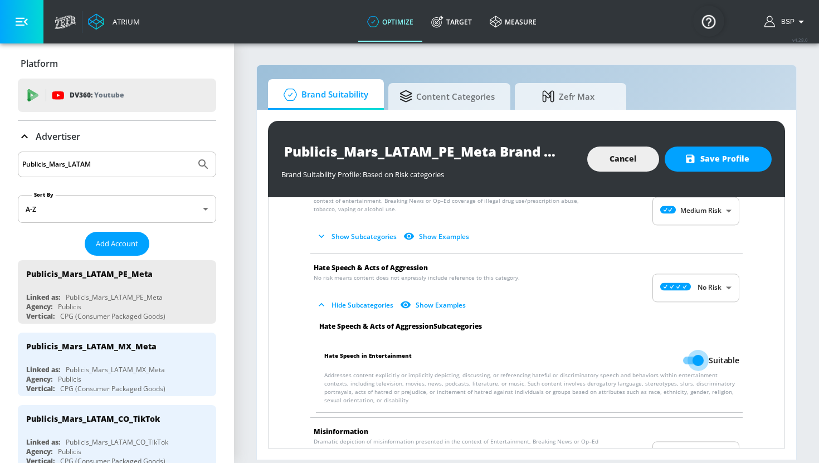
click at [692, 351] on input "Suitable" at bounding box center [697, 360] width 63 height 21
checkbox input "false"
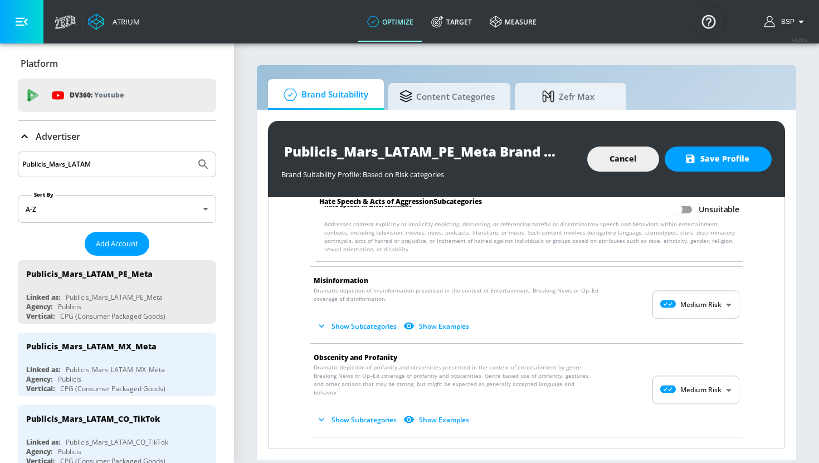
scroll to position [943, 0]
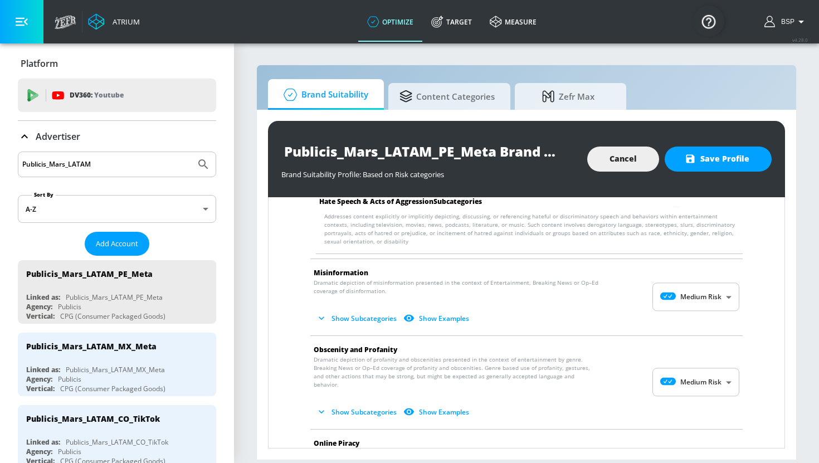
click at [691, 293] on body "Atrium optimize Target measure optimize Target measure v 4.28.0 BSP Platform DV…" at bounding box center [409, 231] width 819 height 463
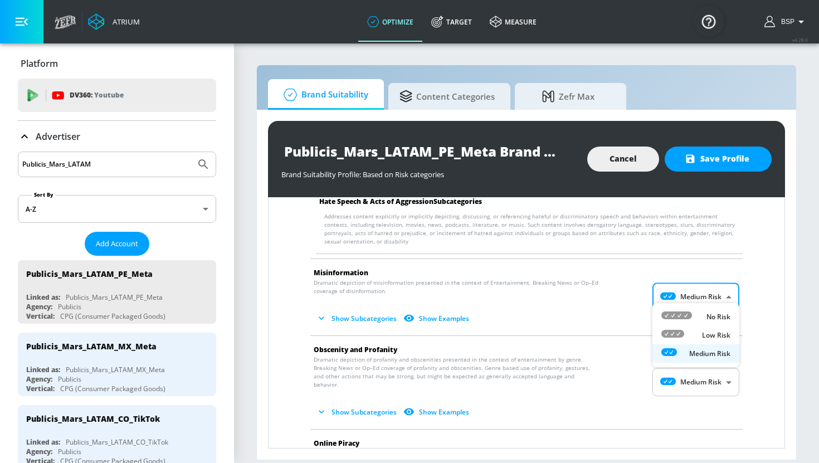
click at [691, 321] on div at bounding box center [676, 317] width 31 height 12
type input "MINIMAL"
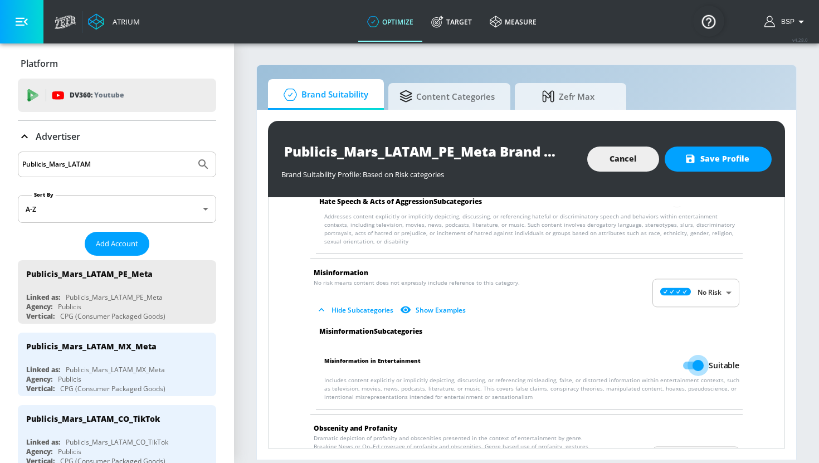
click at [695, 360] on input "Suitable" at bounding box center [697, 365] width 63 height 21
checkbox input "false"
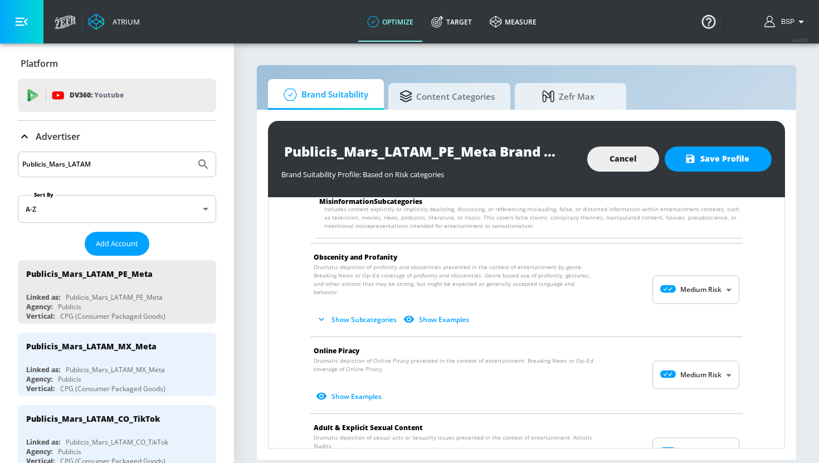
scroll to position [1121, 0]
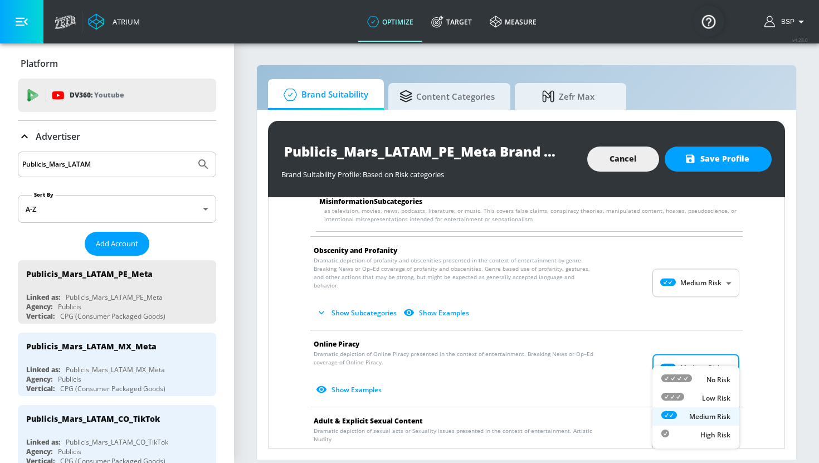
click at [683, 351] on body "Atrium optimize Target measure optimize Target measure v 4.28.0 BSP Platform DV…" at bounding box center [409, 231] width 819 height 463
click at [686, 392] on li "Low Risk" at bounding box center [695, 398] width 87 height 18
type input "LOW"
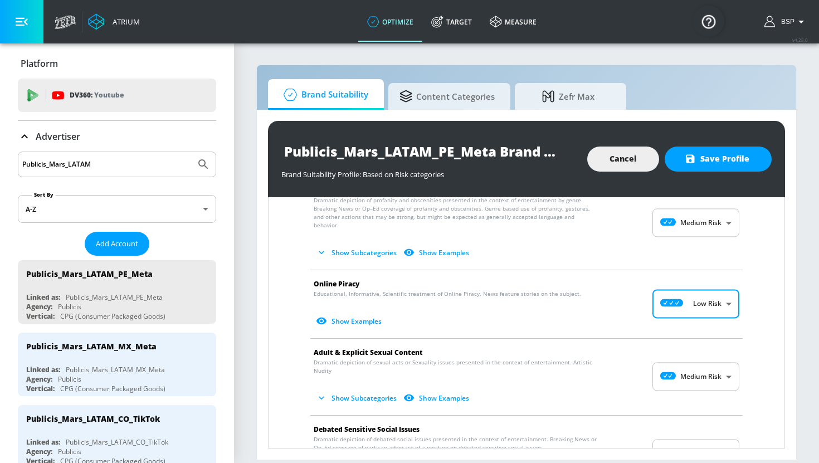
scroll to position [1185, 0]
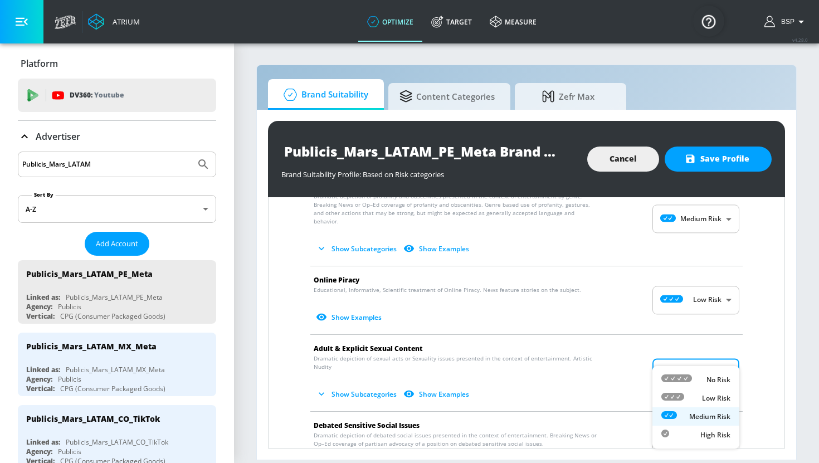
click at [686, 357] on body "Atrium optimize Target measure optimize Target measure v 4.28.0 BSP Platform DV…" at bounding box center [409, 231] width 819 height 463
click at [692, 397] on div "Low Risk" at bounding box center [695, 398] width 69 height 12
type input "LOW"
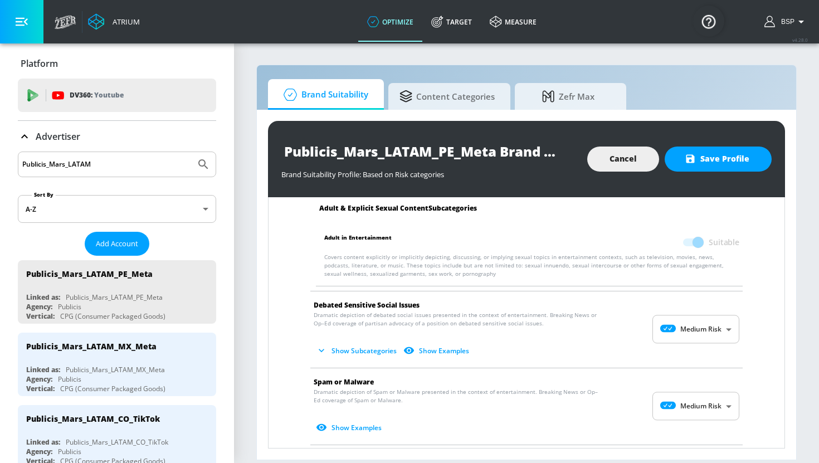
scroll to position [1391, 0]
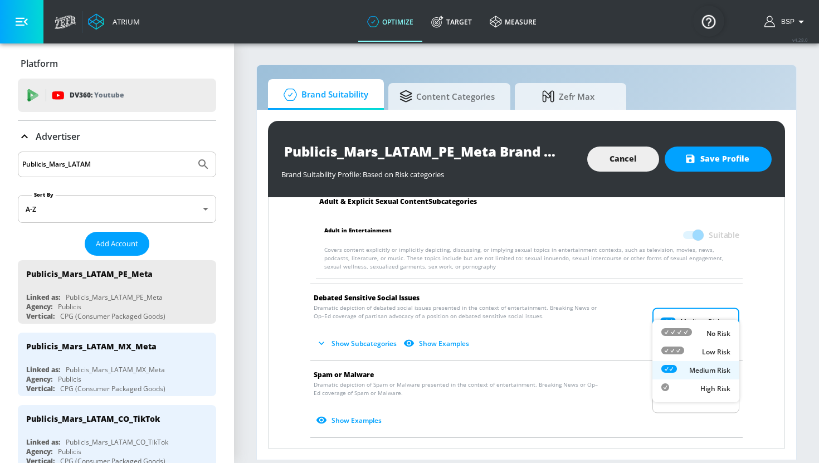
click at [690, 308] on body "Atrium optimize Target measure optimize Target measure v 4.28.0 BSP Platform DV…" at bounding box center [409, 231] width 819 height 463
click at [693, 346] on div "Low Risk" at bounding box center [695, 352] width 69 height 12
type input "LOW"
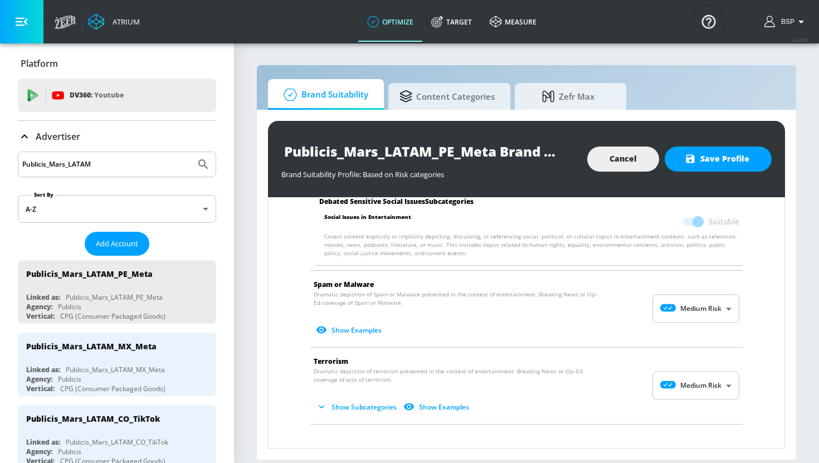
scroll to position [1569, 0]
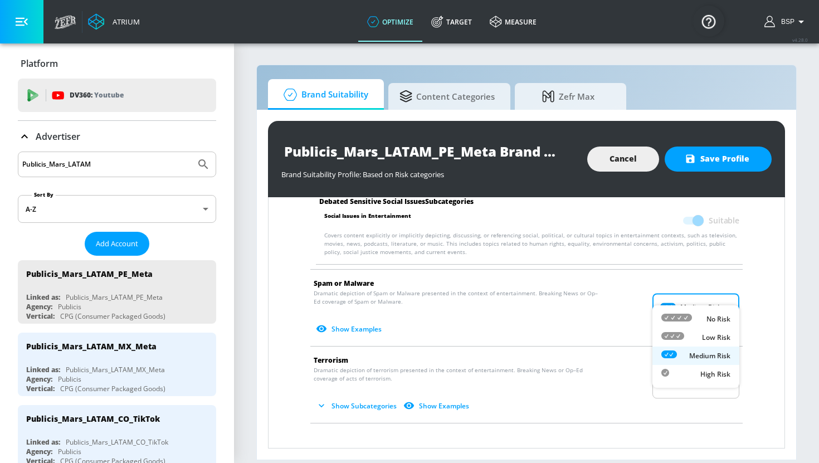
click at [693, 282] on body "Atrium optimize Target measure optimize Target measure v 4.28.0 BSP Platform DV…" at bounding box center [409, 231] width 819 height 463
click at [693, 338] on div "Low Risk" at bounding box center [695, 337] width 69 height 12
type input "LOW"
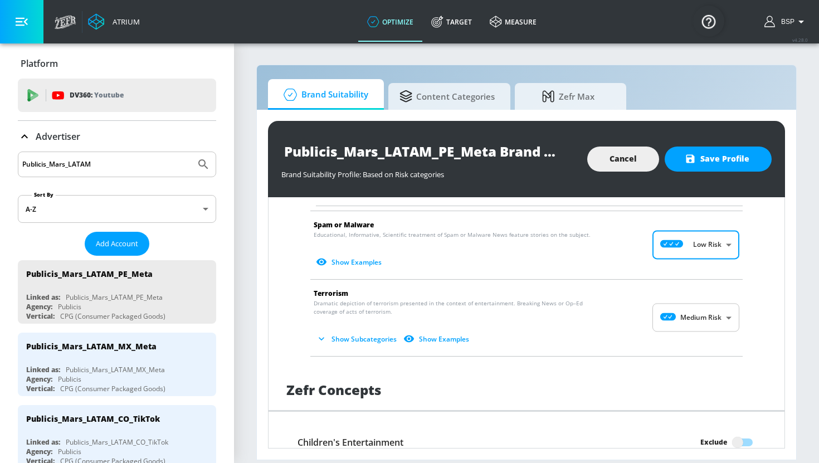
scroll to position [1636, 0]
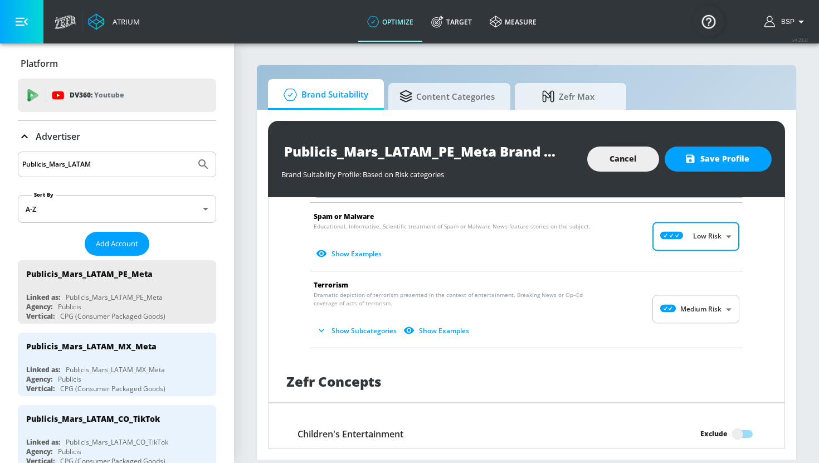
click at [687, 295] on body "Atrium optimize Target measure optimize Target measure v 4.28.0 BSP Platform DV…" at bounding box center [409, 231] width 819 height 463
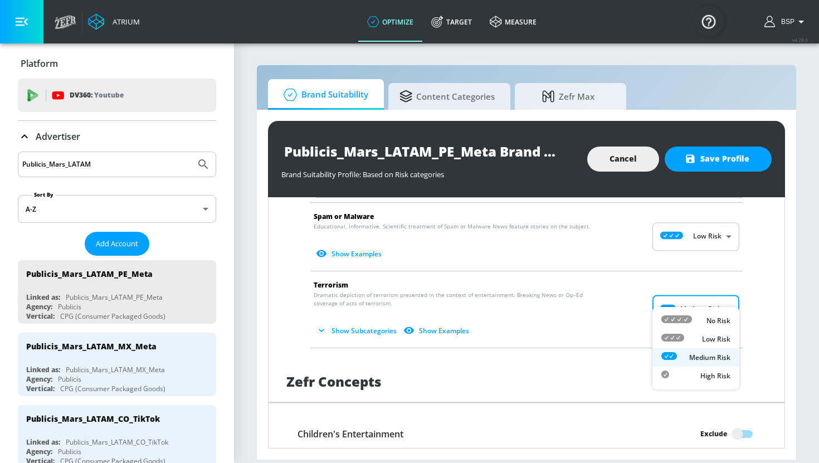
click at [690, 335] on div "Low Risk" at bounding box center [695, 339] width 69 height 12
type input "LOW"
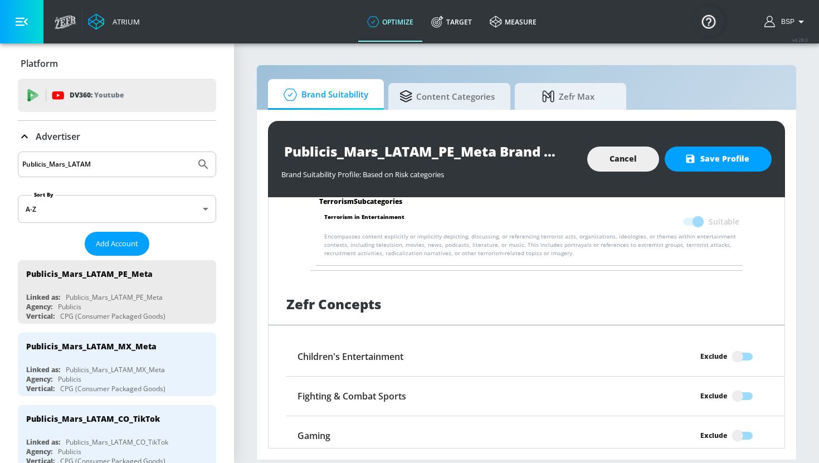
scroll to position [1901, 0]
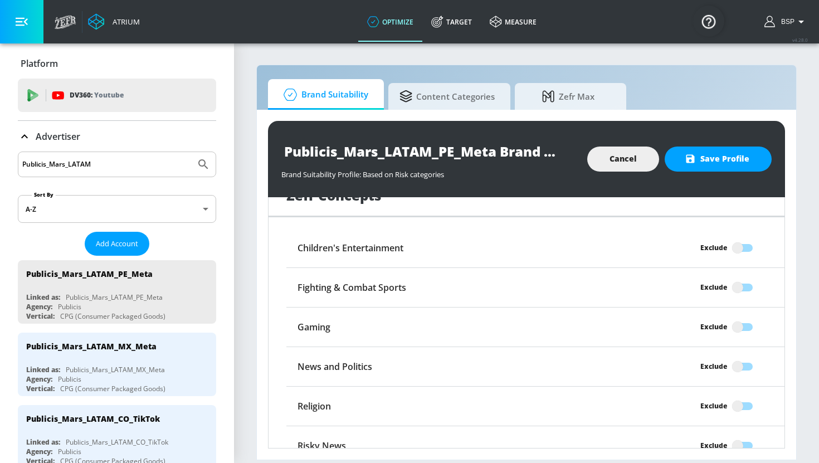
click at [748, 356] on input "Exclude" at bounding box center [737, 366] width 63 height 21
checkbox input "true"
click at [739, 160] on span "Save Profile" at bounding box center [718, 159] width 62 height 14
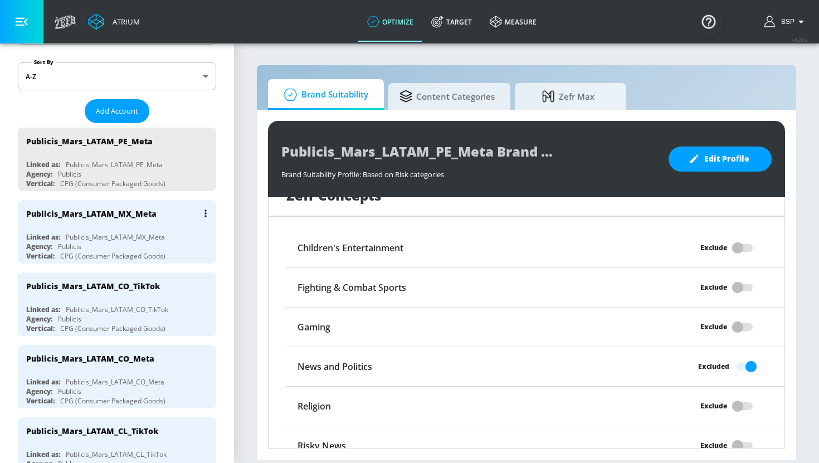
scroll to position [0, 0]
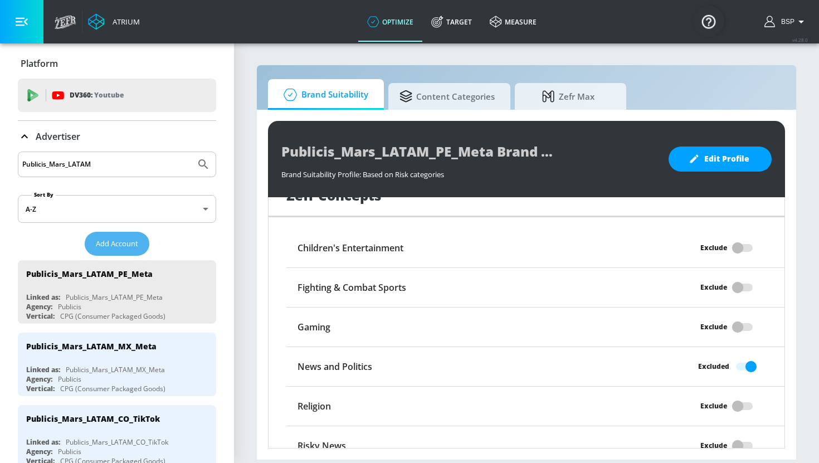
click at [124, 237] on span "Add Account" at bounding box center [117, 243] width 42 height 13
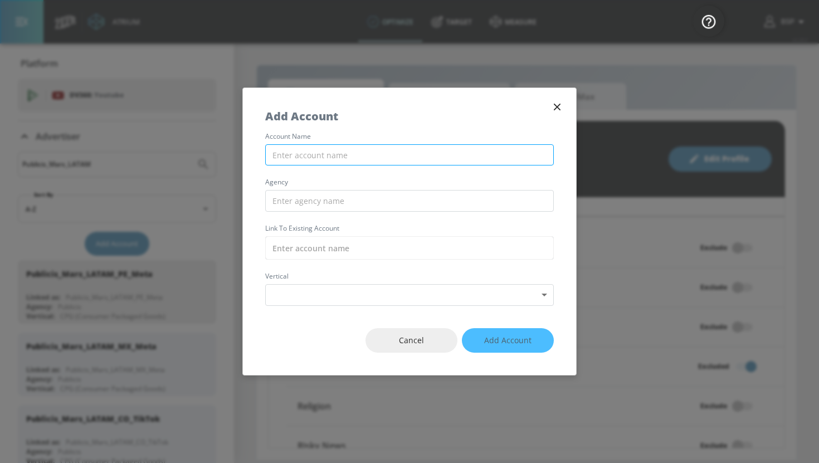
click at [406, 154] on input "text" at bounding box center [409, 155] width 289 height 22
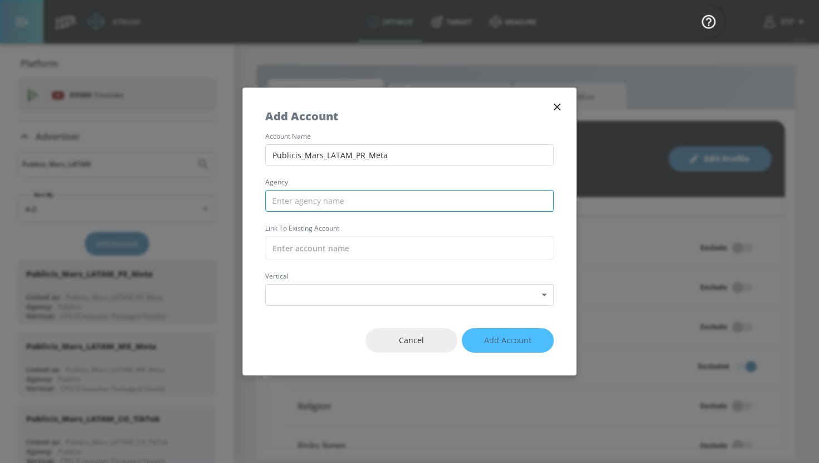
type input "Publicis_Mars_LATAM_PR_Meta"
click at [369, 204] on input "text" at bounding box center [409, 201] width 289 height 22
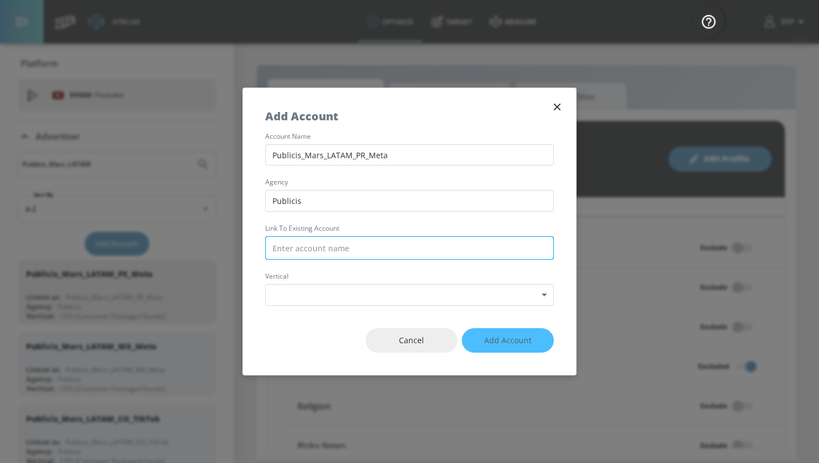
type input "Publicis"
click at [360, 246] on input "text" at bounding box center [409, 247] width 289 height 23
paste input "Publicis_Mars_LATAM_PR_Meta"
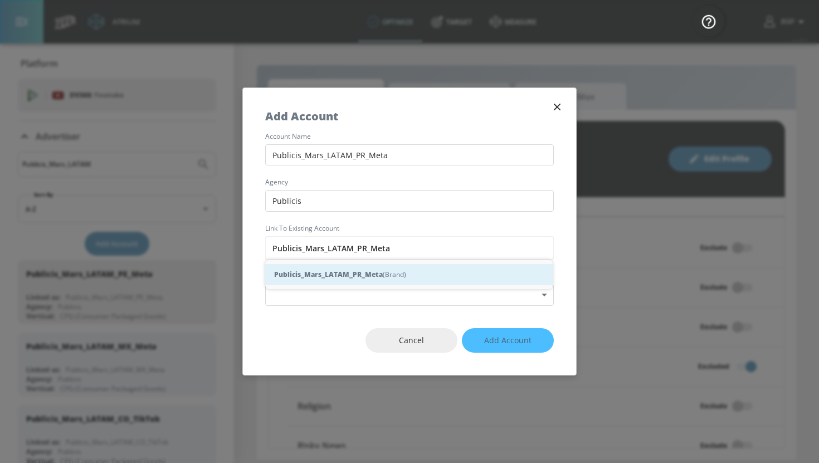
click at [392, 272] on div "Publicis_Mars_LATAM_PR_Meta (Brand)" at bounding box center [408, 274] width 287 height 21
type input "Publicis_Mars_LATAM_PR_Meta (Brand)"
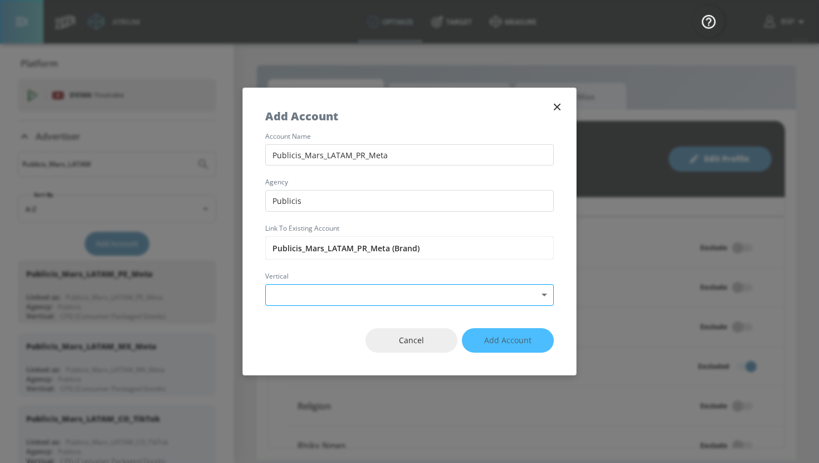
click at [377, 292] on body "Atrium optimize Target measure optimize Target measure v 4.28.0 BSP Platform DV…" at bounding box center [409, 231] width 819 height 463
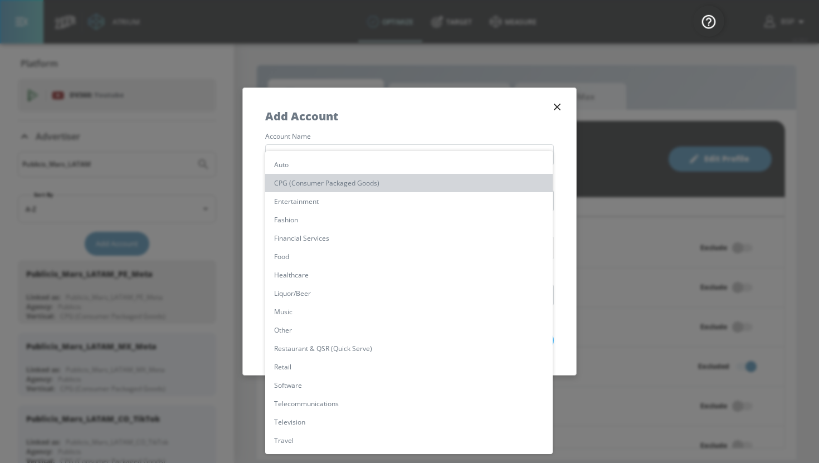
click at [334, 180] on li "CPG (Consumer Packaged Goods)" at bounding box center [408, 183] width 287 height 18
type input "[object Object]"
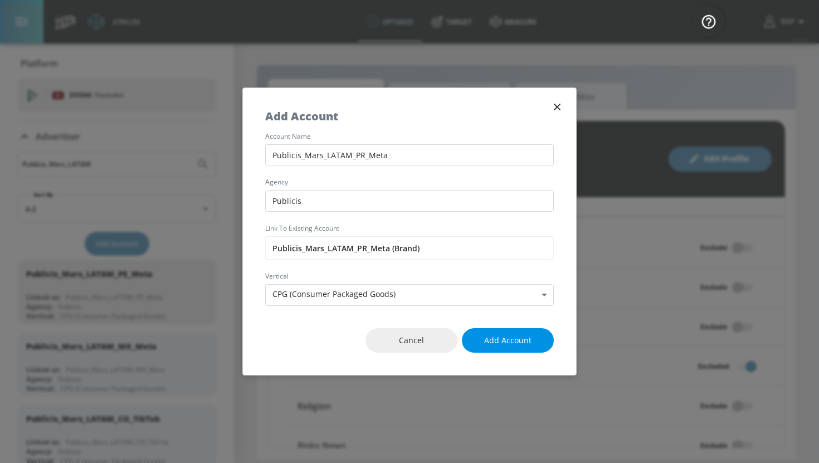
click at [504, 342] on span "Add Account" at bounding box center [507, 341] width 47 height 14
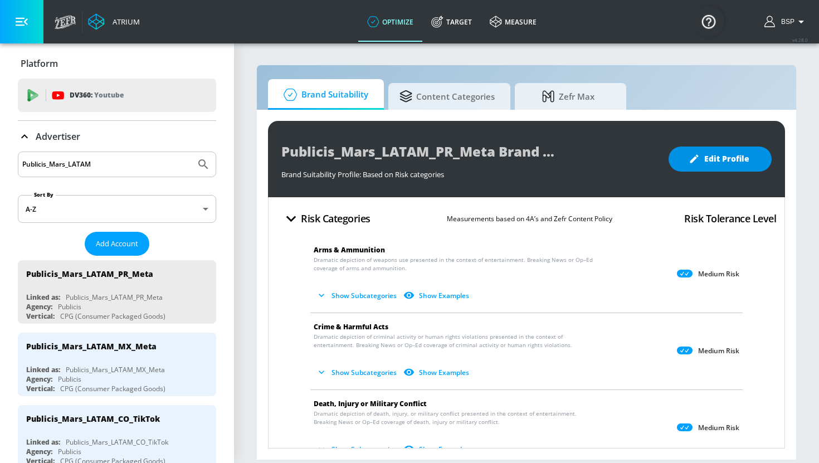
click at [742, 165] on span "Edit Profile" at bounding box center [720, 159] width 58 height 14
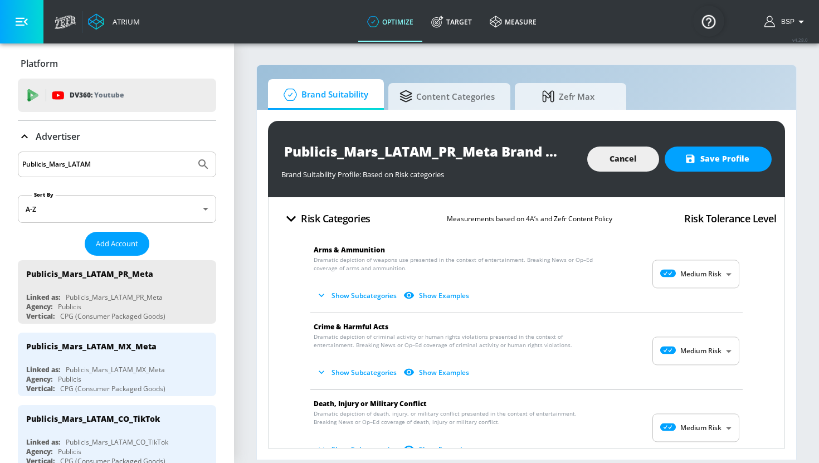
click at [715, 278] on body "Atrium optimize Target measure optimize Target measure v 4.28.0 BSP Platform DV…" at bounding box center [409, 231] width 819 height 463
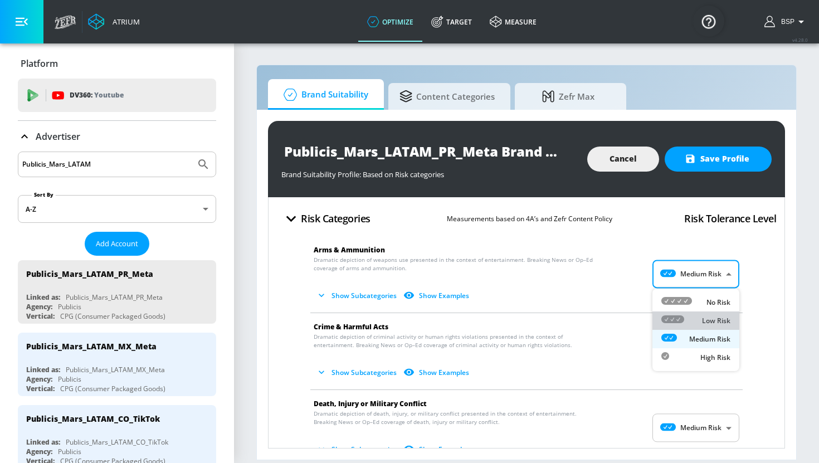
click at [706, 317] on p "Low Risk" at bounding box center [716, 321] width 28 height 10
type input "LOW"
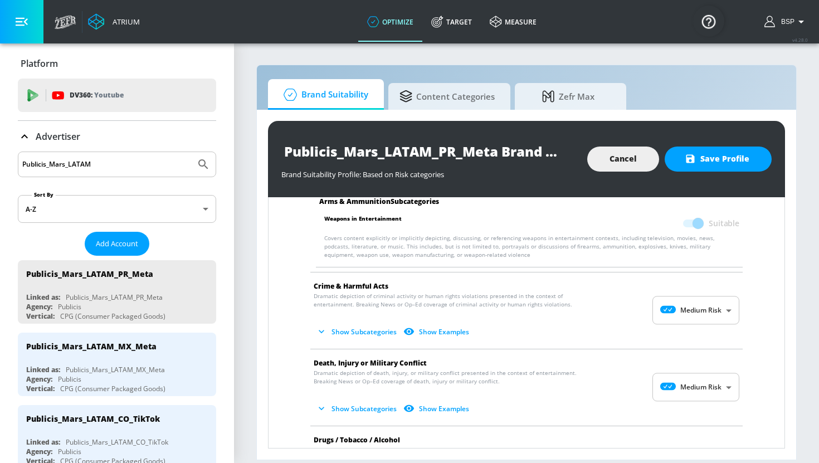
scroll to position [128, 0]
click at [704, 304] on body "Atrium optimize Target measure optimize Target measure v 4.28.0 BSP Platform DV…" at bounding box center [409, 231] width 819 height 463
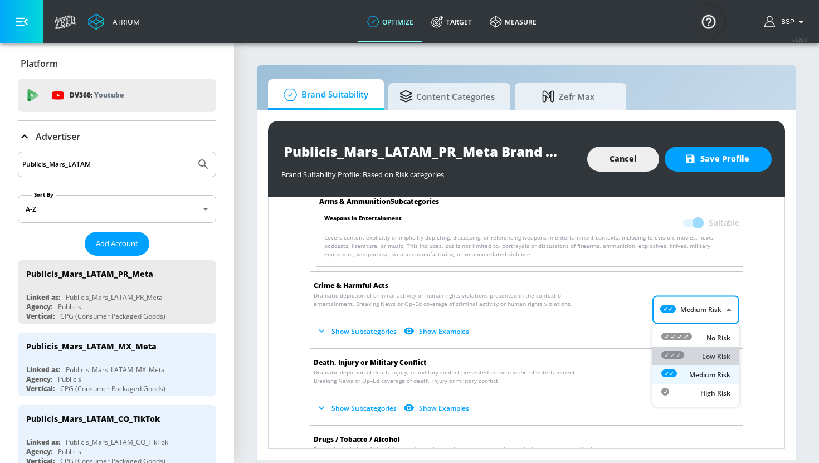
click at [704, 354] on p "Low Risk" at bounding box center [716, 356] width 28 height 10
type input "LOW"
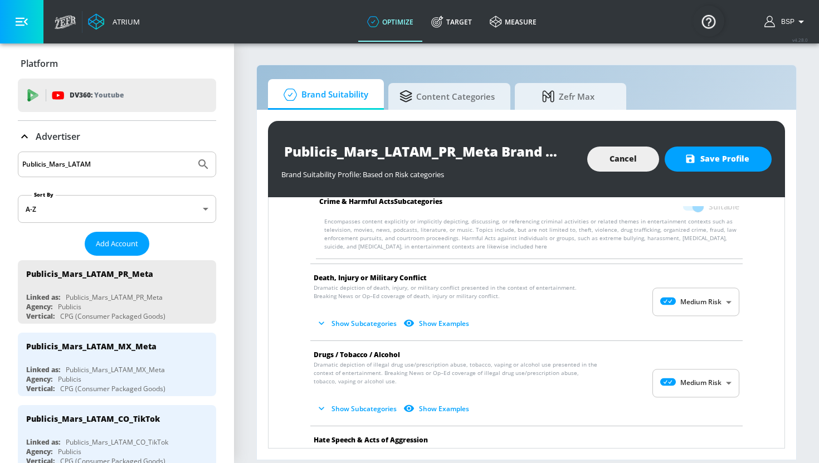
scroll to position [313, 0]
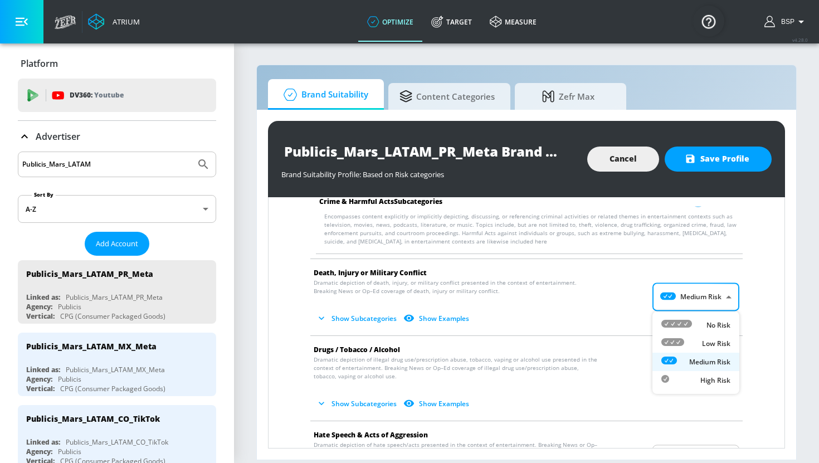
click at [698, 300] on body "Atrium optimize Target measure optimize Target measure v 4.28.0 BSP Platform DV…" at bounding box center [409, 231] width 819 height 463
click at [699, 341] on div "Low Risk" at bounding box center [695, 344] width 69 height 12
type input "LOW"
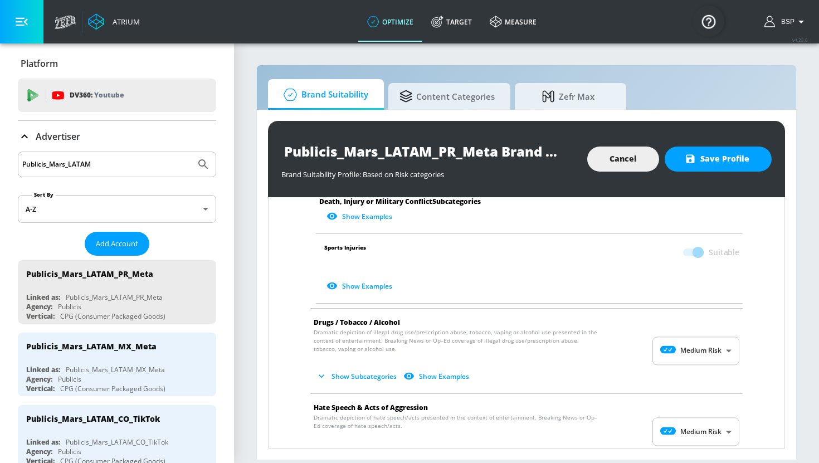
scroll to position [645, 0]
click at [708, 348] on body "Atrium optimize Target measure optimize Target measure v 4.28.0 BSP Platform DV…" at bounding box center [409, 231] width 819 height 463
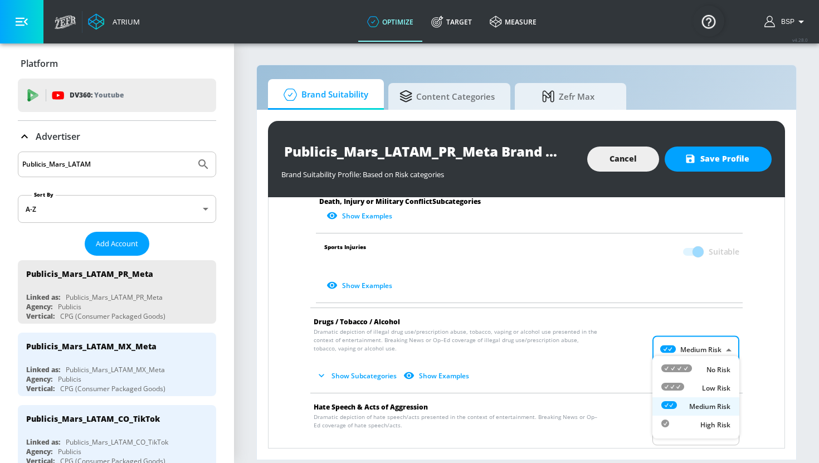
click at [759, 348] on div at bounding box center [409, 231] width 819 height 463
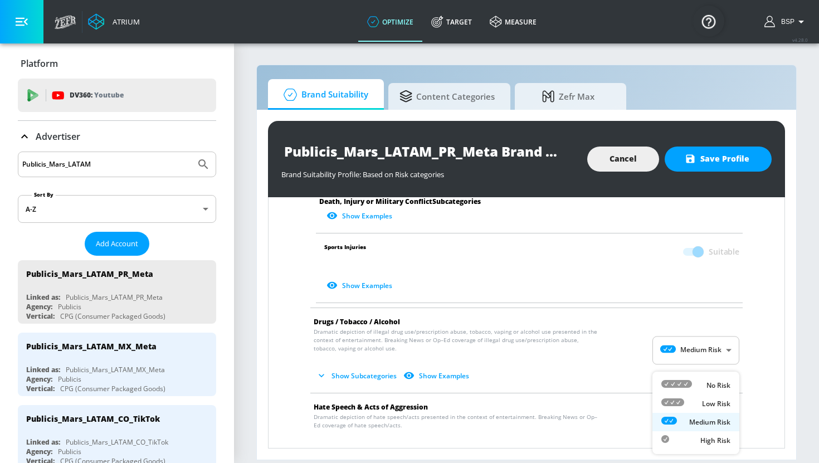
click at [697, 420] on body "Atrium optimize Target measure optimize Target measure v 4.28.0 BSP Platform DV…" at bounding box center [409, 231] width 819 height 463
click at [697, 381] on div "No Risk" at bounding box center [695, 385] width 69 height 12
type input "MINIMAL"
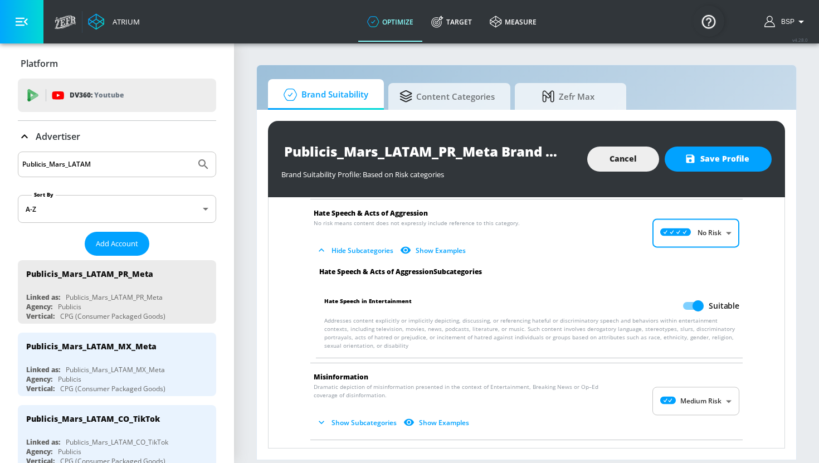
scroll to position [839, 0]
click at [692, 299] on input "Suitable" at bounding box center [697, 305] width 63 height 21
checkbox input "false"
click at [709, 393] on body "Atrium optimize Target measure optimize Target measure v 4.28.0 BSP Platform DV…" at bounding box center [409, 231] width 819 height 463
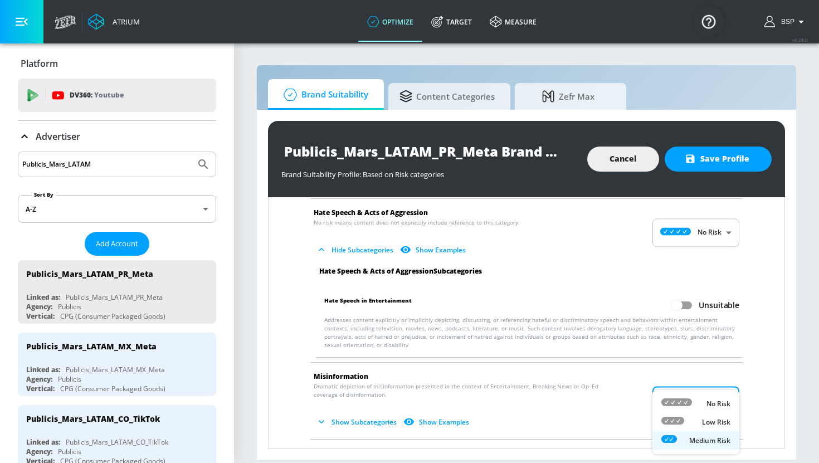
click at [709, 405] on p "No Risk" at bounding box center [718, 404] width 24 height 10
type input "MINIMAL"
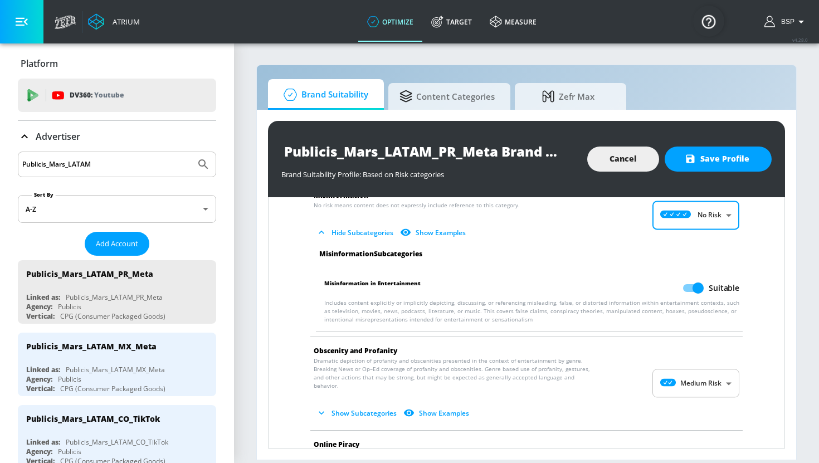
scroll to position [1022, 0]
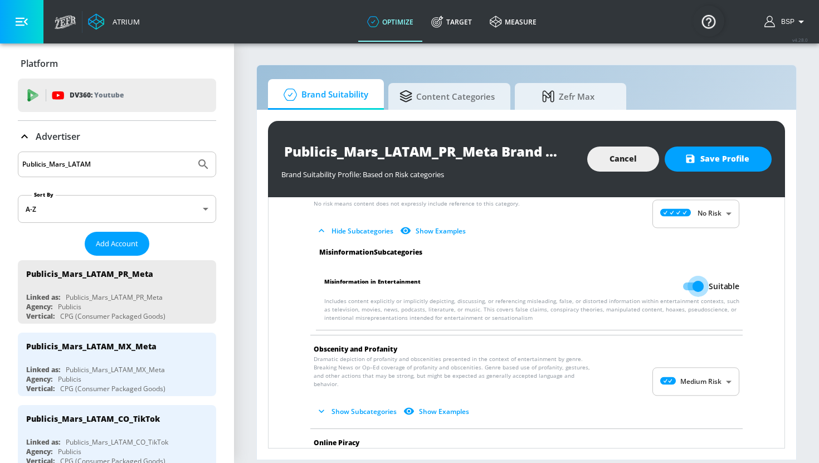
click at [690, 276] on input "Suitable" at bounding box center [697, 286] width 63 height 21
checkbox input "false"
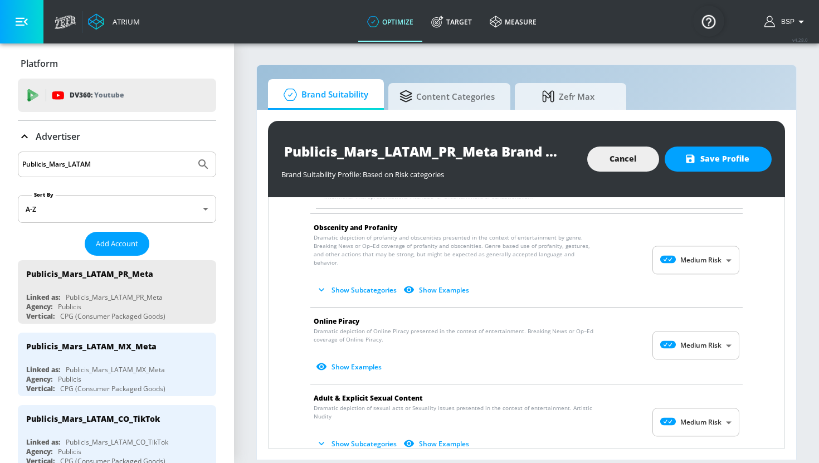
scroll to position [1157, 0]
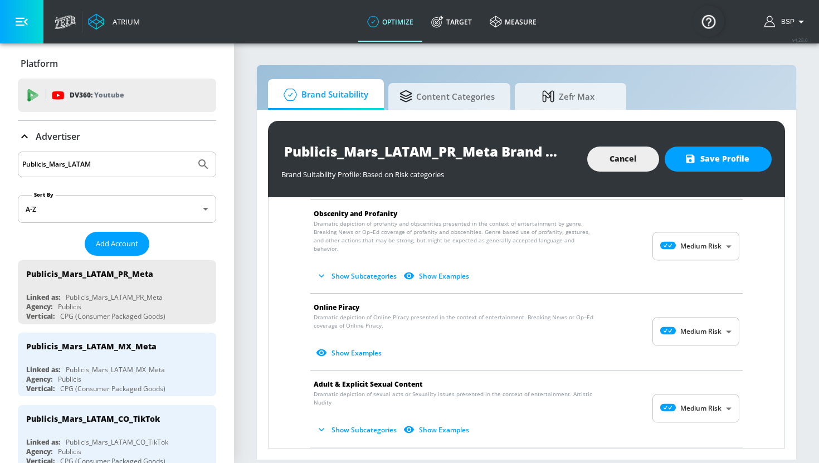
click at [704, 309] on body "Atrium optimize Target measure optimize Target measure v 4.28.0 BSP Platform DV…" at bounding box center [409, 231] width 819 height 463
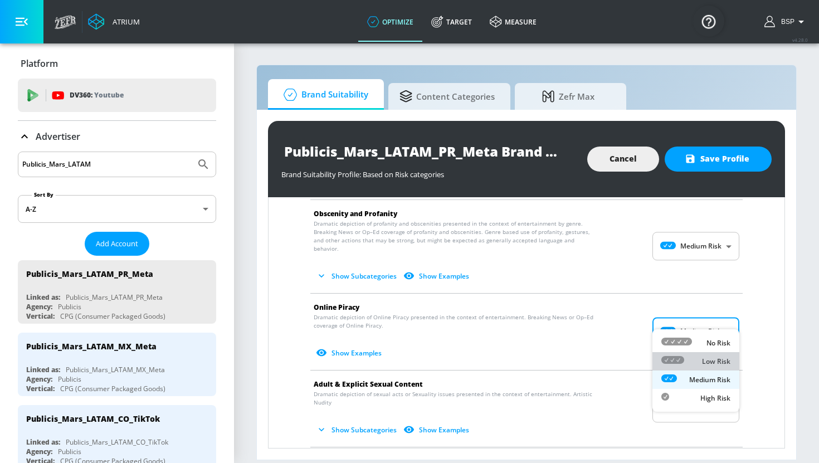
click at [697, 358] on div "Low Risk" at bounding box center [695, 361] width 69 height 12
type input "LOW"
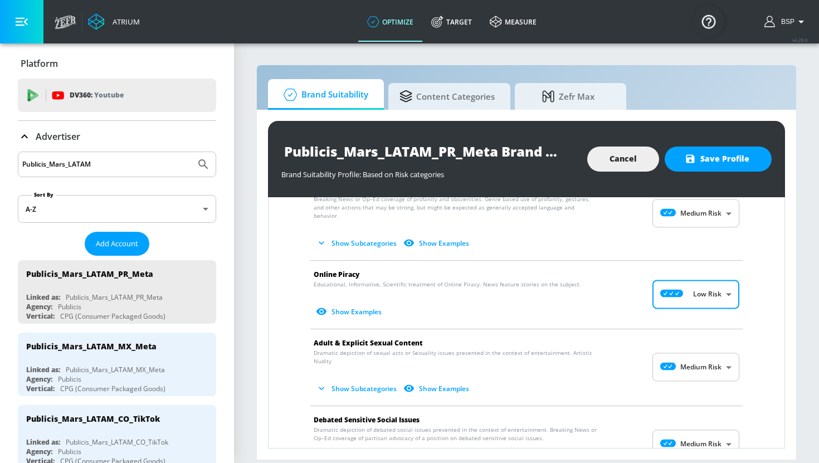
scroll to position [1191, 0]
click at [697, 340] on body "Atrium optimize Target measure optimize Target measure v 4.28.0 BSP Platform DV…" at bounding box center [409, 231] width 819 height 463
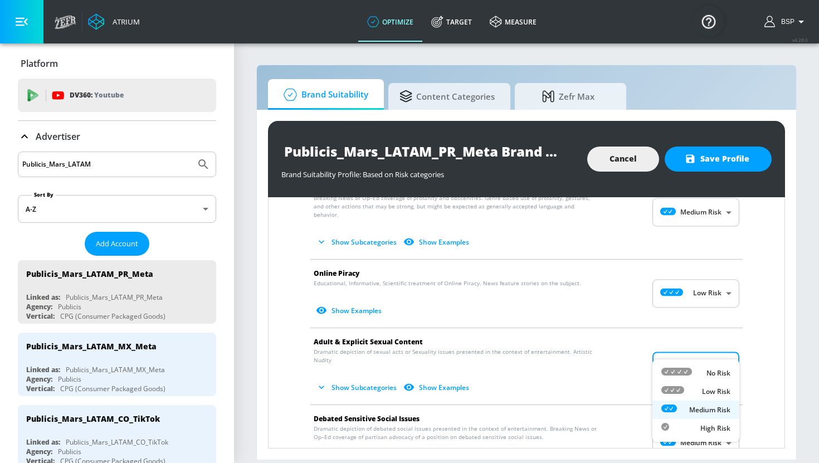
click at [697, 386] on div "Low Risk" at bounding box center [695, 391] width 69 height 12
type input "LOW"
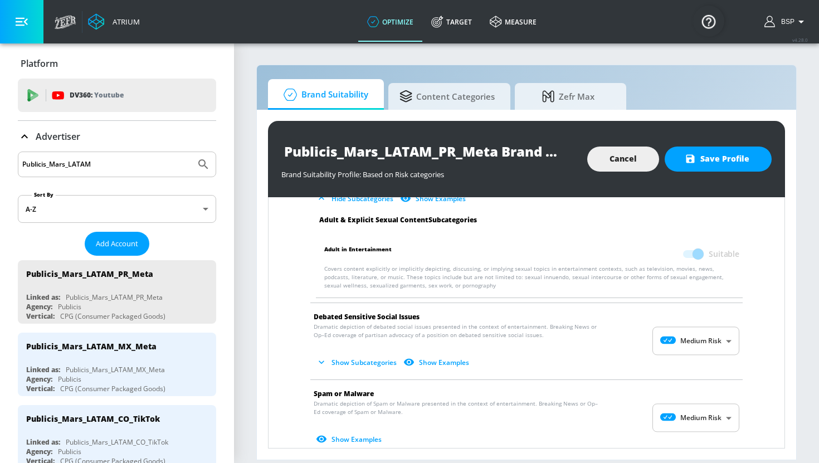
scroll to position [1374, 0]
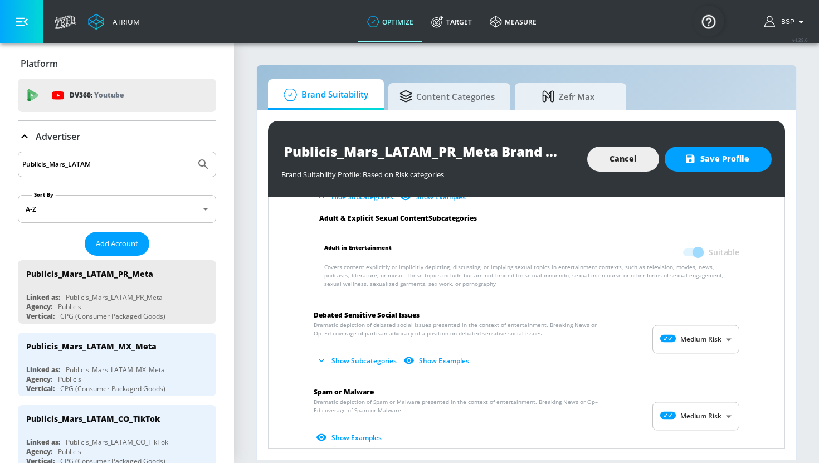
click at [696, 329] on body "Atrium optimize Target measure optimize Target measure v 4.28.0 BSP Platform DV…" at bounding box center [409, 231] width 819 height 463
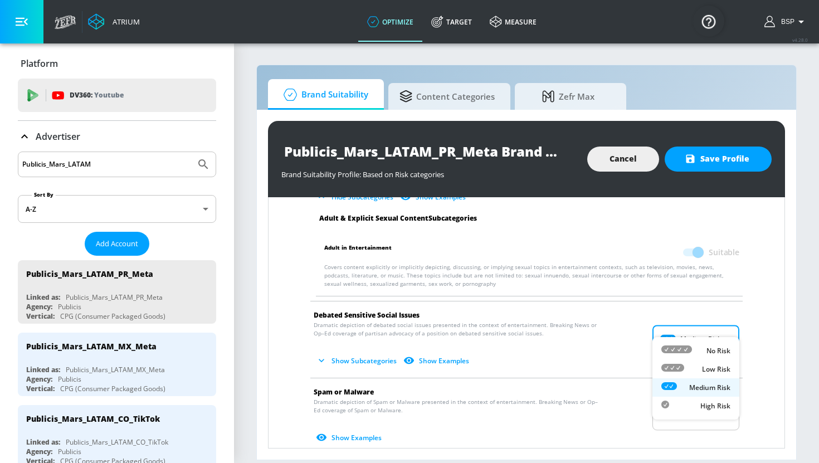
click at [696, 370] on div "Low Risk" at bounding box center [695, 369] width 69 height 12
type input "LOW"
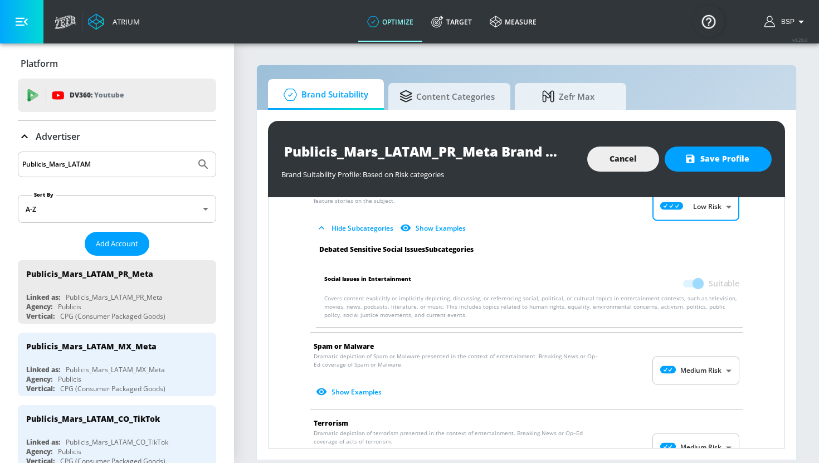
scroll to position [1507, 0]
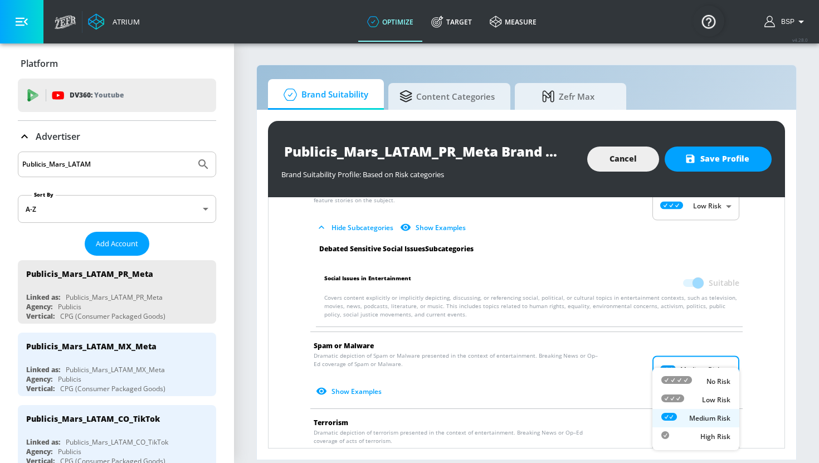
click at [696, 358] on body "Atrium optimize Target measure optimize Target measure v 4.28.0 BSP Platform DV…" at bounding box center [409, 231] width 819 height 463
click at [696, 398] on div "Low Risk" at bounding box center [695, 400] width 69 height 12
type input "LOW"
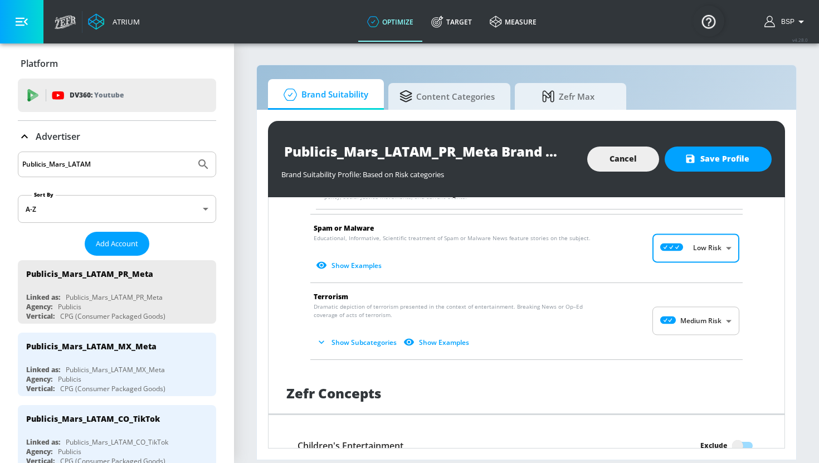
scroll to position [1653, 0]
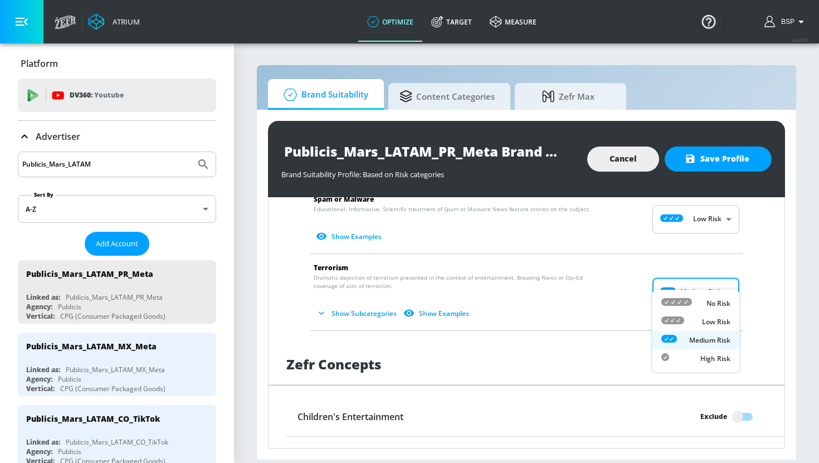
click at [699, 282] on body "Atrium optimize Target measure optimize Target measure v 4.28.0 BSP Platform DV…" at bounding box center [409, 231] width 819 height 463
click at [699, 324] on div "Low Risk" at bounding box center [695, 322] width 69 height 12
type input "LOW"
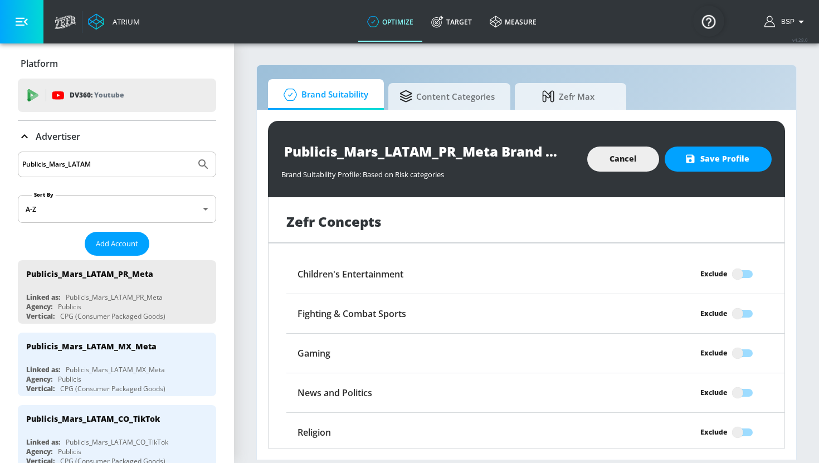
scroll to position [1901, 0]
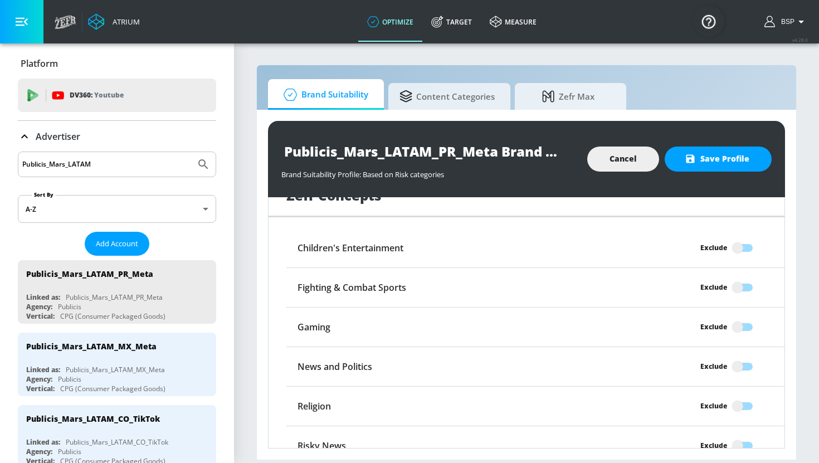
click at [745, 356] on input "Exclude" at bounding box center [737, 366] width 63 height 21
checkbox input "true"
click at [727, 164] on span "Save Profile" at bounding box center [718, 159] width 62 height 14
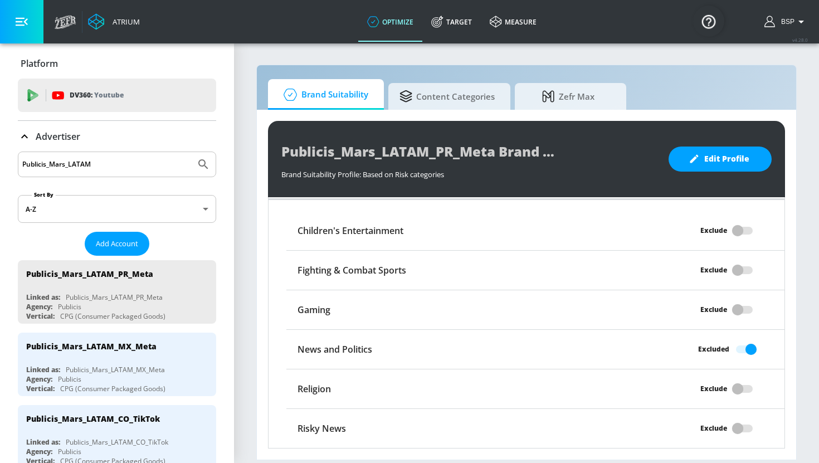
scroll to position [139, 0]
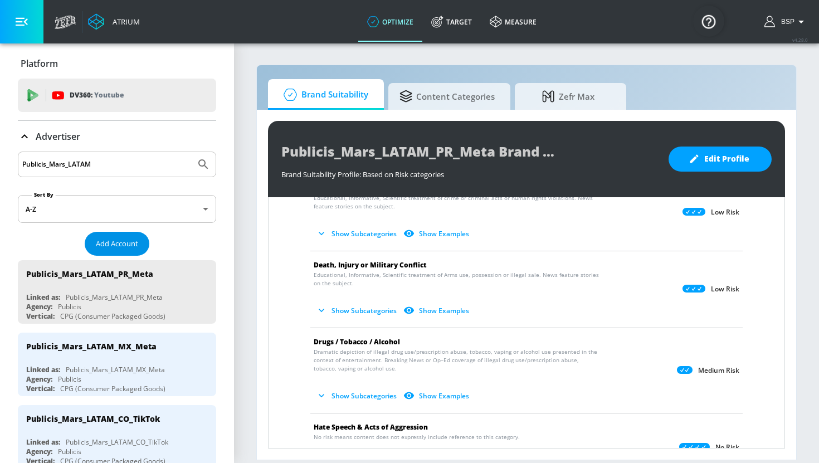
click at [140, 243] on button "Add Account" at bounding box center [117, 244] width 65 height 24
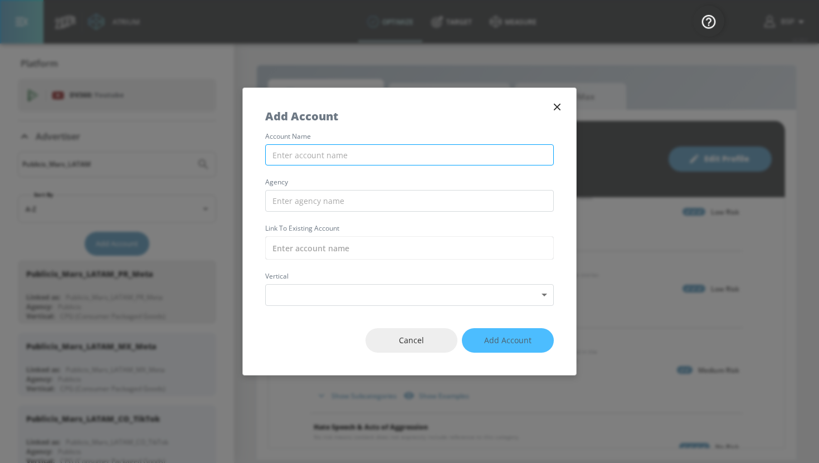
click at [354, 152] on input "text" at bounding box center [409, 155] width 289 height 22
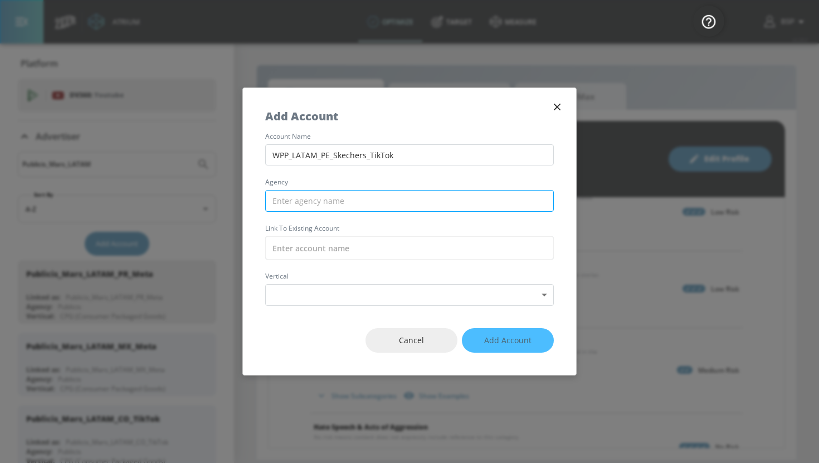
type input "WPP_LATAM_PE_Skechers_TikTok"
click at [371, 192] on input "text" at bounding box center [409, 201] width 289 height 22
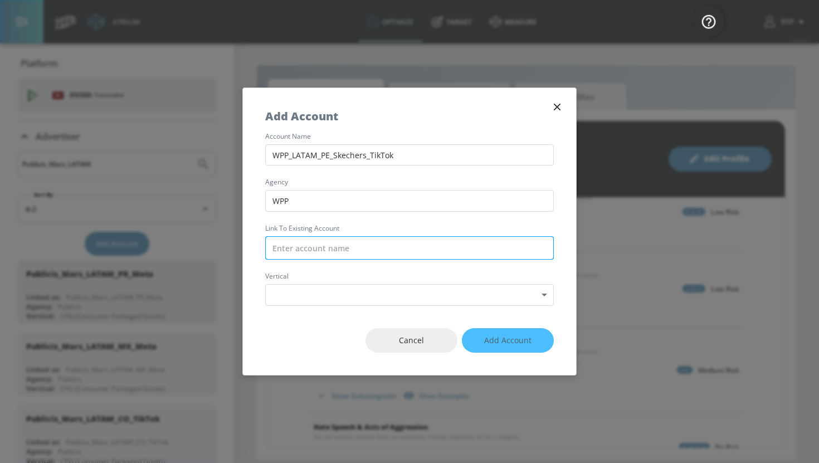
type input "WPP"
click at [345, 249] on input "text" at bounding box center [409, 247] width 289 height 23
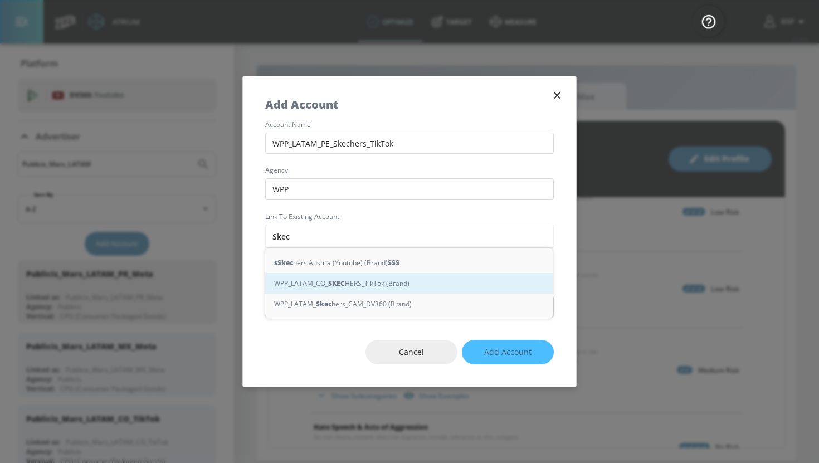
click at [406, 285] on div "WPP_LATAM_CO_ SKEC HERS_TikTok (Brand)" at bounding box center [408, 283] width 287 height 21
type input "WPP_LATAM_CO_SKECHERS_TikTok (Brand)"
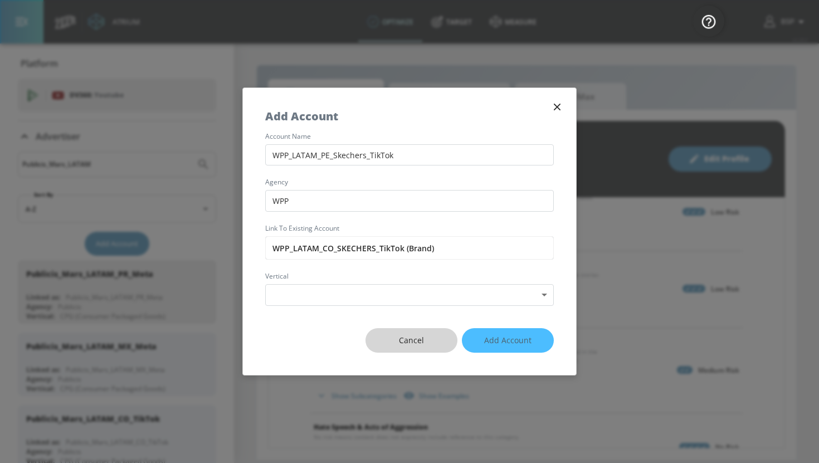
click at [428, 345] on span "Cancel" at bounding box center [411, 341] width 47 height 14
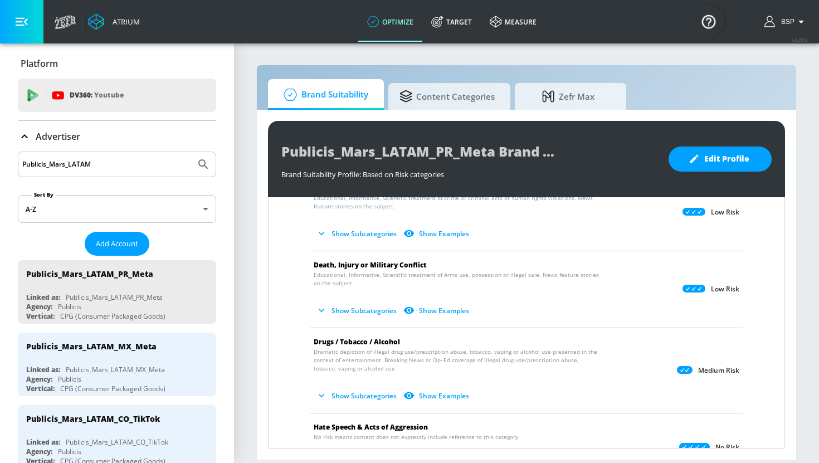
click at [172, 169] on input "Publicis_Mars_LATAM" at bounding box center [106, 164] width 169 height 14
click at [191, 152] on button "Submit Search" at bounding box center [203, 164] width 25 height 25
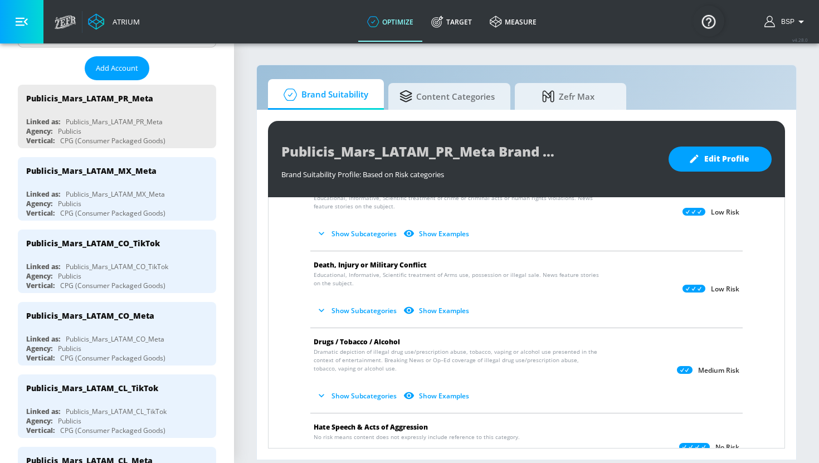
scroll to position [173, 0]
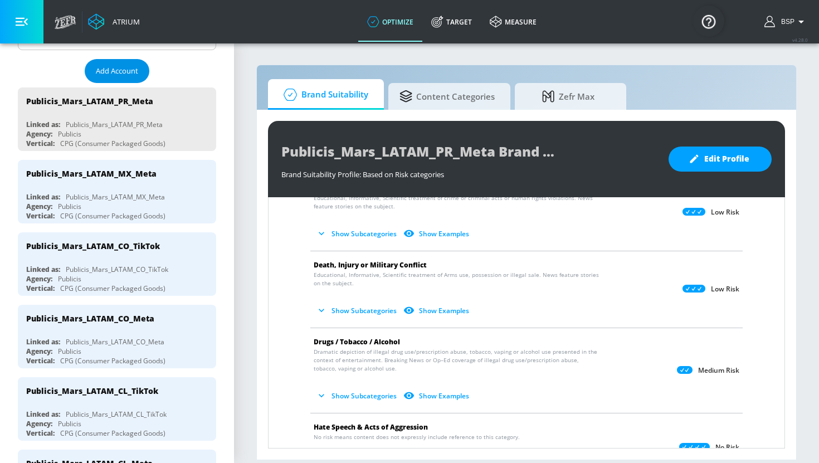
click at [129, 77] on span "Add Account" at bounding box center [117, 71] width 42 height 13
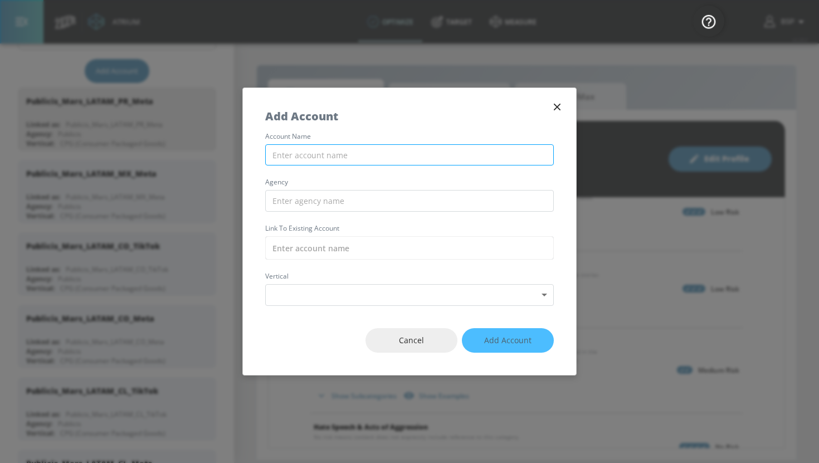
click at [387, 152] on input "text" at bounding box center [409, 155] width 289 height 22
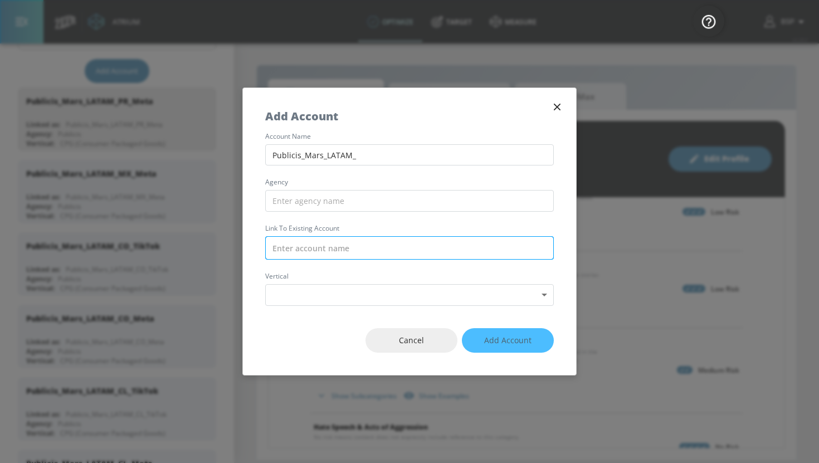
type input "Publicis_Mars_LATAM_"
click at [337, 248] on input "text" at bounding box center [409, 247] width 289 height 23
paste input "Publicis_Mars_LATAM_"
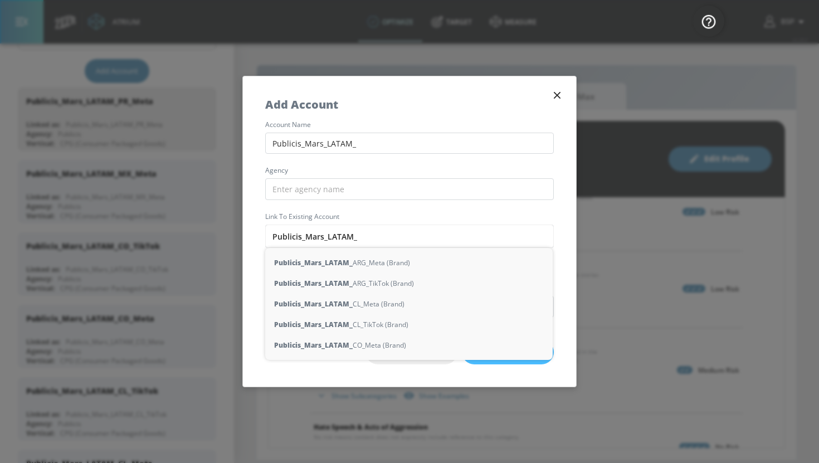
type input "Publicis_Mars_LATAM_"
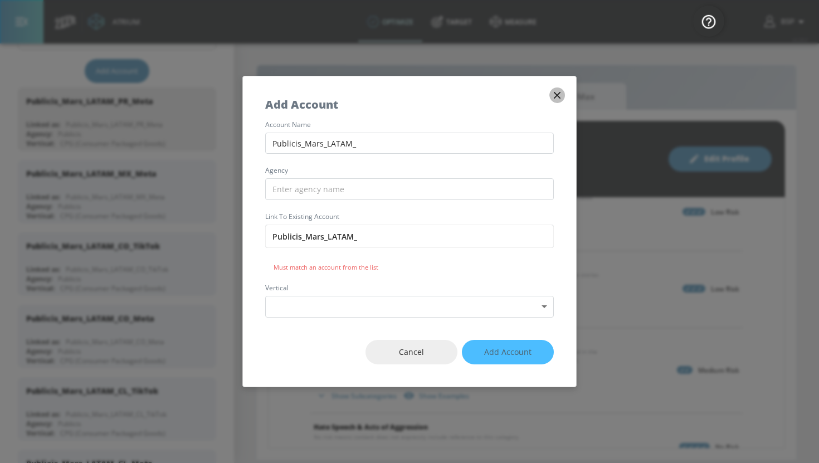
click at [556, 95] on icon "button" at bounding box center [557, 95] width 12 height 12
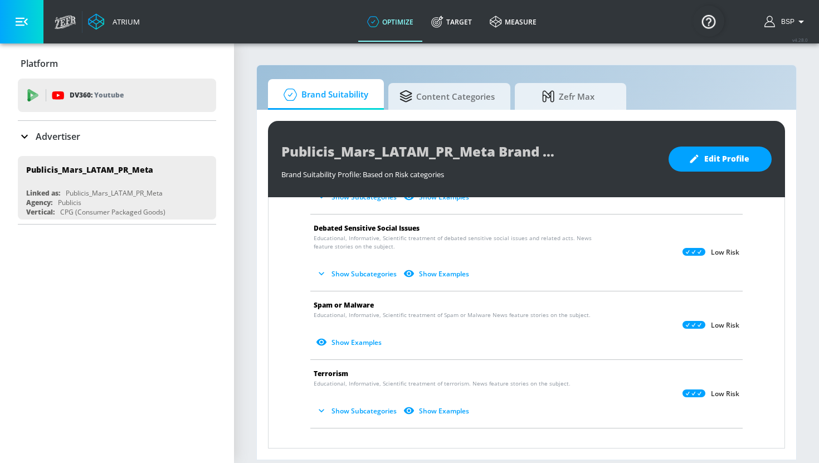
scroll to position [959, 0]
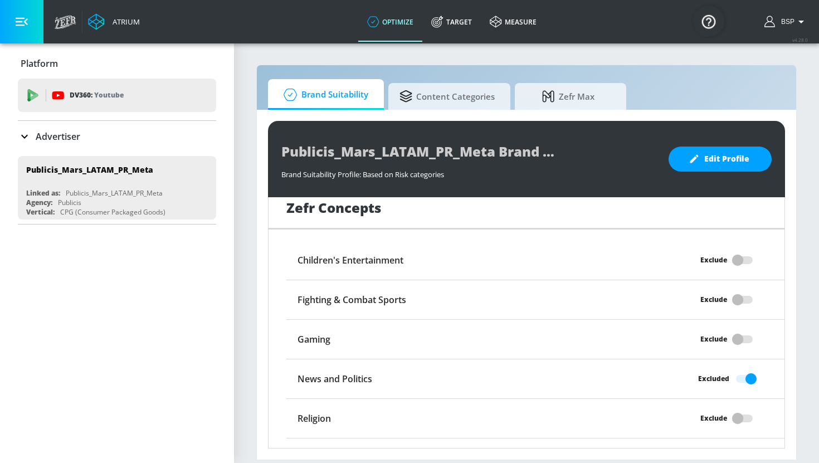
click at [48, 134] on p "Advertiser" at bounding box center [58, 136] width 45 height 12
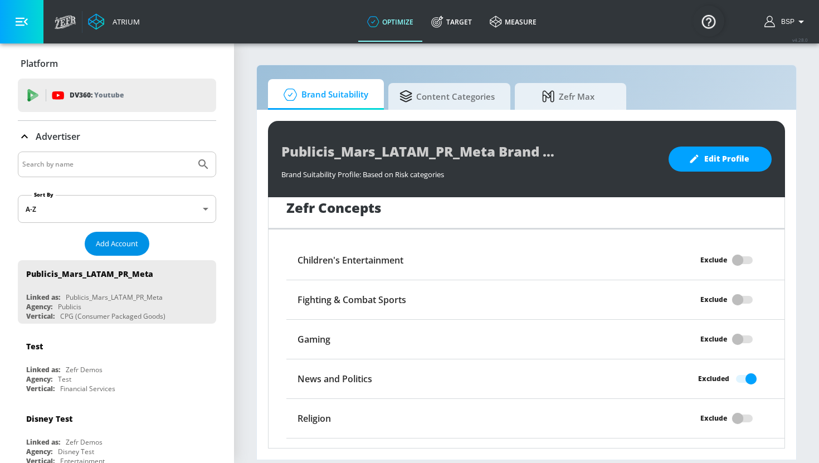
click at [109, 247] on span "Add Account" at bounding box center [117, 243] width 42 height 13
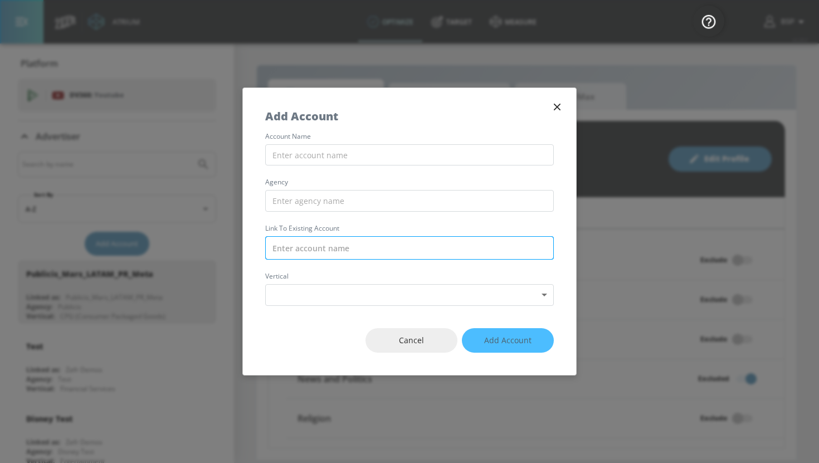
click at [321, 247] on input "text" at bounding box center [409, 247] width 289 height 23
paste input "Publicis_Mars_LATAM_"
type input "Publicis_Mars_LATAM_"
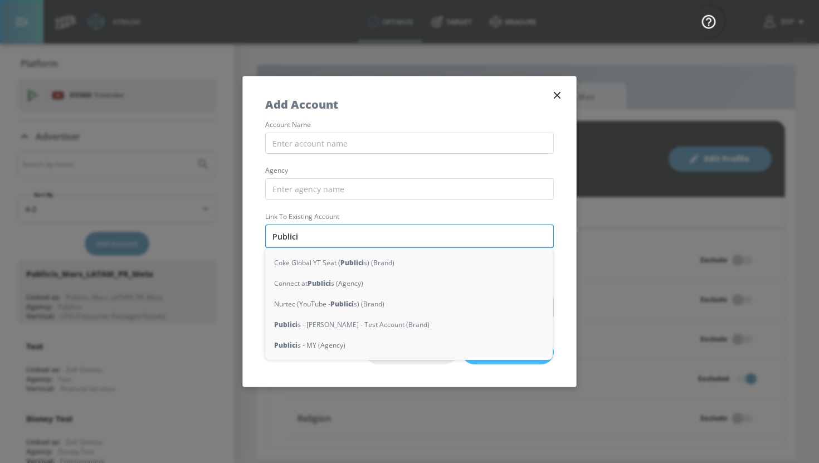
type input "Publicis"
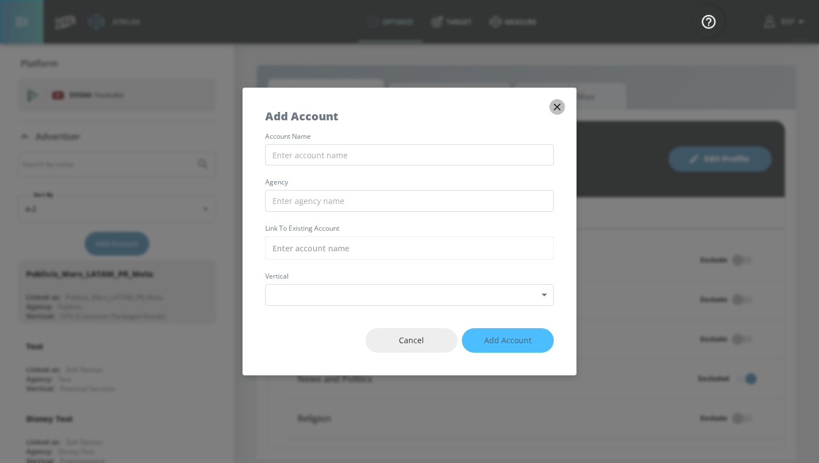
click at [555, 104] on icon "button" at bounding box center [557, 107] width 12 height 12
